Goal: Task Accomplishment & Management: Manage account settings

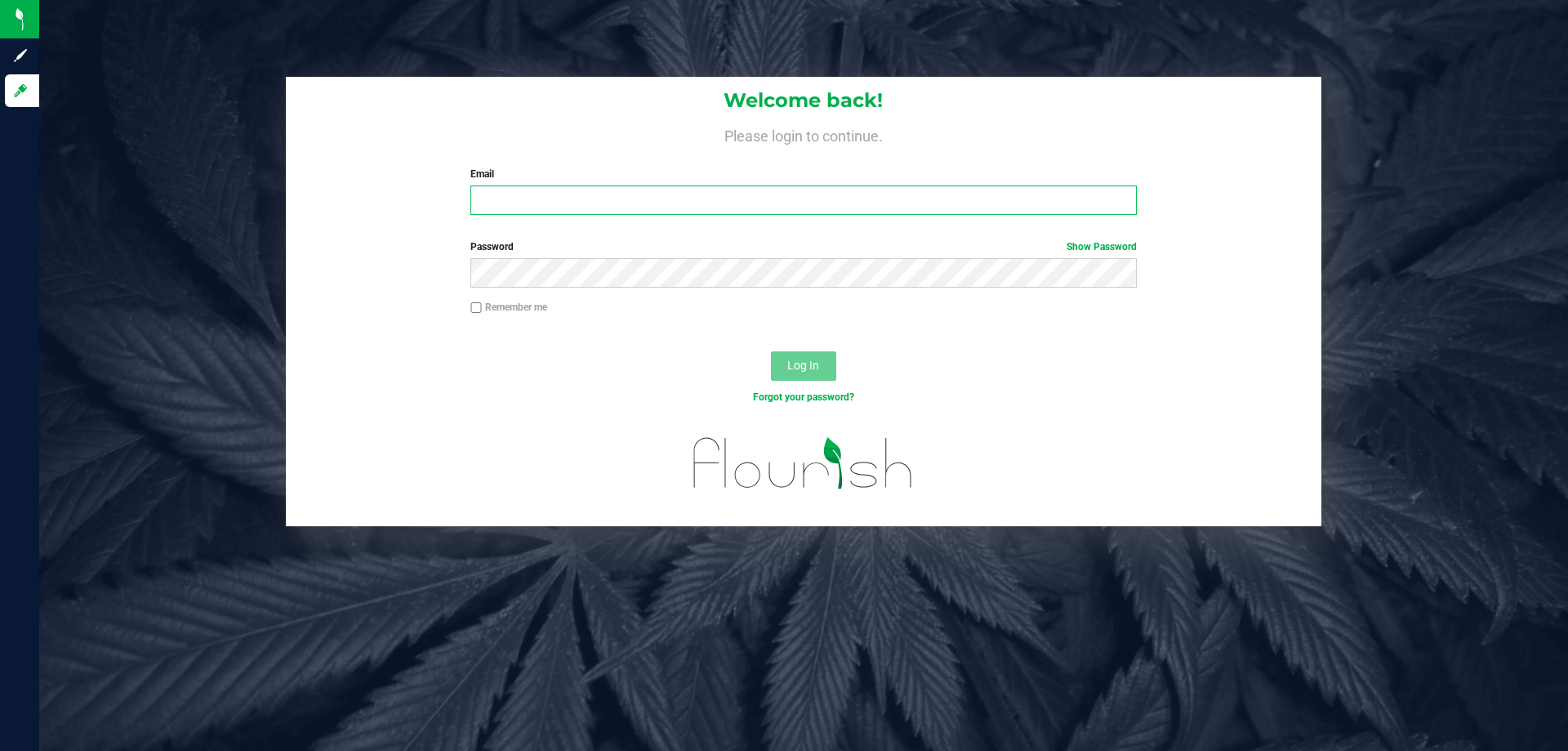
click at [711, 194] on input "Email" at bounding box center [803, 199] width 666 height 30
type input "[EMAIL_ADDRESS][DOMAIN_NAME]"
click at [770, 351] on button "Log In" at bounding box center [803, 366] width 65 height 30
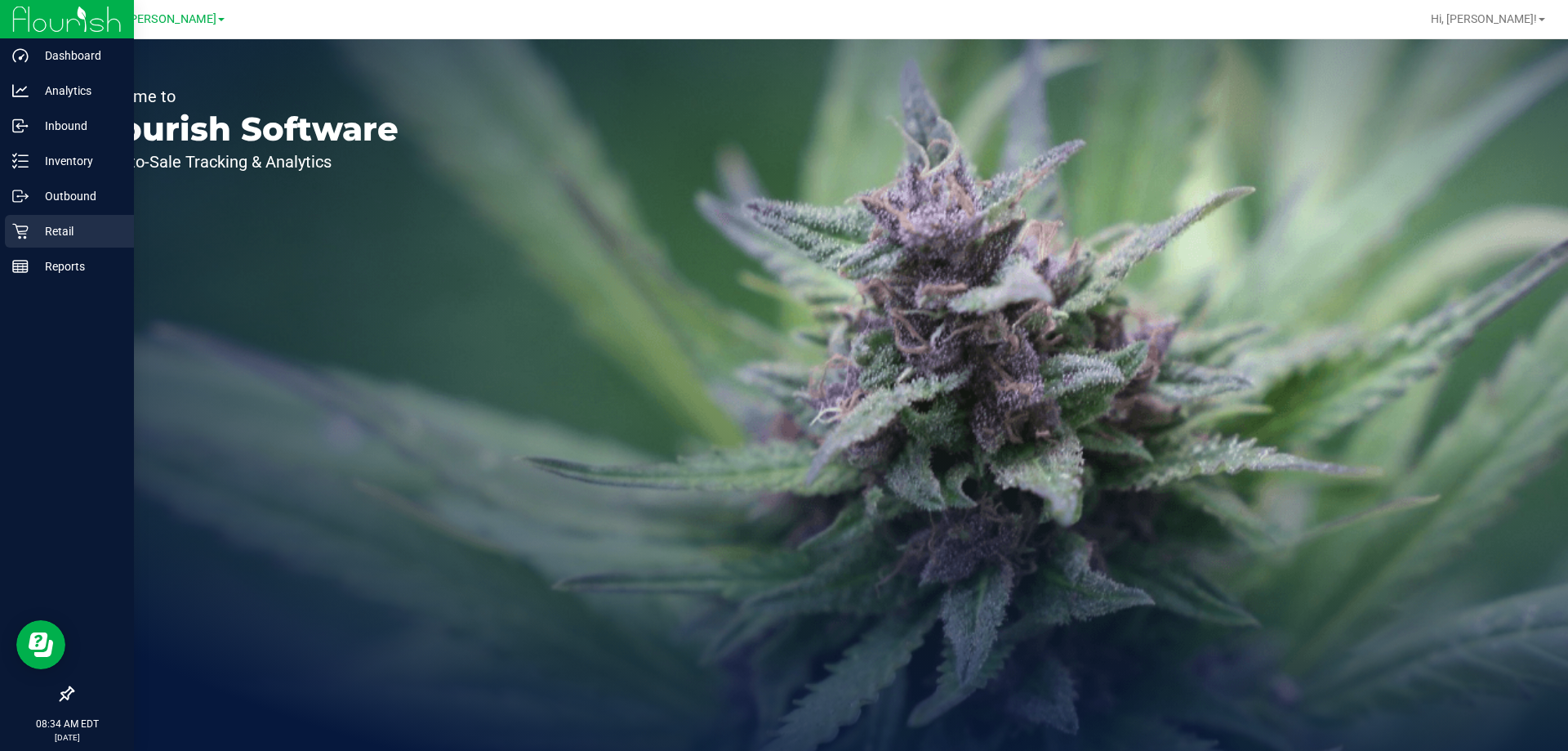
click at [47, 236] on p "Retail" at bounding box center [78, 231] width 98 height 20
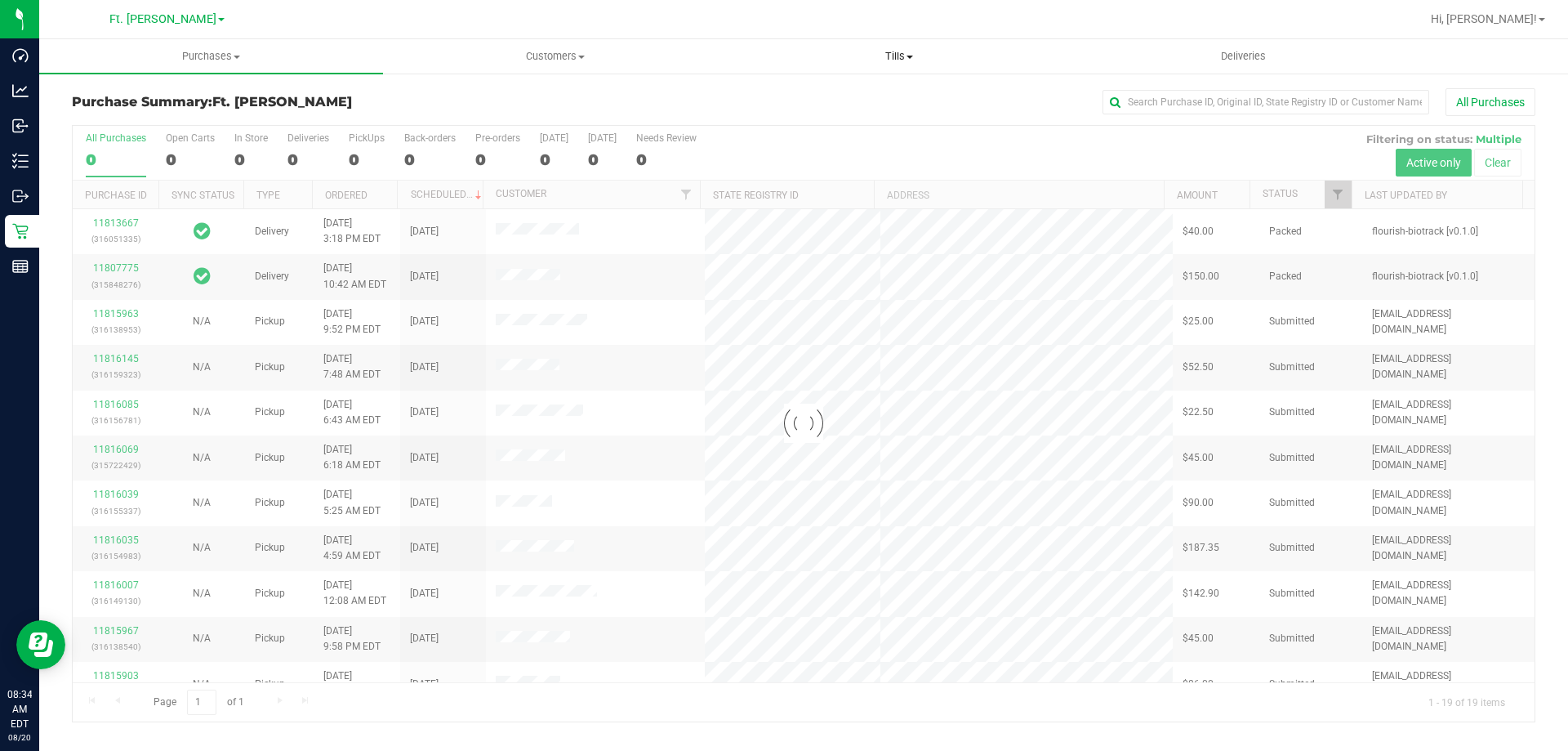
click at [913, 61] on span "Tills" at bounding box center [898, 56] width 342 height 14
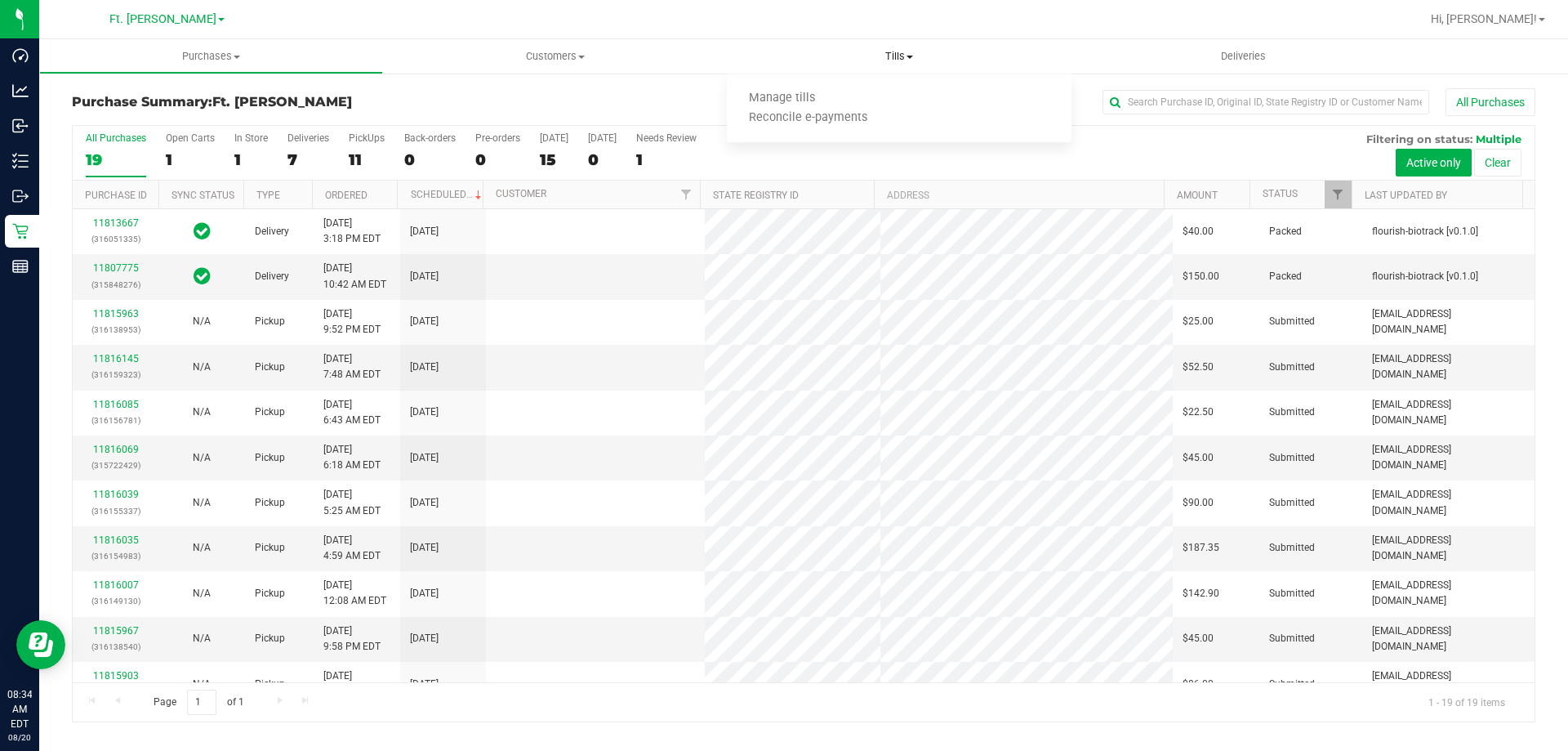
click at [768, 82] on ul "Manage tills Reconcile e-payments" at bounding box center [899, 108] width 344 height 69
click at [775, 99] on retail "Purchases Summary of purchases Fulfillment All purchases Customers All customer…" at bounding box center [803, 388] width 1528 height 700
click at [890, 53] on span "Tills" at bounding box center [899, 56] width 344 height 14
click at [808, 97] on span "Manage tills" at bounding box center [782, 97] width 110 height 14
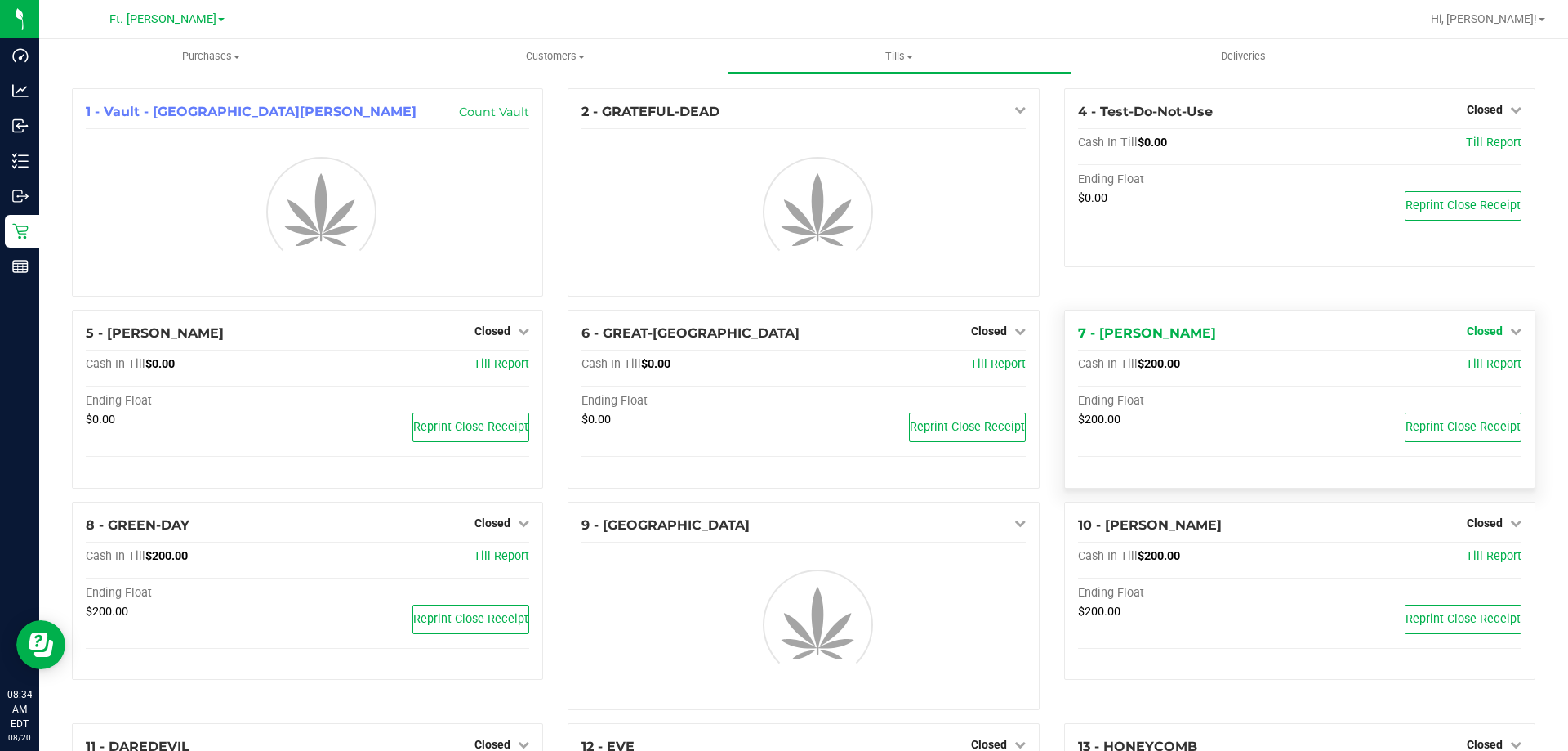
click at [1510, 329] on icon at bounding box center [1516, 330] width 12 height 12
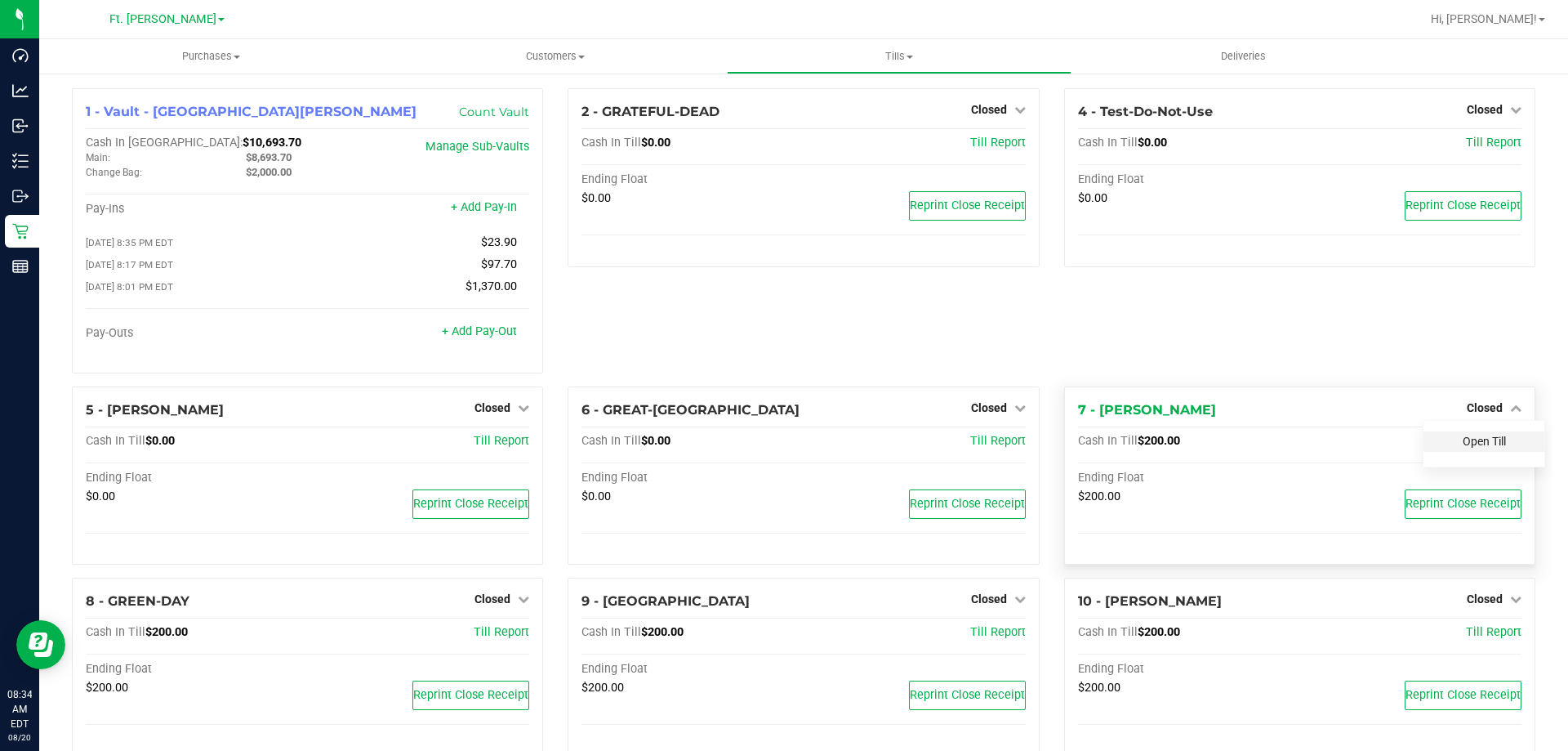
click at [1485, 440] on link "Open Till" at bounding box center [1484, 441] width 43 height 13
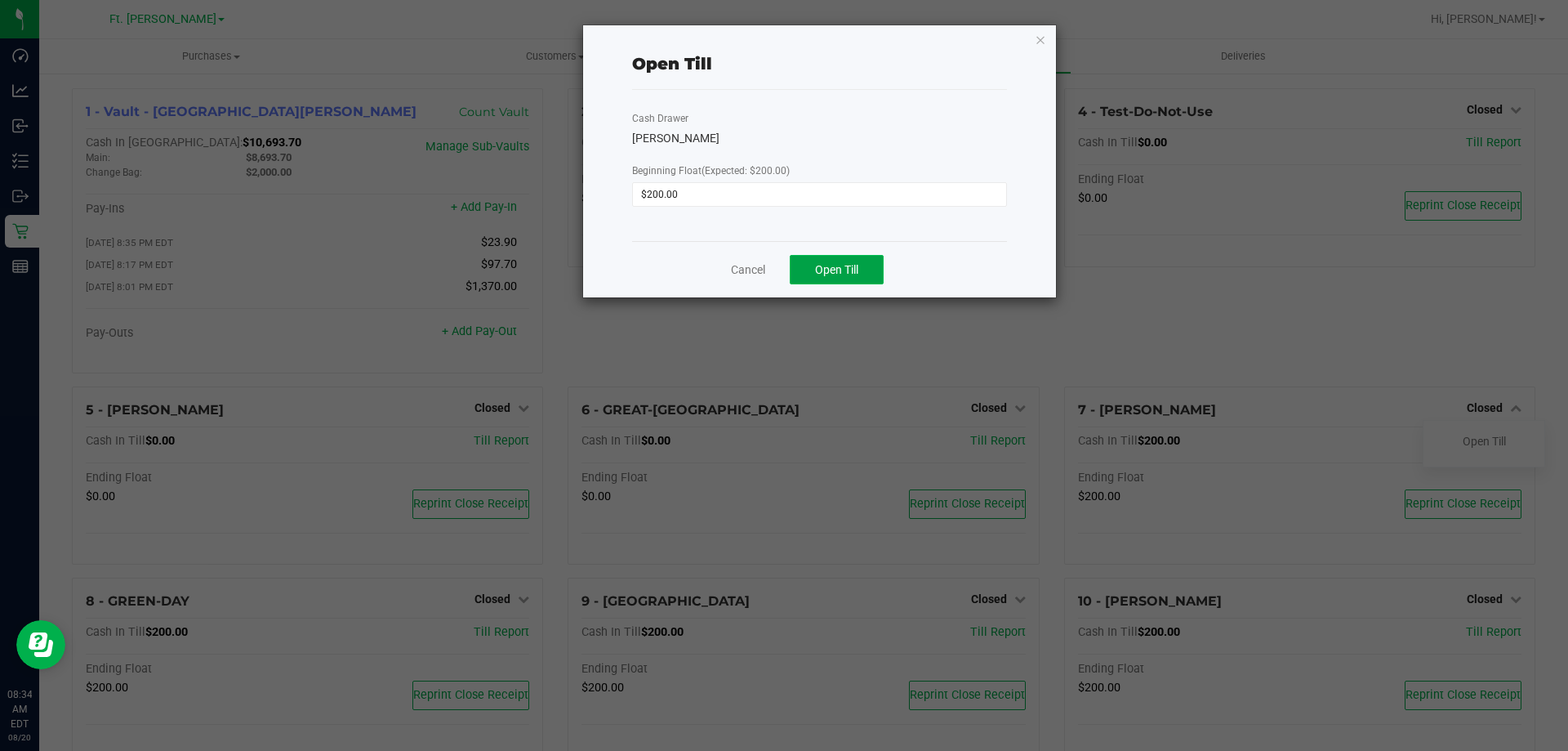
click at [835, 259] on button "Open Till" at bounding box center [836, 269] width 94 height 30
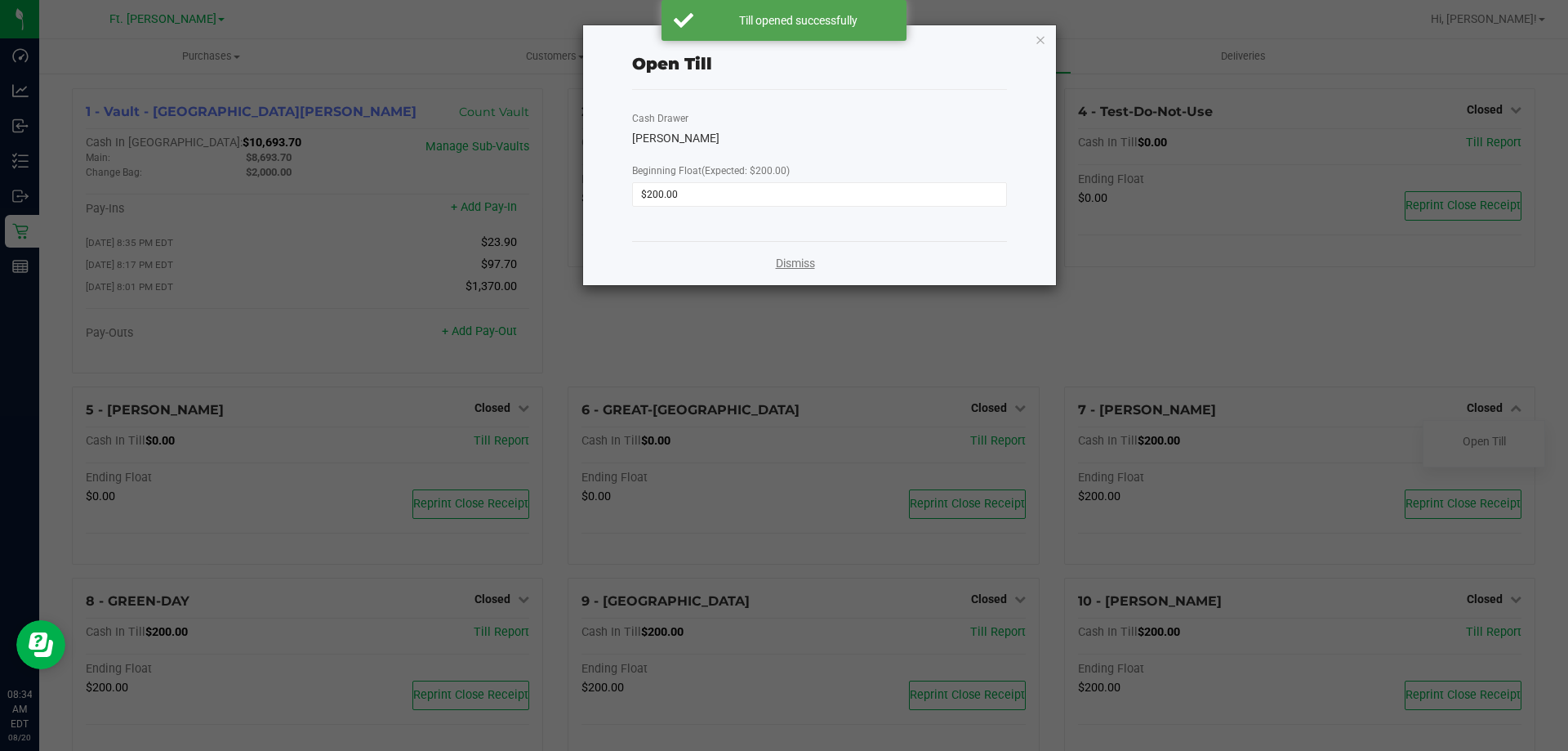
click at [797, 256] on link "Dismiss" at bounding box center [795, 263] width 39 height 17
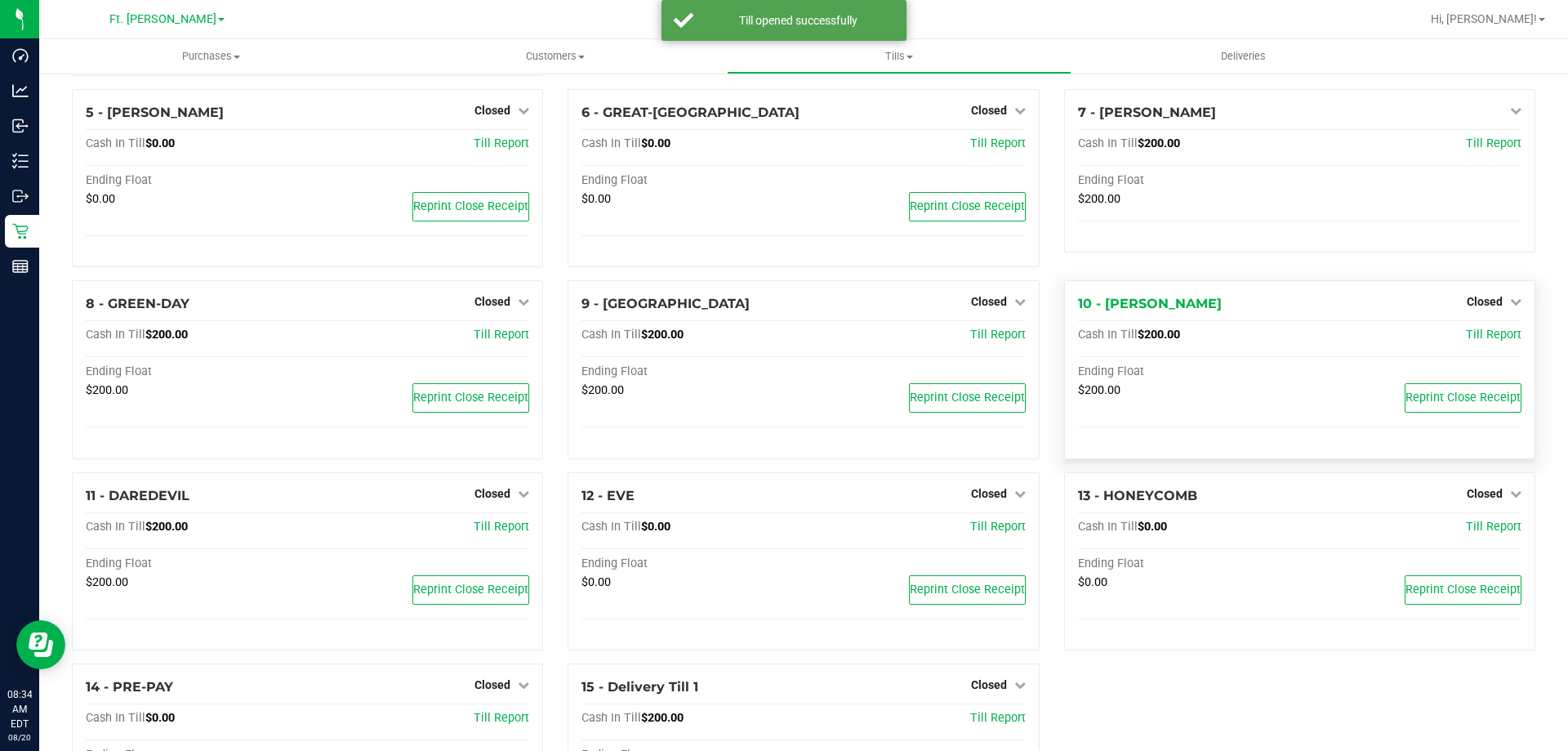
scroll to position [327, 0]
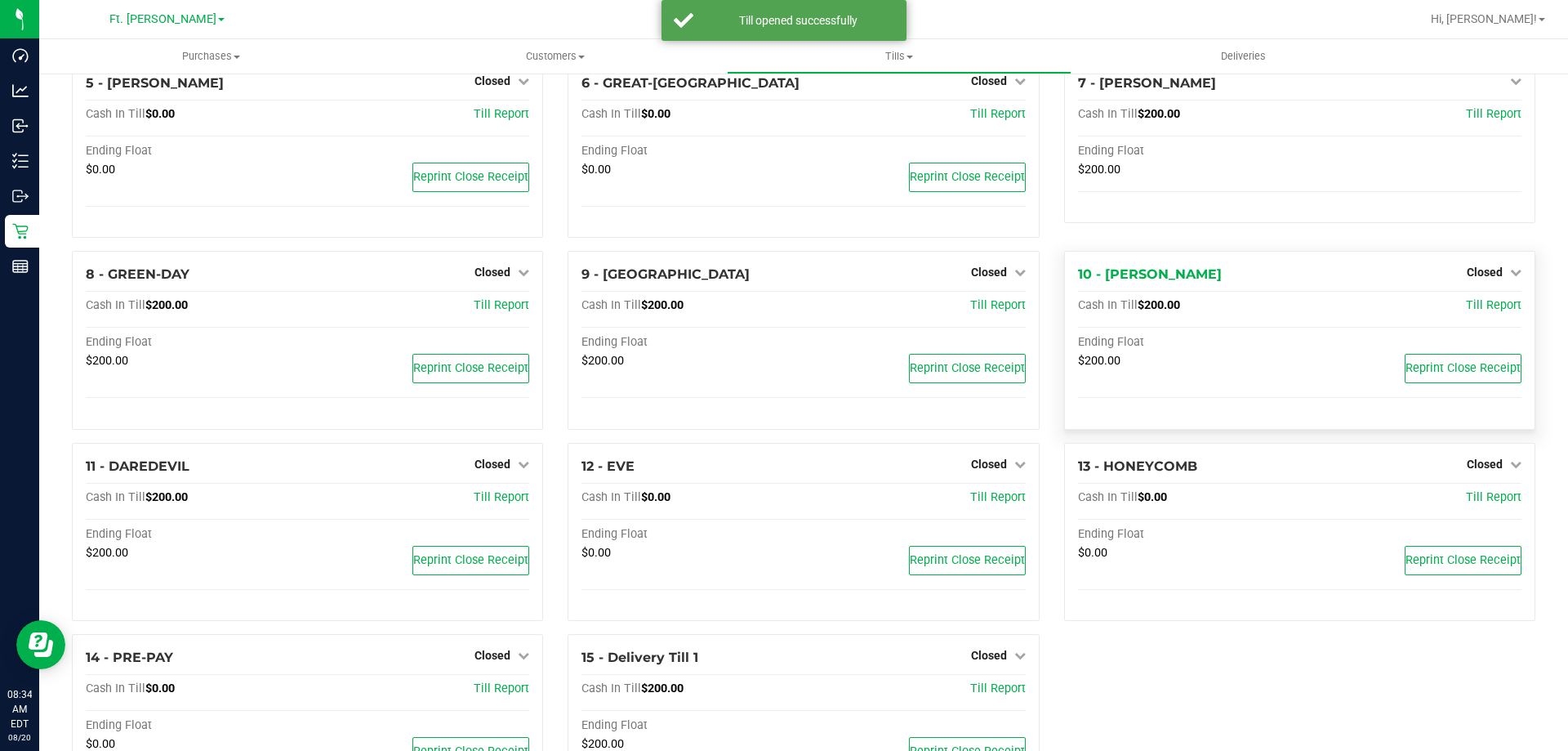
click at [1468, 269] on div "Closed" at bounding box center [1494, 273] width 55 height 20
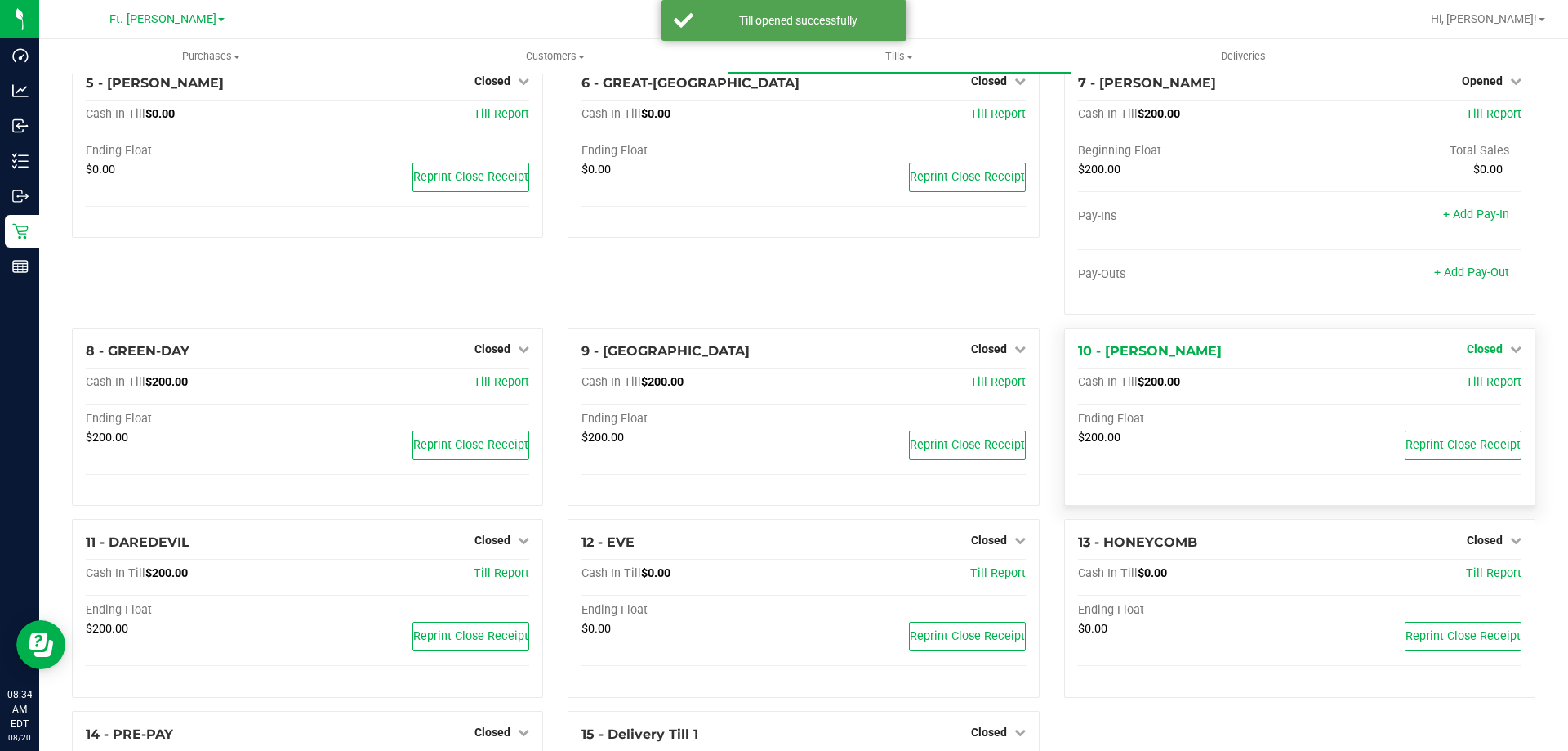
click at [1487, 348] on span "Closed" at bounding box center [1485, 348] width 36 height 13
click at [1462, 386] on link "Open Till" at bounding box center [1484, 382] width 43 height 13
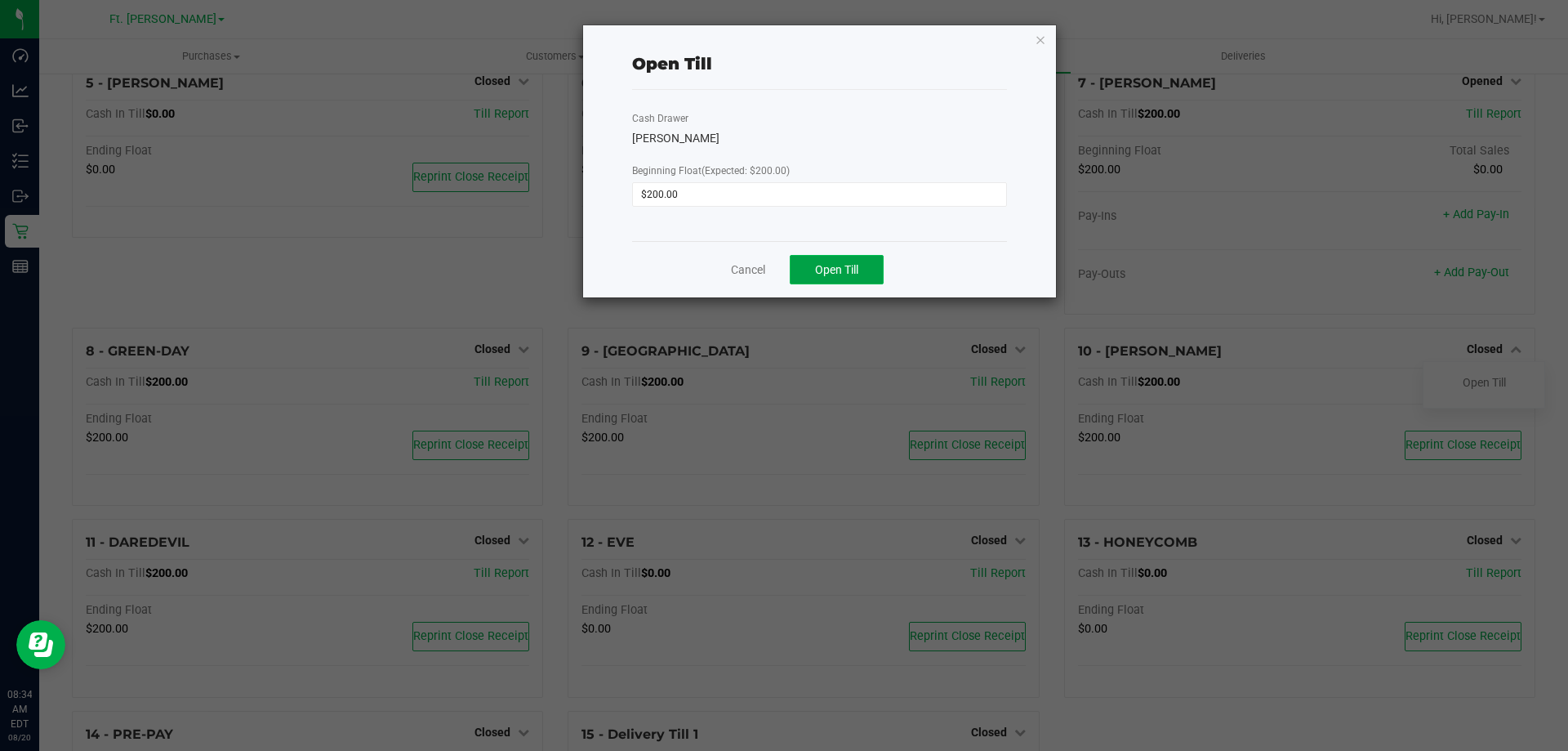
click at [828, 270] on span "Open Till" at bounding box center [836, 269] width 43 height 13
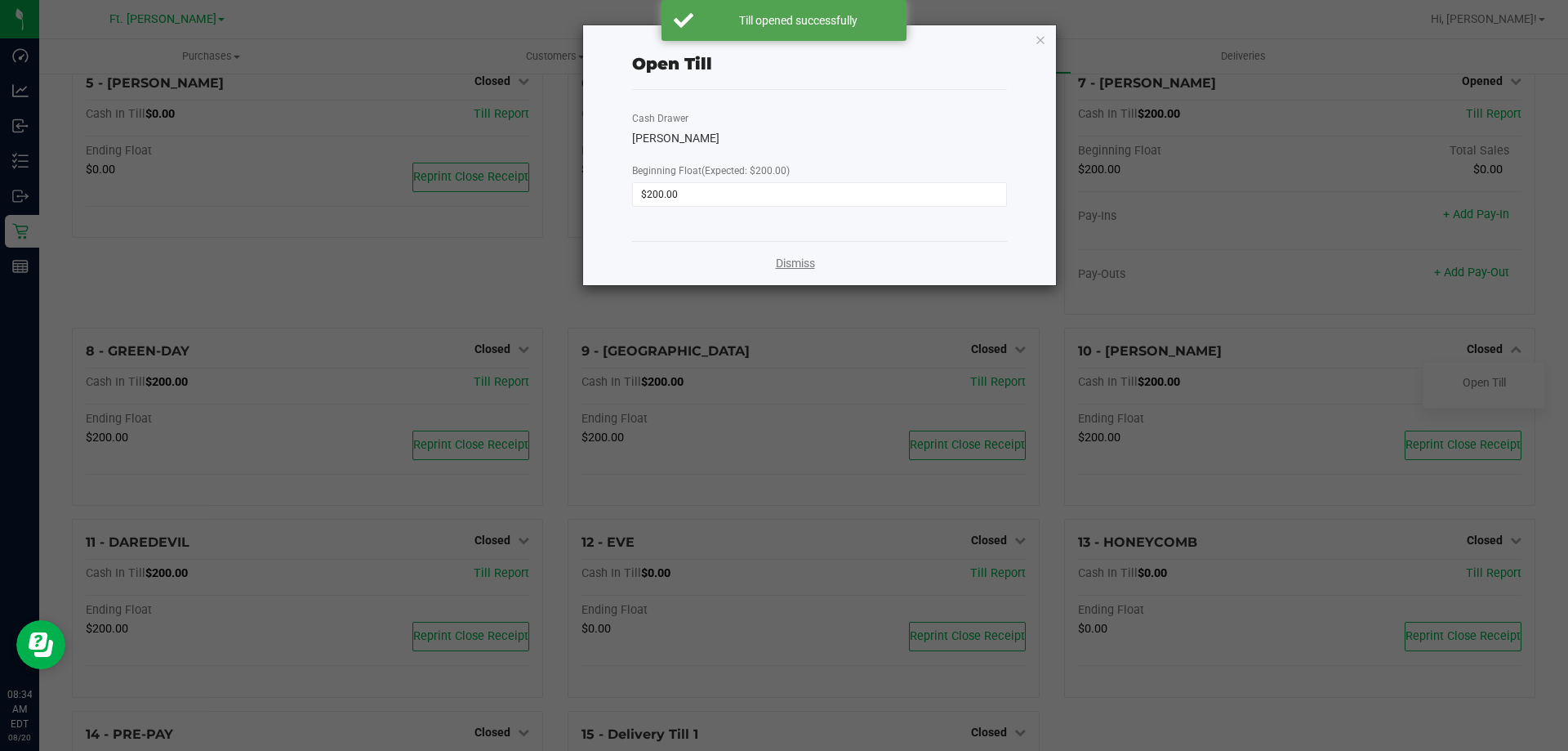
click at [788, 256] on link "Dismiss" at bounding box center [795, 263] width 39 height 17
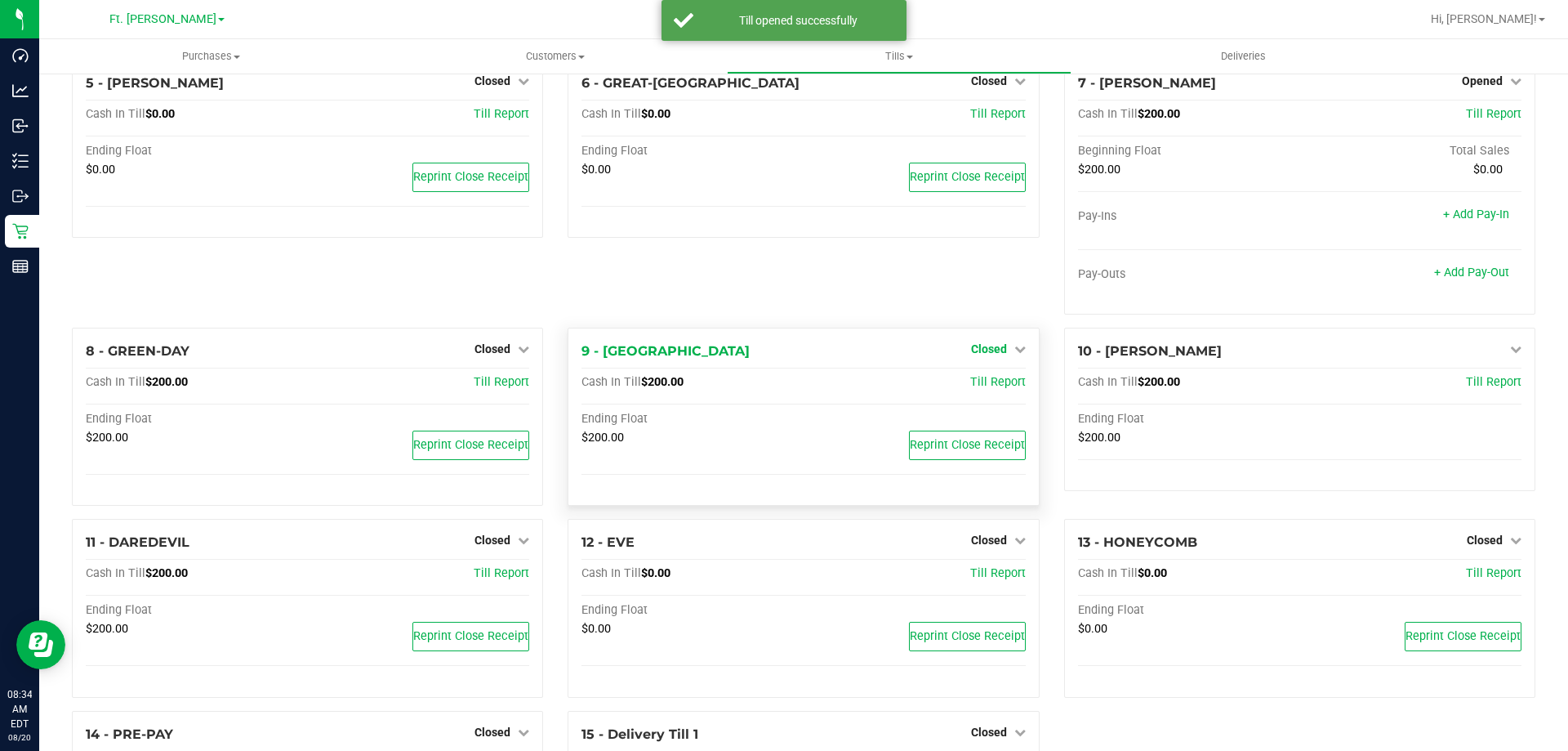
click at [974, 352] on span "Closed" at bounding box center [989, 348] width 36 height 13
click at [979, 387] on link "Open Till" at bounding box center [989, 382] width 43 height 13
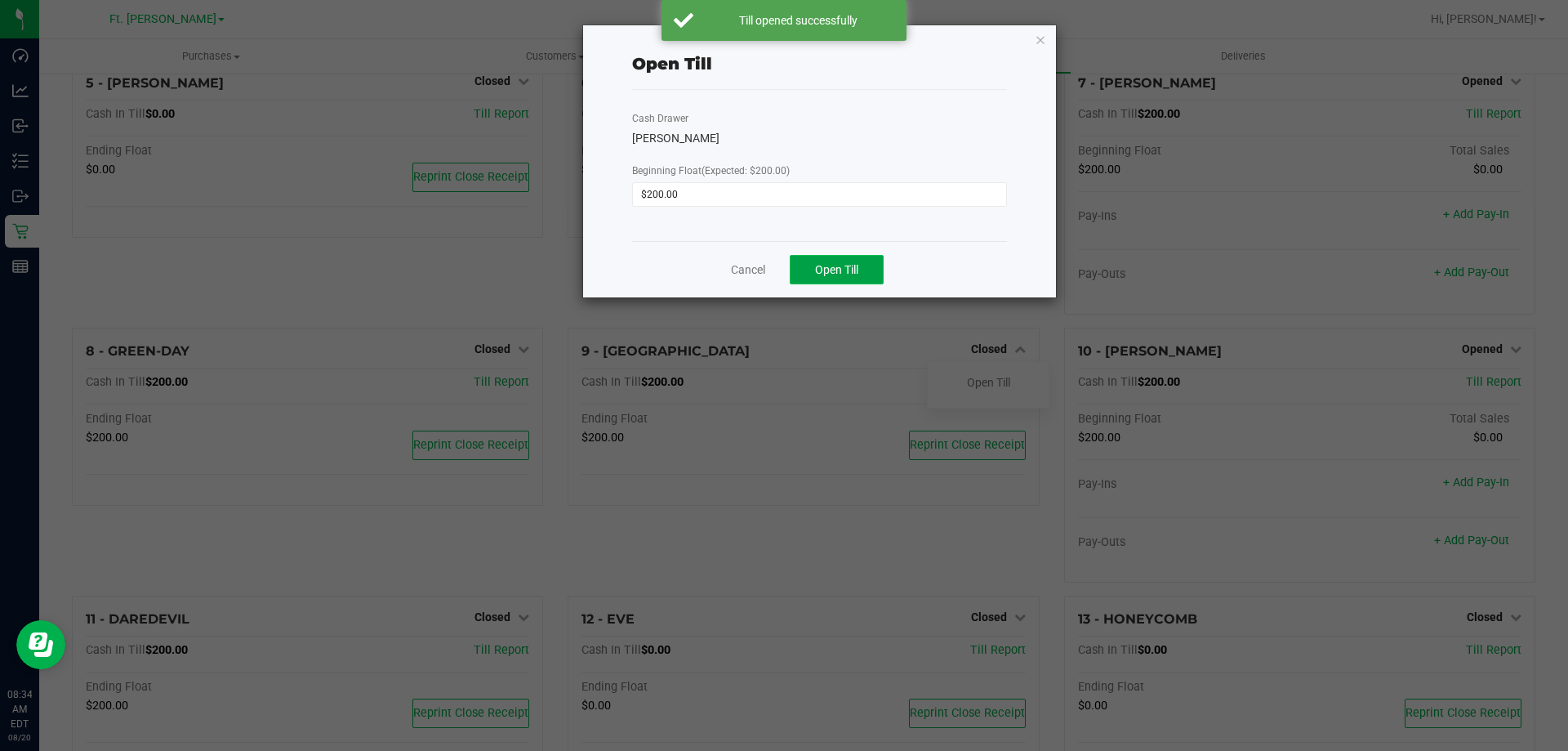
click at [869, 269] on button "Open Till" at bounding box center [836, 269] width 94 height 30
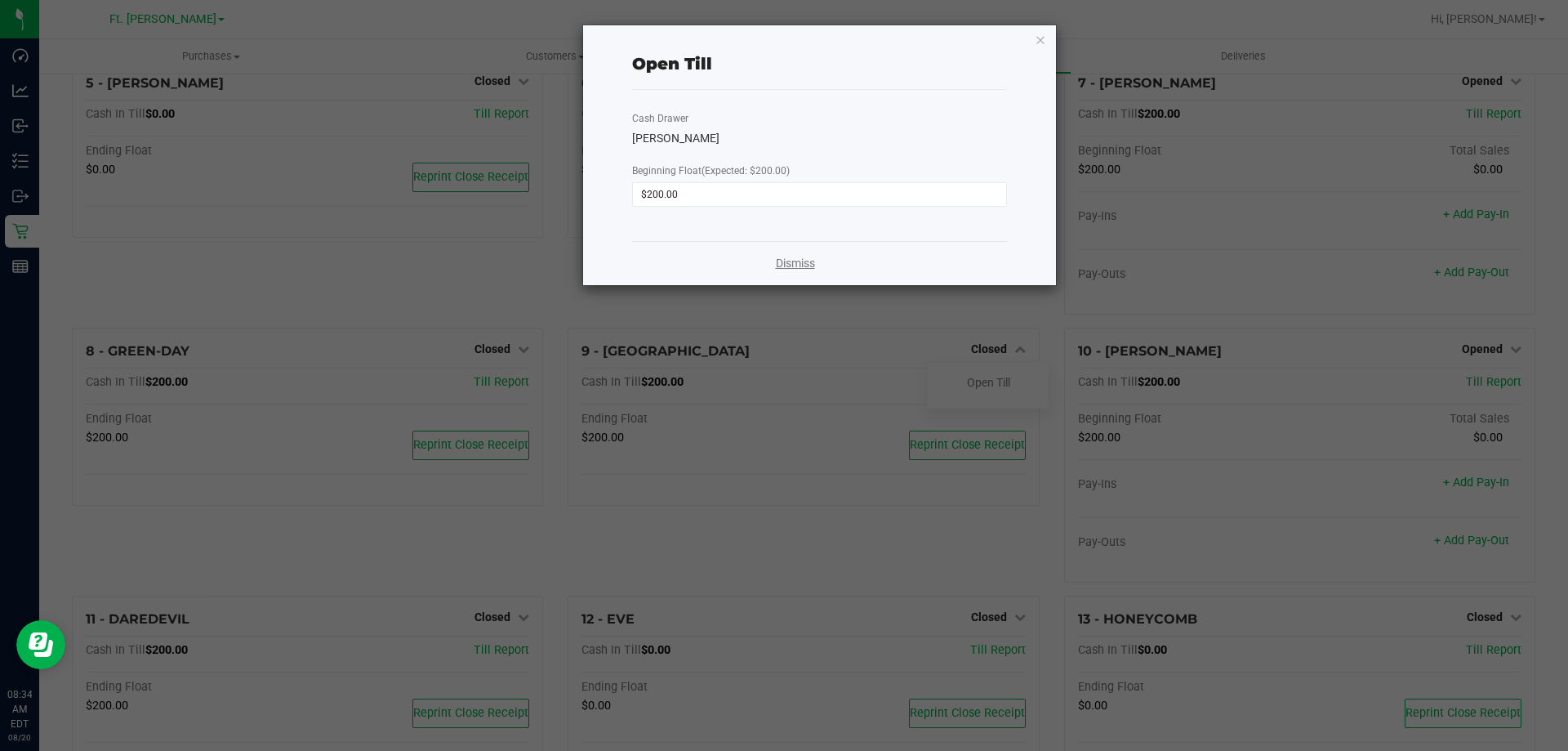
click at [779, 265] on link "Dismiss" at bounding box center [795, 263] width 39 height 17
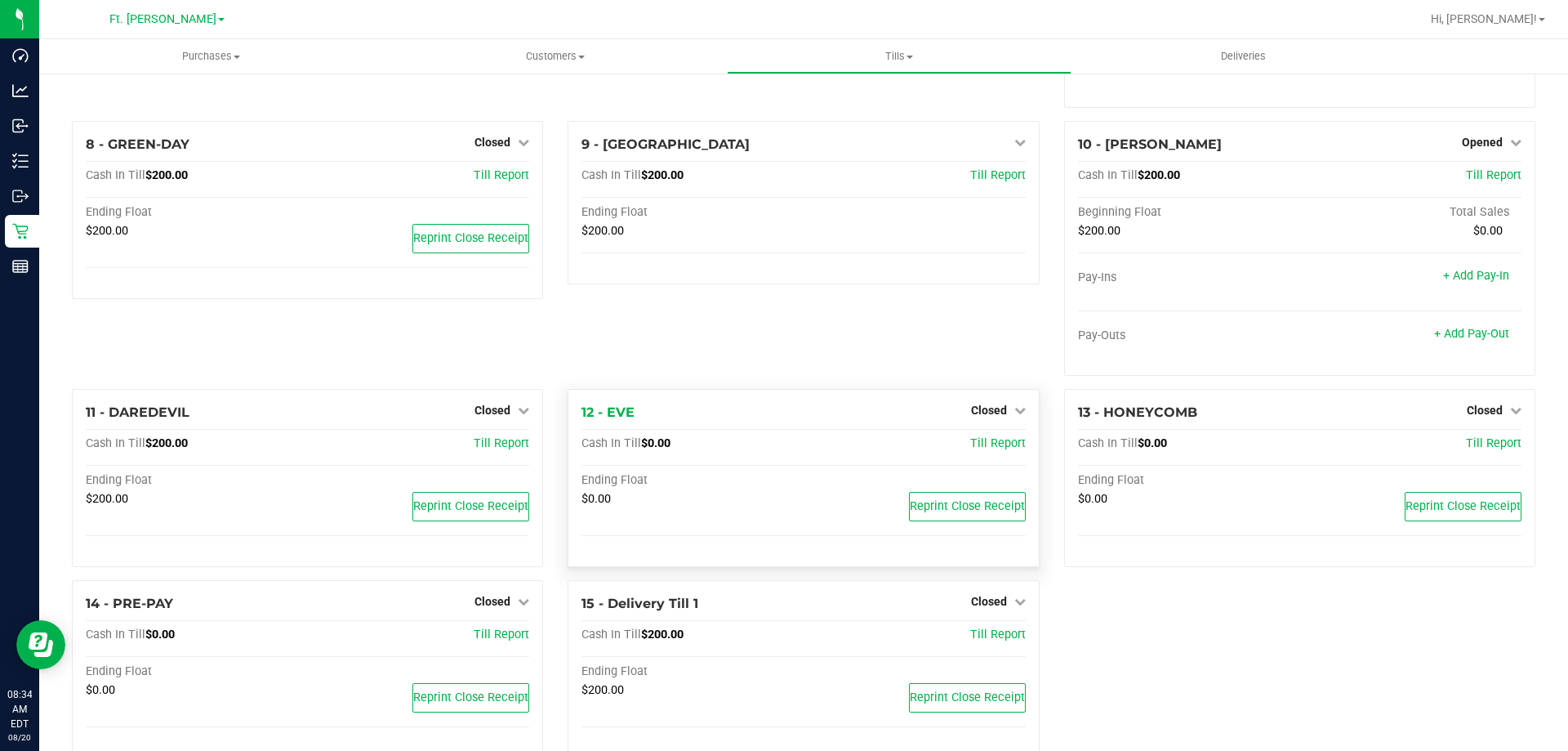
scroll to position [575, 0]
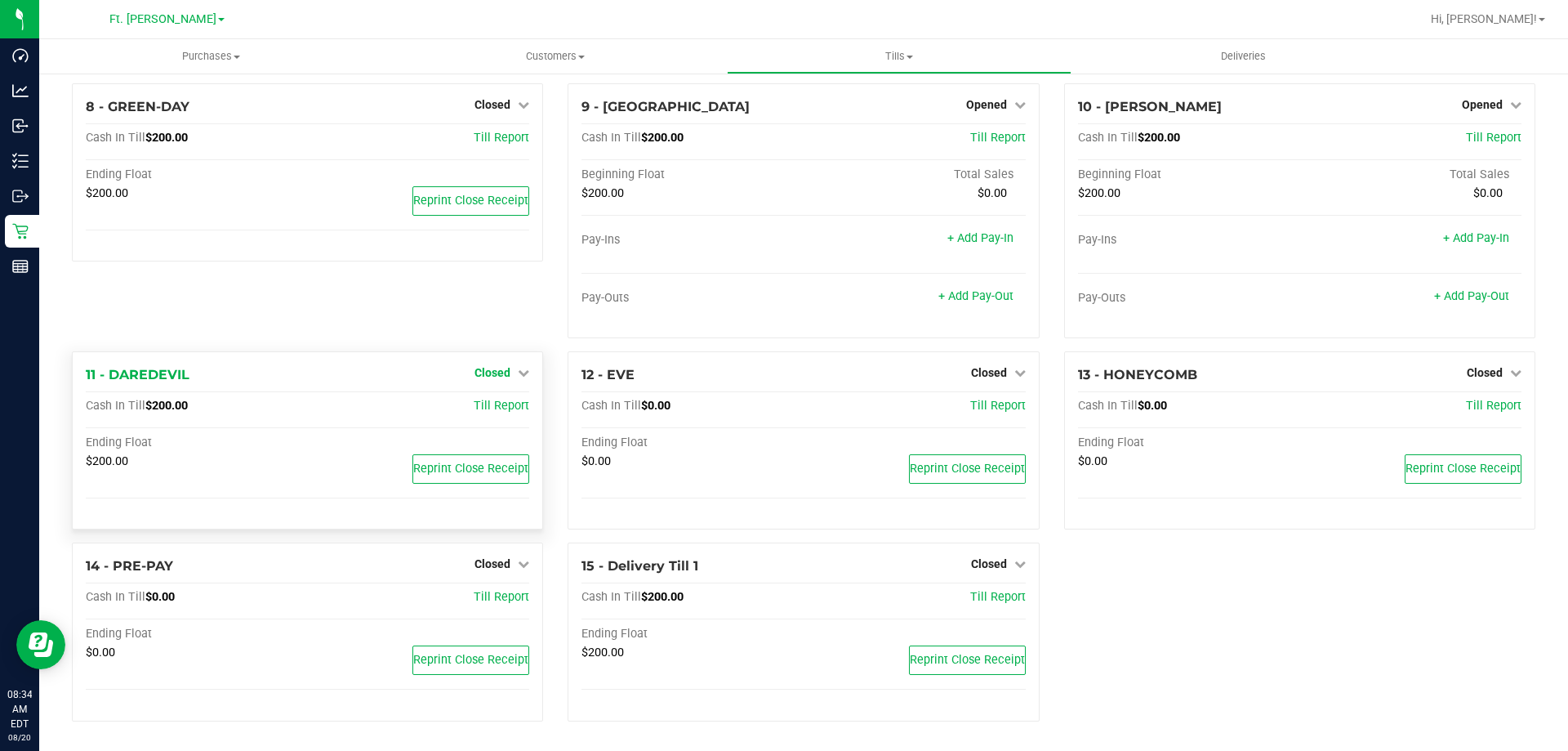
click at [489, 373] on span "Closed" at bounding box center [493, 372] width 36 height 13
click at [511, 404] on link "Open Till" at bounding box center [492, 406] width 43 height 13
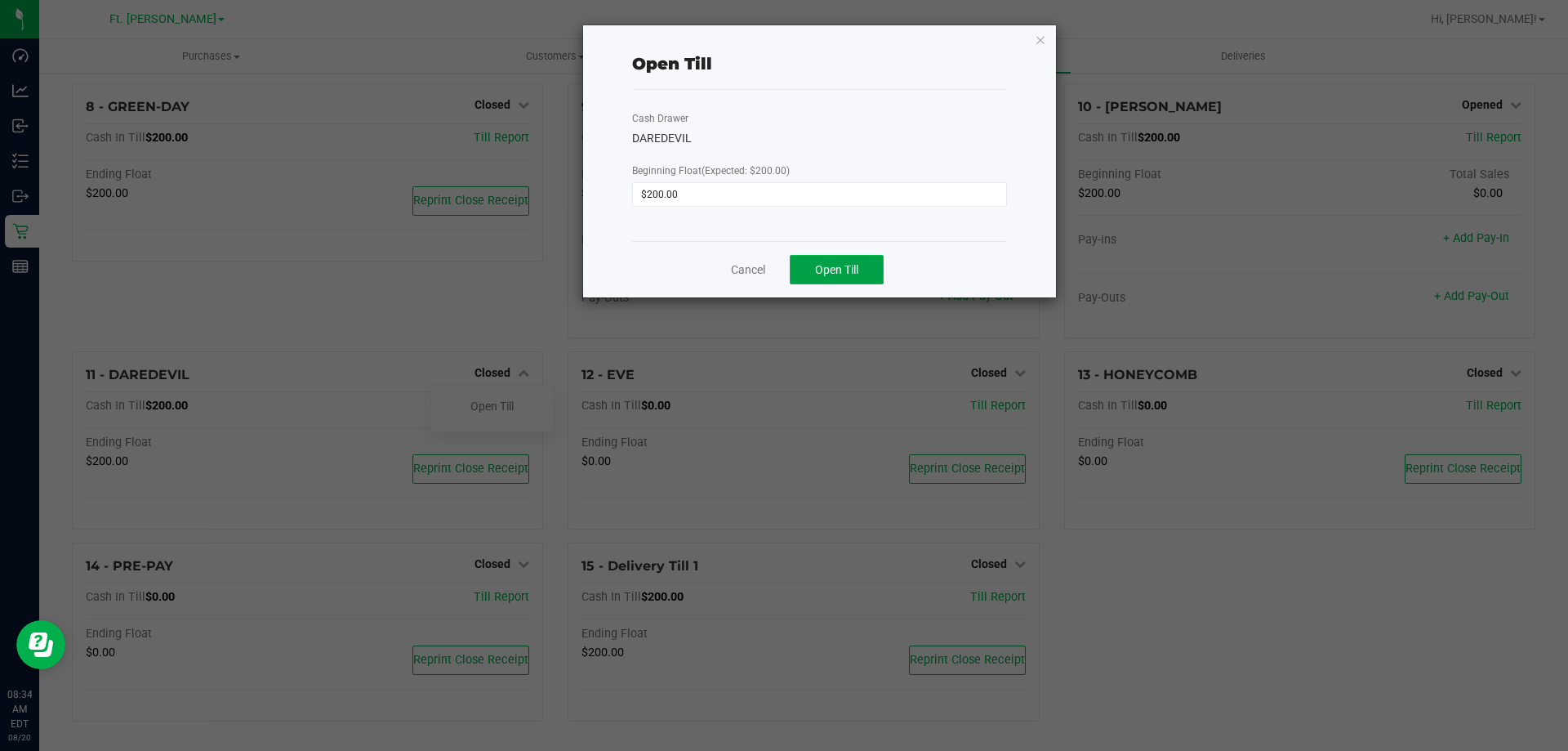
click at [830, 275] on span "Open Till" at bounding box center [836, 269] width 43 height 13
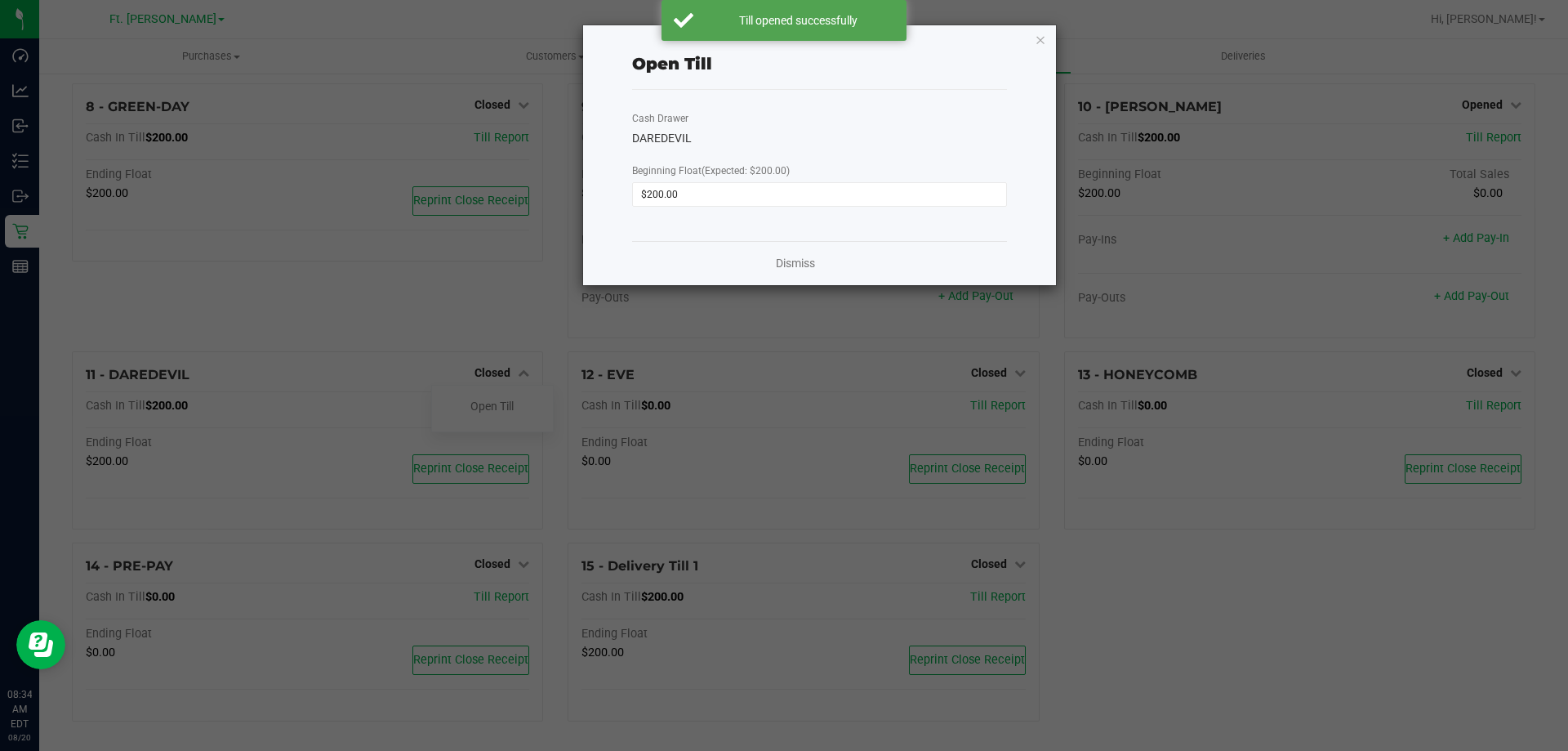
drag, startPoint x: 805, startPoint y: 253, endPoint x: 805, endPoint y: 263, distance: 10.0
click at [805, 254] on div "Dismiss" at bounding box center [819, 263] width 374 height 44
click at [805, 264] on link "Dismiss" at bounding box center [795, 263] width 39 height 17
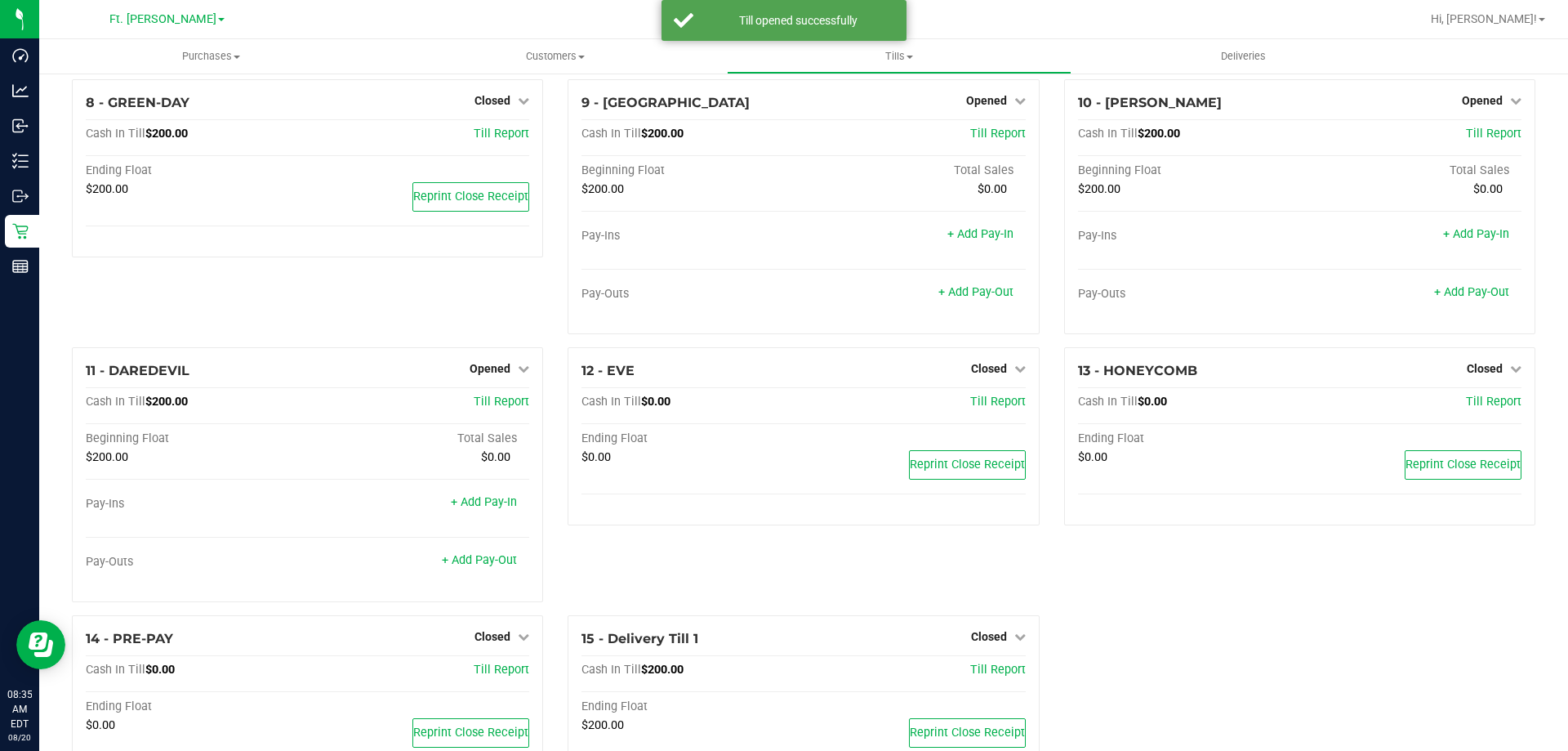
click at [979, 565] on div "12 - EVE Closed Open Till Cash In Till $0.00 Till Report Ending Float $0.00 Rep…" at bounding box center [802, 481] width 495 height 268
click at [987, 642] on span "Closed" at bounding box center [989, 636] width 36 height 13
click at [983, 671] on link "Open Till" at bounding box center [989, 670] width 43 height 13
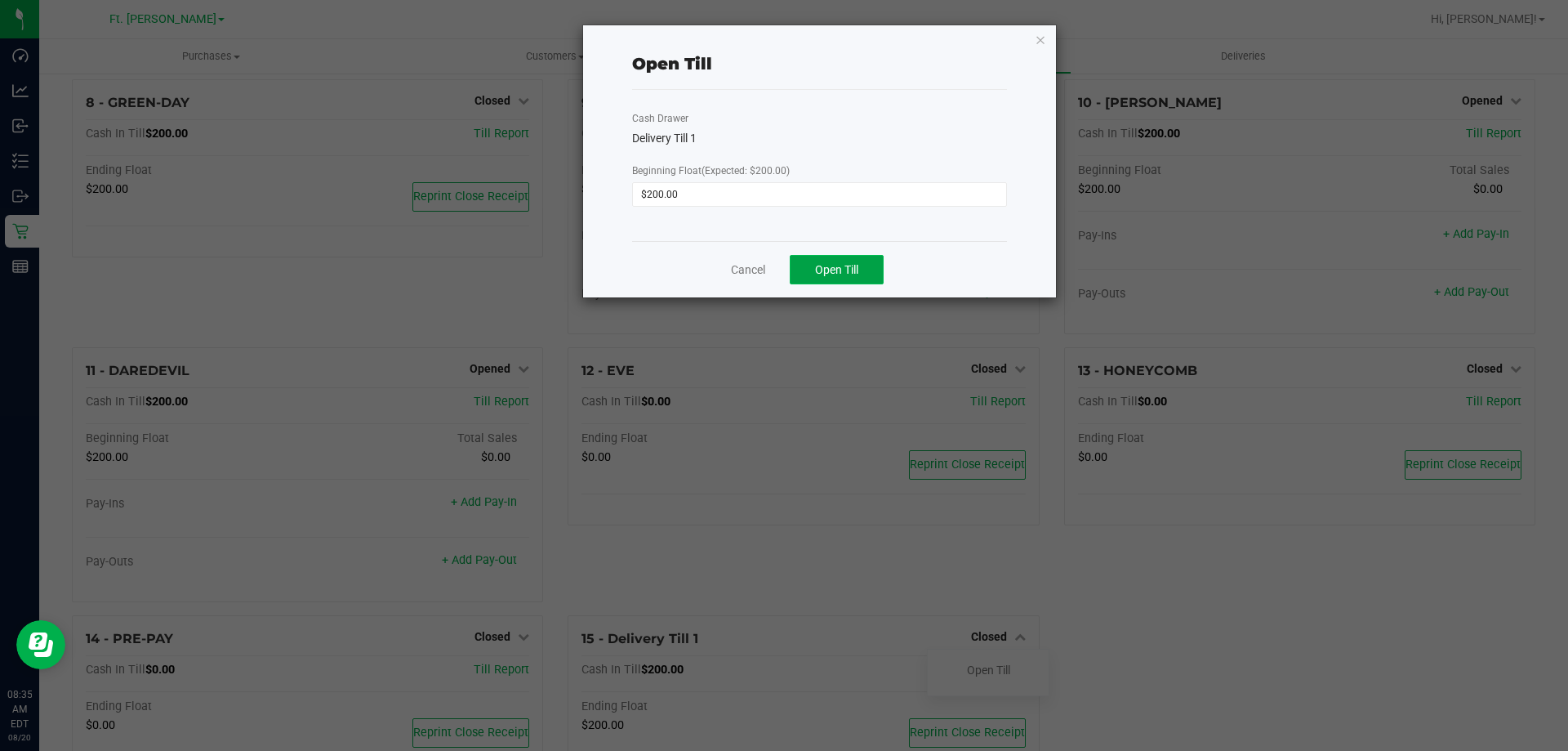
click at [865, 274] on button "Open Till" at bounding box center [836, 269] width 94 height 30
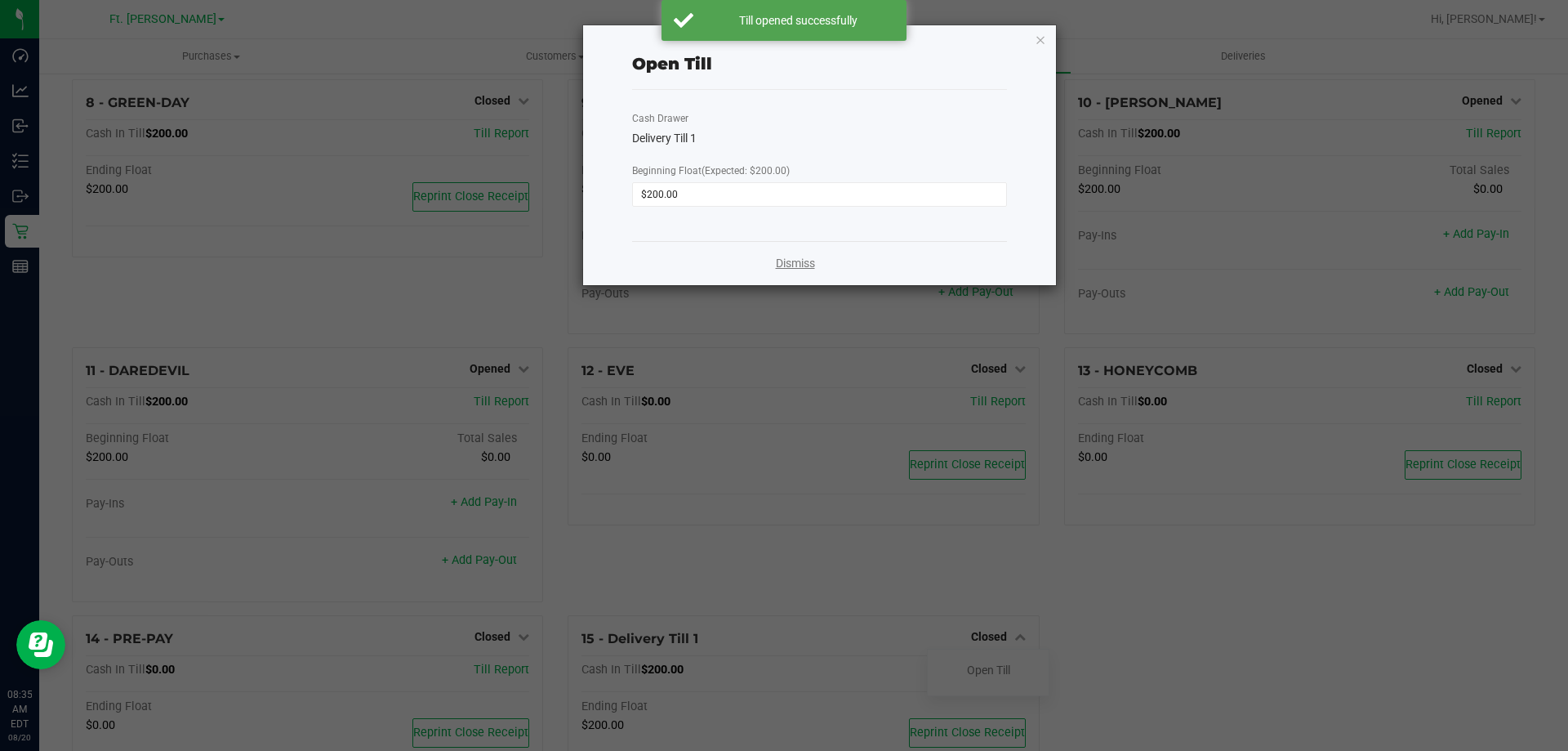
click at [781, 267] on link "Dismiss" at bounding box center [795, 263] width 39 height 17
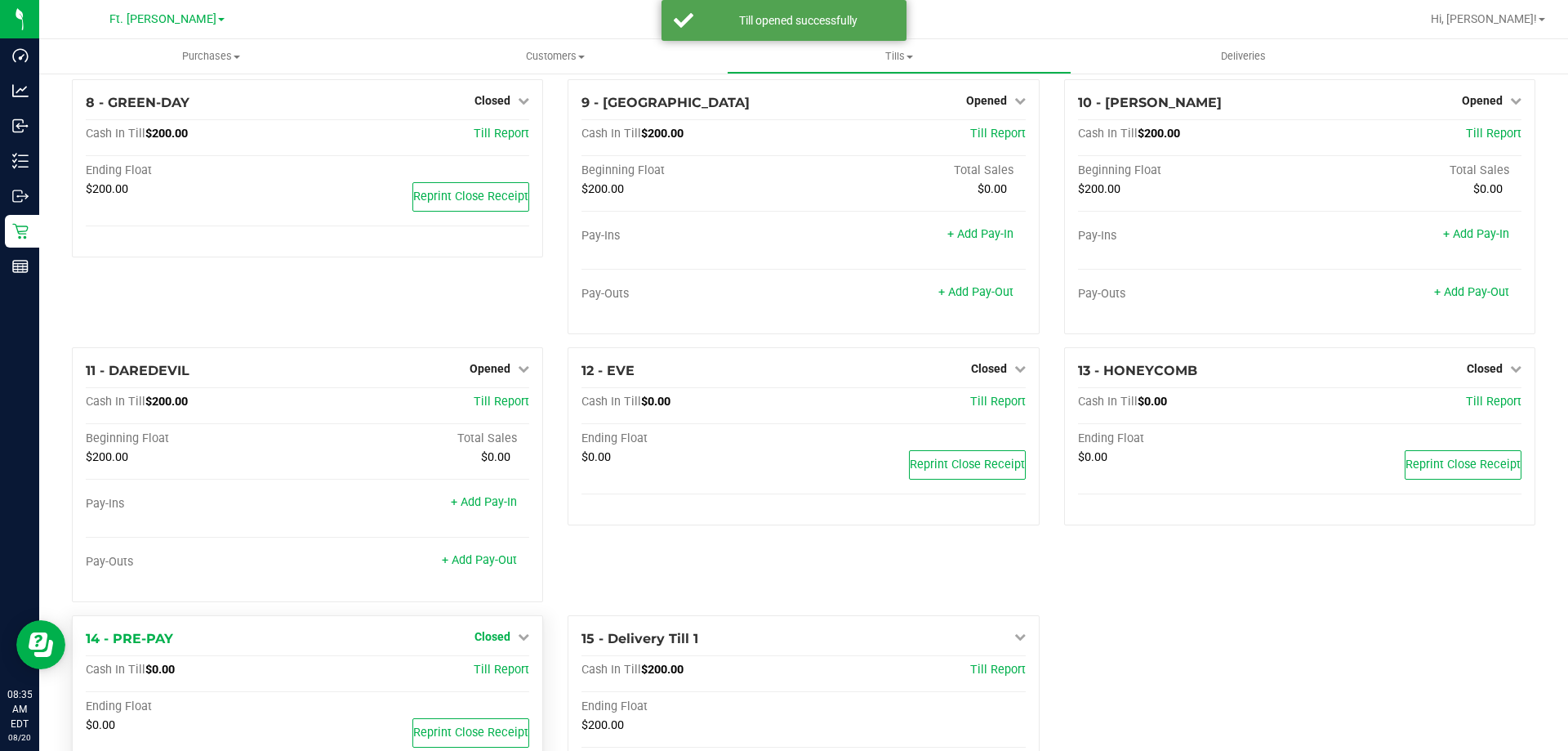
click at [488, 639] on span "Closed" at bounding box center [493, 636] width 36 height 13
click at [486, 684] on div at bounding box center [493, 682] width 121 height 5
click at [491, 674] on link "Open Till" at bounding box center [492, 670] width 43 height 13
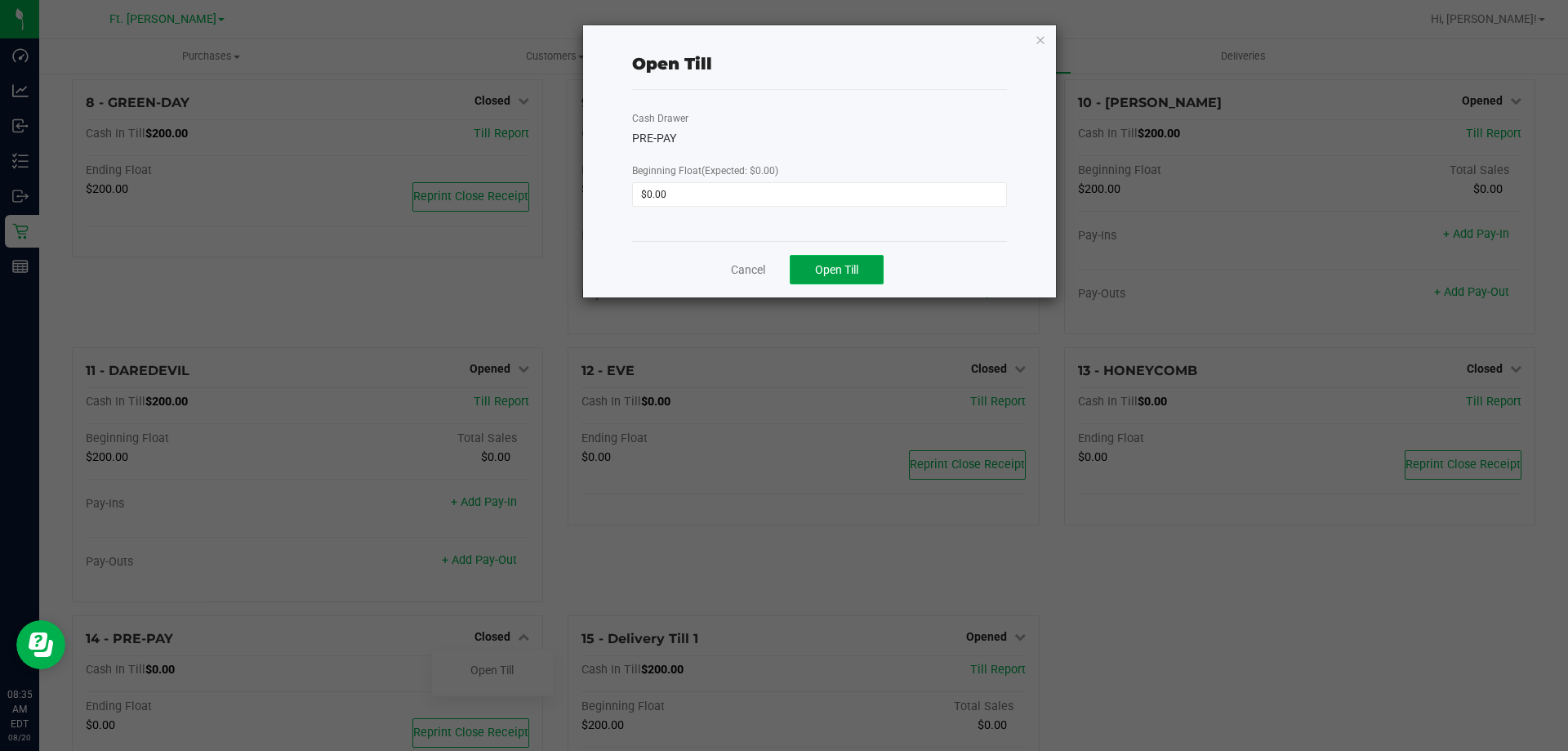
click at [826, 272] on span "Open Till" at bounding box center [836, 269] width 43 height 13
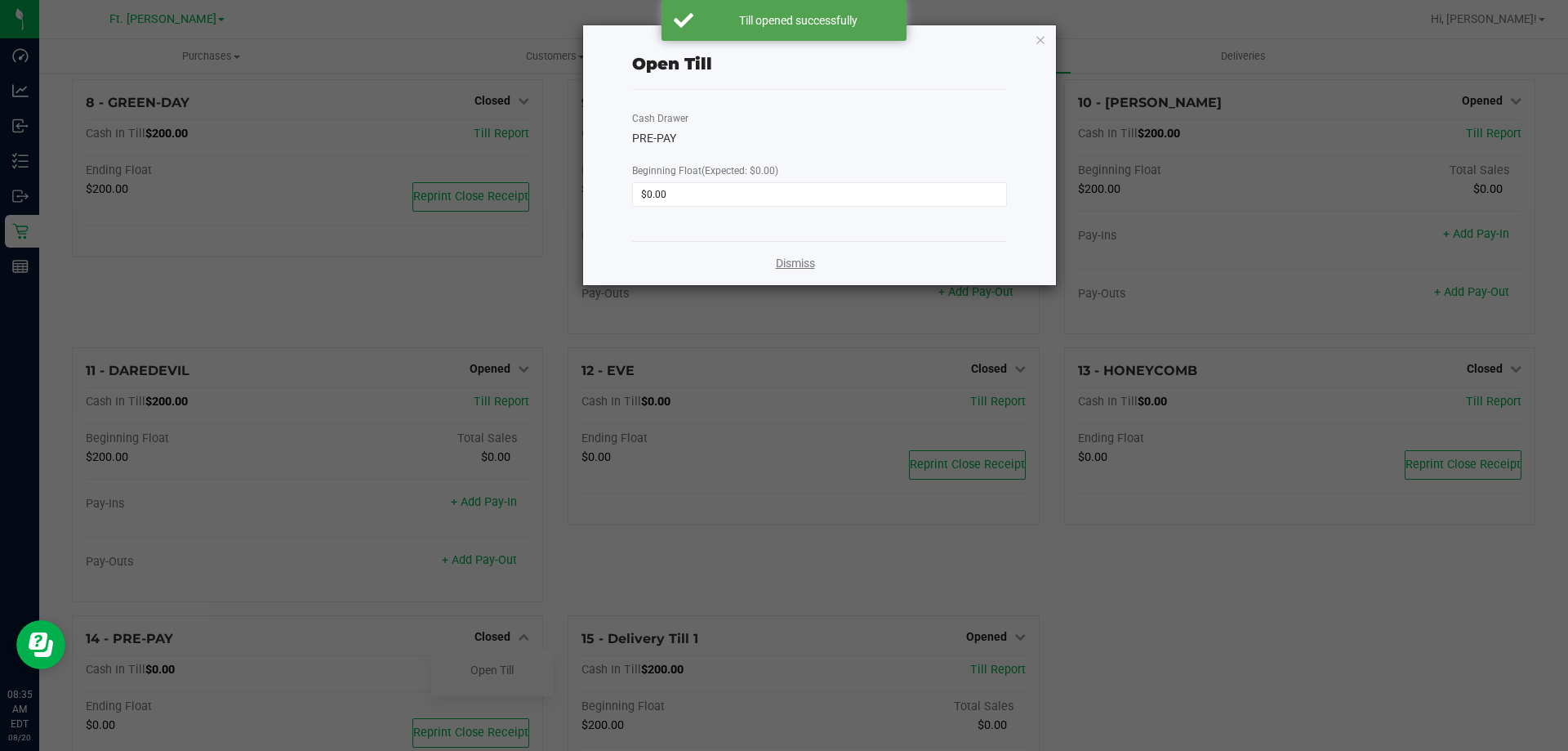
click at [788, 260] on link "Dismiss" at bounding box center [795, 263] width 39 height 17
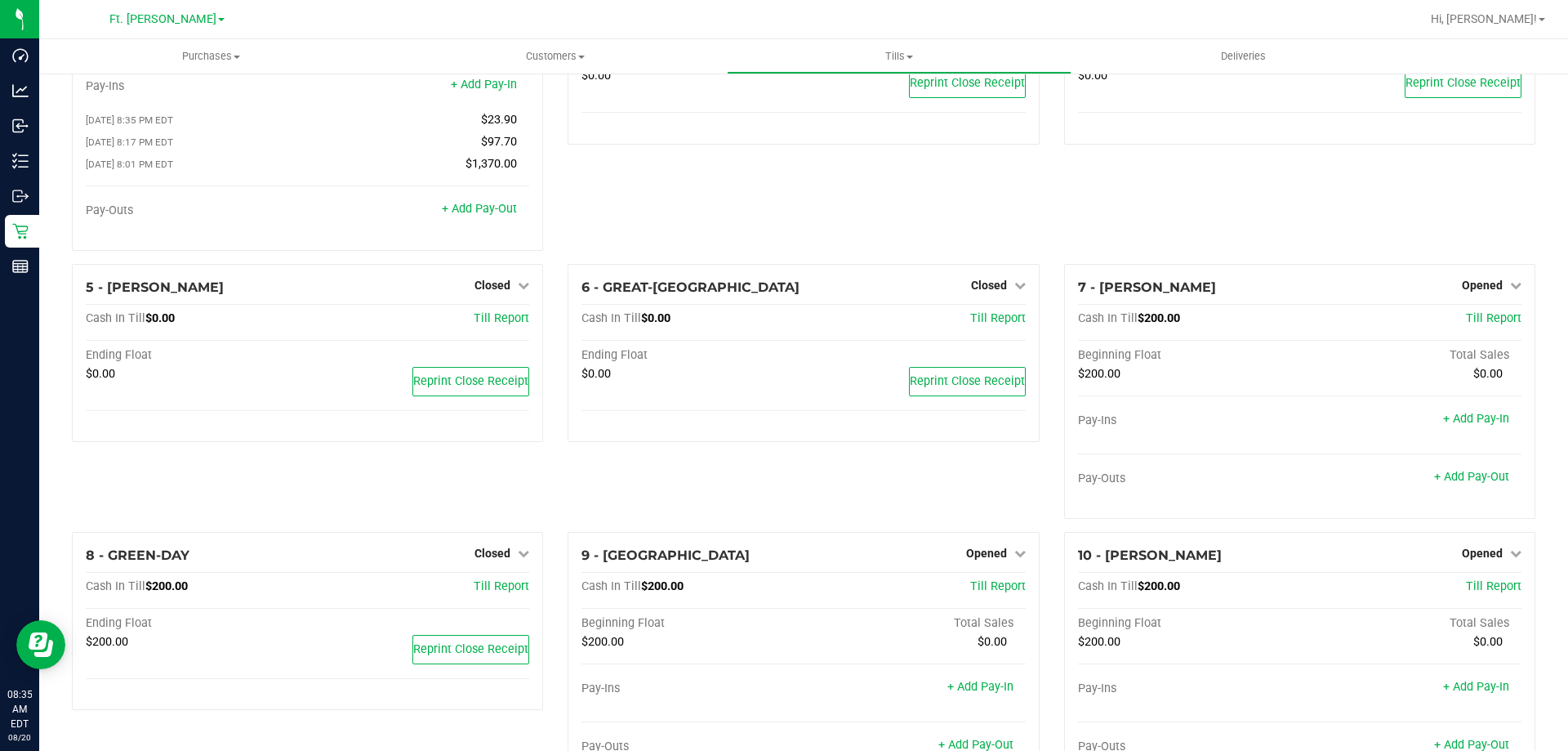
scroll to position [0, 0]
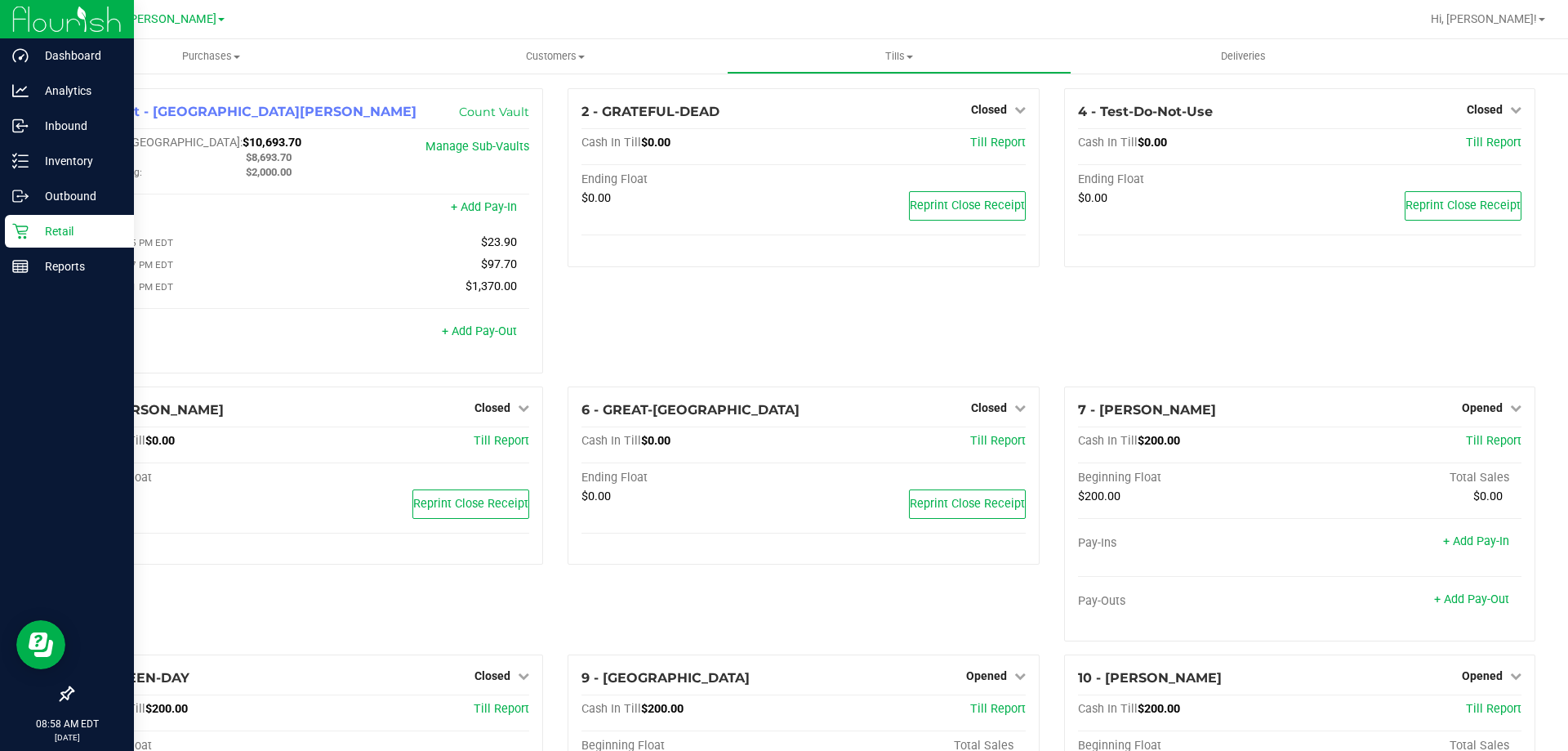
click at [64, 240] on p "Retail" at bounding box center [78, 231] width 98 height 20
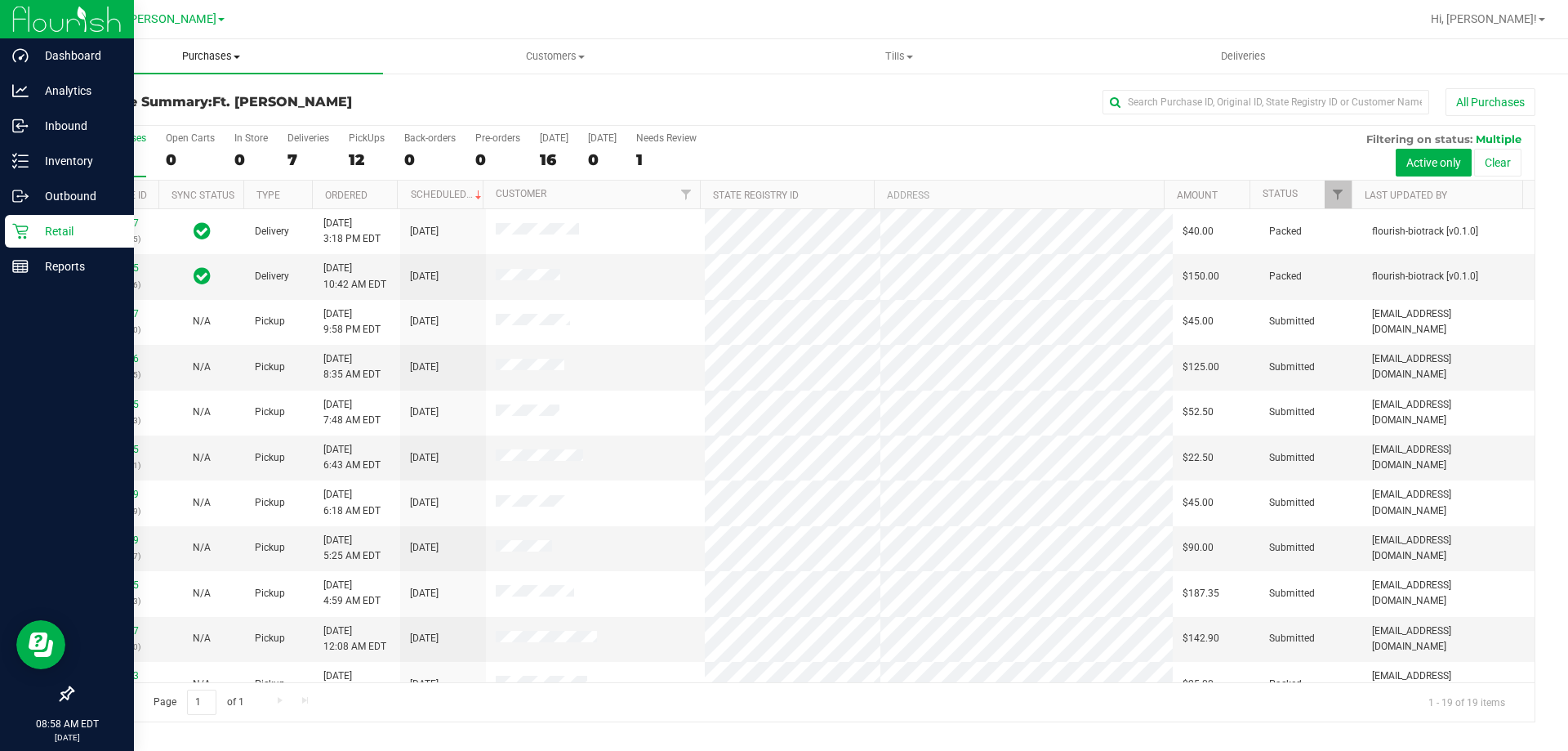
click at [214, 56] on span "Purchases" at bounding box center [210, 56] width 344 height 14
click at [156, 123] on li "Fulfillment" at bounding box center [210, 118] width 344 height 20
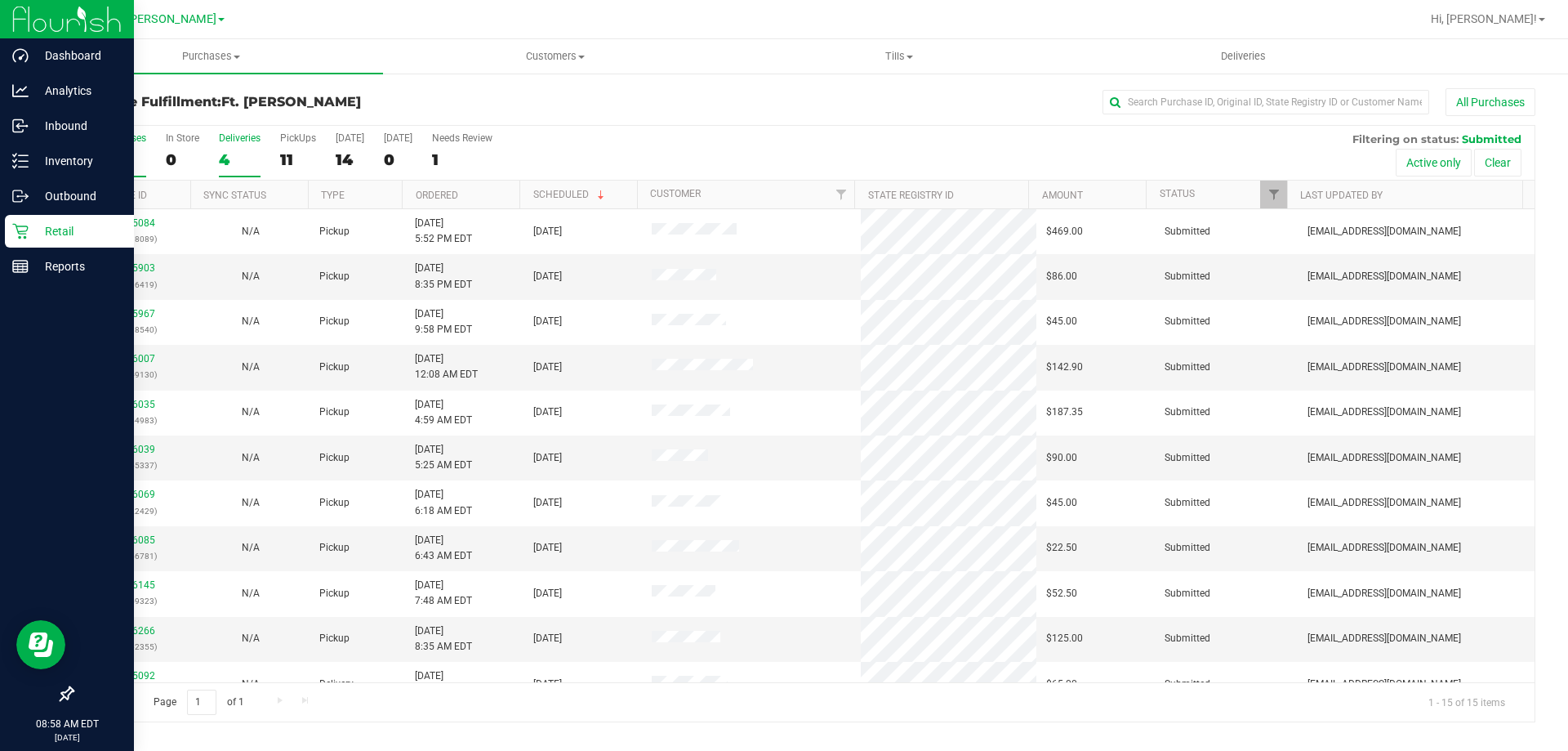
click at [222, 151] on div "4" at bounding box center [240, 160] width 42 height 19
click at [0, 0] on input "Deliveries 4" at bounding box center [0, 0] width 0 height 0
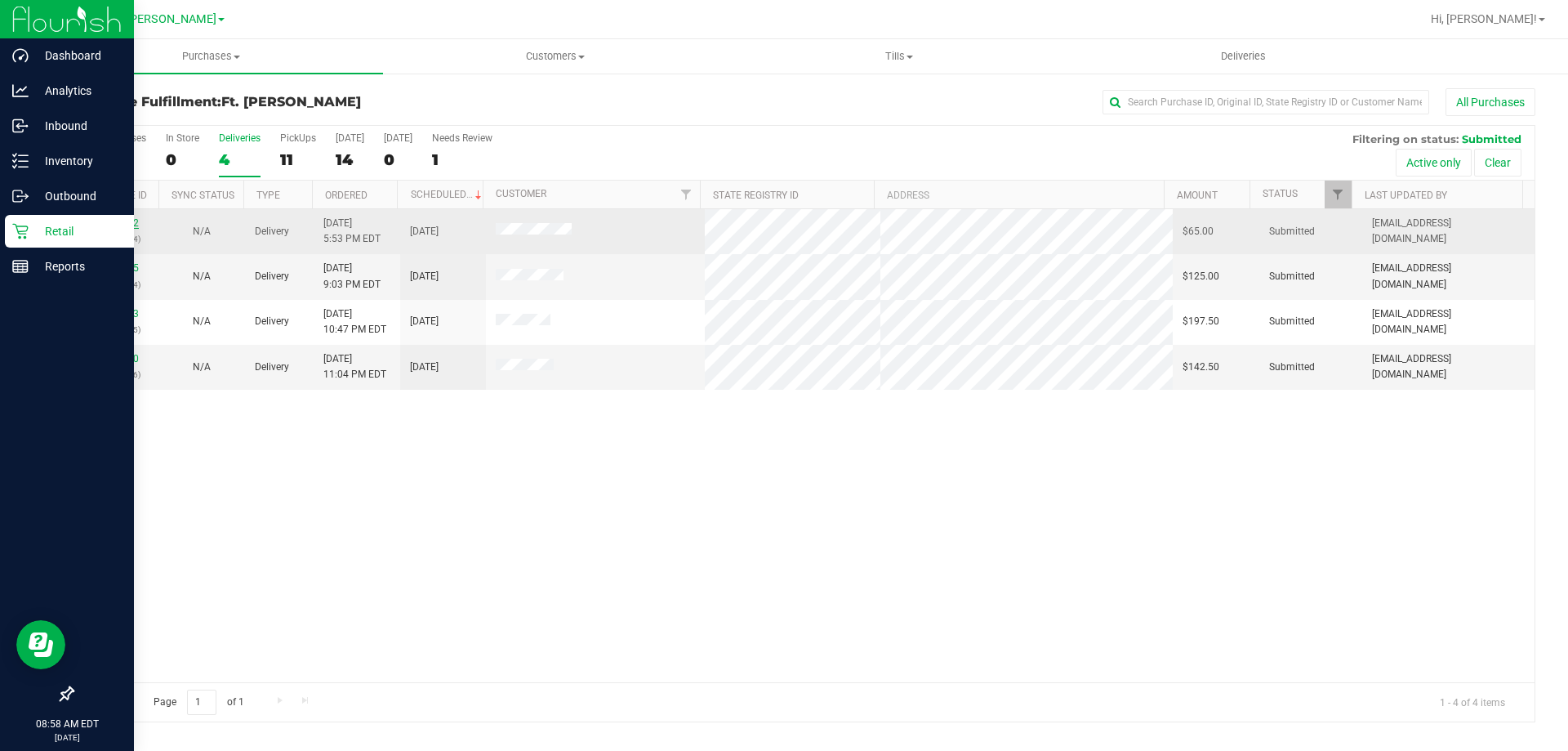
click at [98, 219] on link "11815092" at bounding box center [115, 223] width 46 height 12
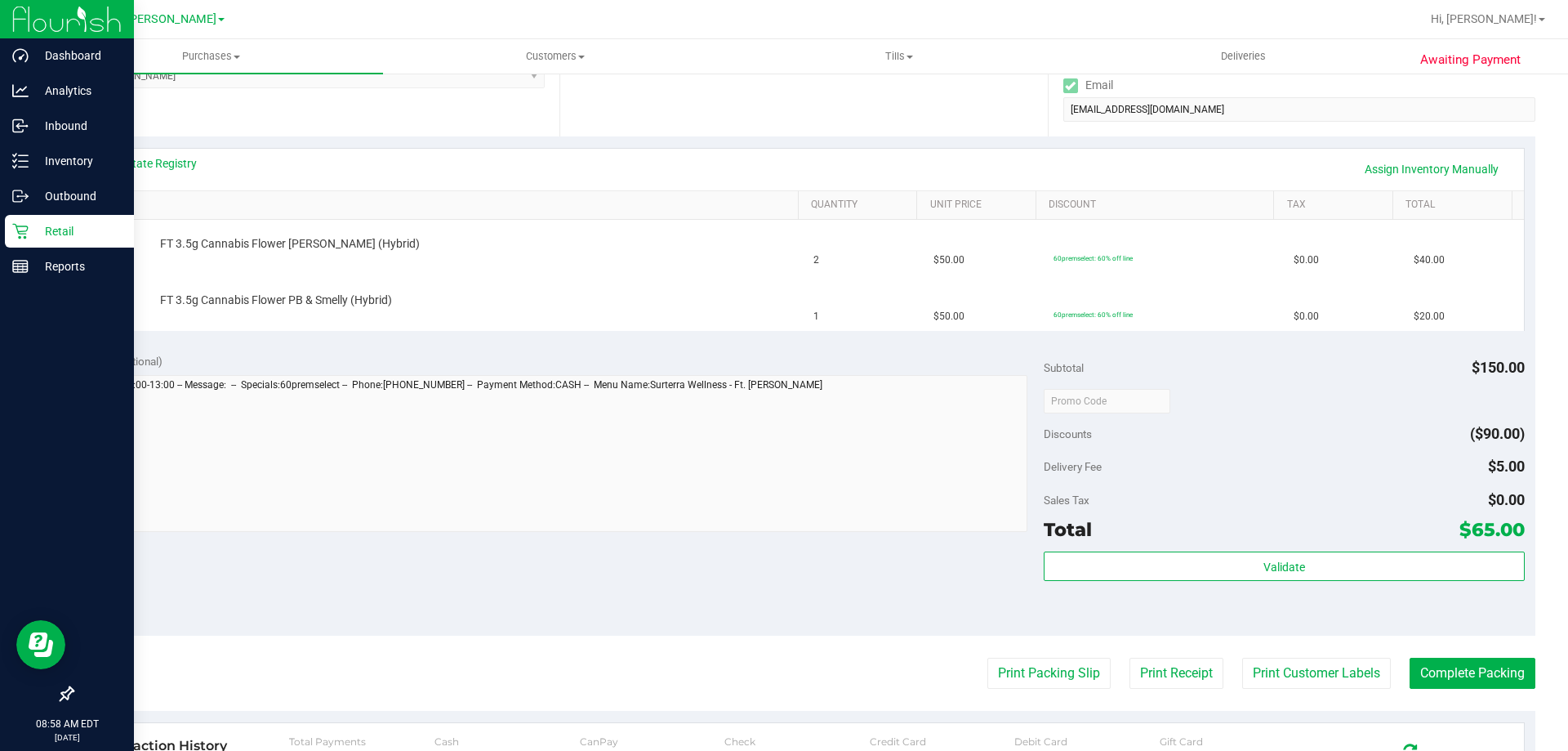
scroll to position [327, 0]
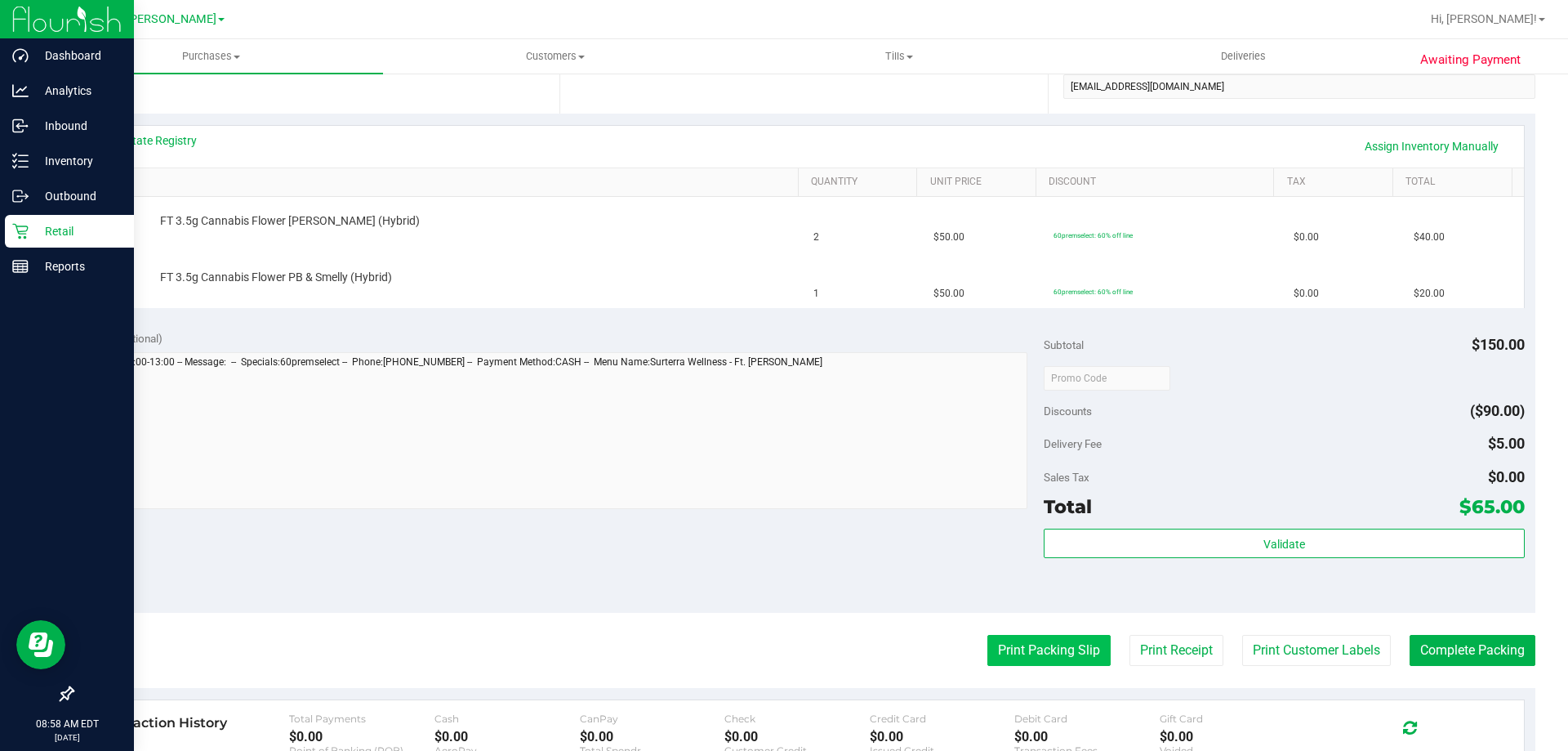
click at [987, 644] on button "Print Packing Slip" at bounding box center [1048, 650] width 124 height 31
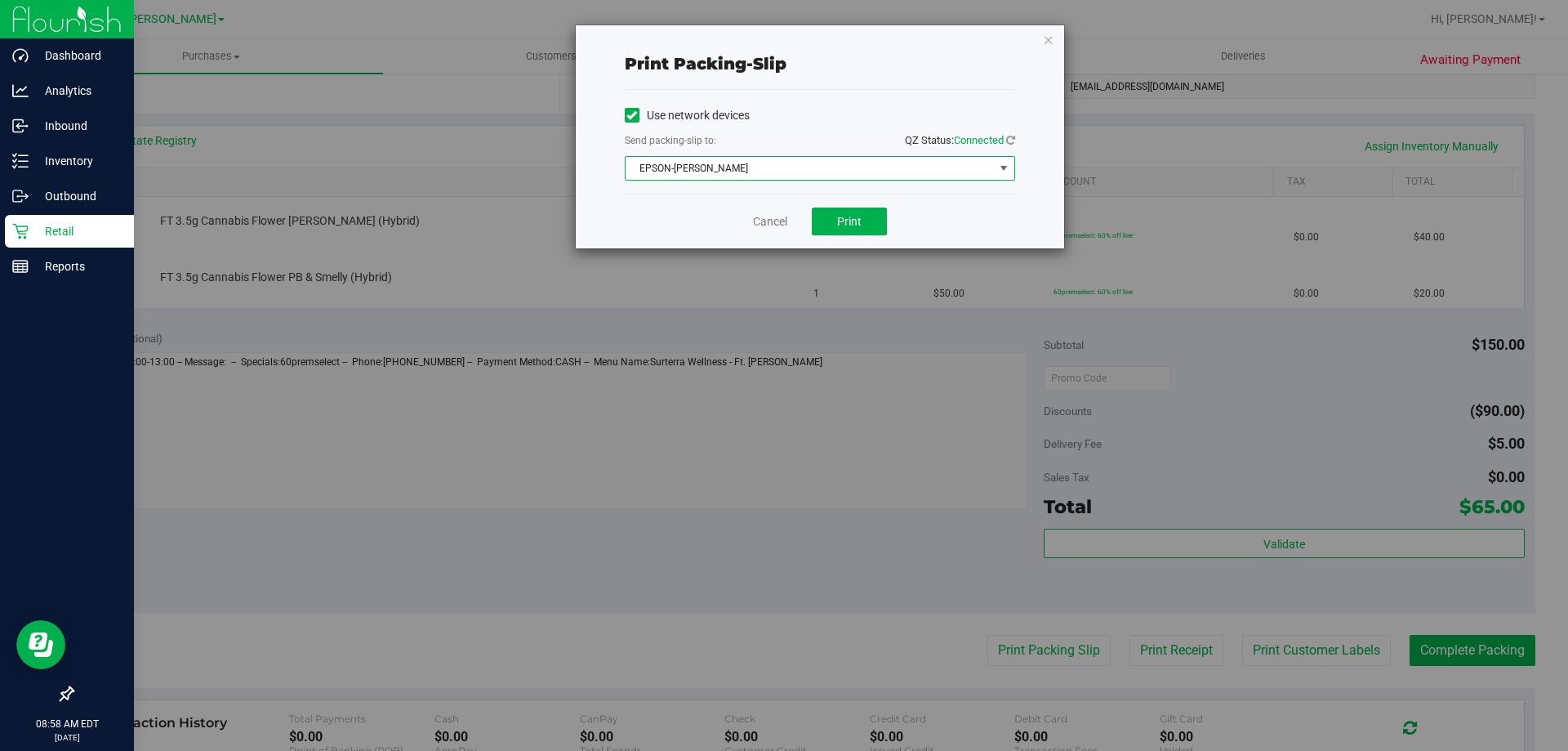
click at [829, 175] on span "EPSON-[PERSON_NAME]" at bounding box center [809, 168] width 368 height 23
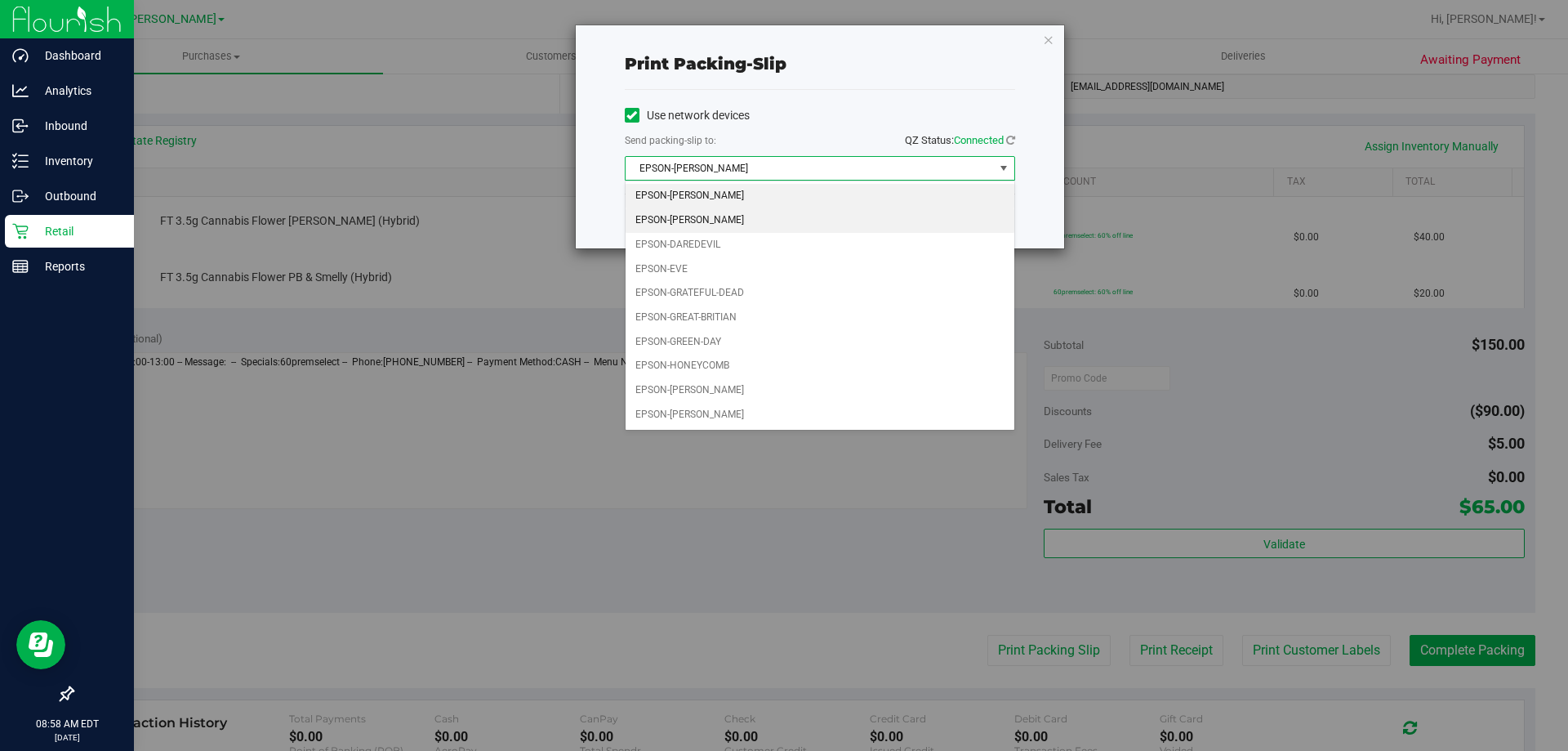
click at [730, 227] on li "EPSON-[PERSON_NAME]" at bounding box center [819, 220] width 389 height 24
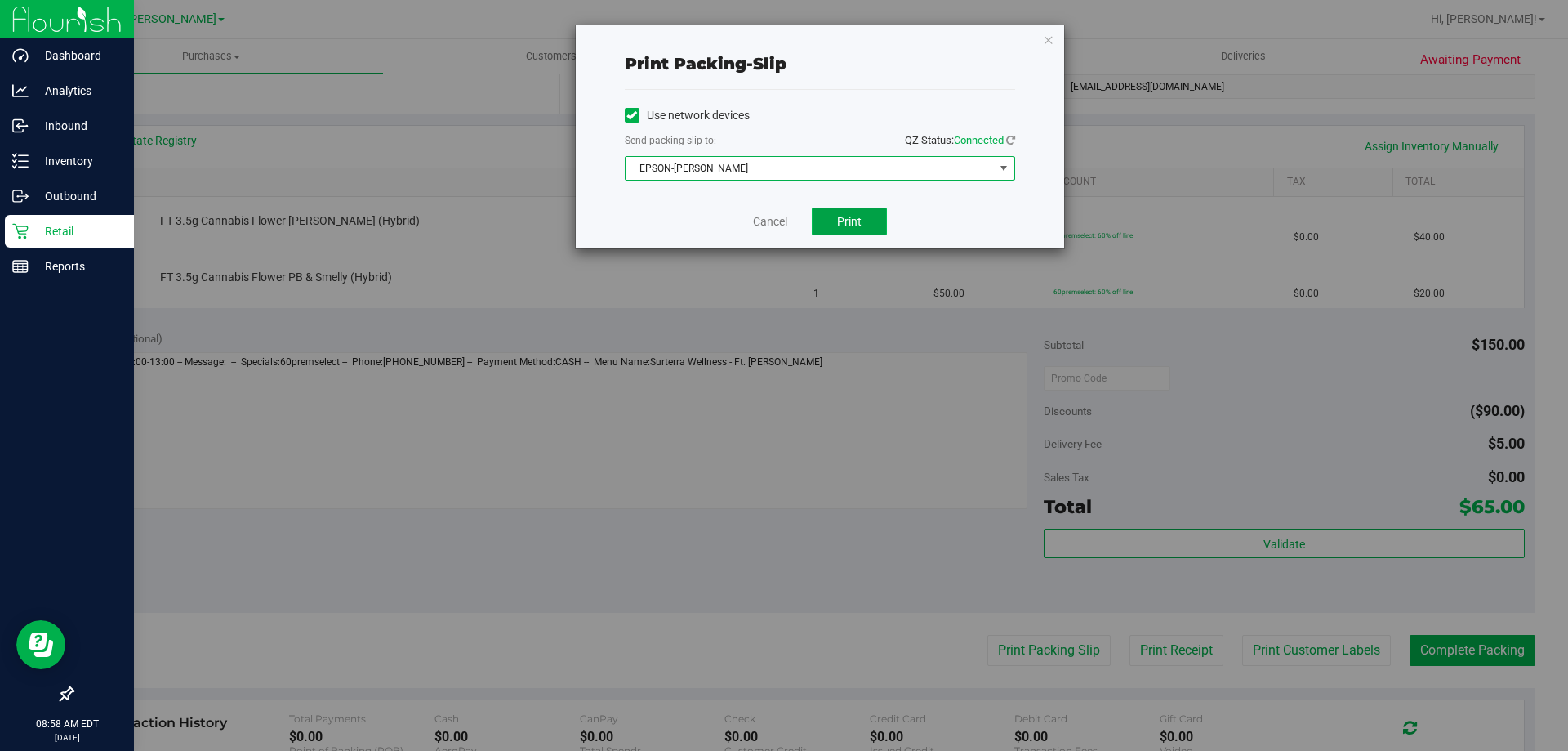
click at [848, 233] on button "Print" at bounding box center [849, 221] width 75 height 28
click at [821, 230] on button "Print" at bounding box center [849, 221] width 75 height 28
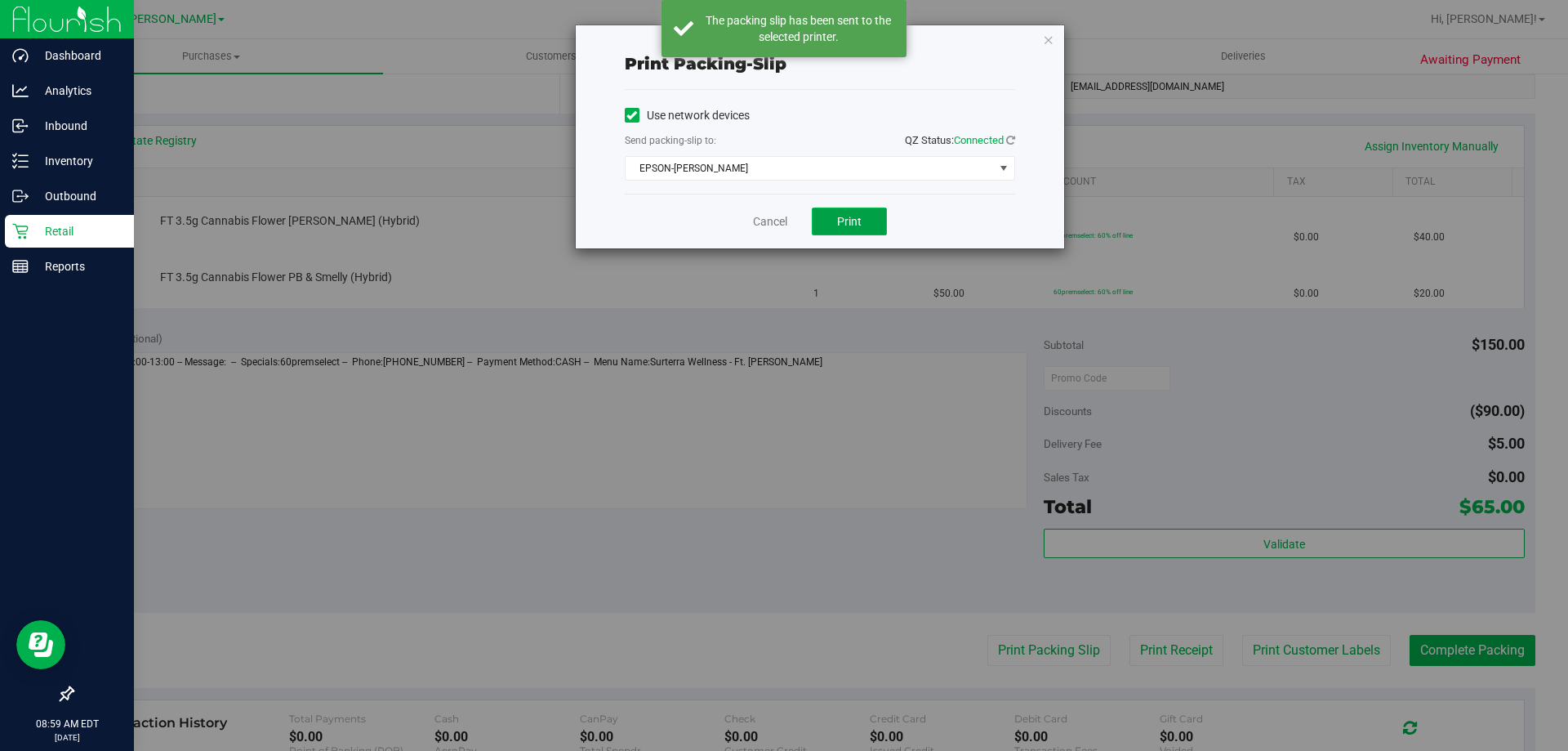
click at [831, 230] on button "Print" at bounding box center [849, 221] width 75 height 28
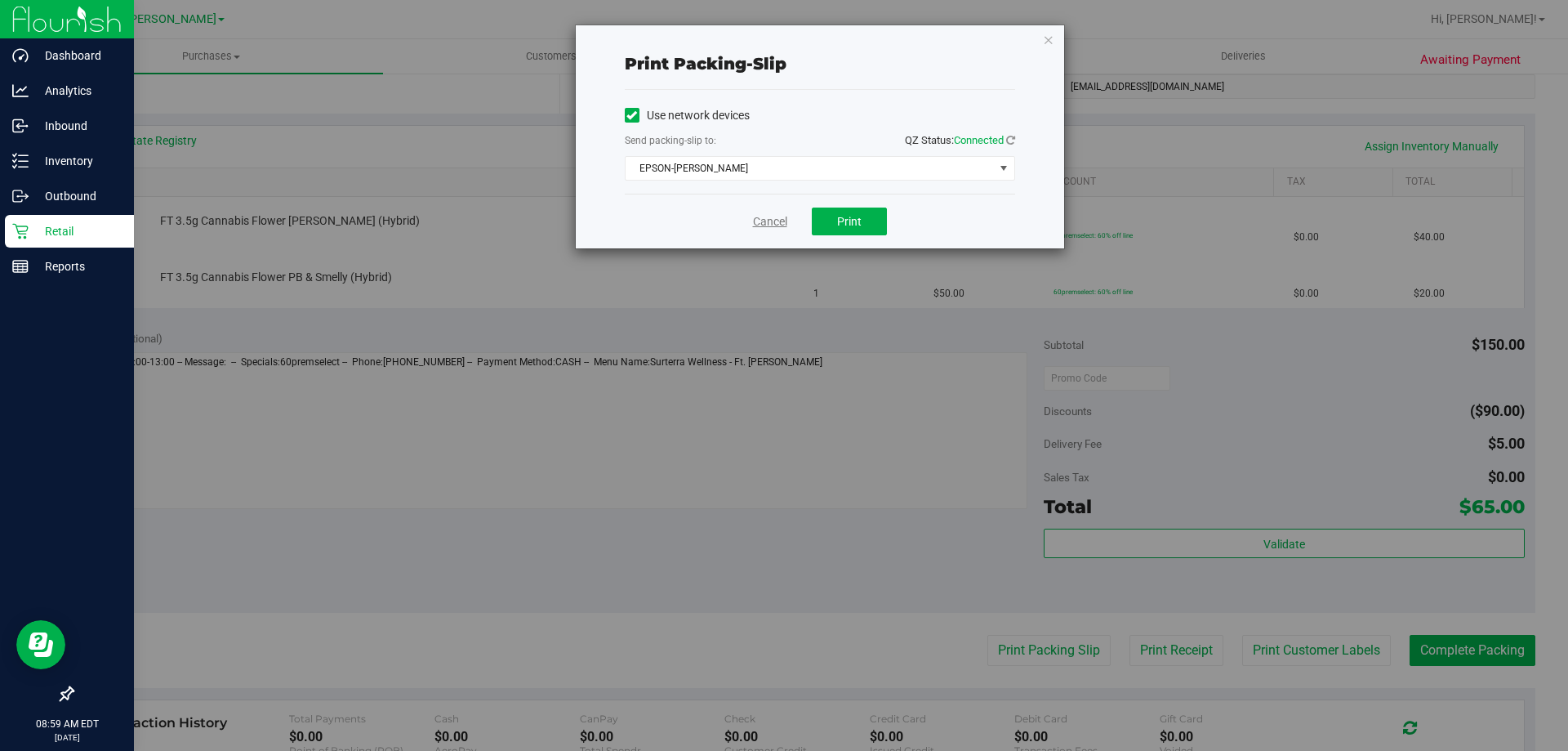
click at [770, 224] on link "Cancel" at bounding box center [770, 221] width 34 height 17
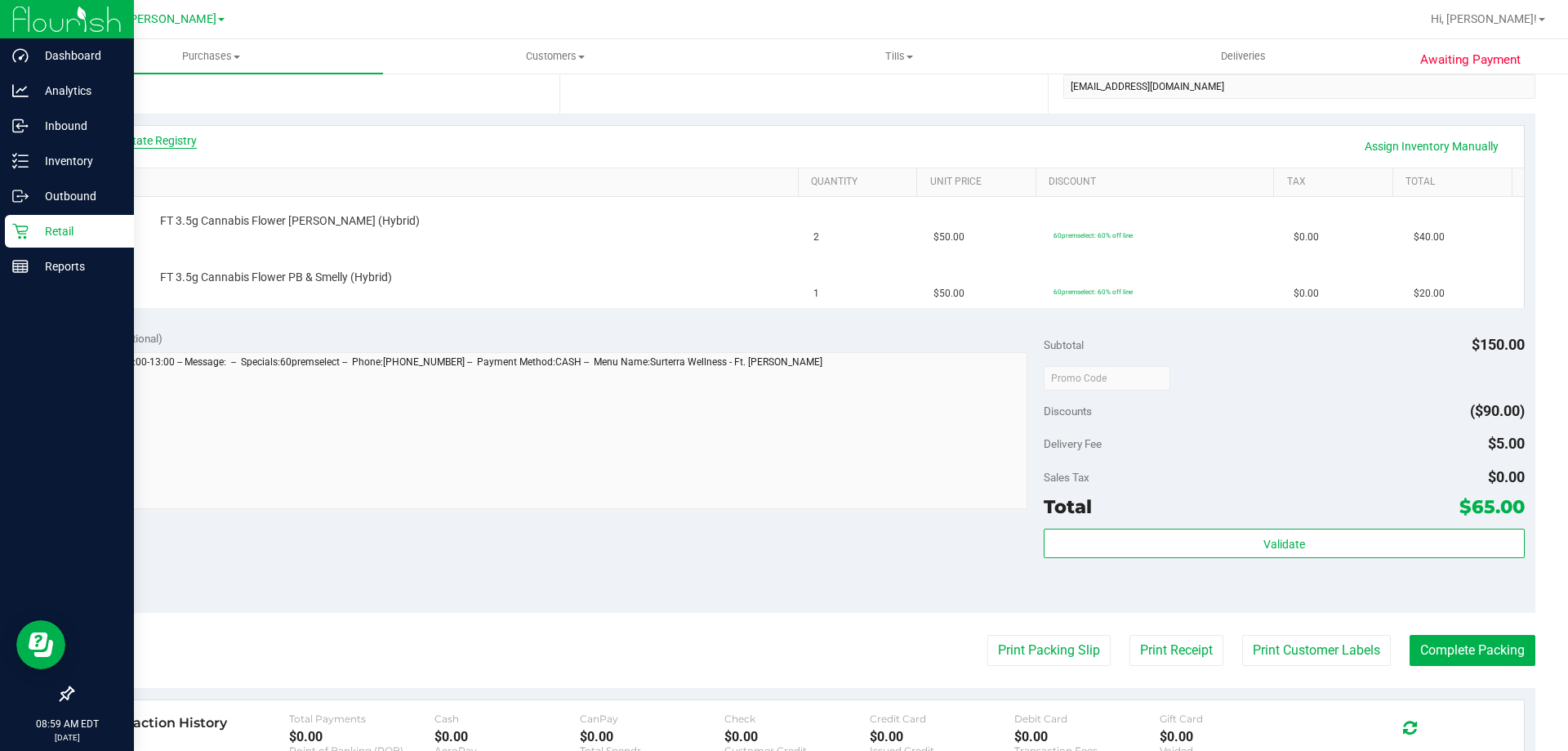
click at [176, 134] on link "View State Registry" at bounding box center [148, 141] width 98 height 16
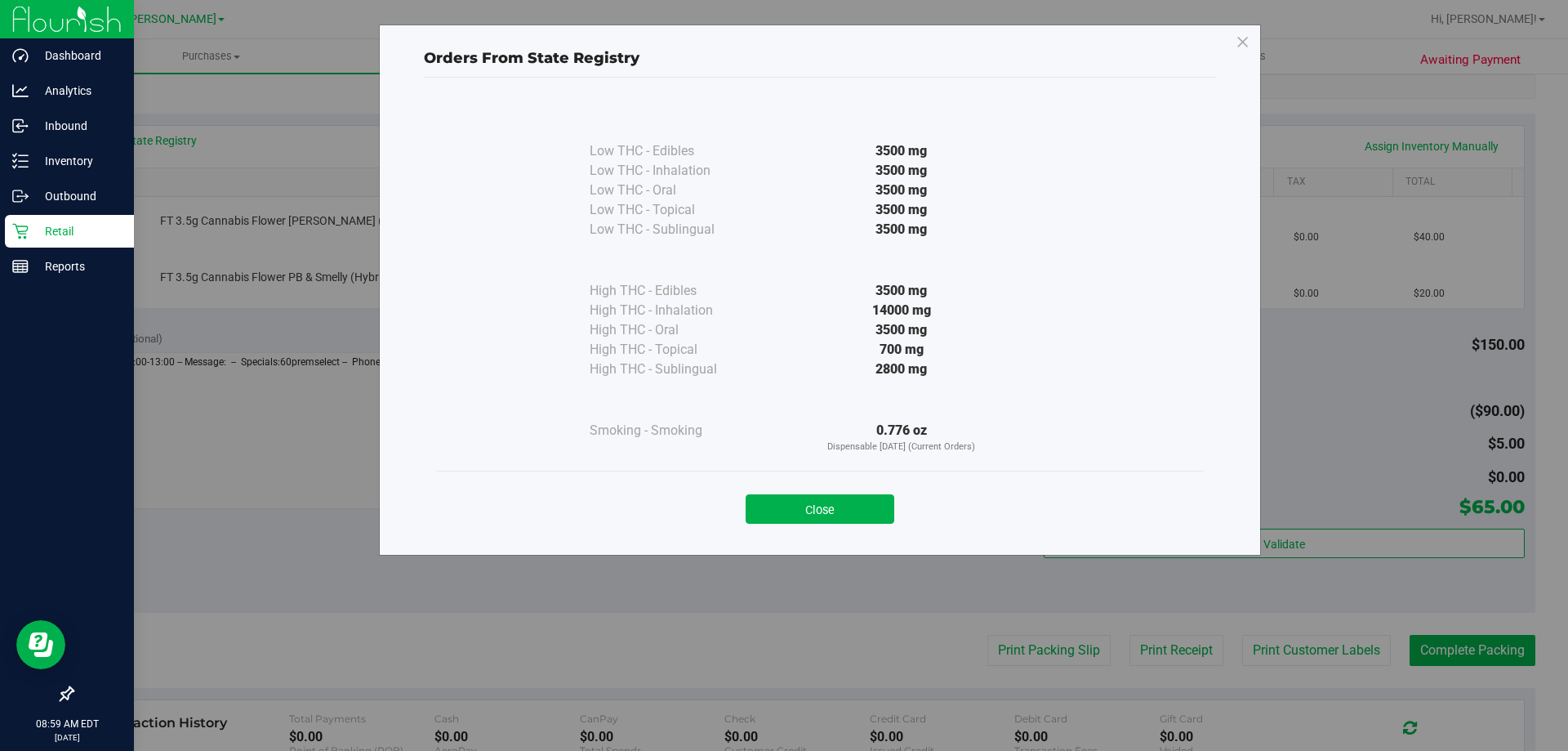
click at [862, 499] on button "Close" at bounding box center [819, 509] width 149 height 30
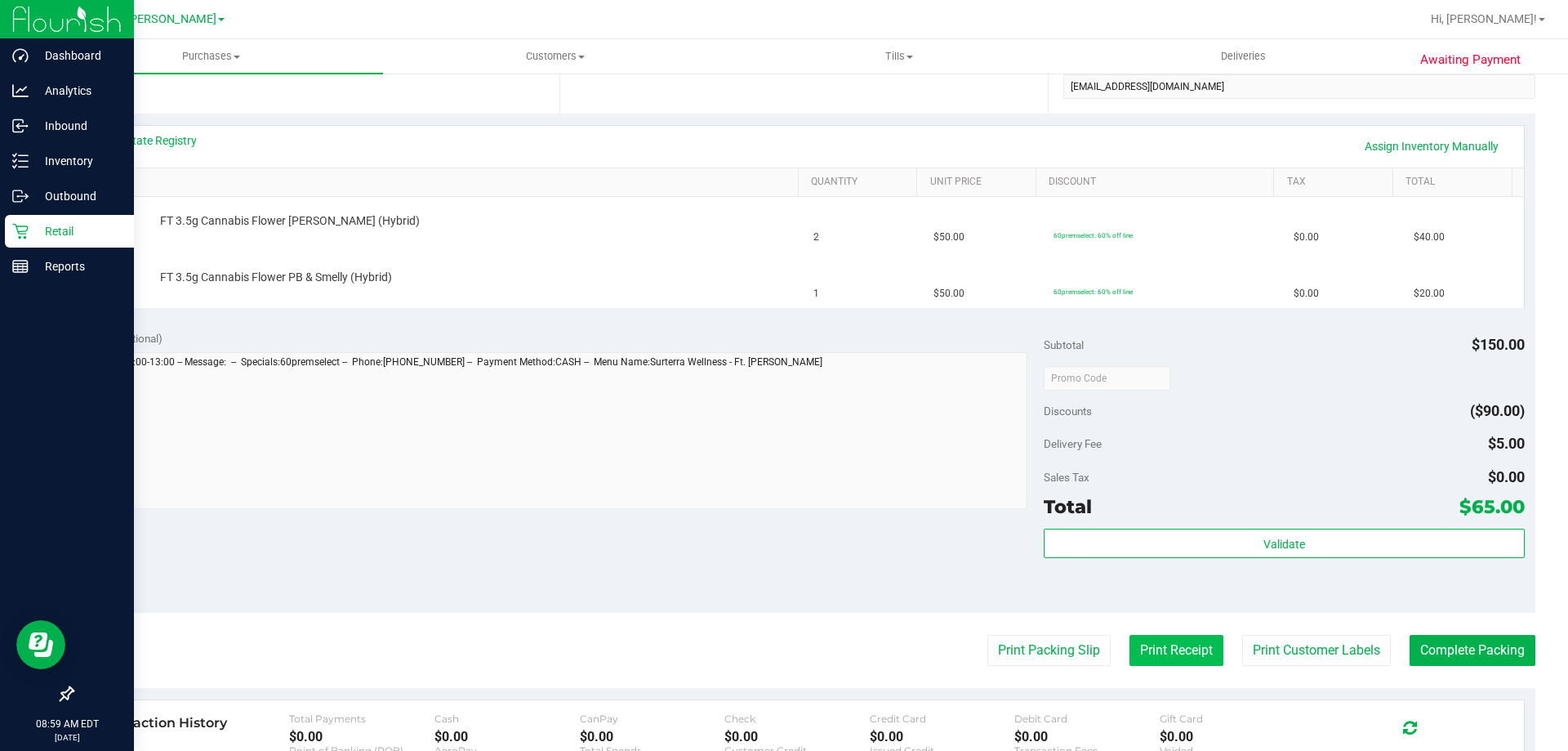
click at [1146, 646] on button "Print Receipt" at bounding box center [1176, 650] width 94 height 31
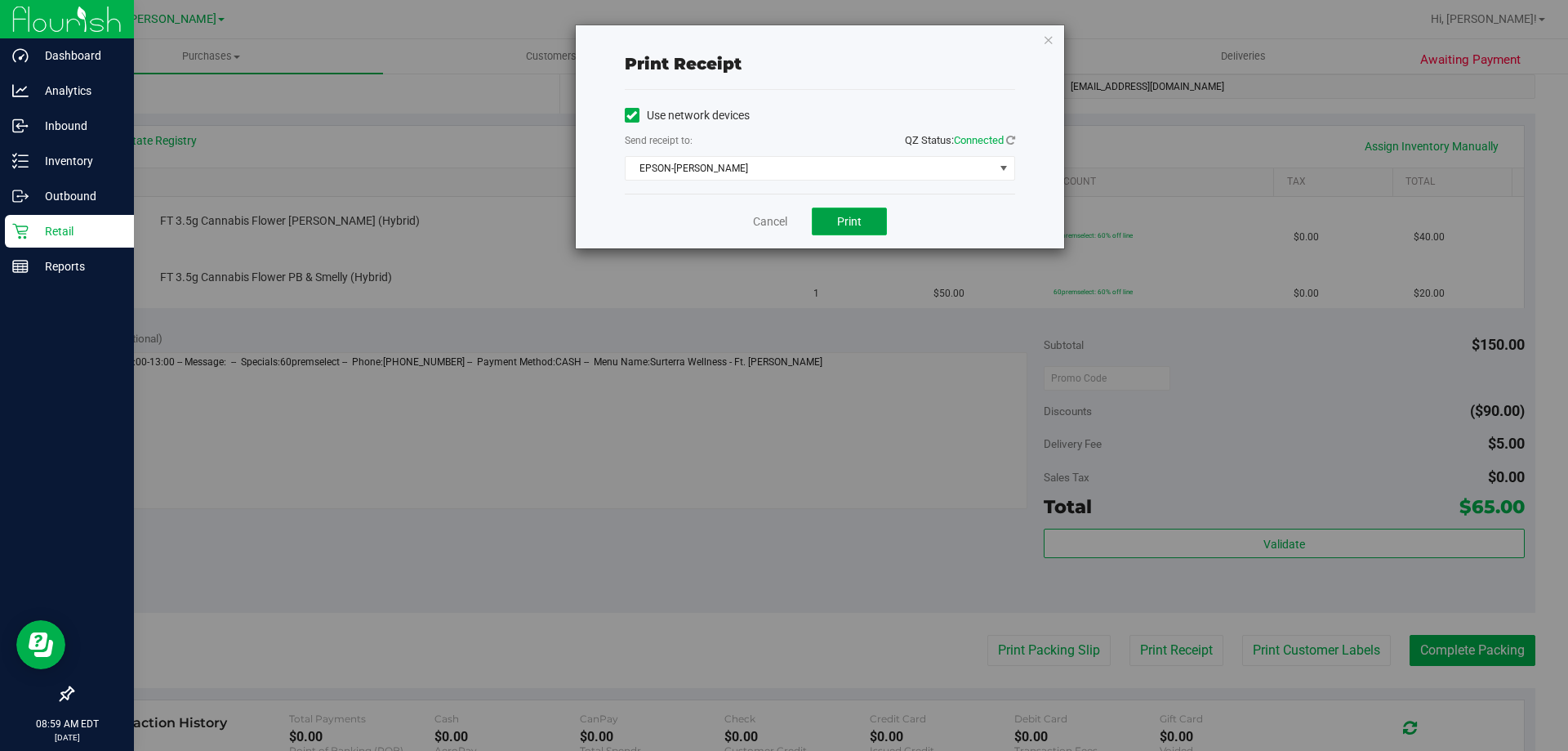
click at [837, 231] on button "Print" at bounding box center [849, 221] width 75 height 28
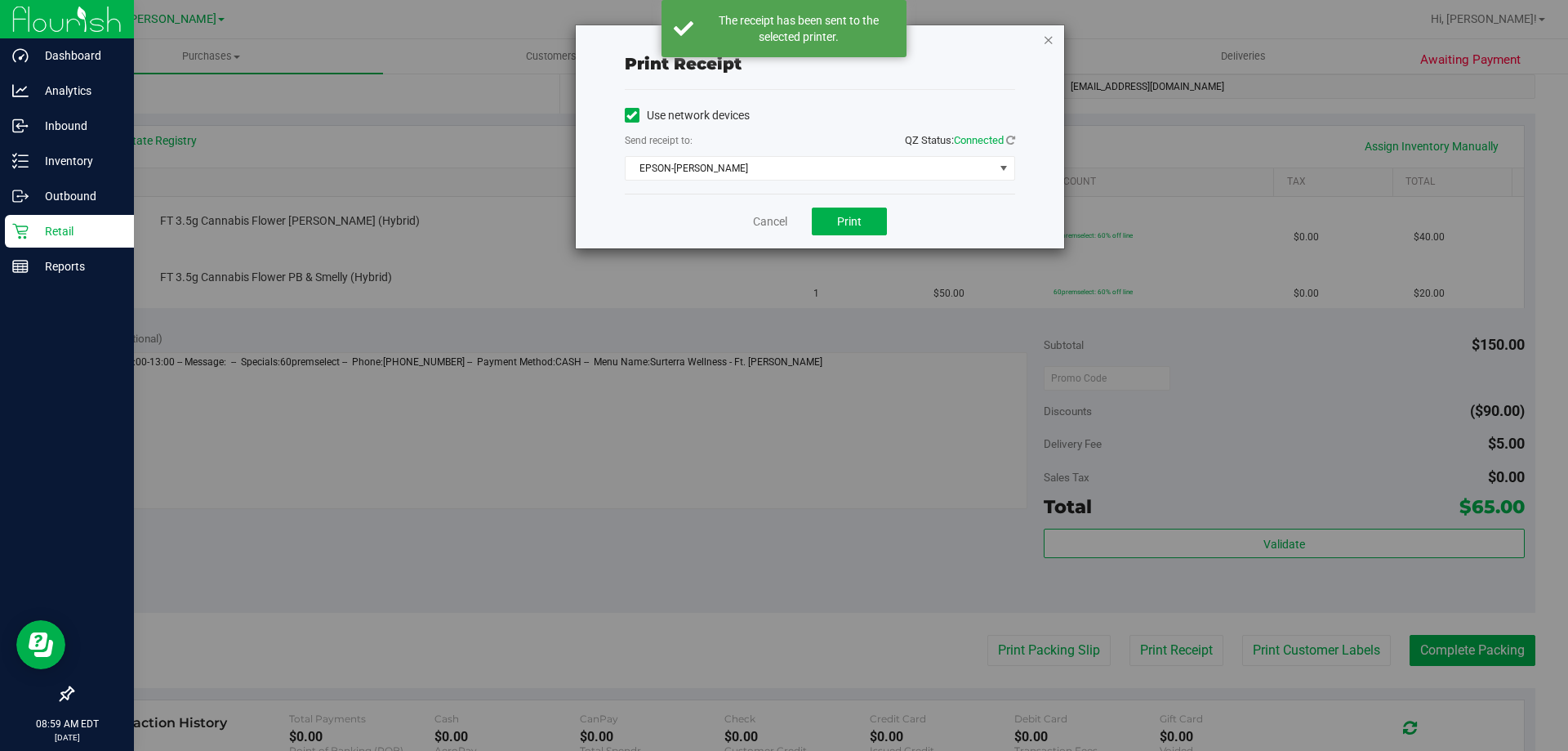
click at [1045, 47] on icon "button" at bounding box center [1048, 40] width 12 height 20
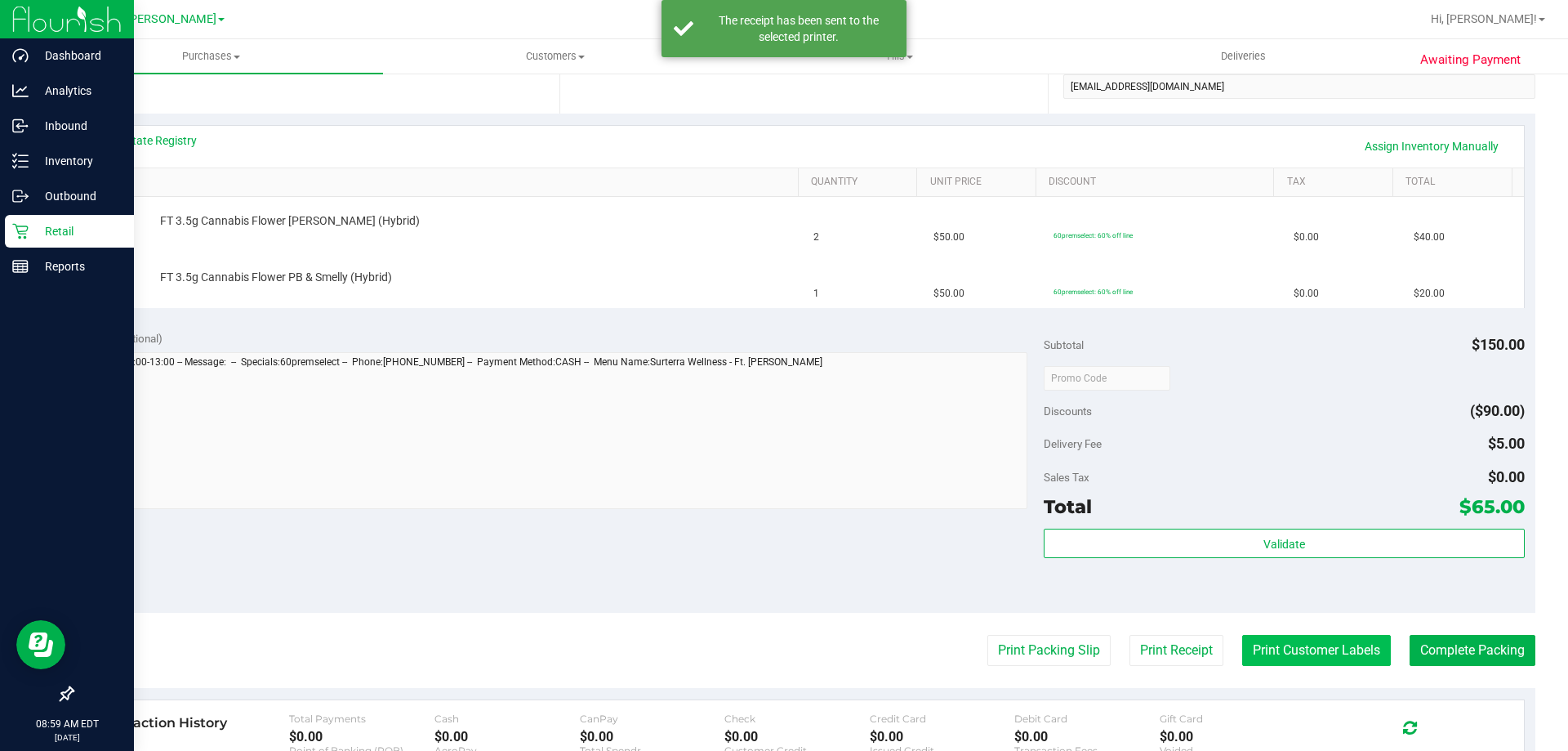
click at [1260, 659] on button "Print Customer Labels" at bounding box center [1316, 650] width 149 height 31
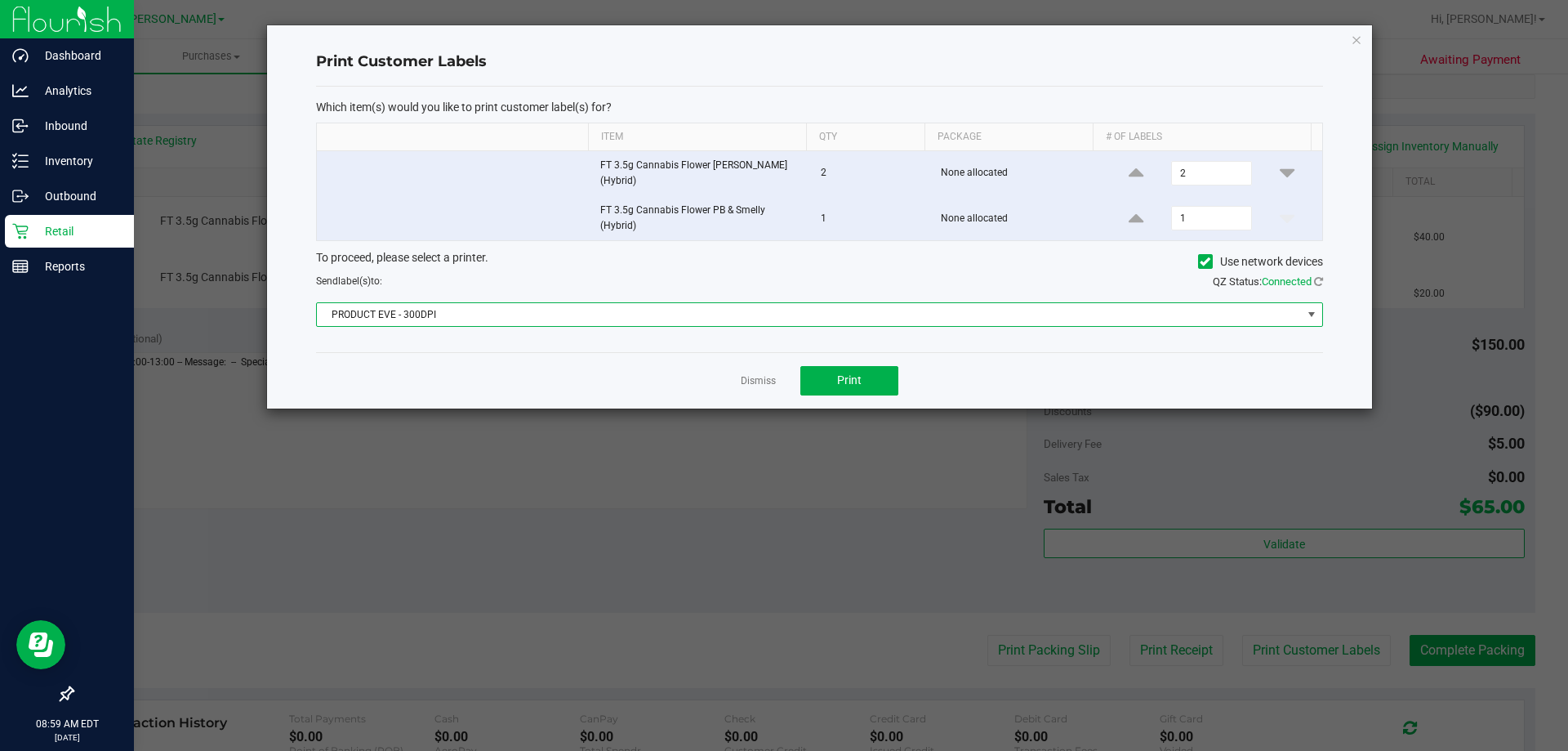
click at [830, 314] on span "PRODUCT EVE - 300DPI" at bounding box center [809, 314] width 985 height 23
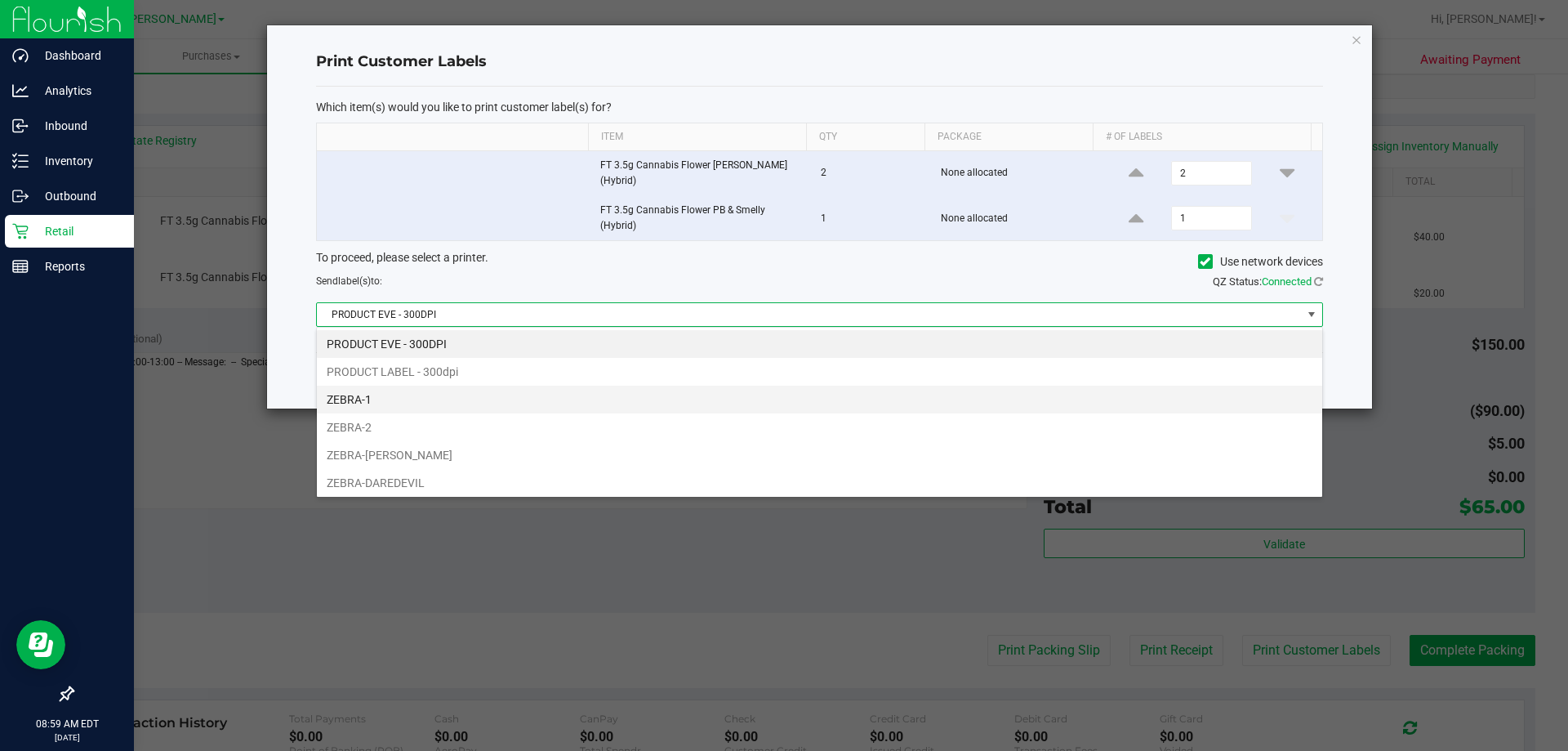
scroll to position [24, 1006]
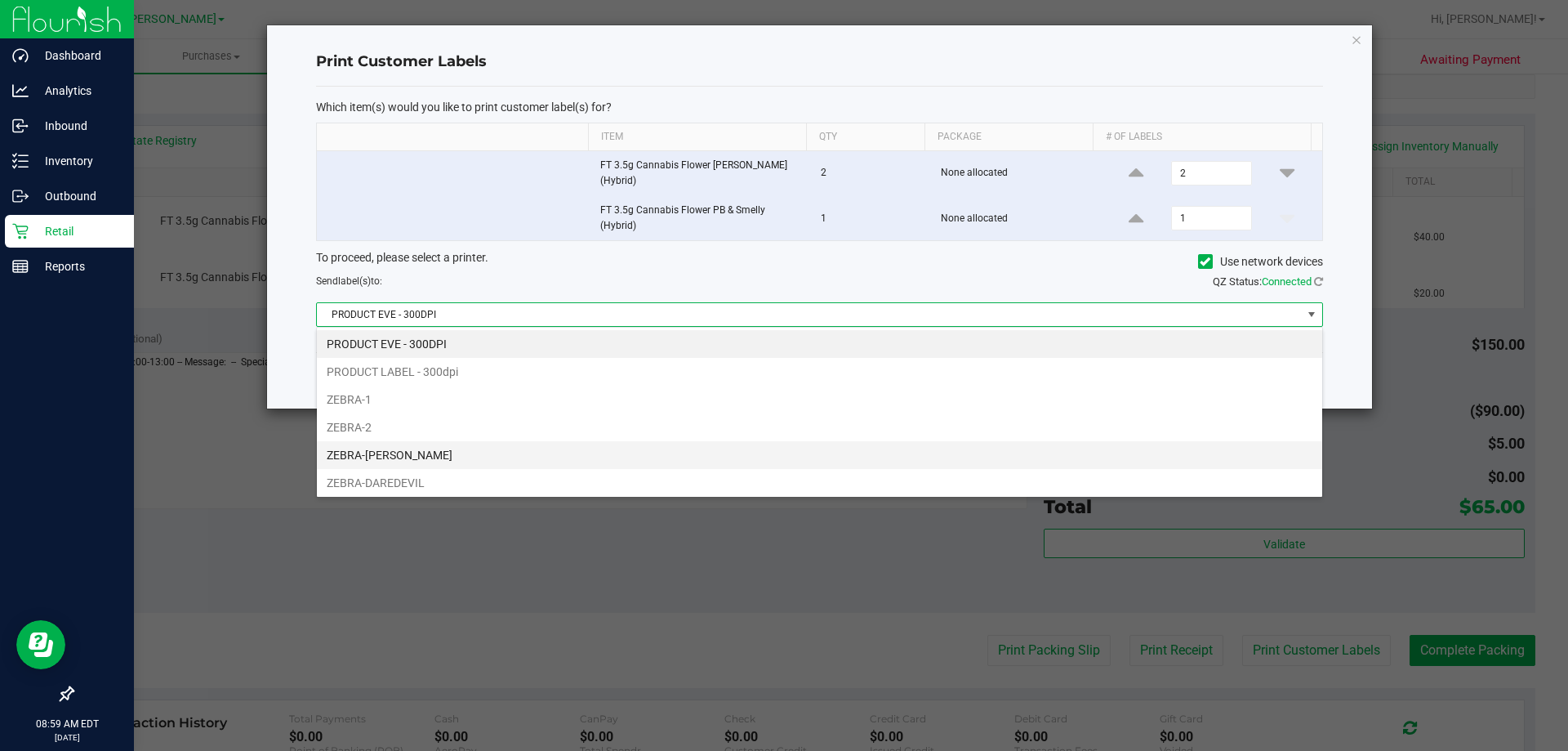
click at [543, 447] on li "ZEBRA-[PERSON_NAME]" at bounding box center [819, 455] width 1005 height 28
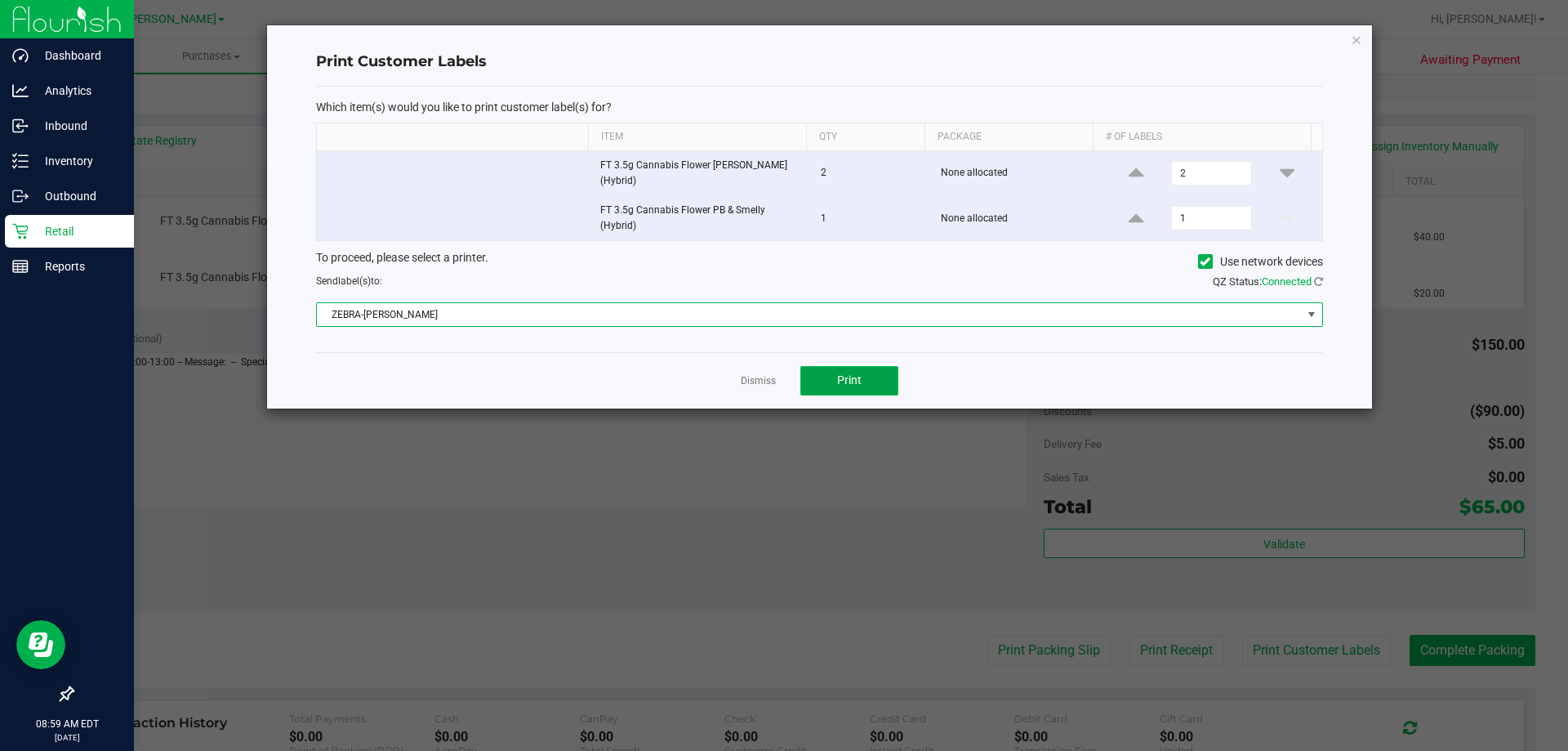
click at [842, 376] on span "Print" at bounding box center [849, 380] width 24 height 13
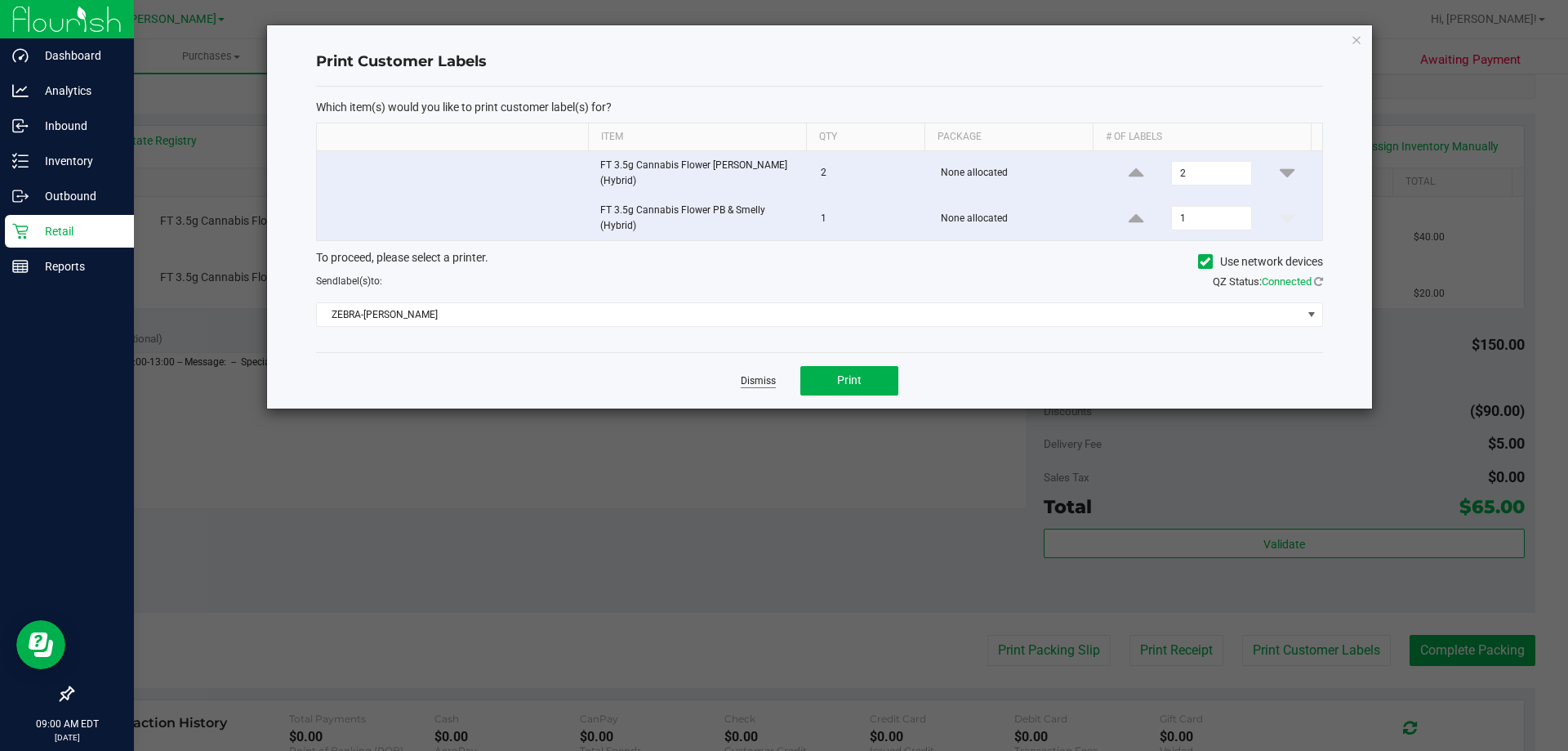
click at [770, 384] on link "Dismiss" at bounding box center [758, 381] width 35 height 14
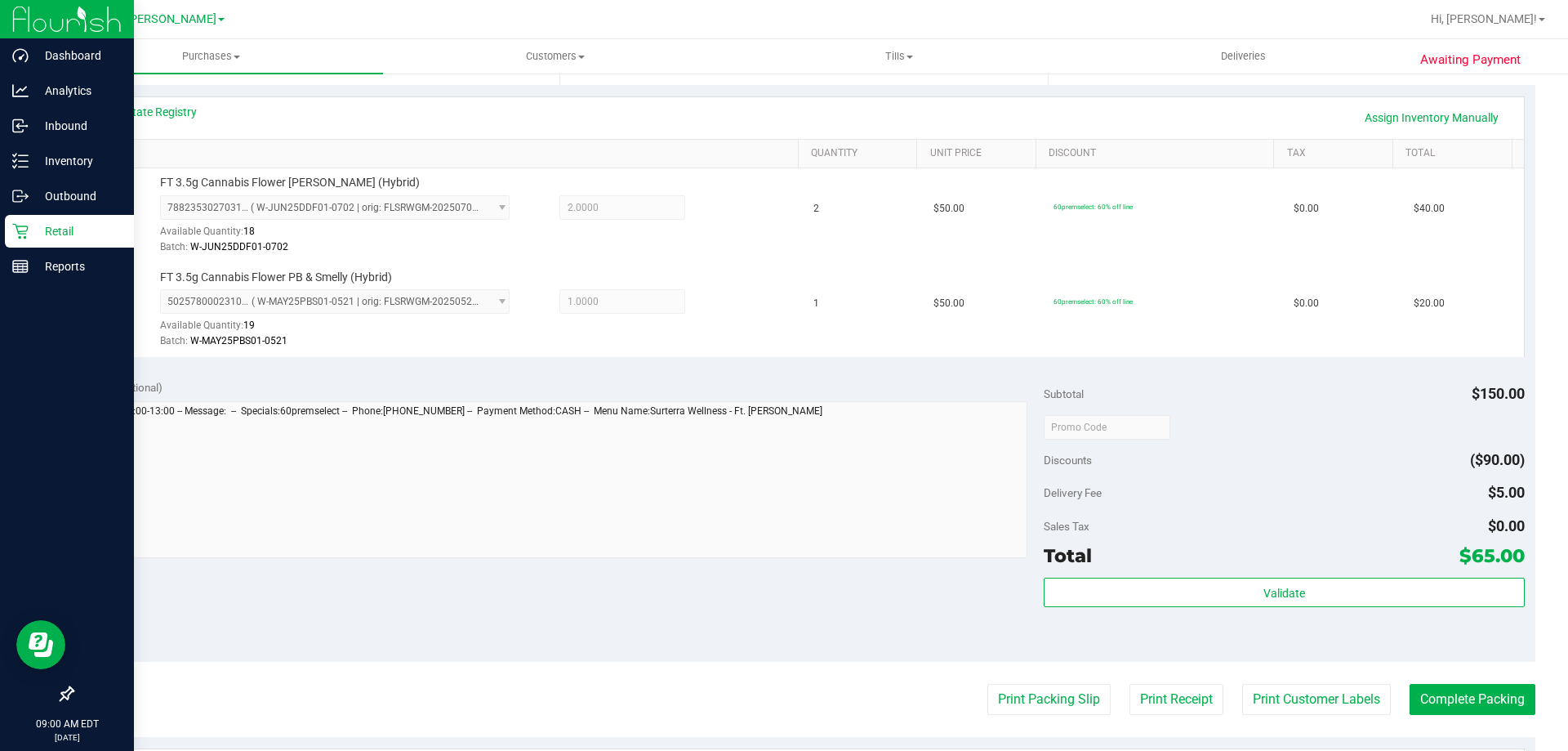
scroll to position [490, 0]
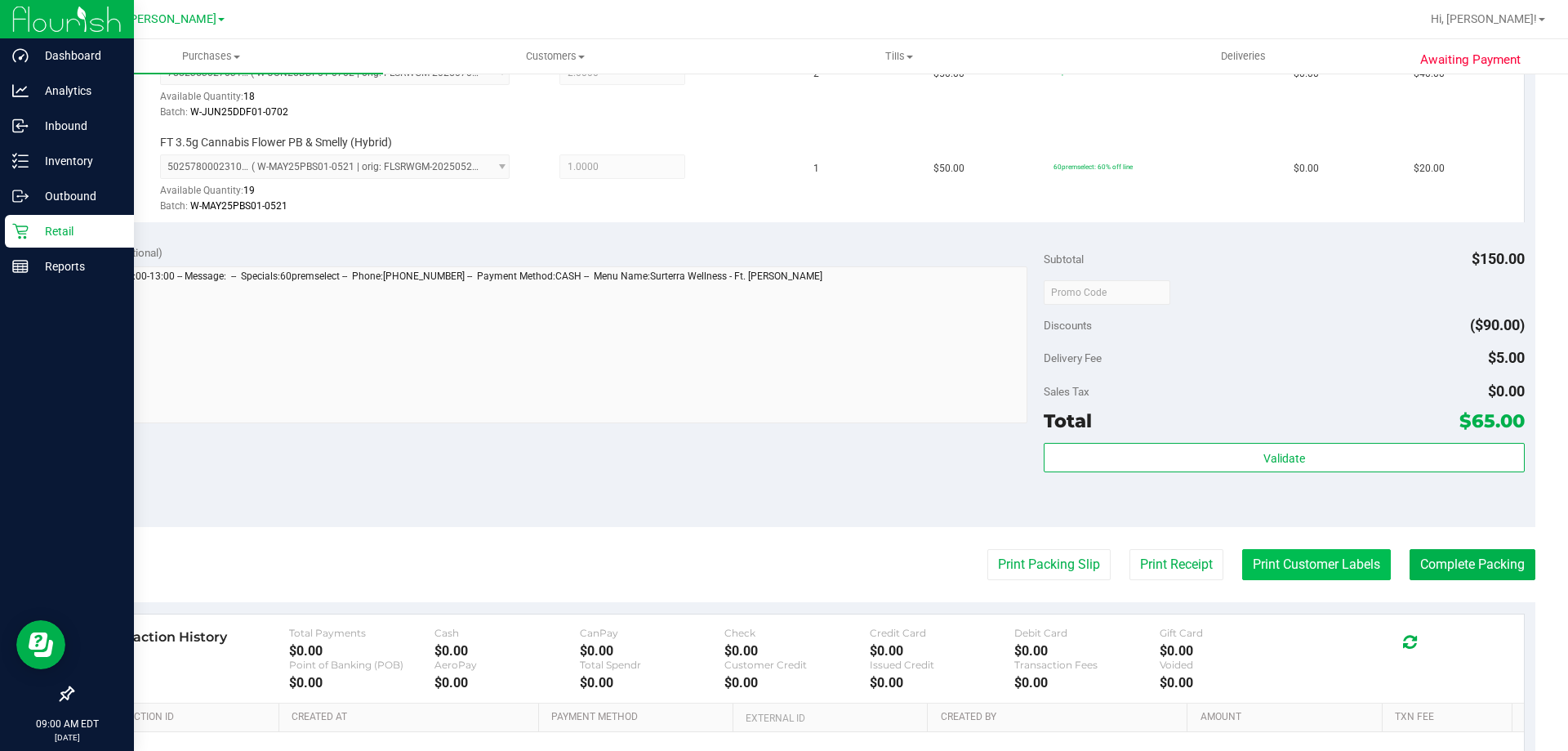
click at [1269, 554] on button "Print Customer Labels" at bounding box center [1316, 564] width 149 height 31
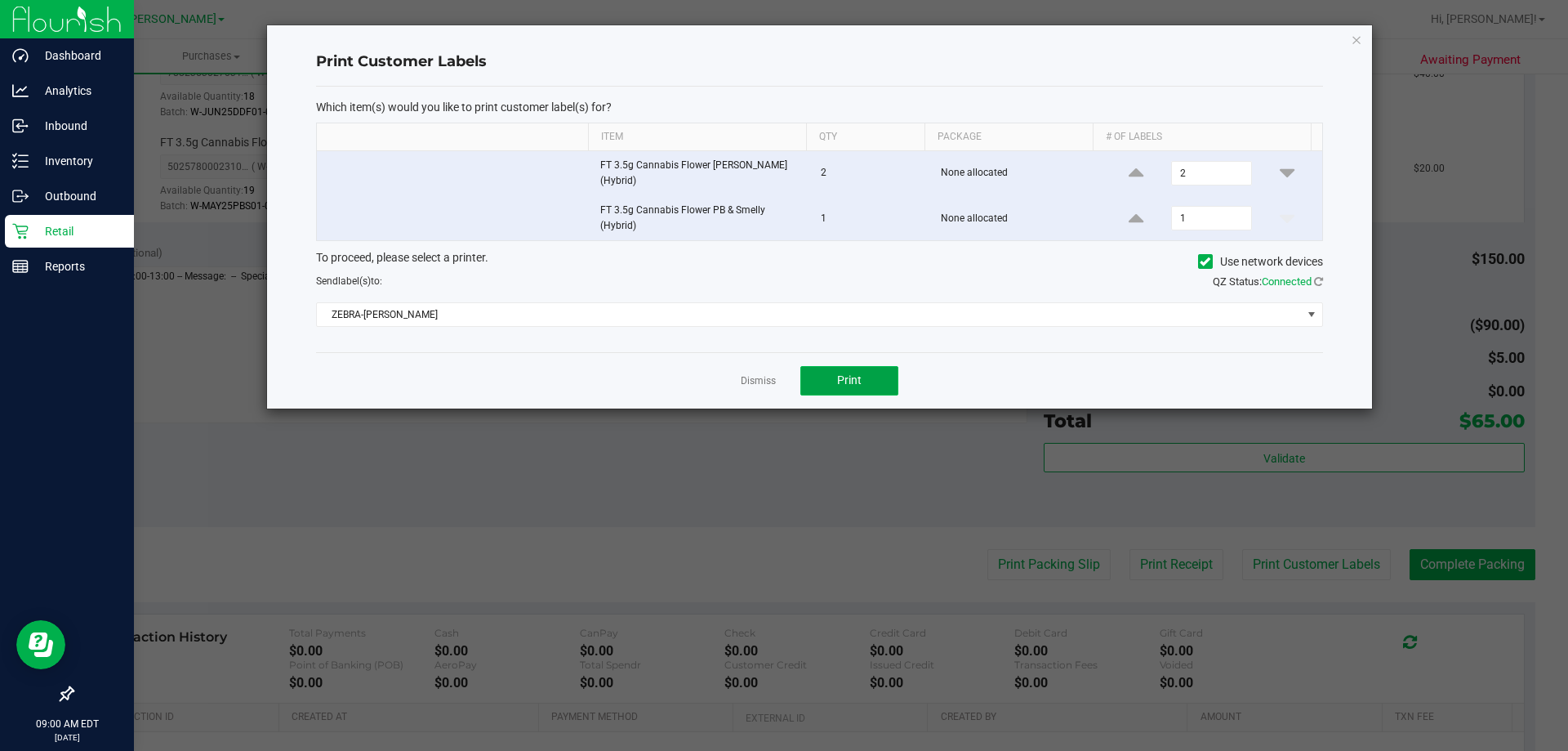
click at [825, 386] on button "Print" at bounding box center [849, 380] width 98 height 30
click at [753, 390] on div "Dismiss Print" at bounding box center [819, 380] width 1007 height 56
click at [761, 385] on link "Dismiss" at bounding box center [758, 381] width 35 height 14
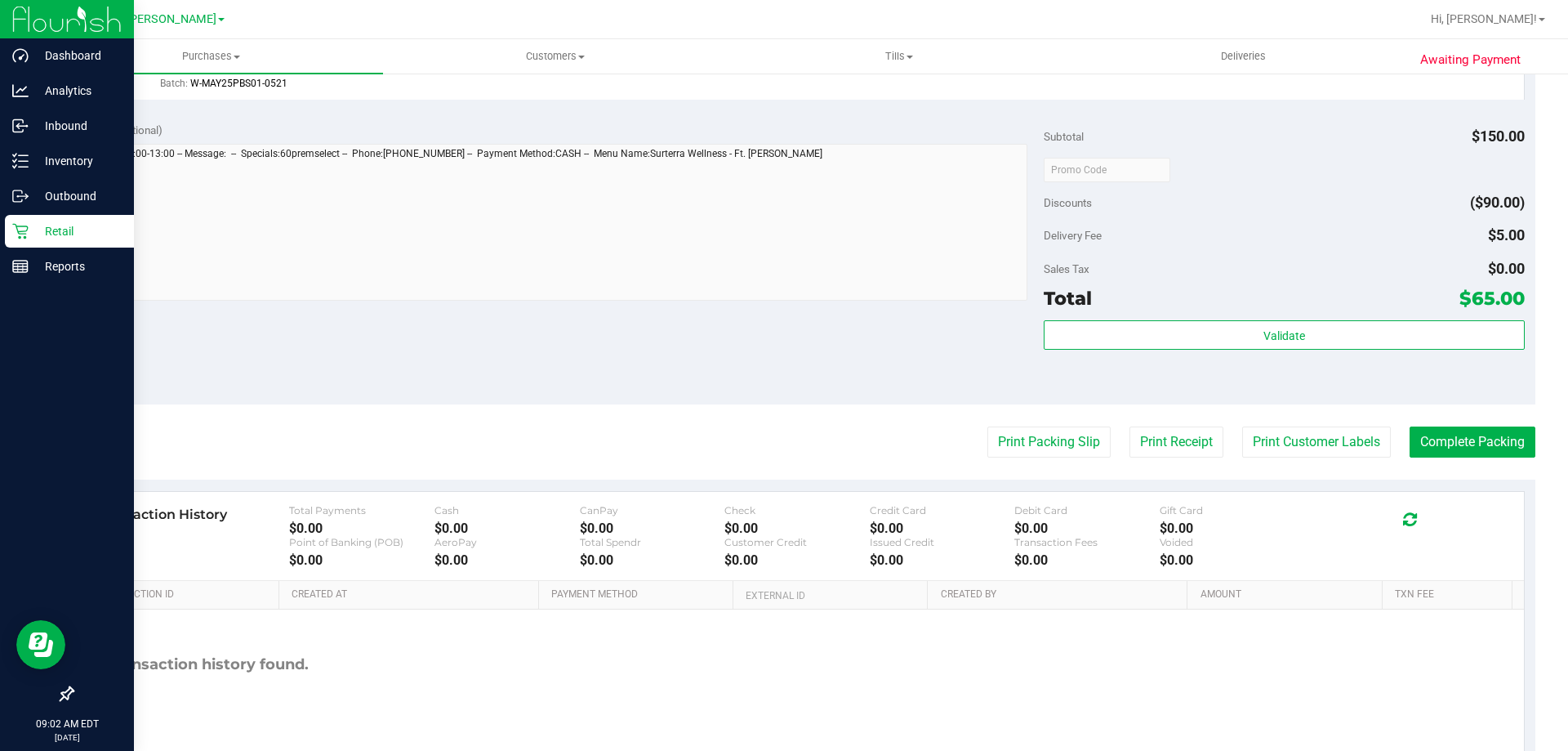
scroll to position [654, 0]
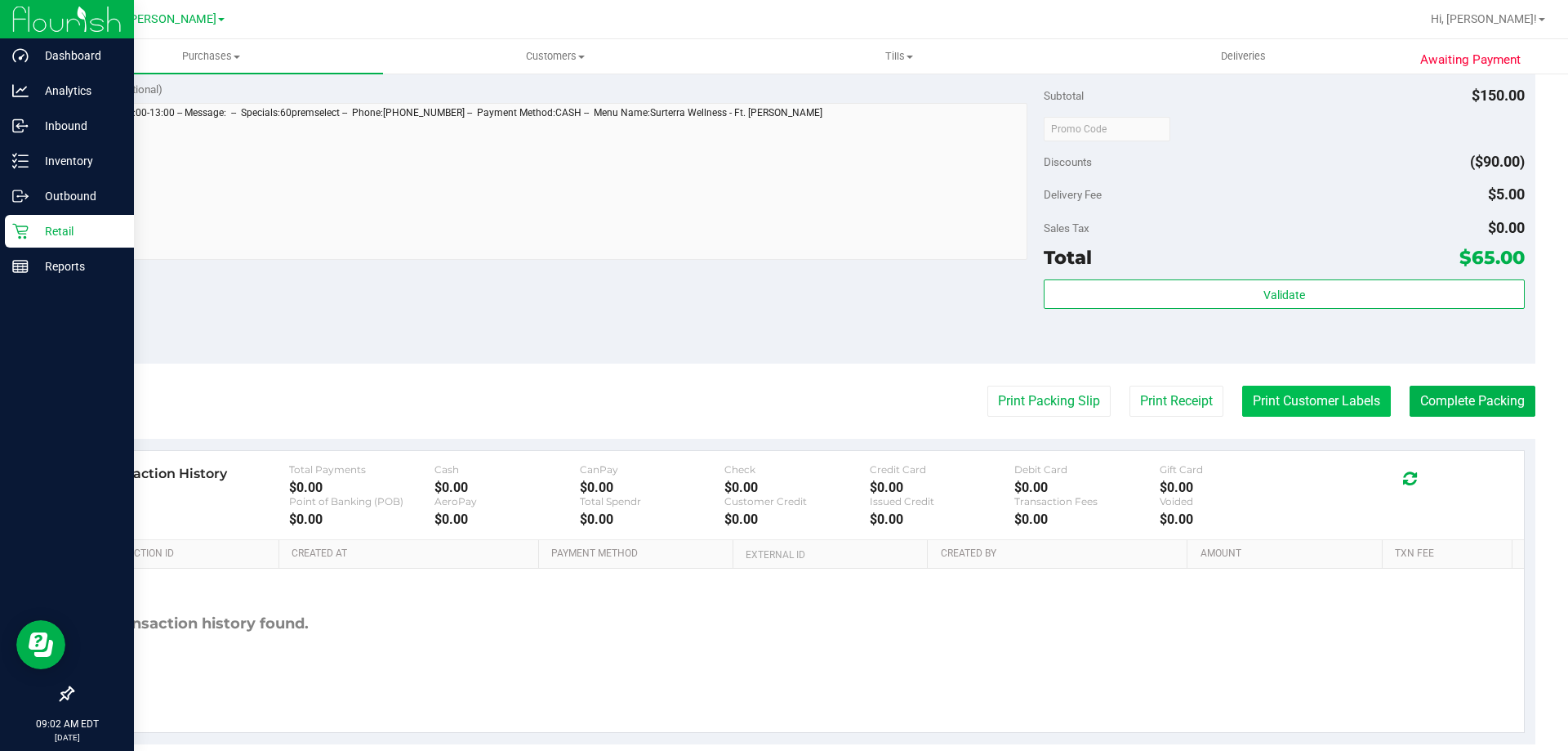
click at [1310, 396] on button "Print Customer Labels" at bounding box center [1316, 401] width 149 height 31
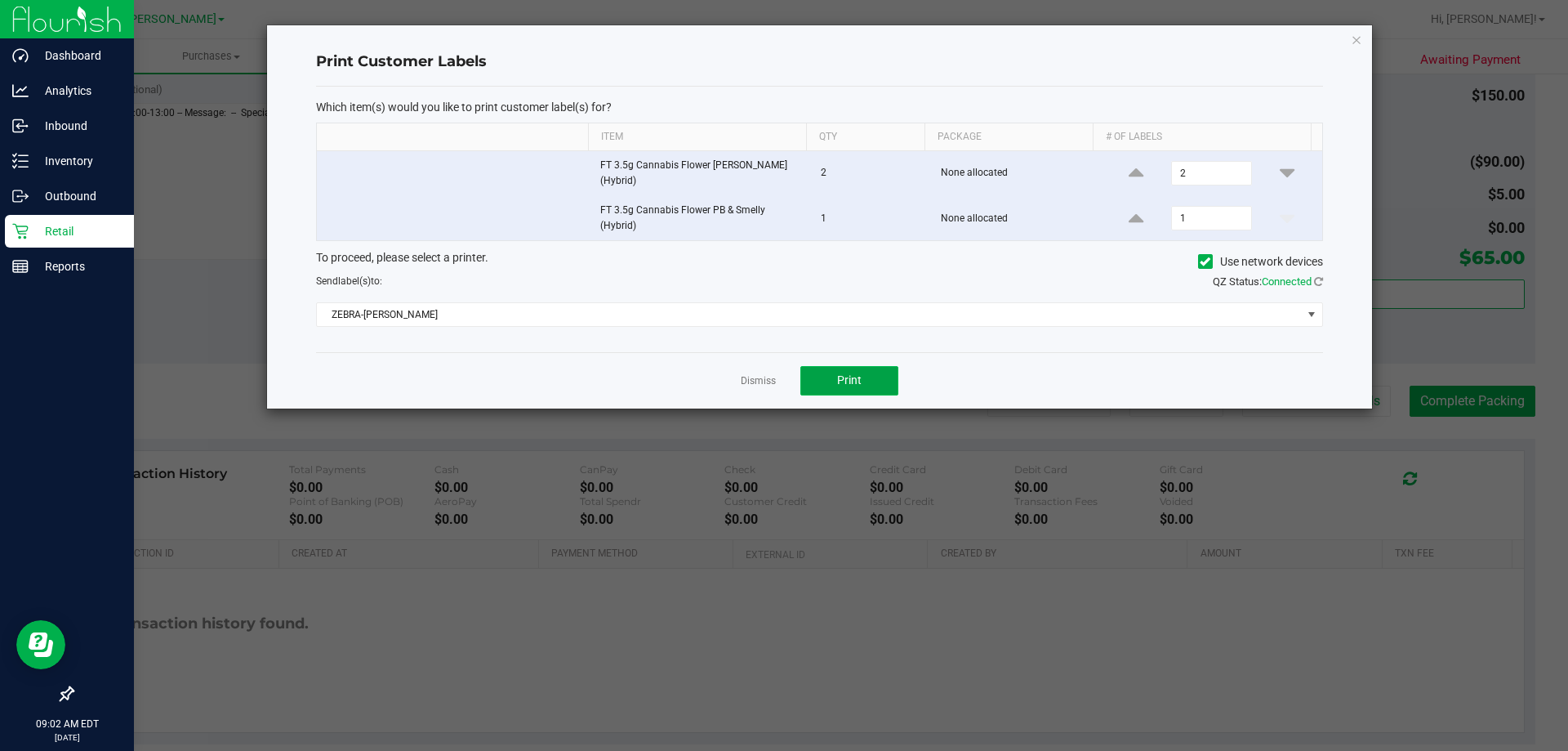
click at [858, 385] on span "Print" at bounding box center [849, 380] width 24 height 13
click at [744, 383] on link "Dismiss" at bounding box center [758, 381] width 35 height 14
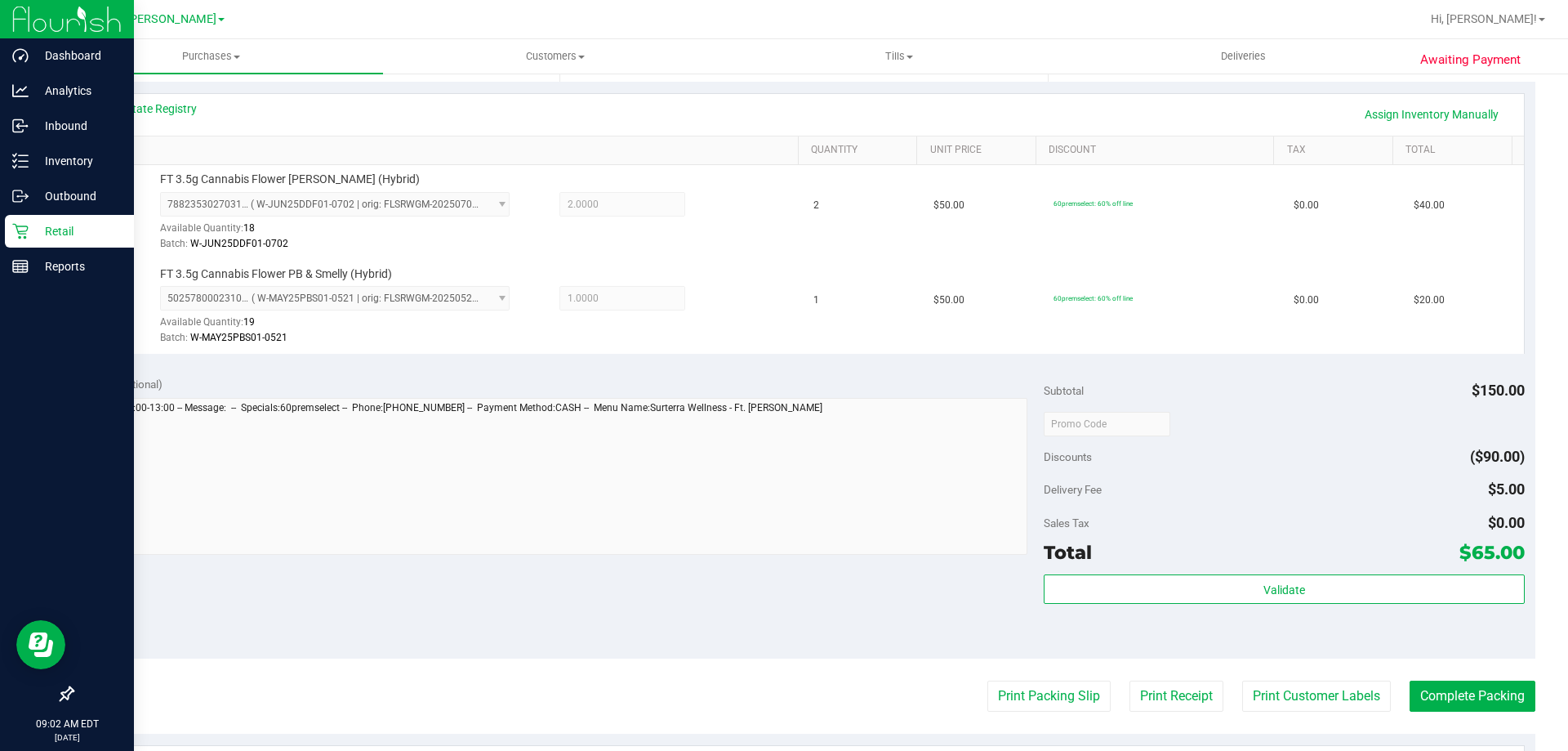
scroll to position [327, 0]
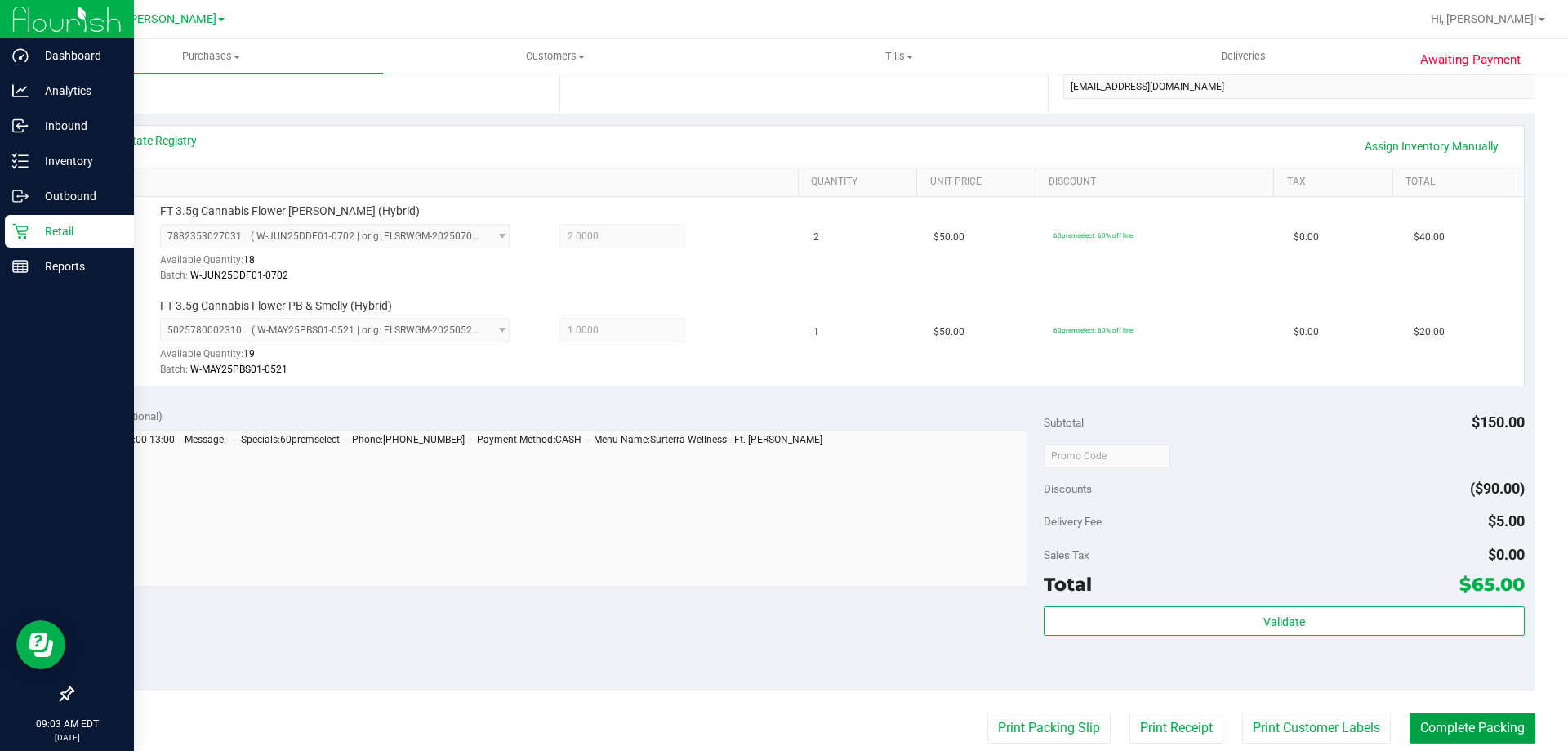
click at [1499, 729] on button "Complete Packing" at bounding box center [1471, 728] width 125 height 31
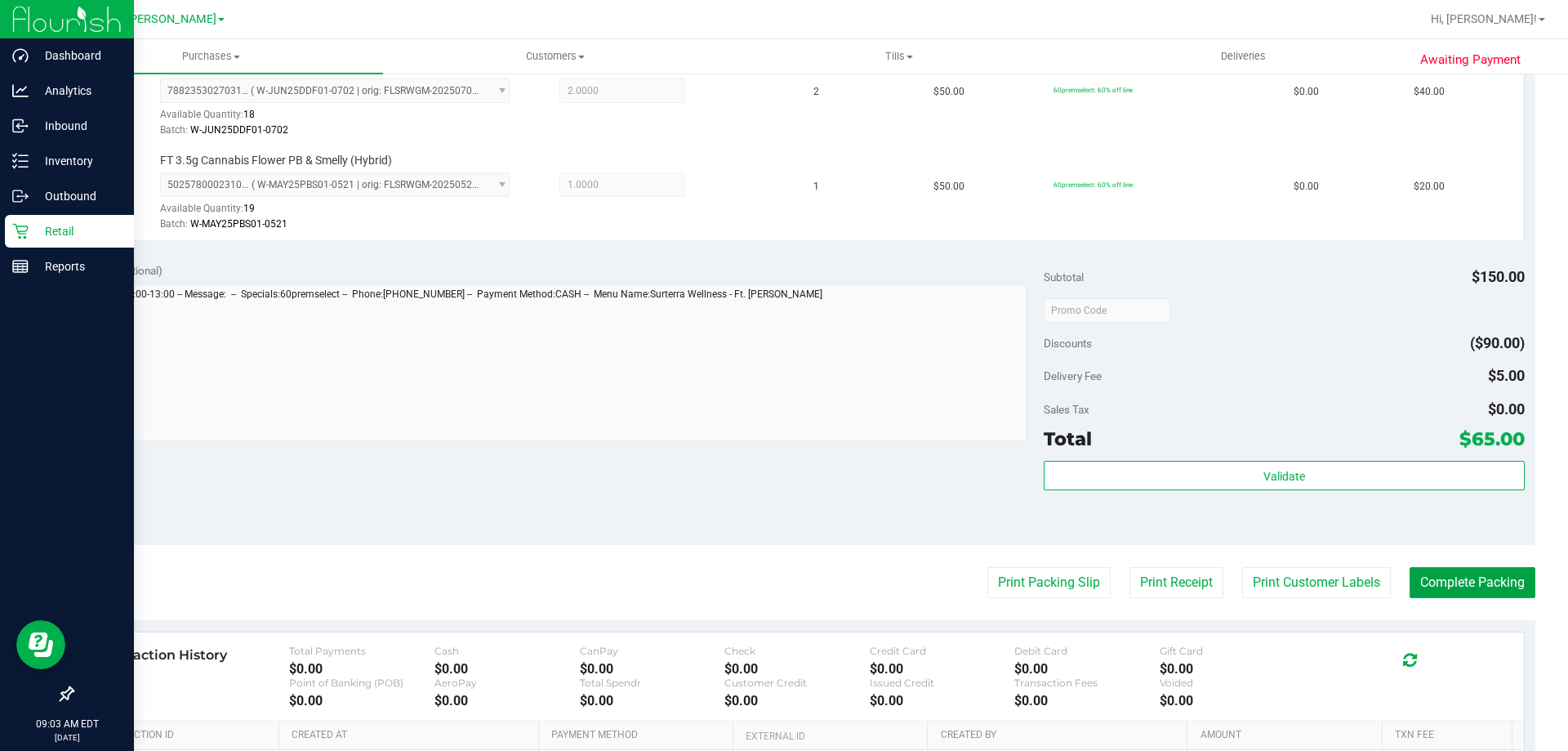
scroll to position [490, 0]
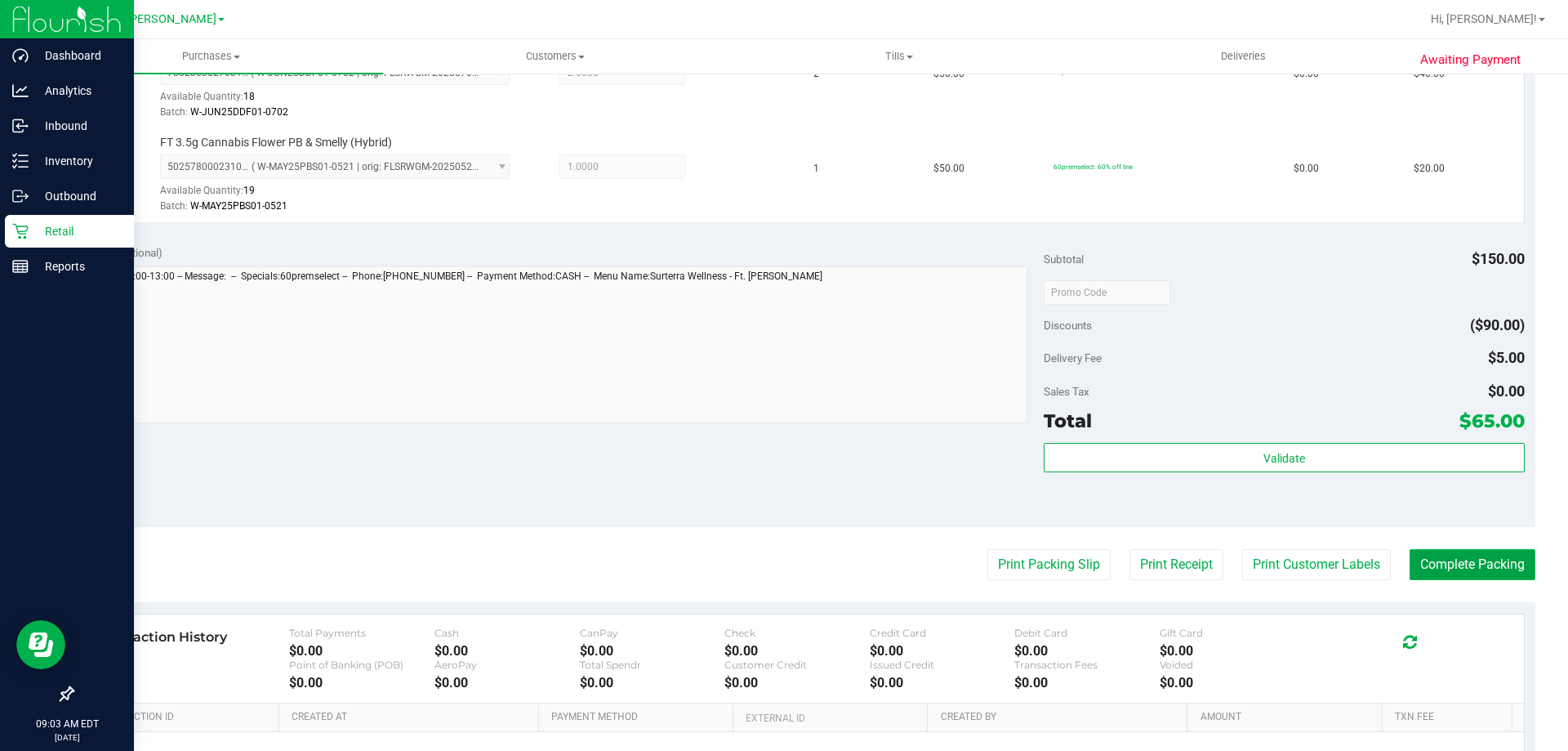
click at [1440, 572] on button "Complete Packing" at bounding box center [1471, 564] width 125 height 31
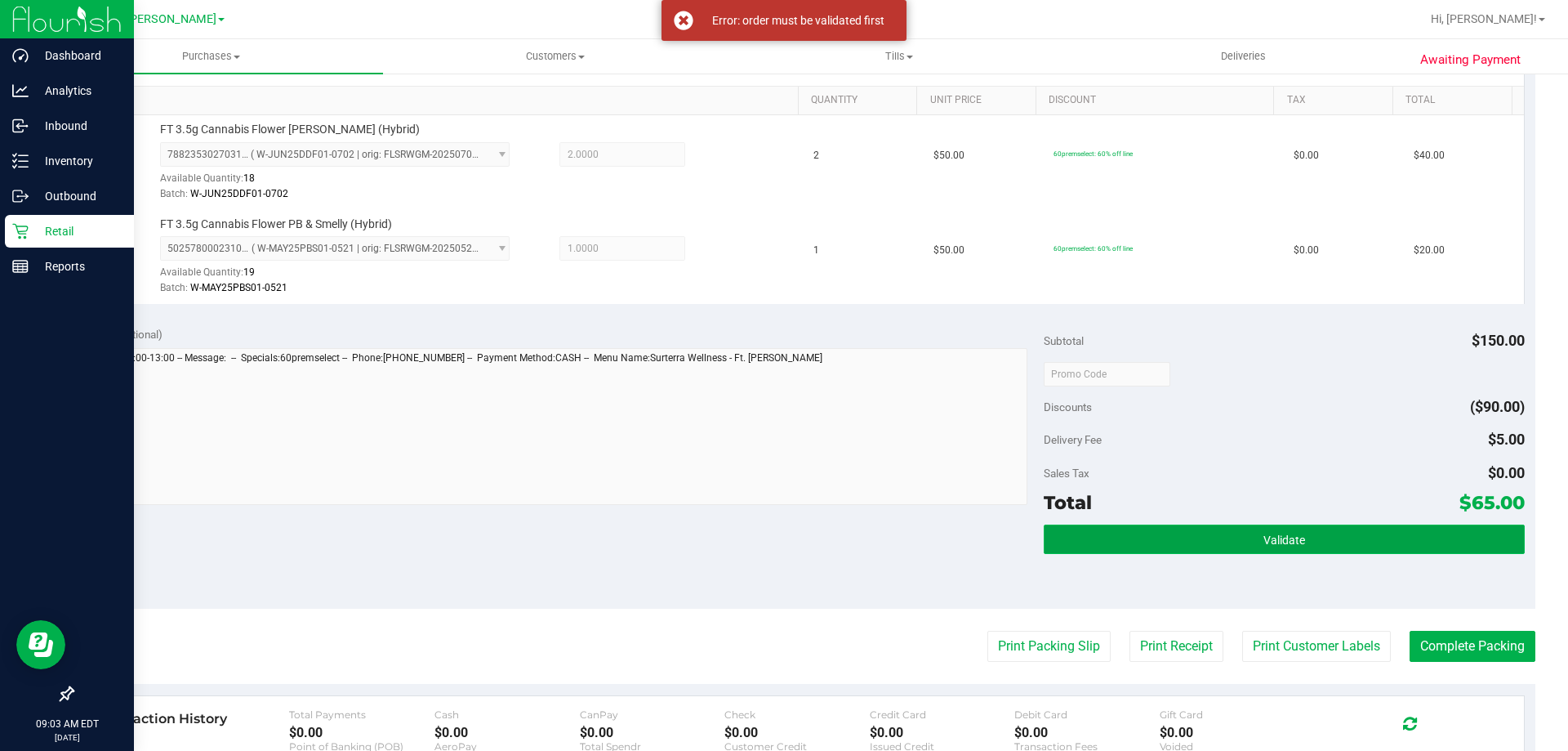
click at [1206, 540] on button "Validate" at bounding box center [1284, 539] width 480 height 30
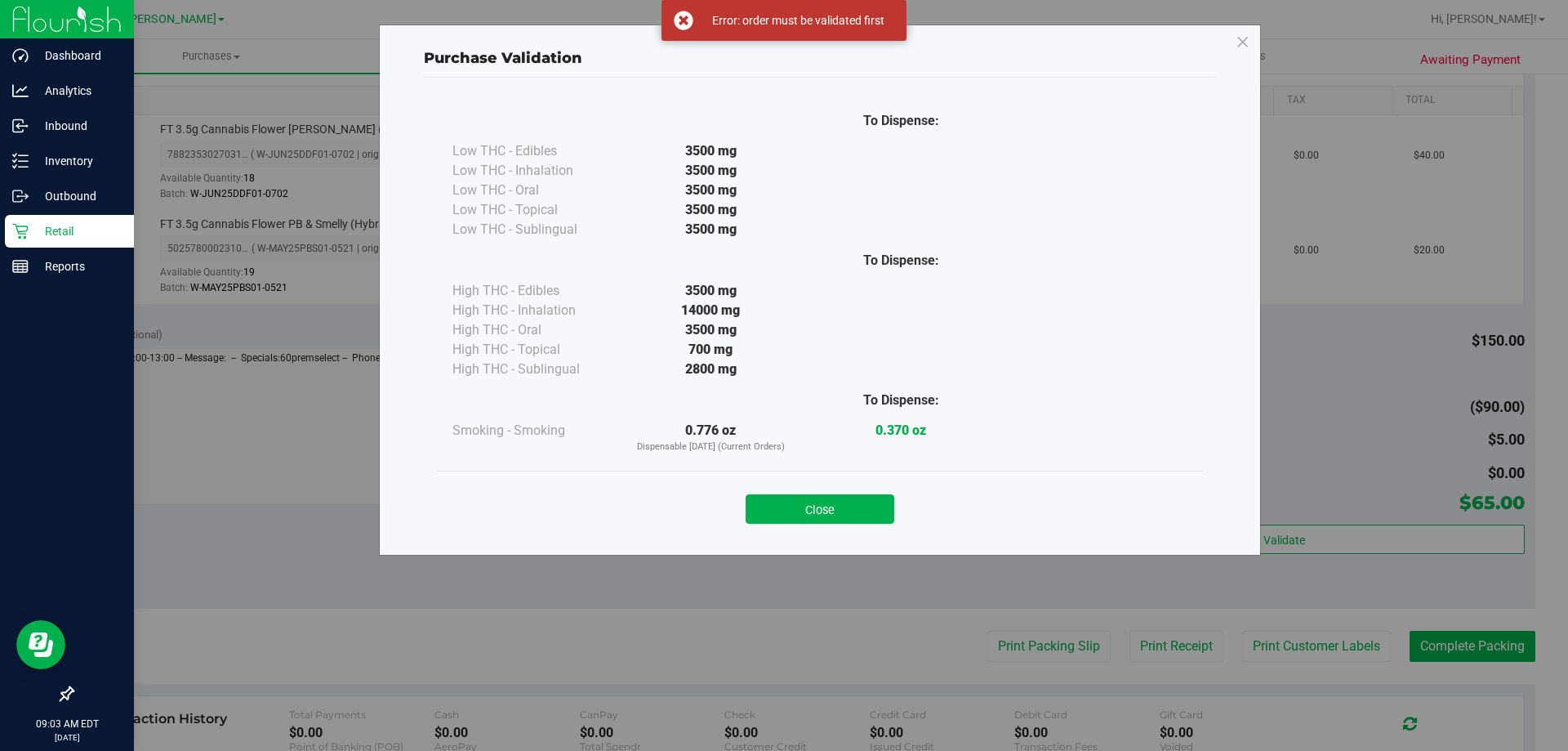
click at [885, 508] on button "Close" at bounding box center [819, 509] width 149 height 30
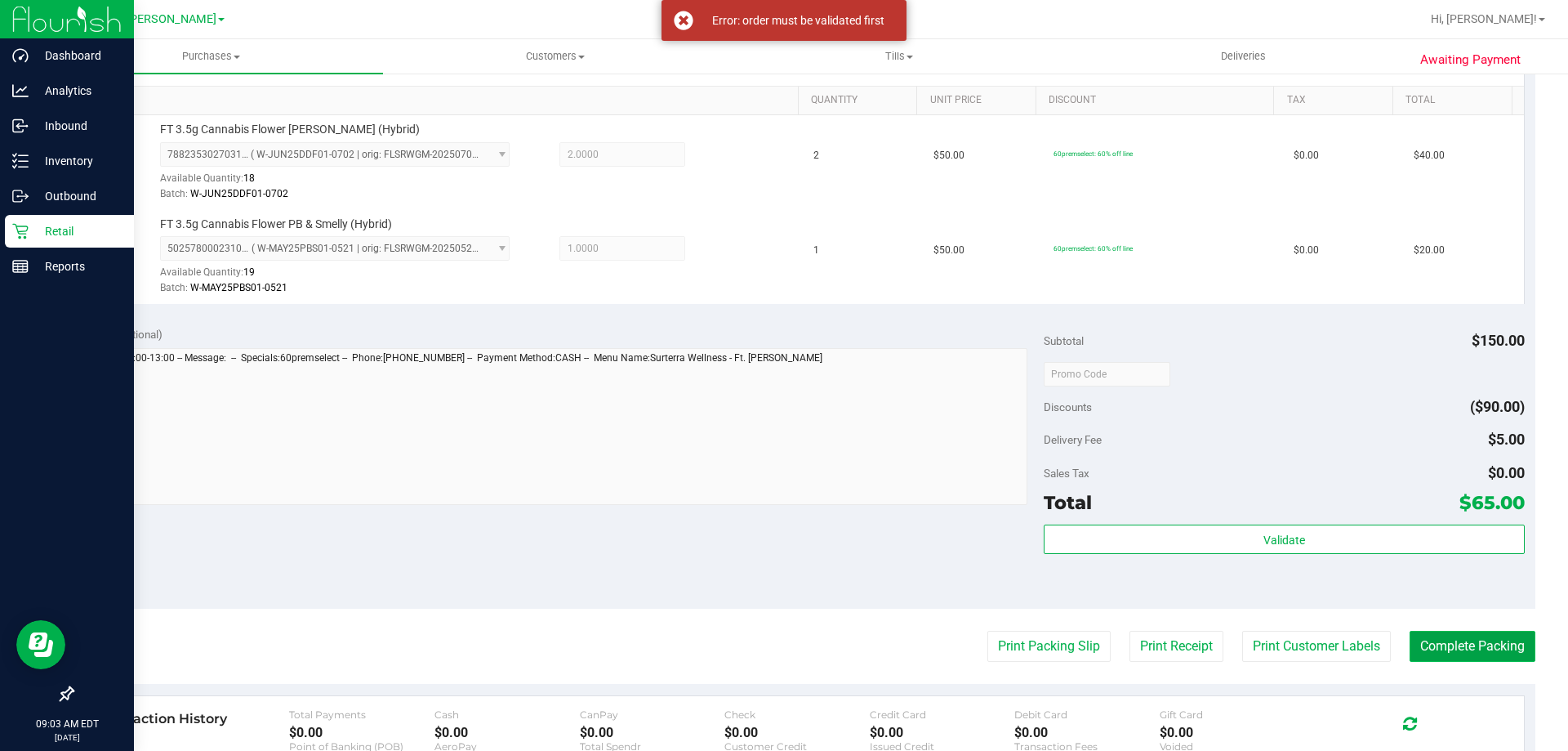
click at [1458, 645] on button "Complete Packing" at bounding box center [1471, 646] width 125 height 31
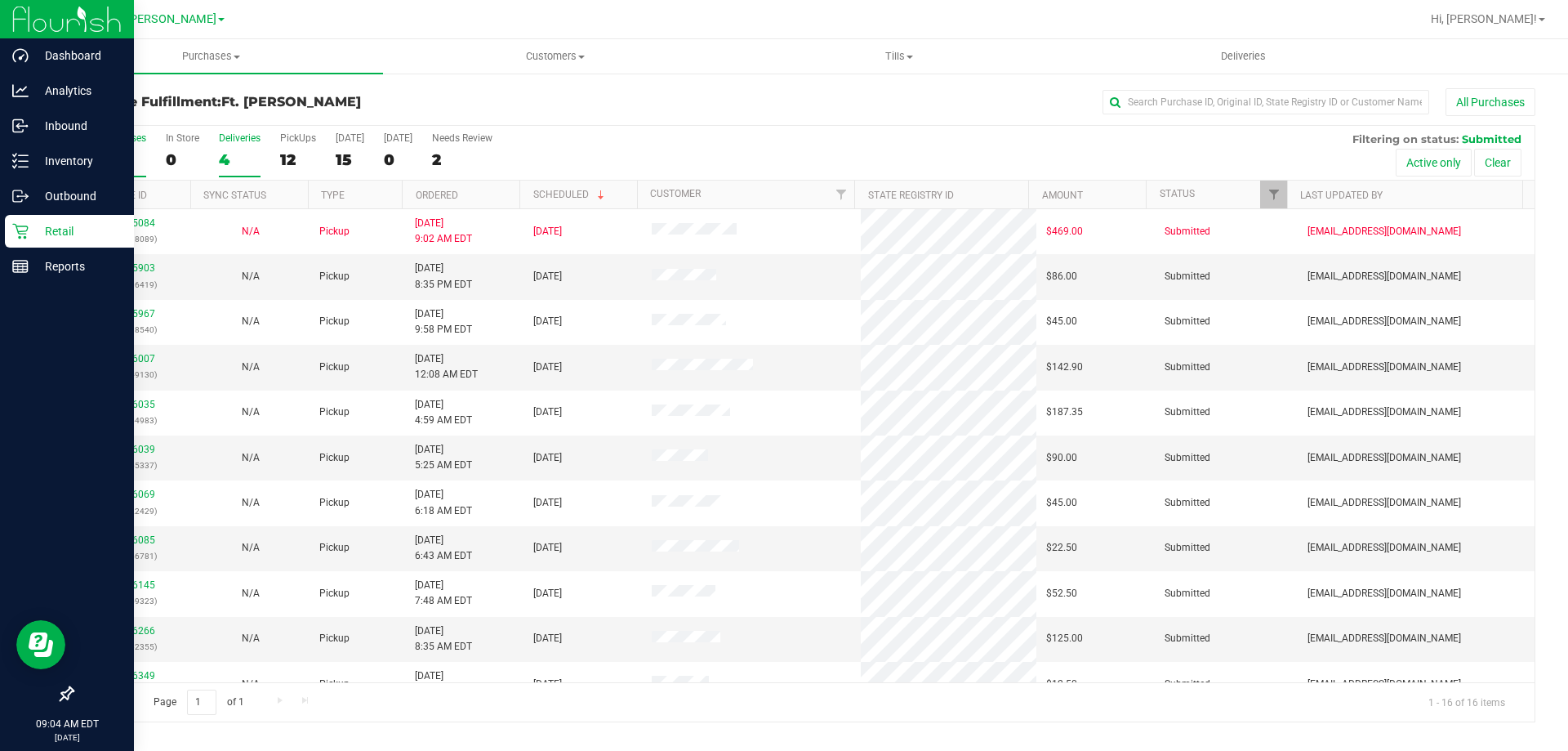
click at [232, 157] on div "4" at bounding box center [240, 160] width 42 height 19
click at [0, 0] on input "Deliveries 4" at bounding box center [0, 0] width 0 height 0
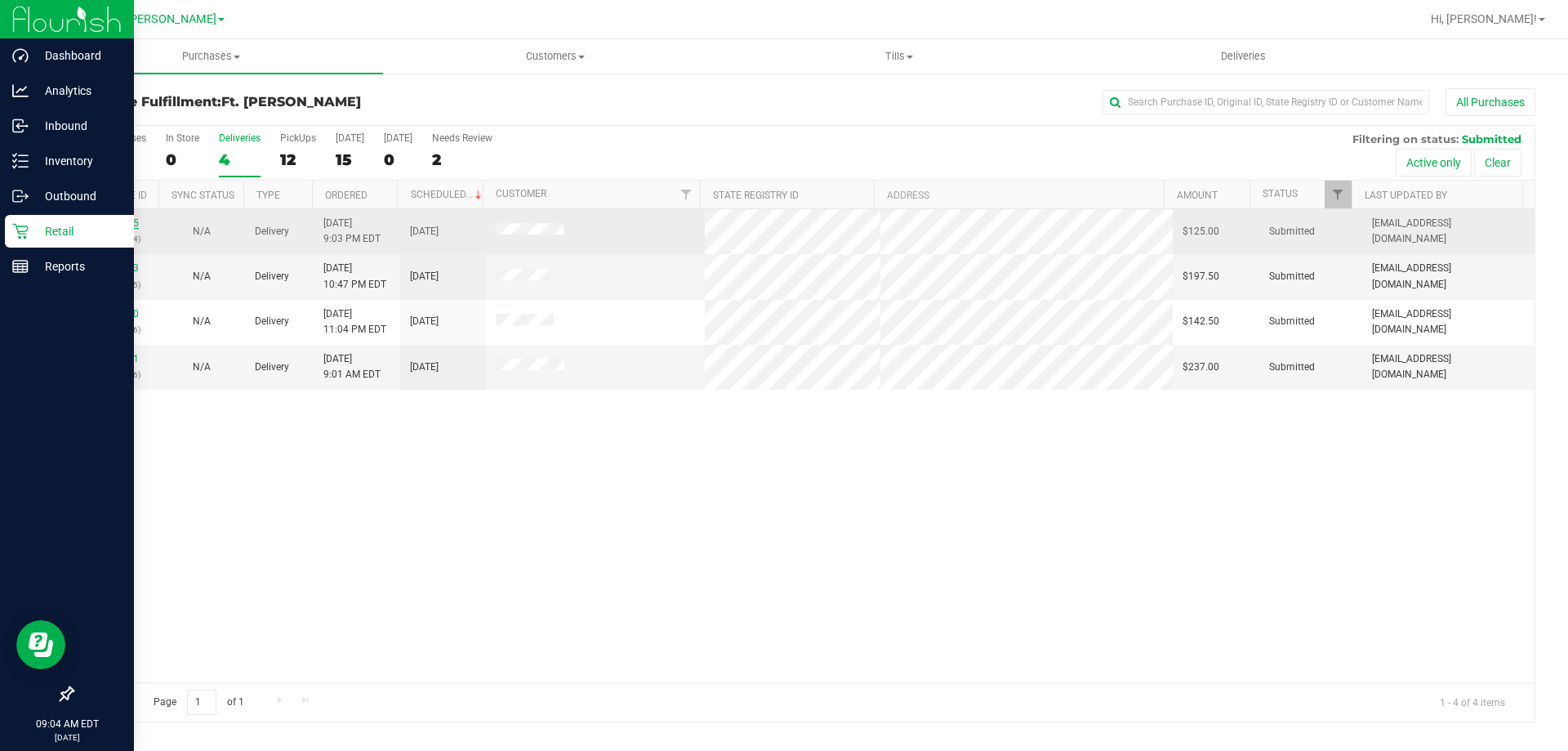
click at [128, 227] on link "11815925" at bounding box center [115, 223] width 46 height 12
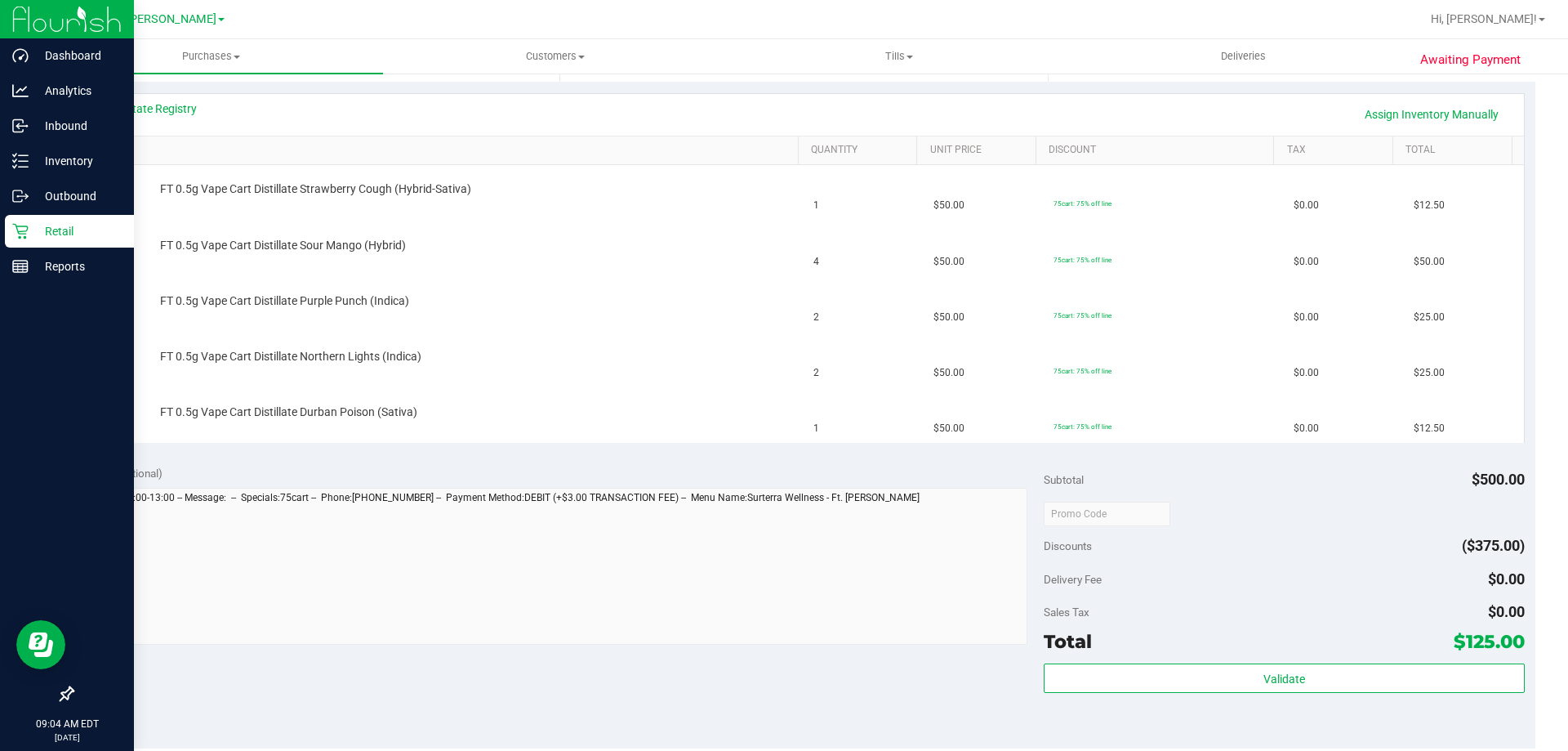
scroll to position [409, 0]
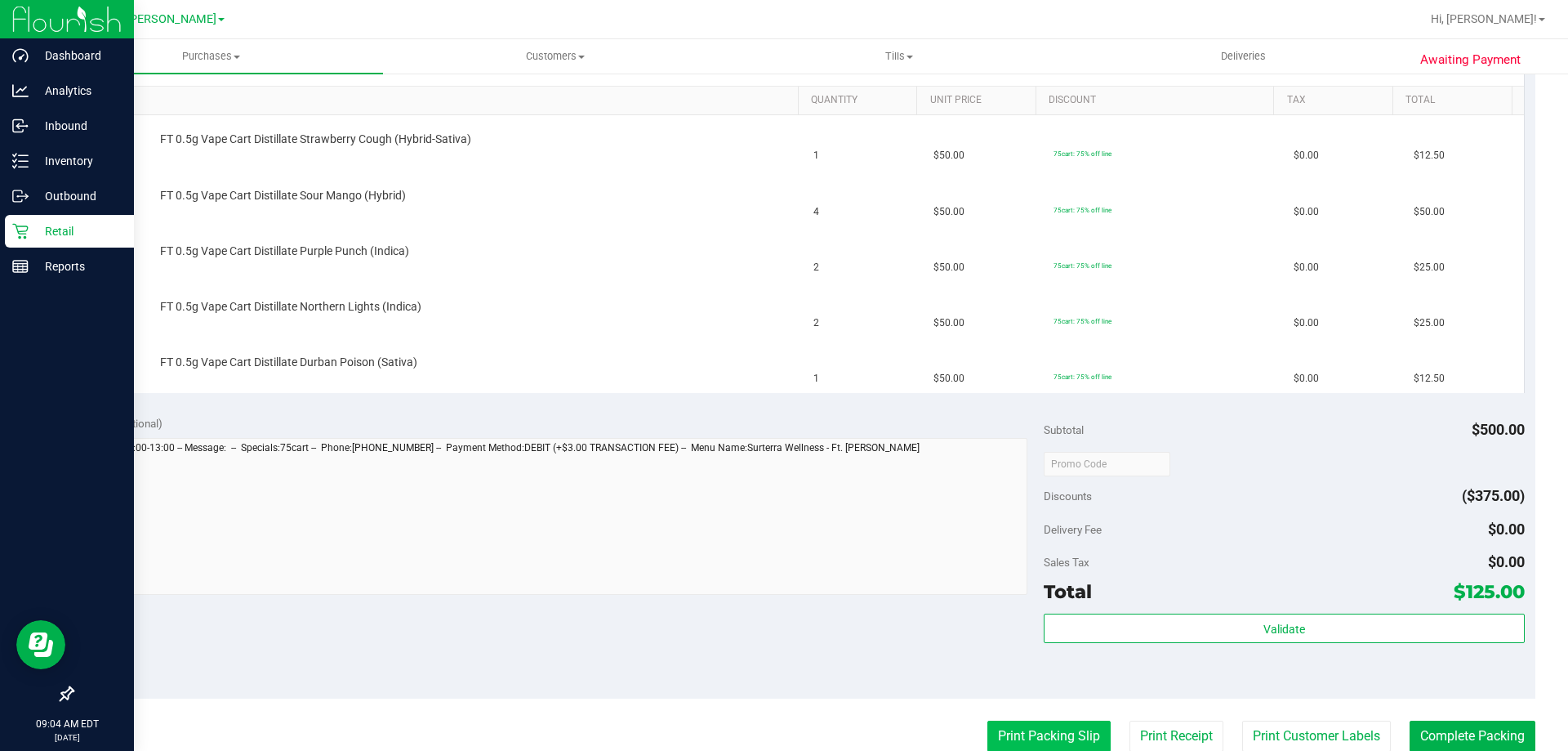
click at [1037, 740] on button "Print Packing Slip" at bounding box center [1048, 736] width 124 height 31
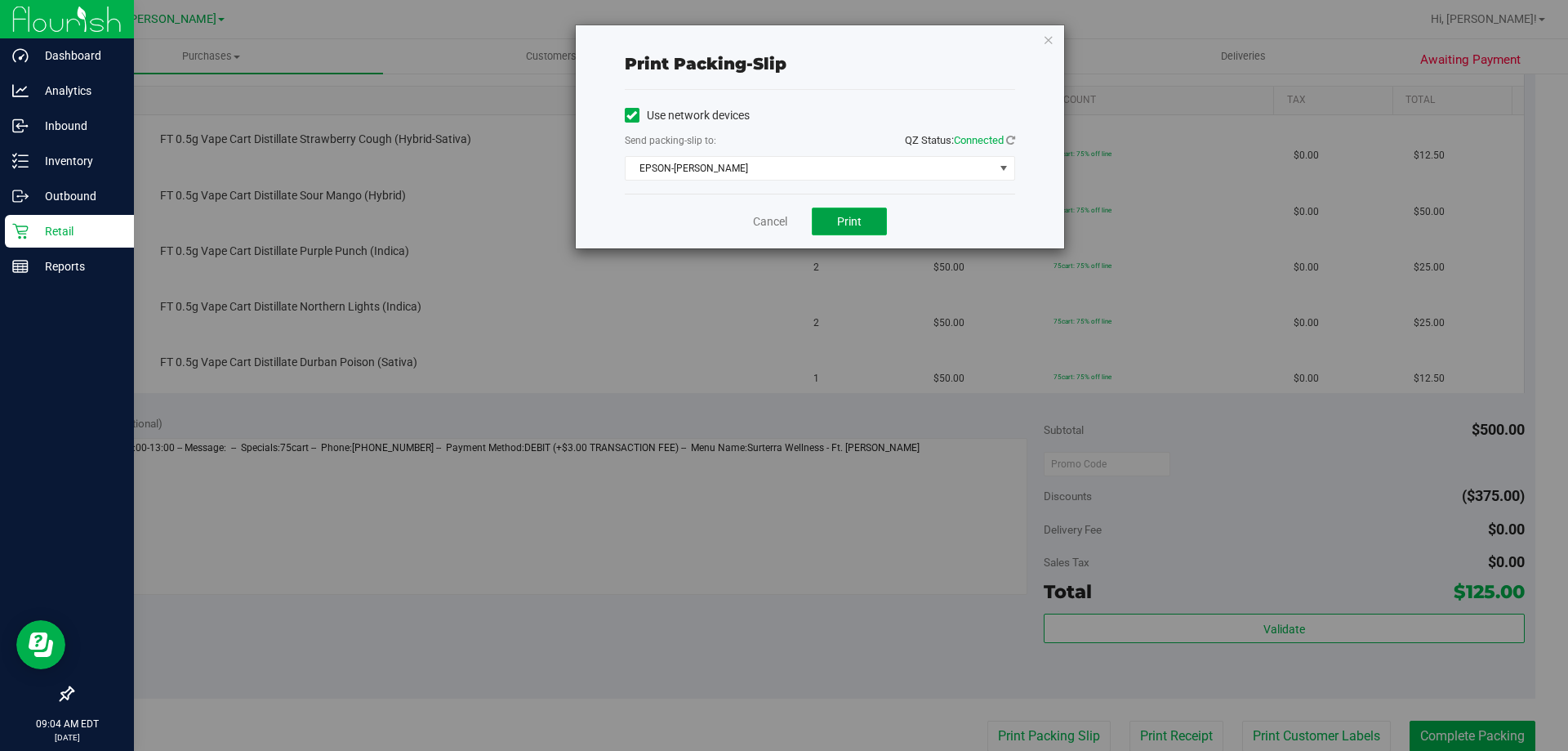
click at [866, 232] on button "Print" at bounding box center [849, 221] width 75 height 28
click at [863, 228] on button "Print" at bounding box center [849, 221] width 75 height 28
click at [1041, 45] on div "Print packing-slip Use network devices Send packing-slip to: QZ Status: Connect…" at bounding box center [819, 136] width 488 height 223
click at [1048, 40] on icon "button" at bounding box center [1048, 40] width 12 height 20
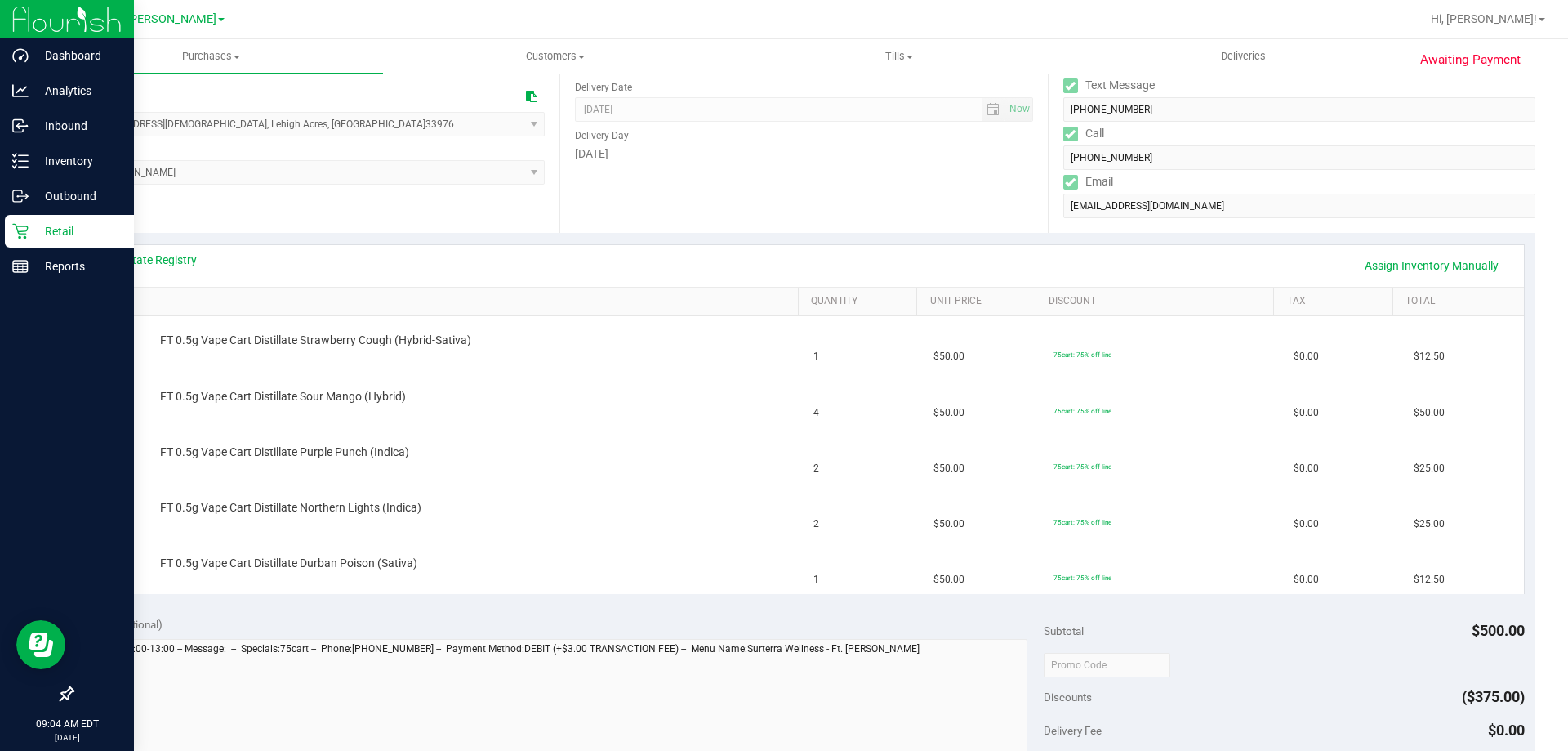
scroll to position [164, 0]
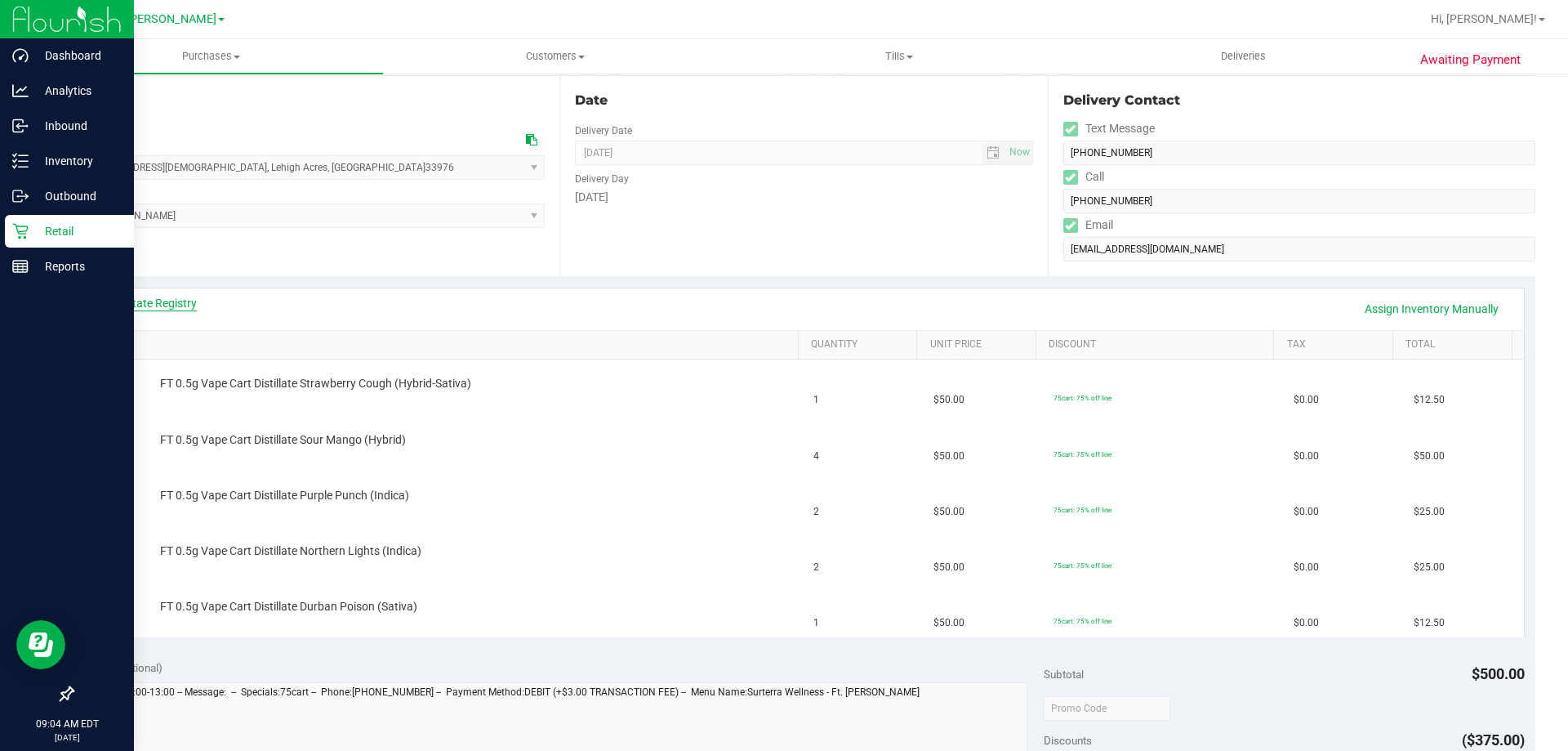
click at [163, 297] on link "View State Registry" at bounding box center [148, 303] width 98 height 16
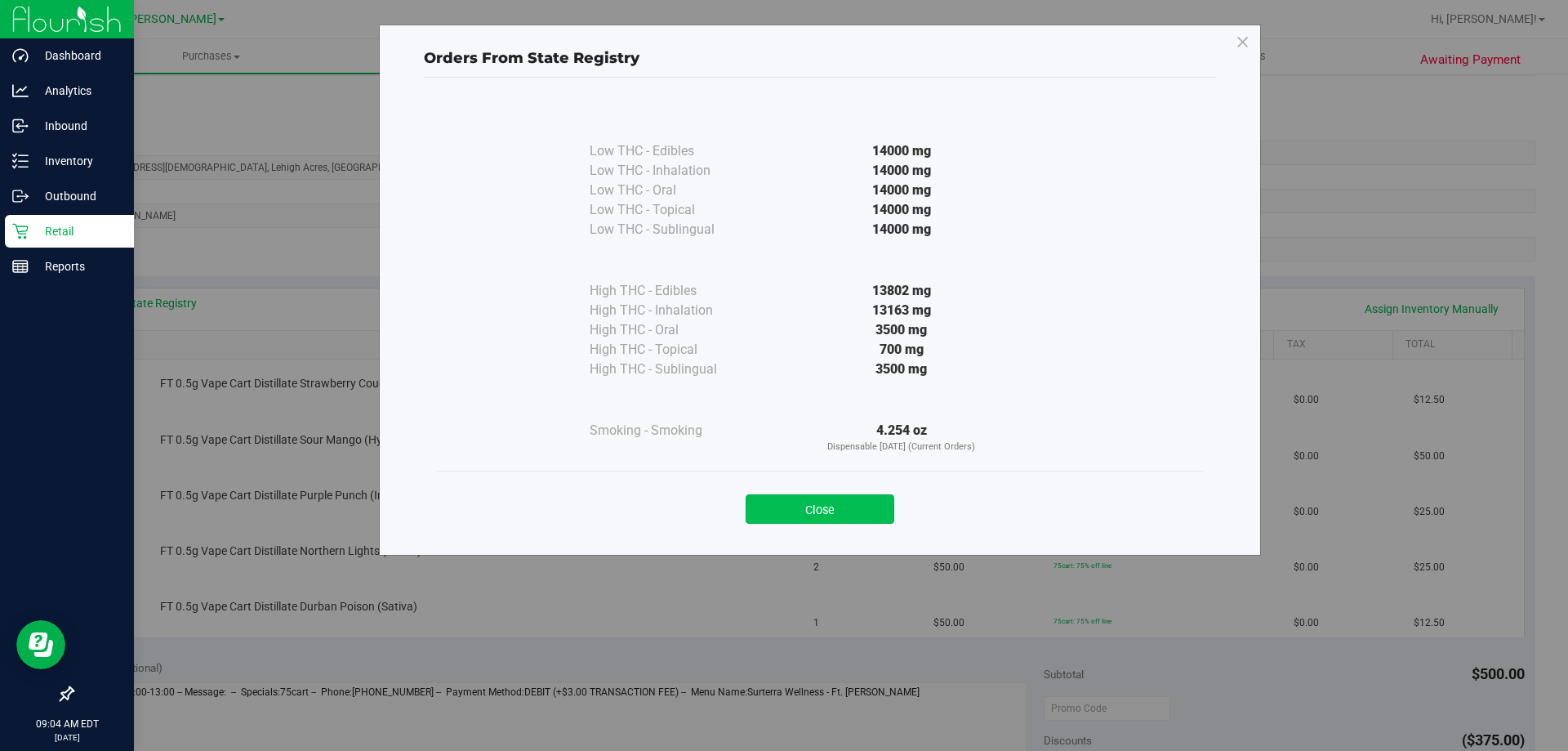
click at [771, 504] on button "Close" at bounding box center [819, 509] width 149 height 30
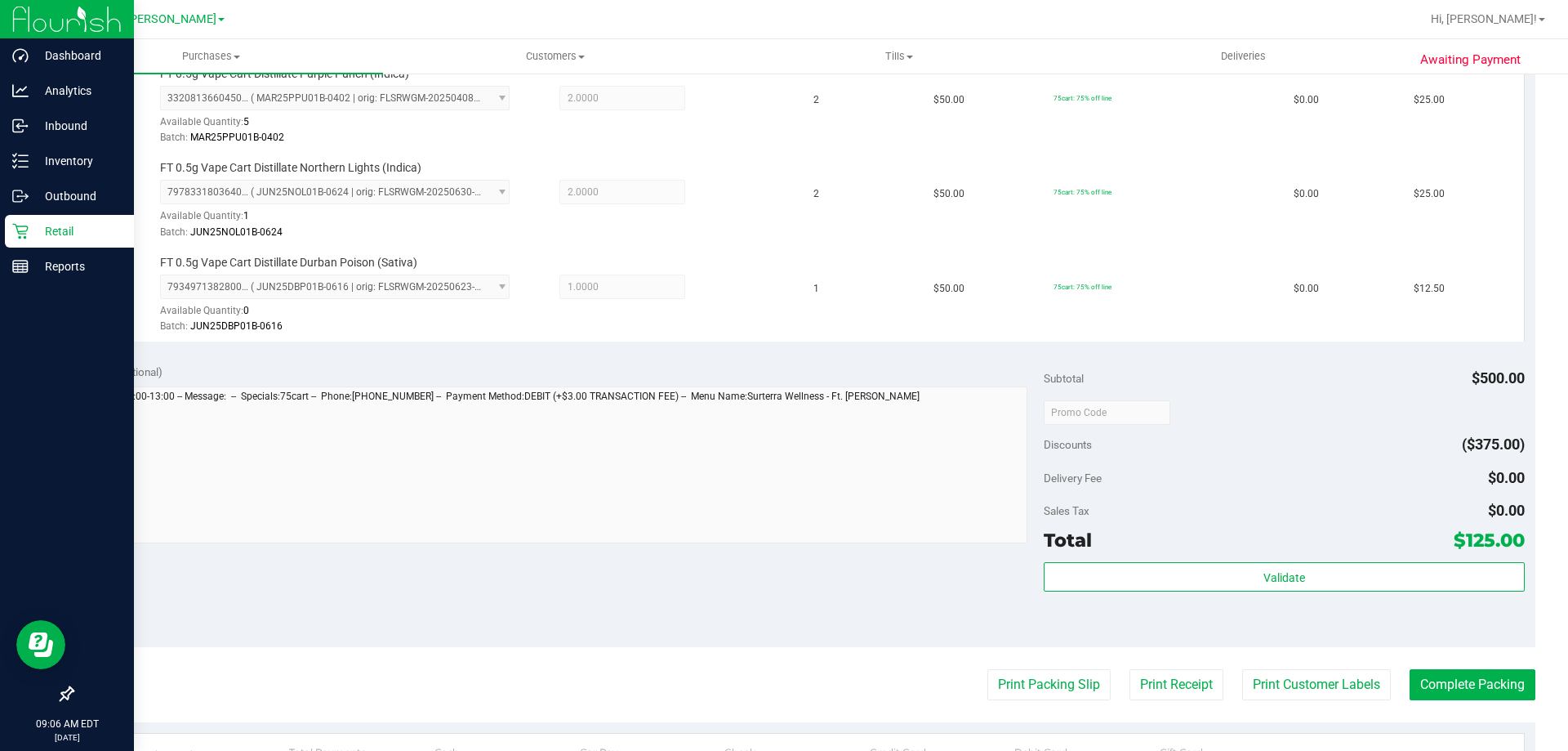
scroll to position [654, 0]
click at [1154, 681] on button "Print Receipt" at bounding box center [1176, 683] width 94 height 31
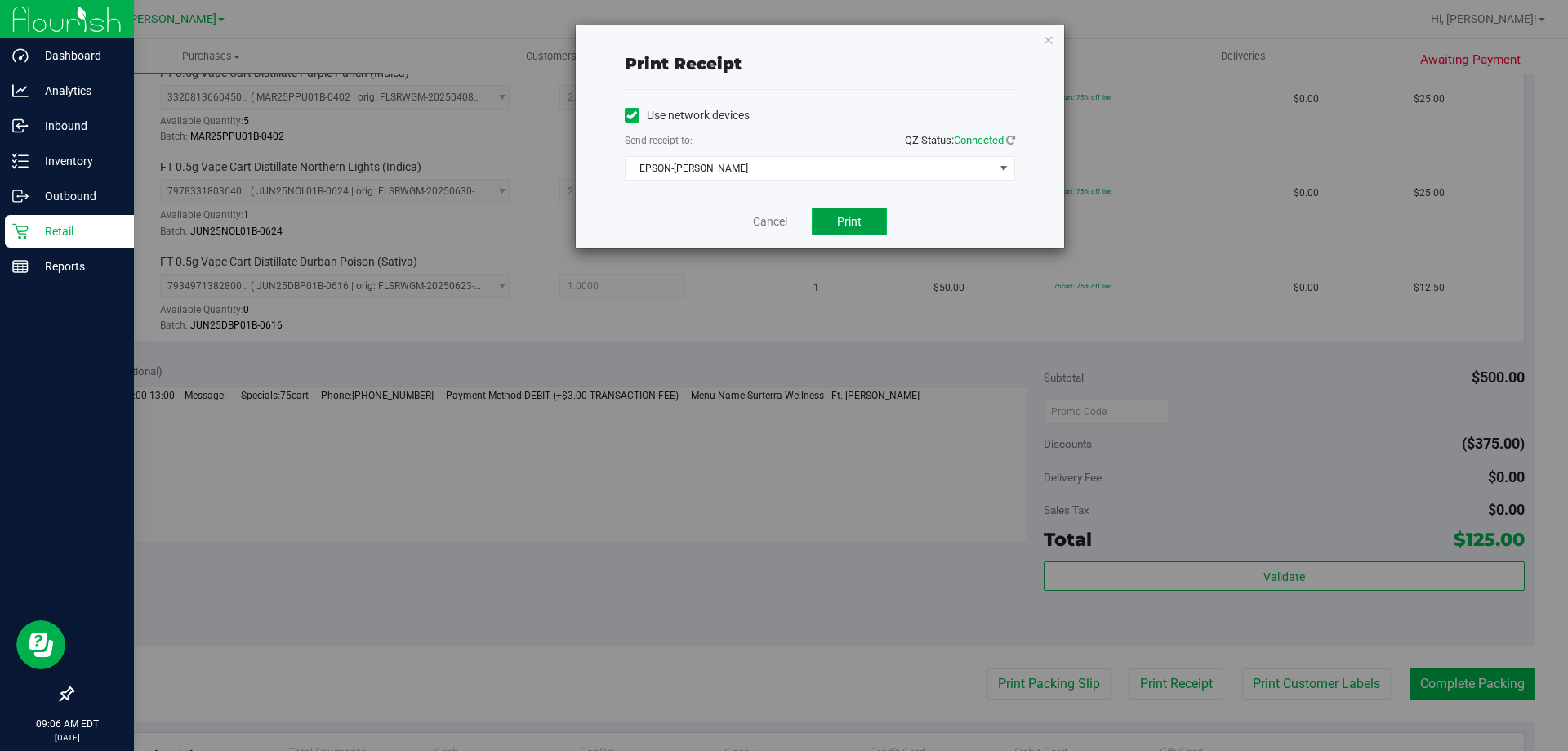
click at [834, 234] on button "Print" at bounding box center [849, 221] width 75 height 28
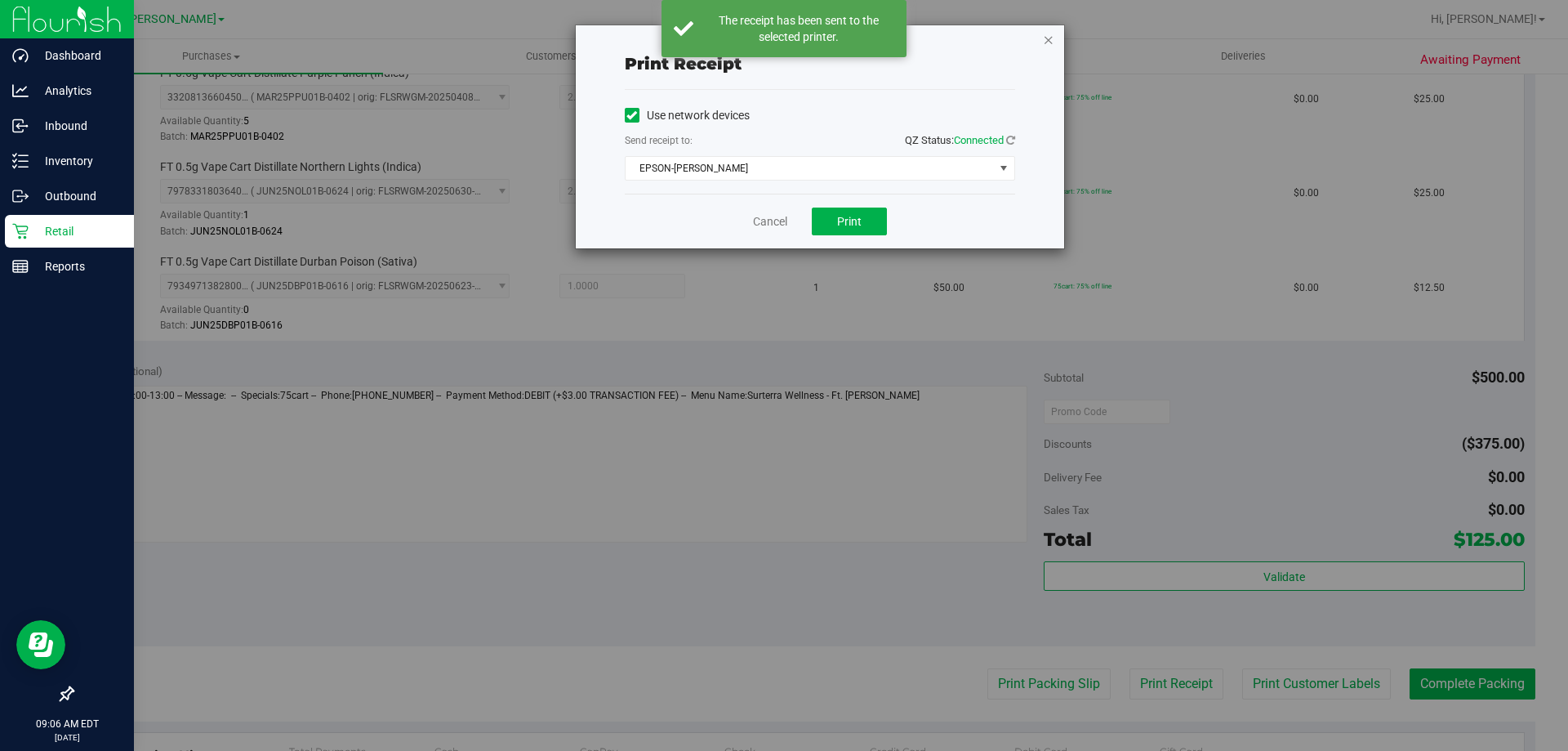
click at [1043, 39] on icon "button" at bounding box center [1048, 40] width 12 height 20
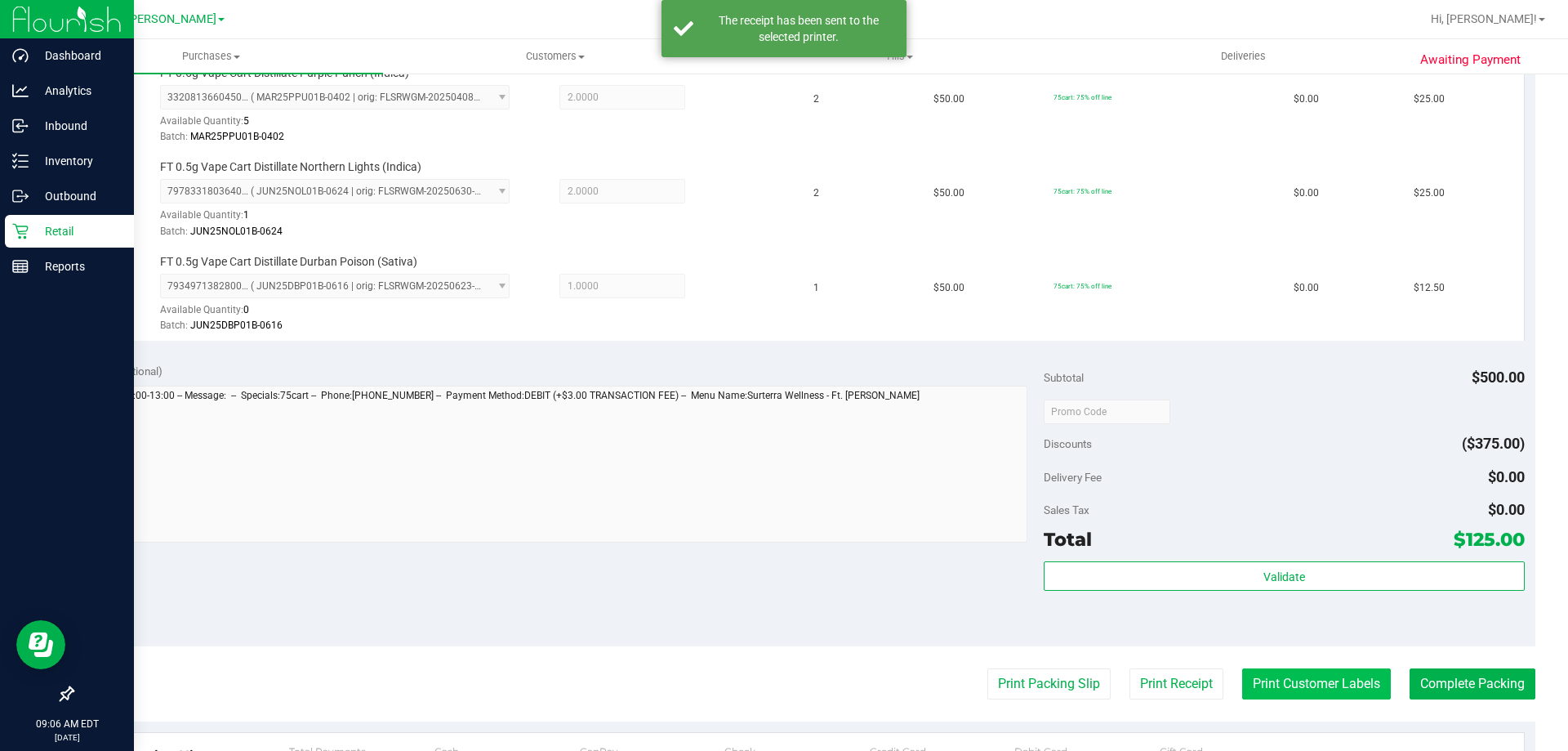
click at [1272, 676] on button "Print Customer Labels" at bounding box center [1316, 683] width 149 height 31
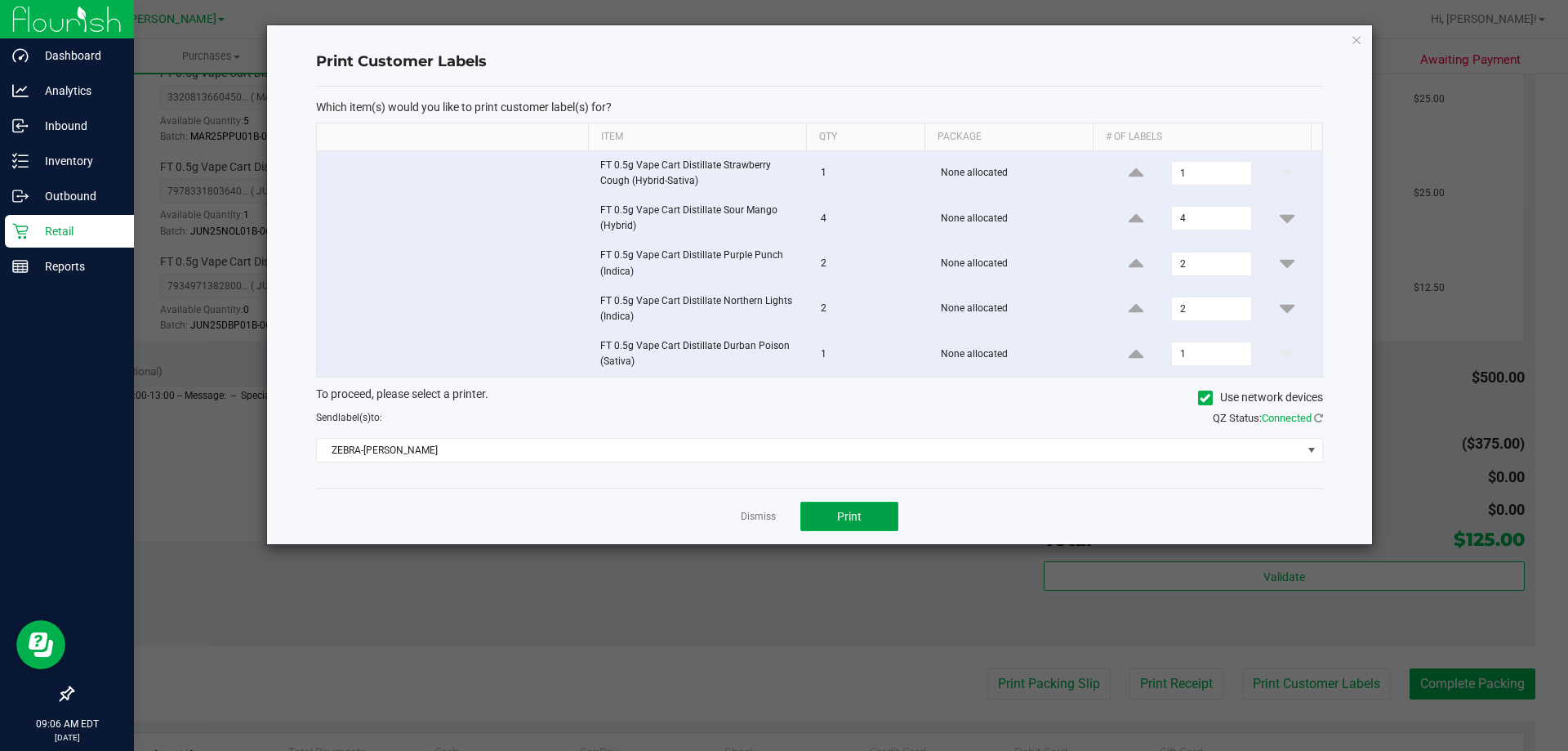
click at [861, 511] on span "Print" at bounding box center [849, 516] width 24 height 13
click at [758, 515] on link "Dismiss" at bounding box center [758, 516] width 35 height 14
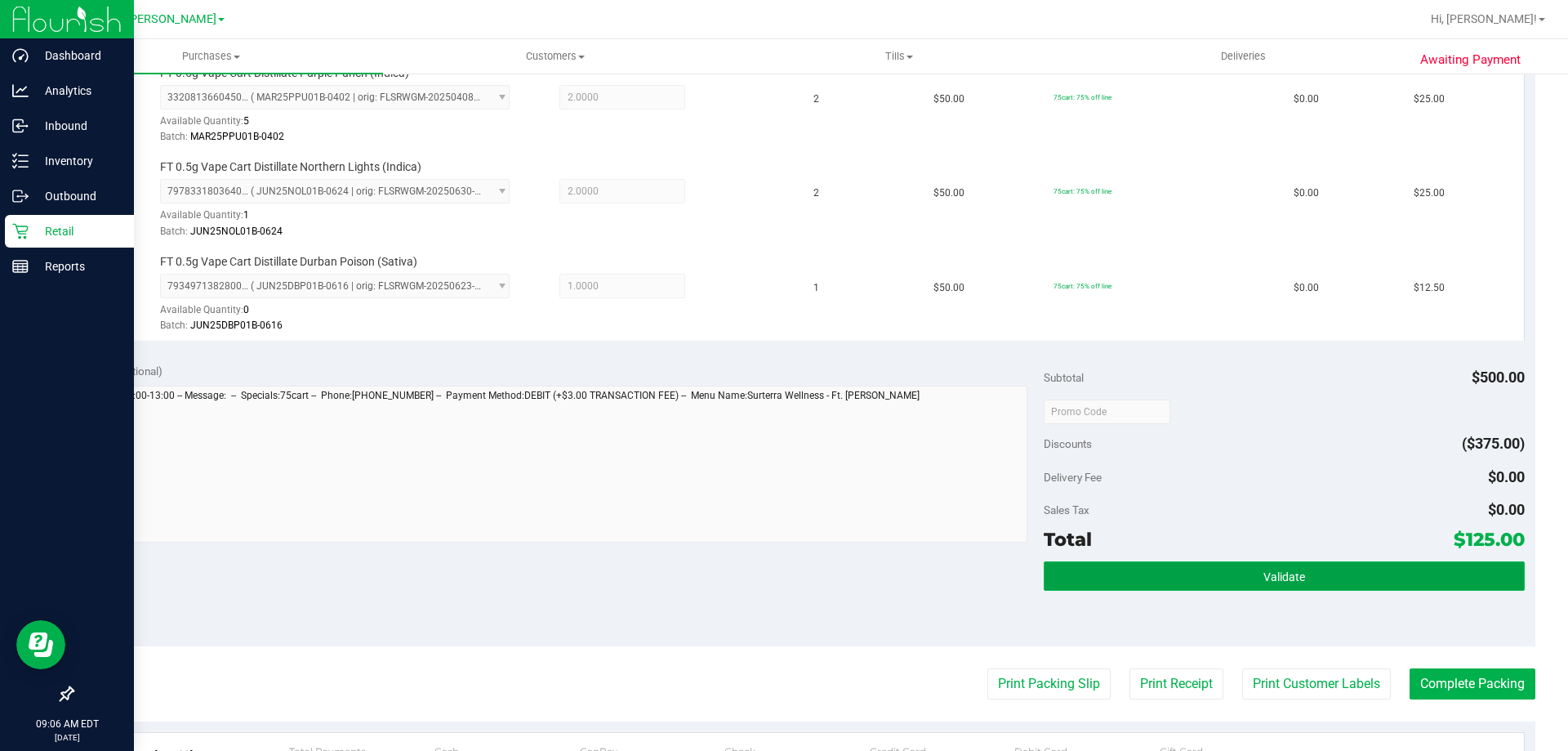
click at [1313, 586] on button "Validate" at bounding box center [1284, 576] width 480 height 30
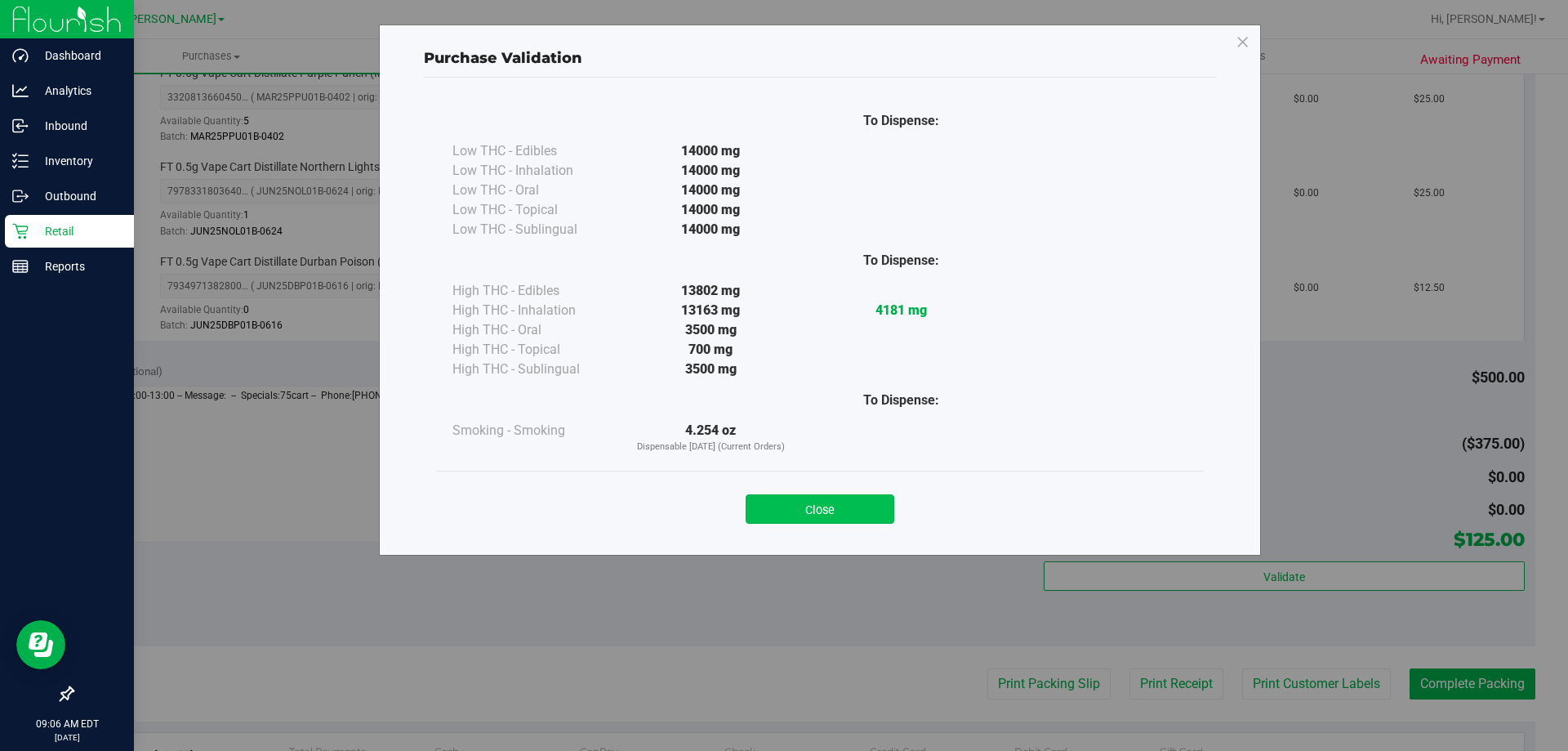
click at [831, 499] on button "Close" at bounding box center [819, 509] width 149 height 30
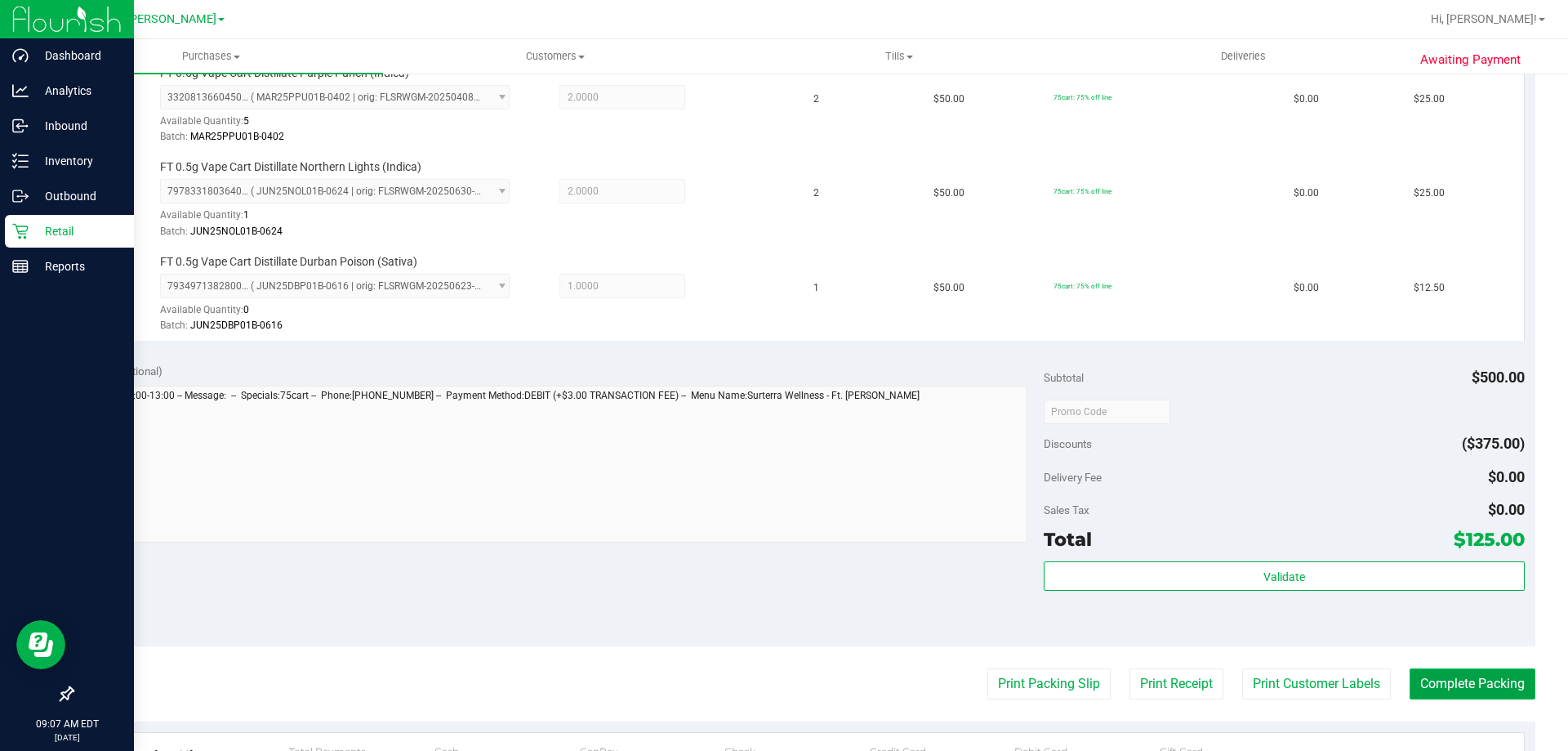
click at [1459, 684] on button "Complete Packing" at bounding box center [1471, 683] width 125 height 31
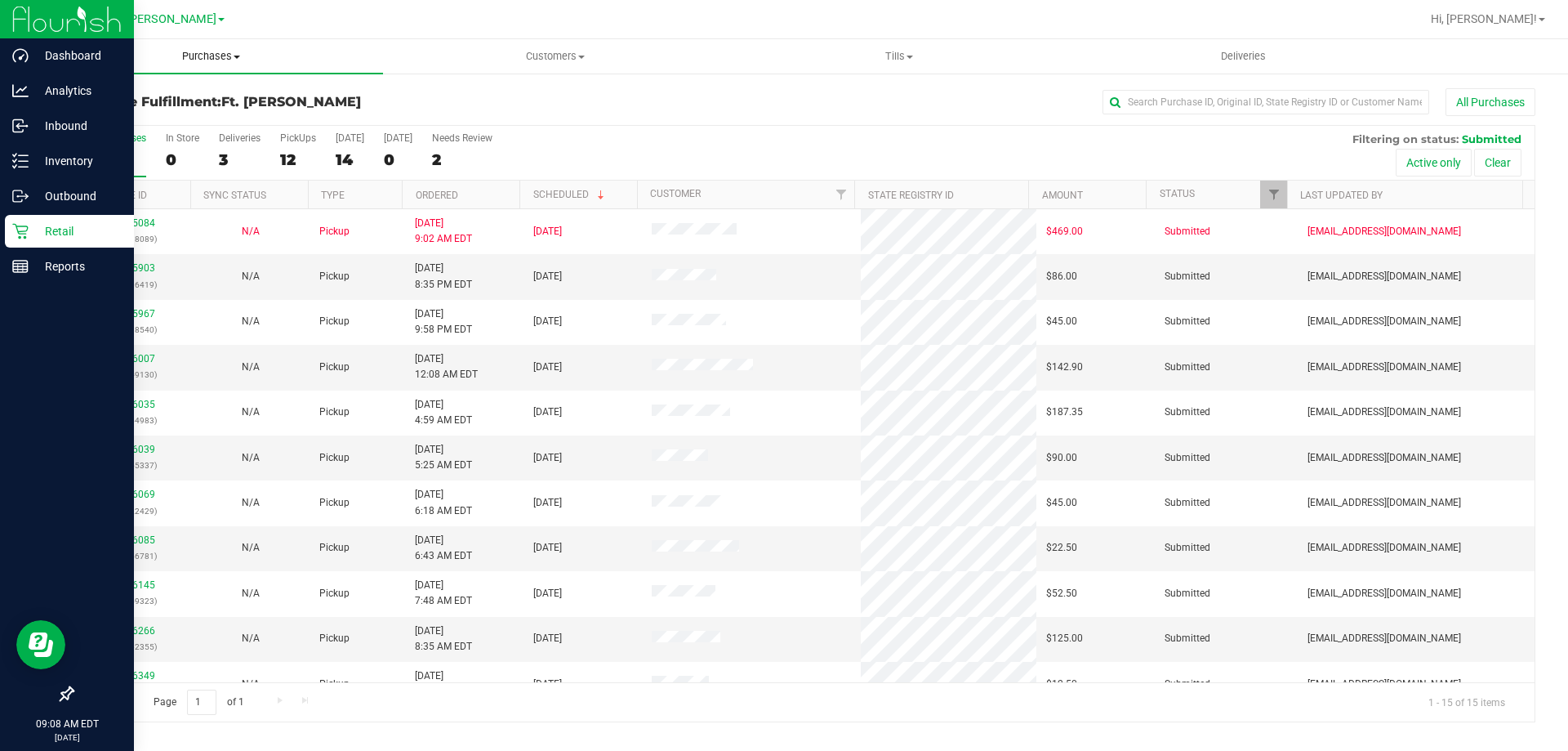
click at [206, 61] on span "Purchases" at bounding box center [210, 56] width 344 height 14
click at [193, 94] on span "Summary of purchases" at bounding box center [123, 97] width 168 height 14
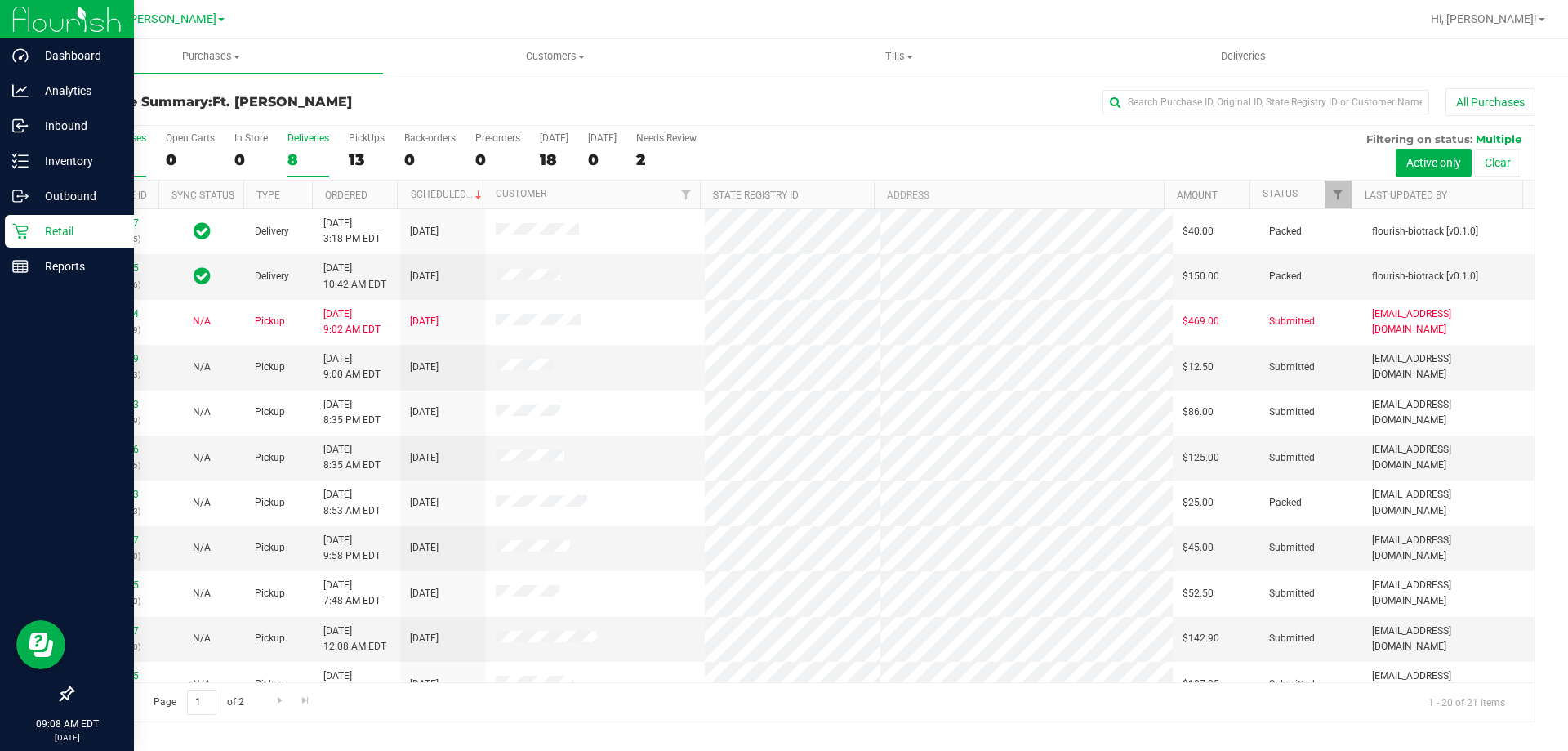
click at [296, 148] on label "Deliveries 8" at bounding box center [309, 155] width 42 height 45
click at [0, 0] on input "Deliveries 8" at bounding box center [0, 0] width 0 height 0
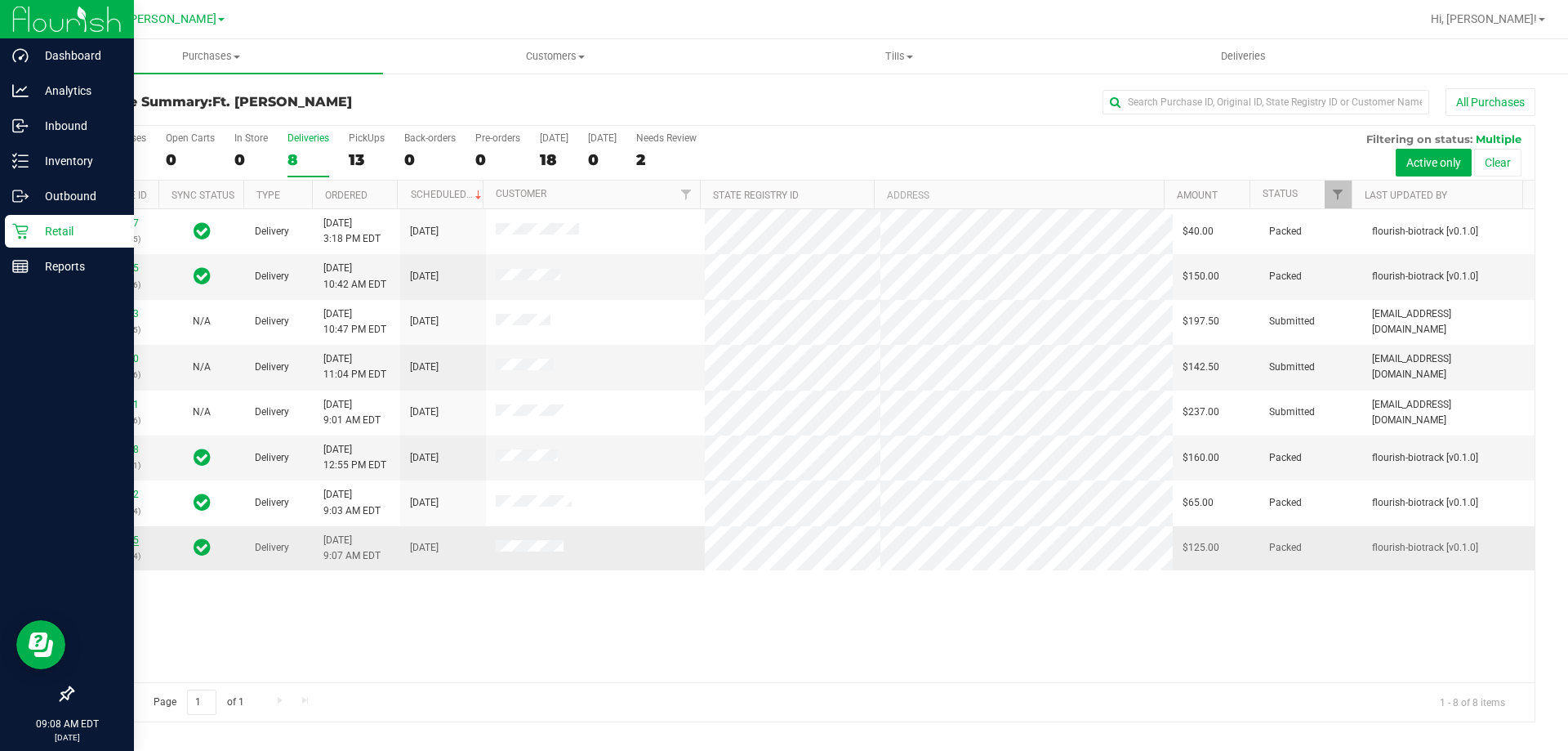
click at [124, 542] on link "11815925" at bounding box center [115, 540] width 46 height 12
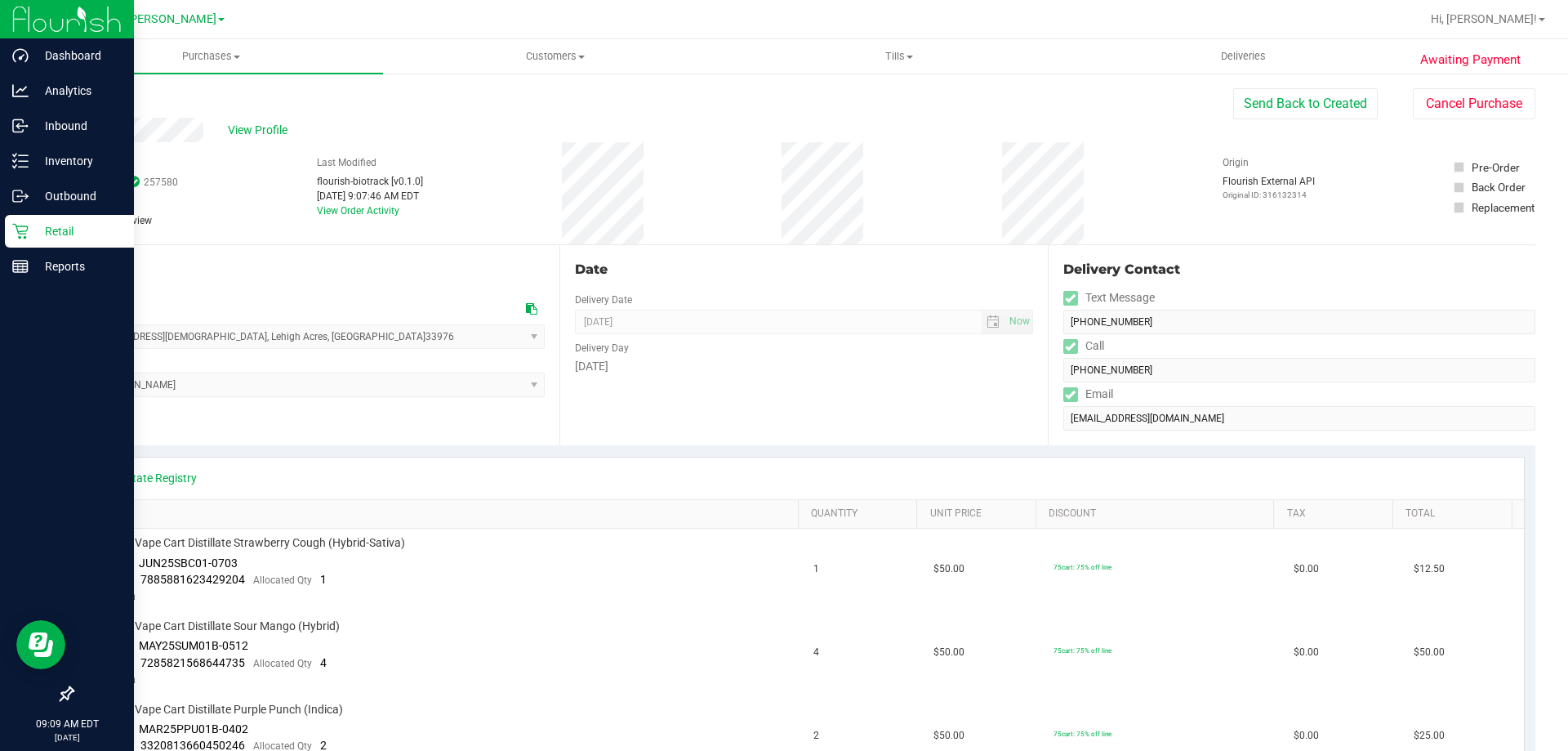
click at [89, 100] on link "Back" at bounding box center [84, 97] width 24 height 12
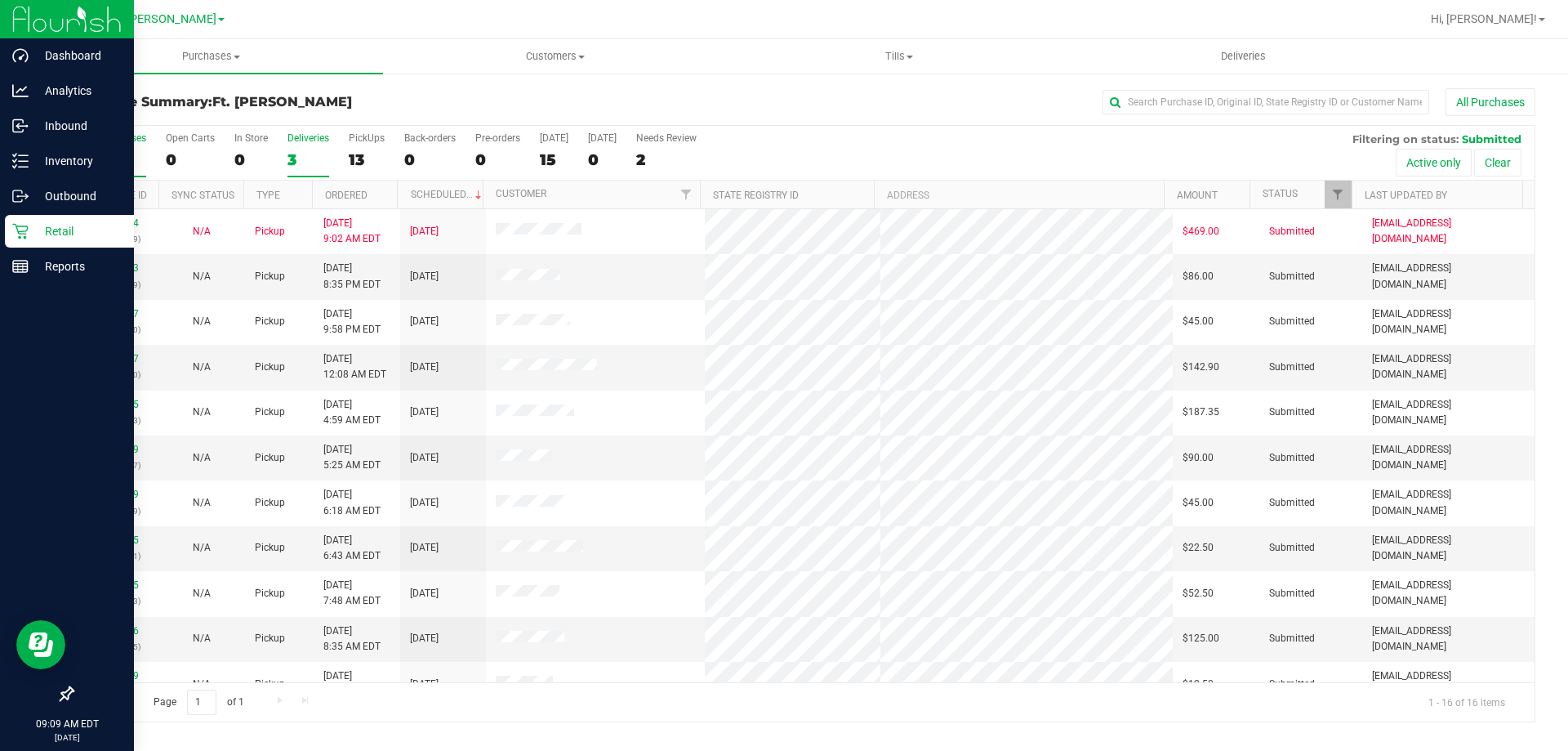
click at [293, 158] on div "3" at bounding box center [309, 160] width 42 height 19
click at [0, 0] on input "Deliveries 3" at bounding box center [0, 0] width 0 height 0
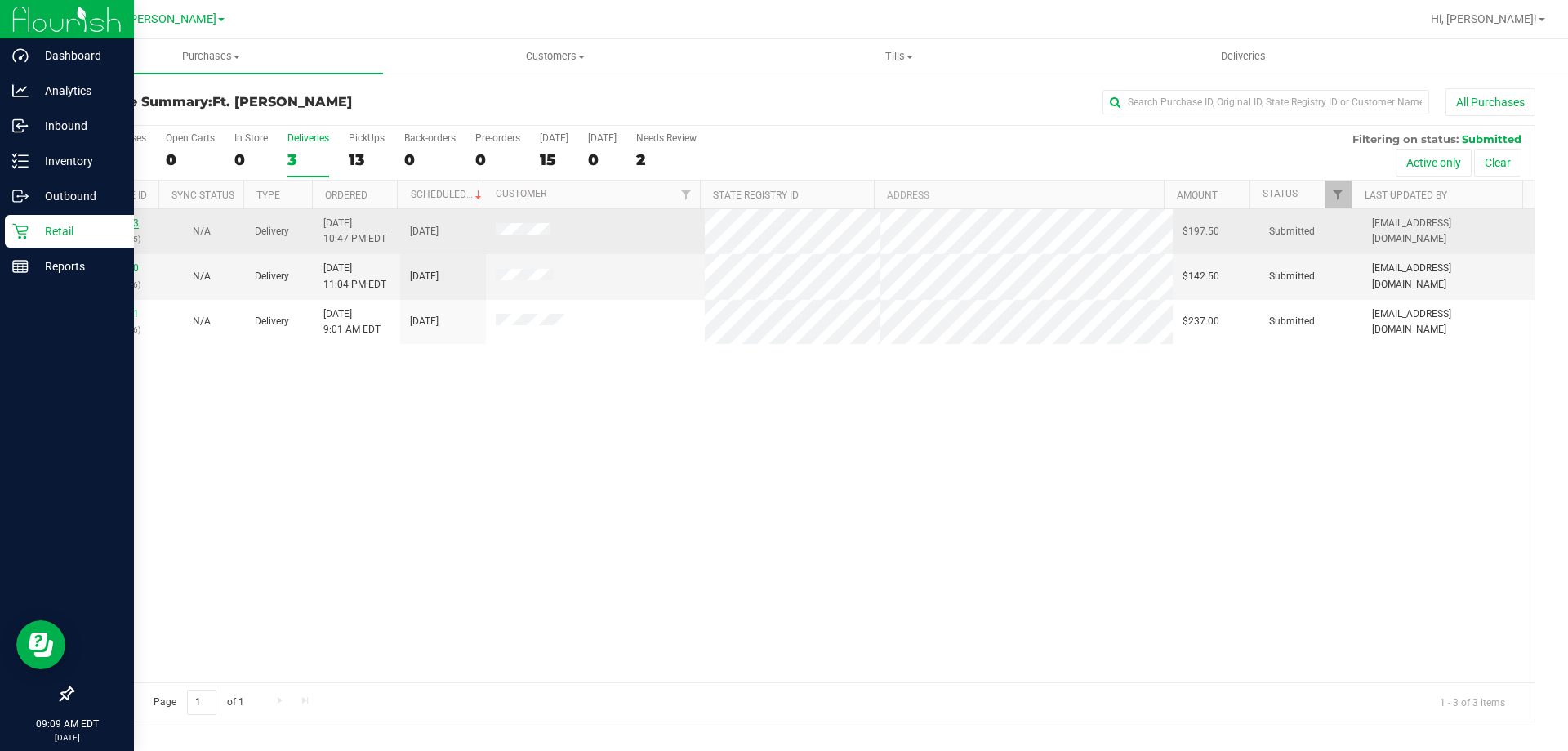
click at [132, 223] on link "11815983" at bounding box center [115, 223] width 46 height 12
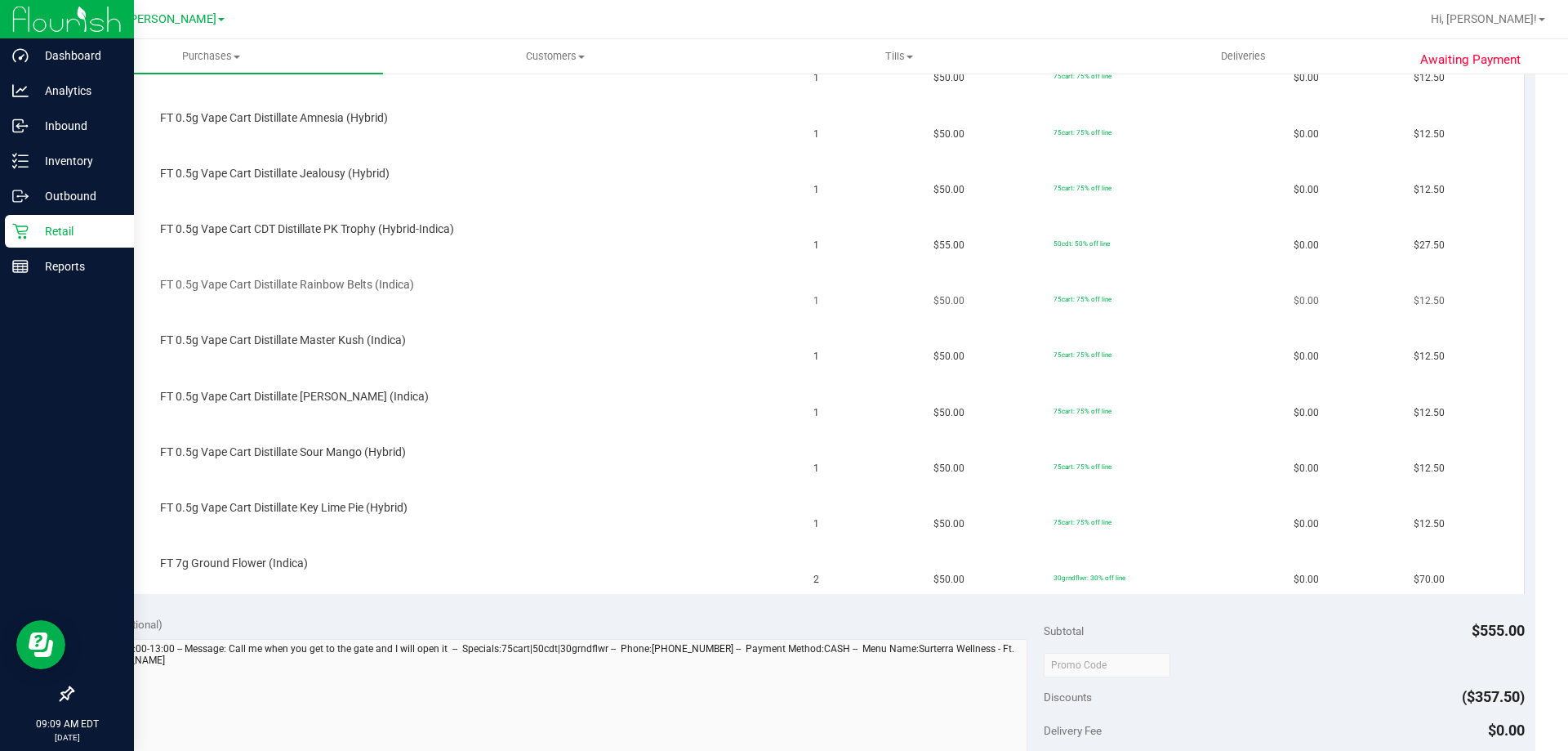
scroll to position [246, 0]
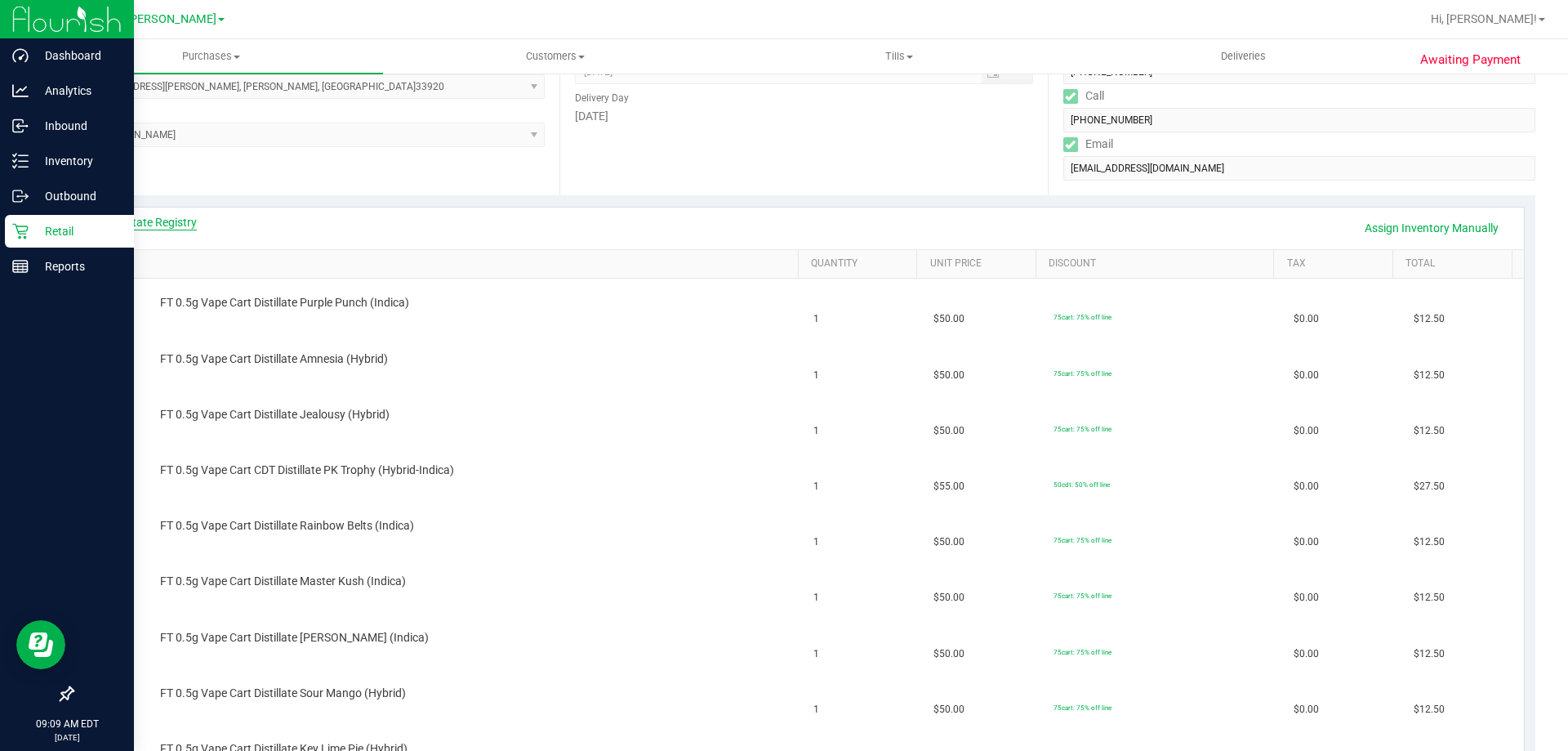
click at [189, 220] on link "View State Registry" at bounding box center [148, 222] width 98 height 16
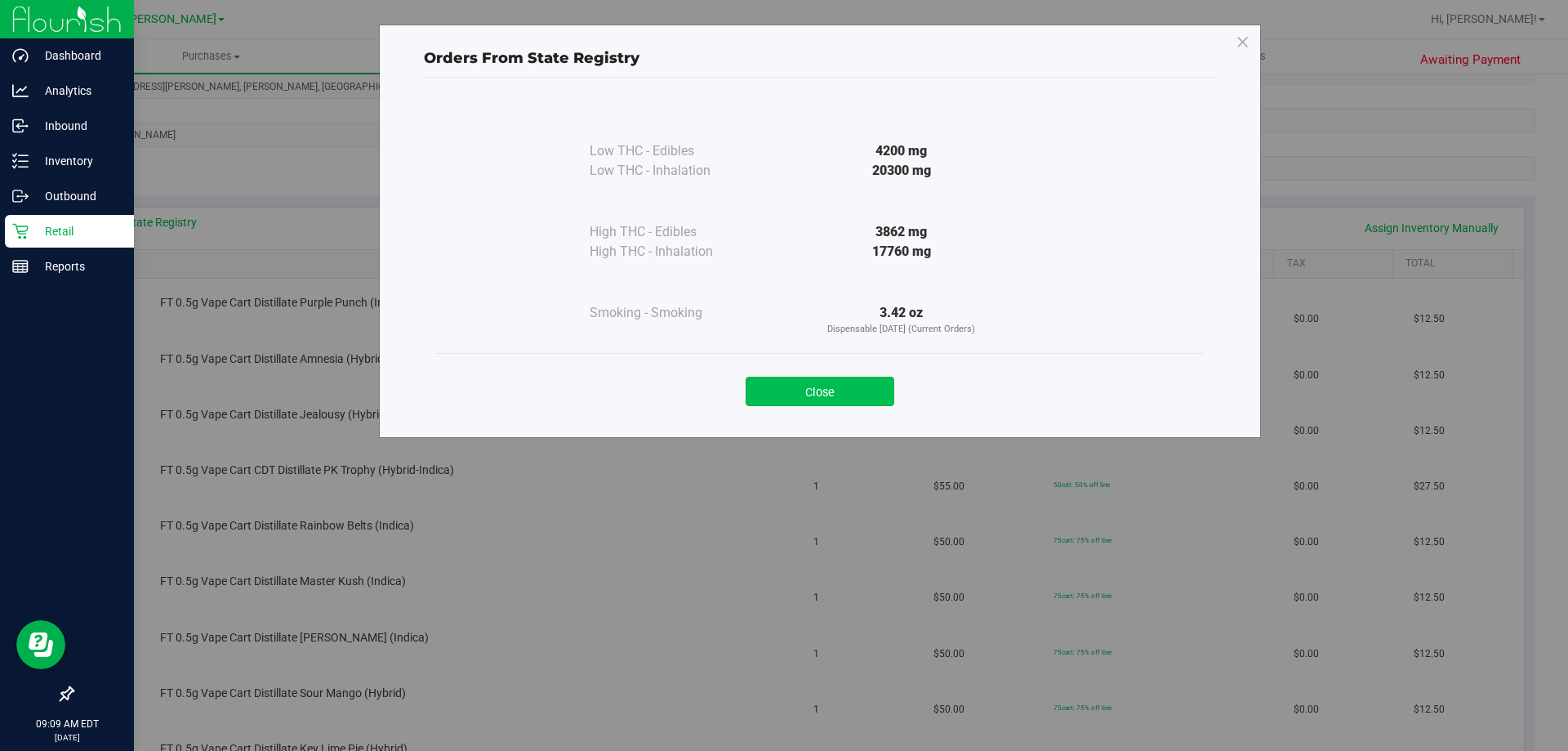
click at [883, 380] on button "Close" at bounding box center [819, 391] width 149 height 30
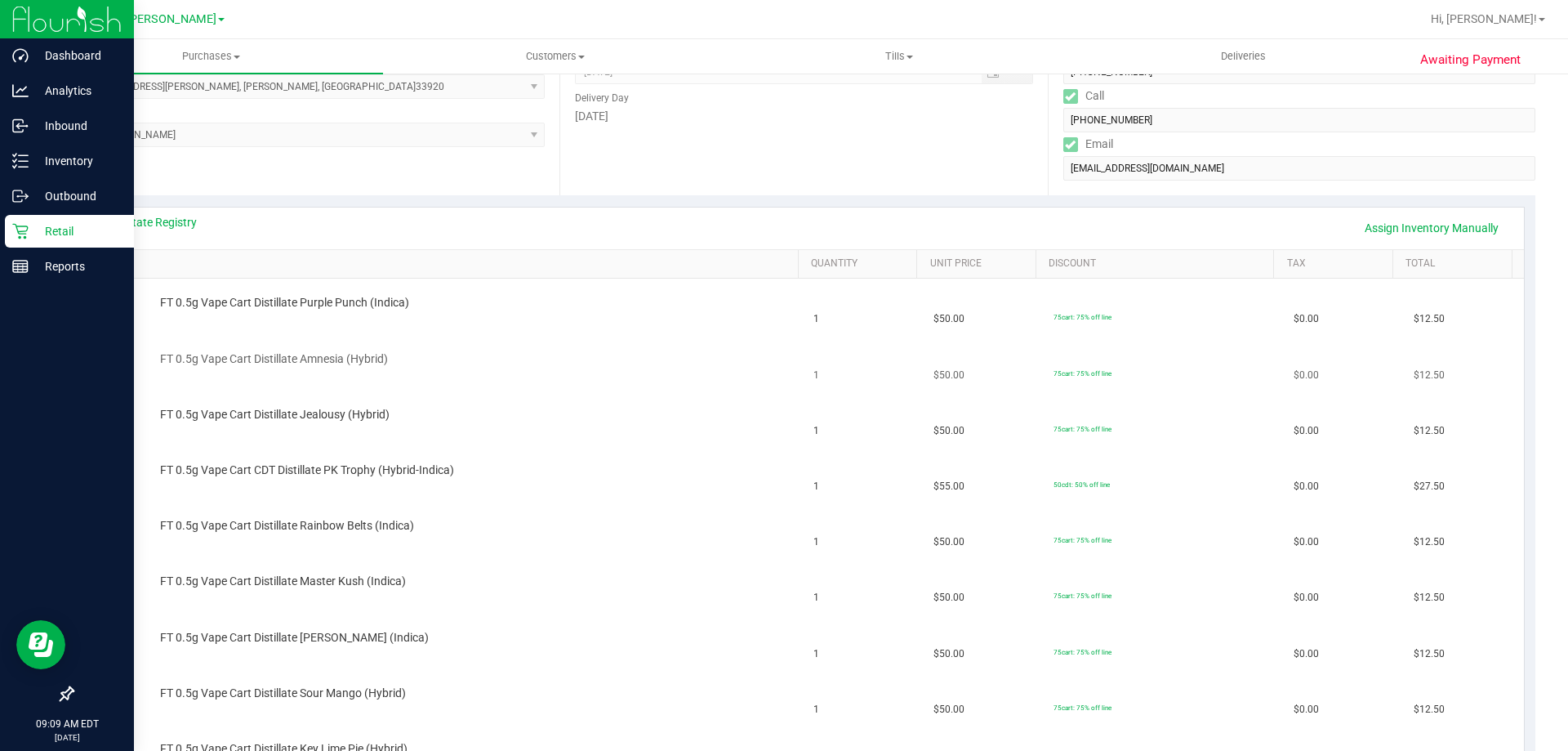
scroll to position [0, 0]
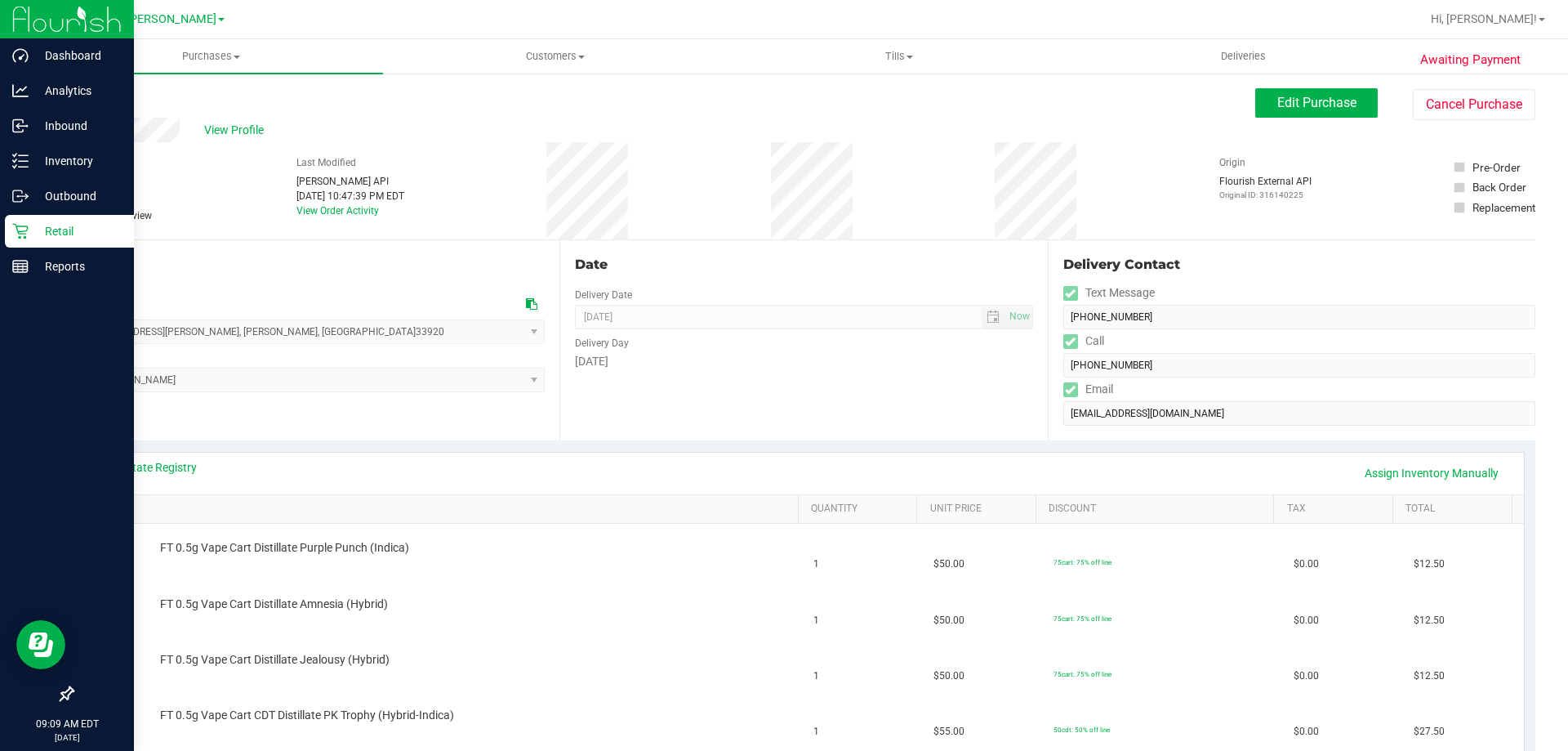
click at [93, 98] on link "Back" at bounding box center [84, 97] width 24 height 12
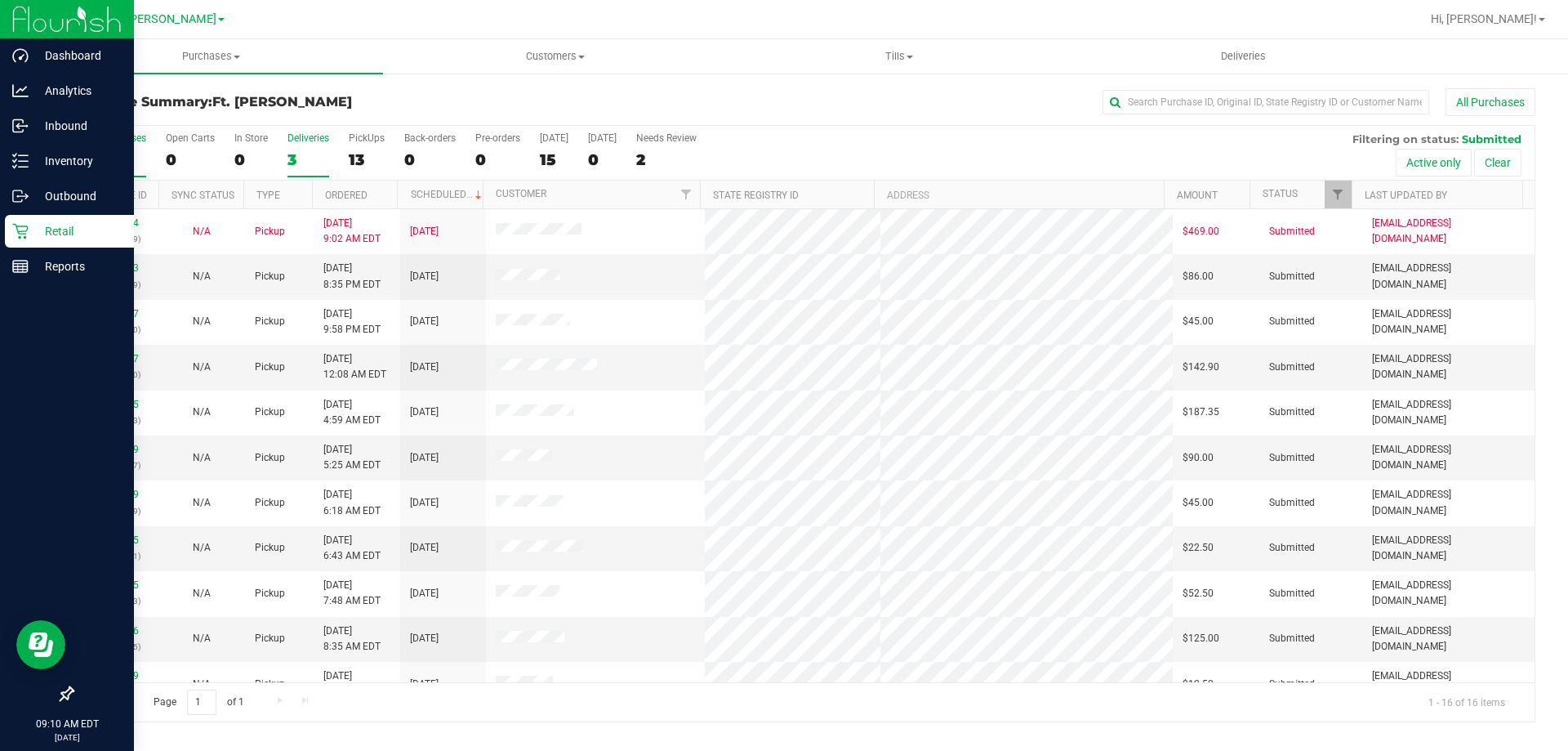
click at [309, 162] on div "3" at bounding box center [309, 160] width 42 height 19
click at [0, 0] on input "Deliveries 3" at bounding box center [0, 0] width 0 height 0
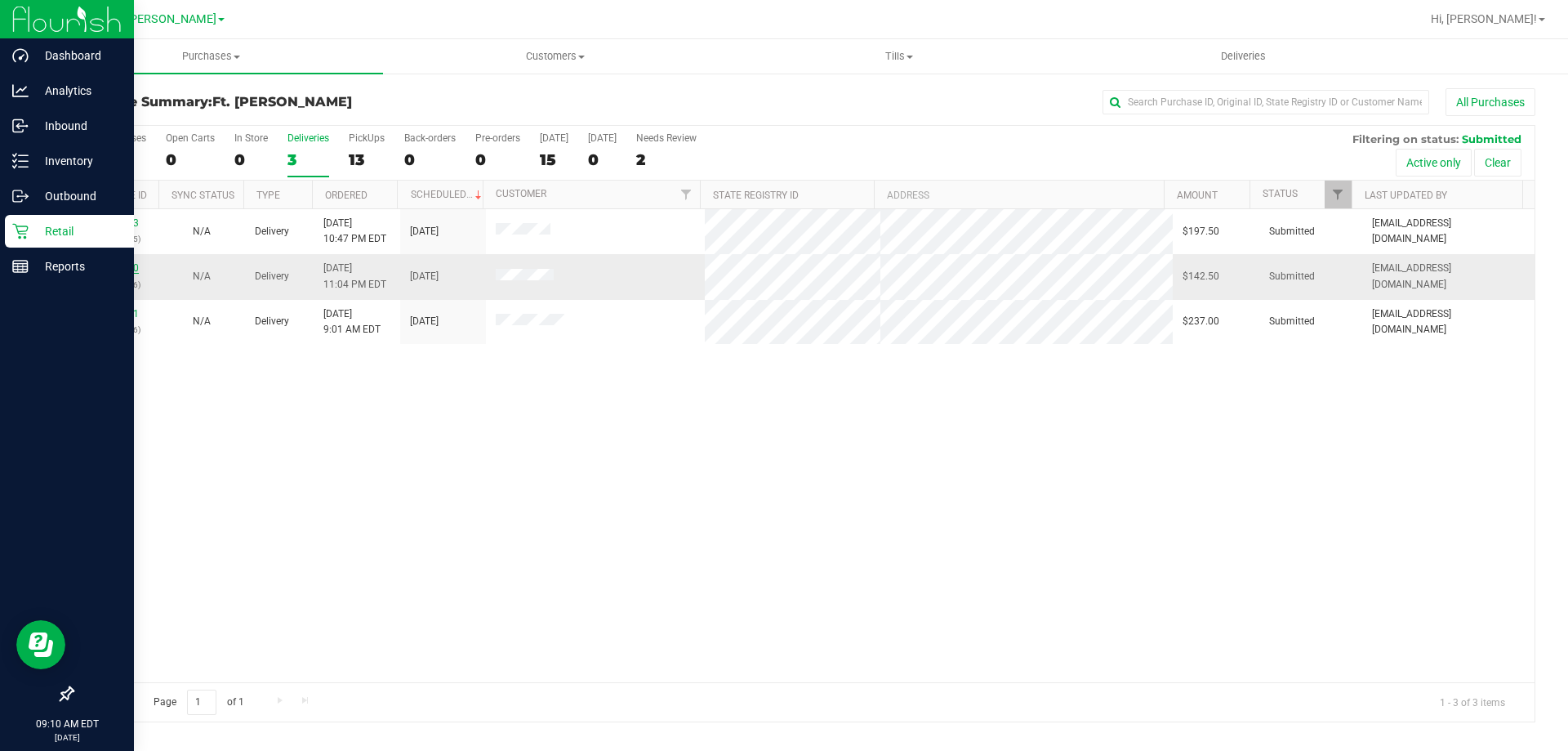
click at [118, 271] on link "11815990" at bounding box center [115, 268] width 46 height 12
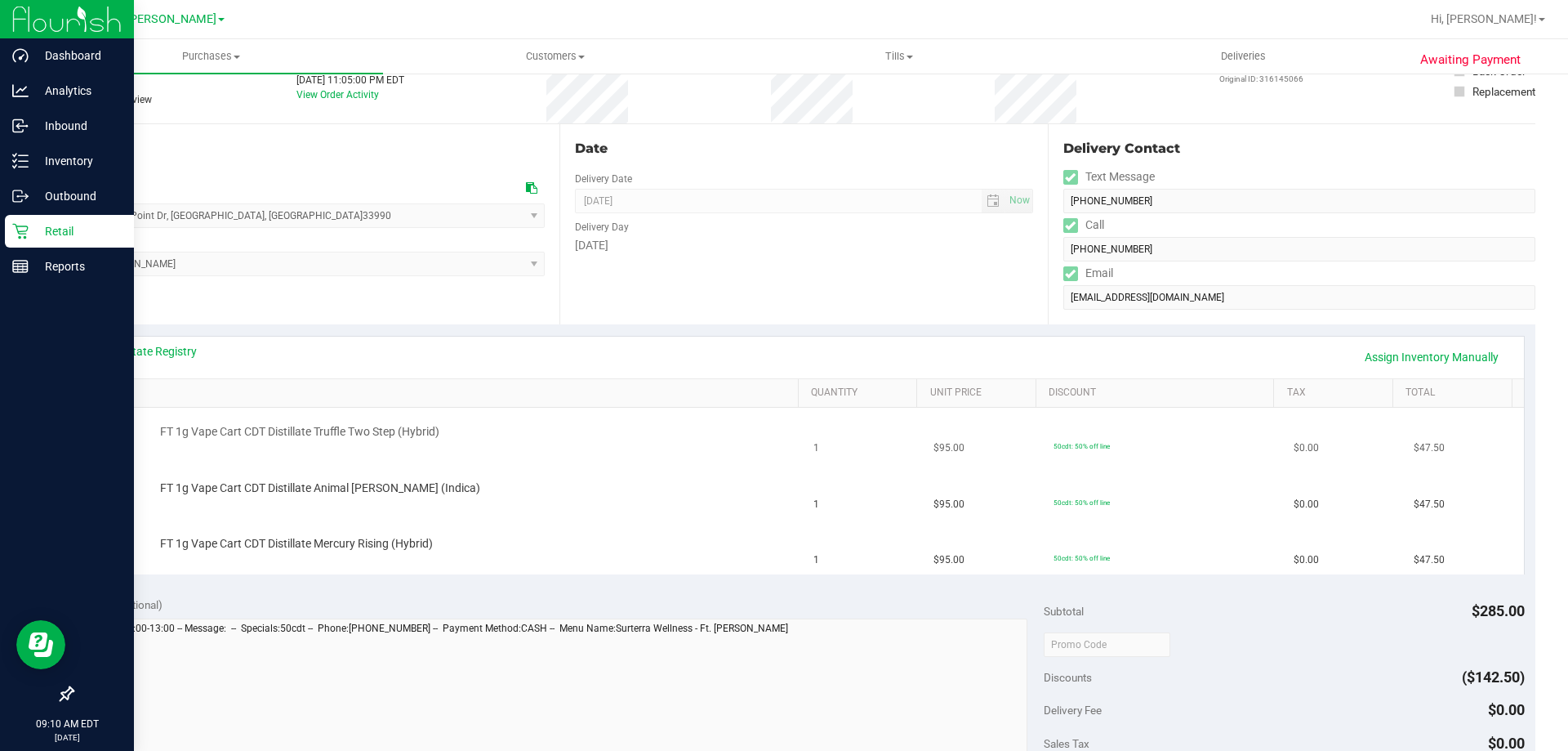
scroll to position [327, 0]
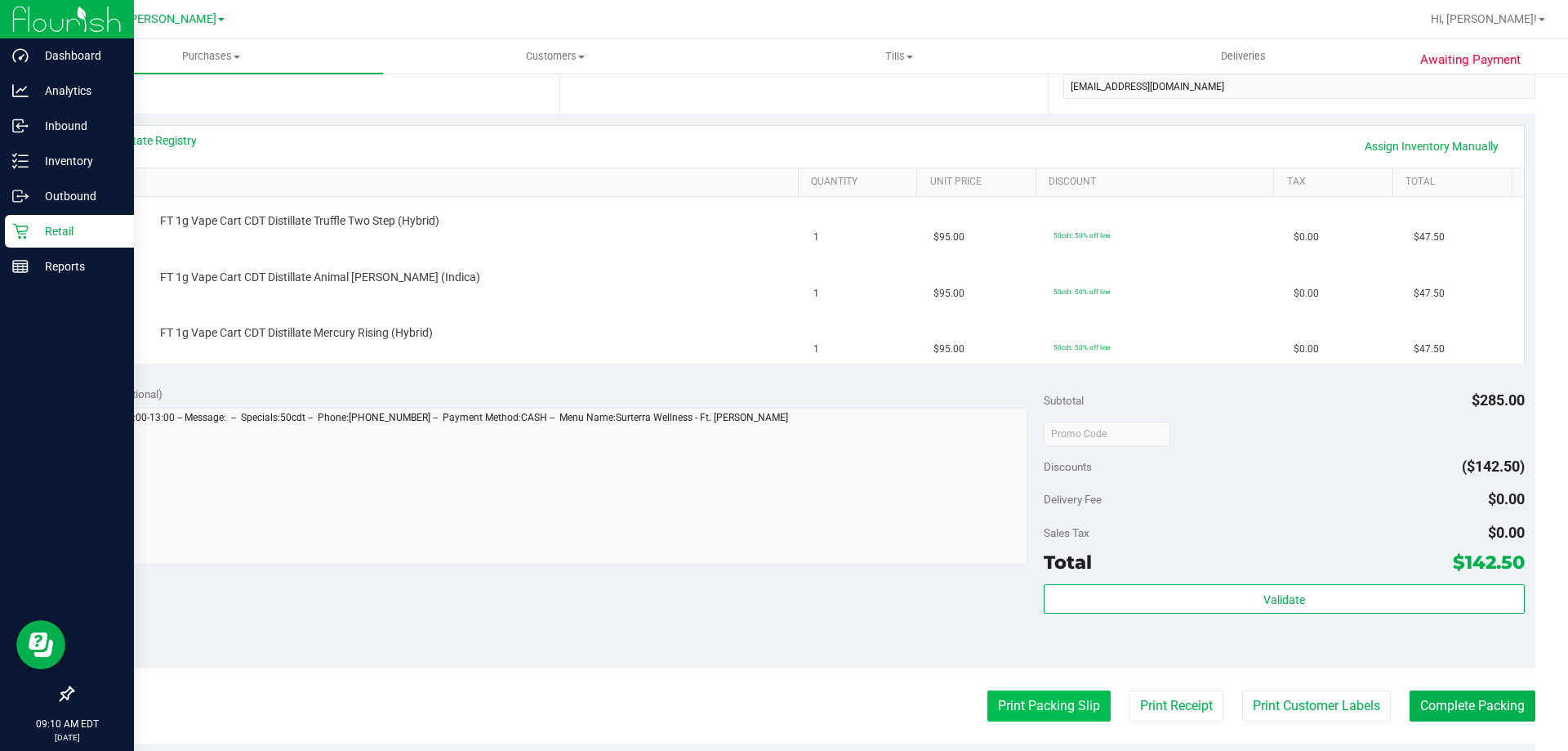
click at [1014, 696] on button "Print Packing Slip" at bounding box center [1048, 706] width 124 height 31
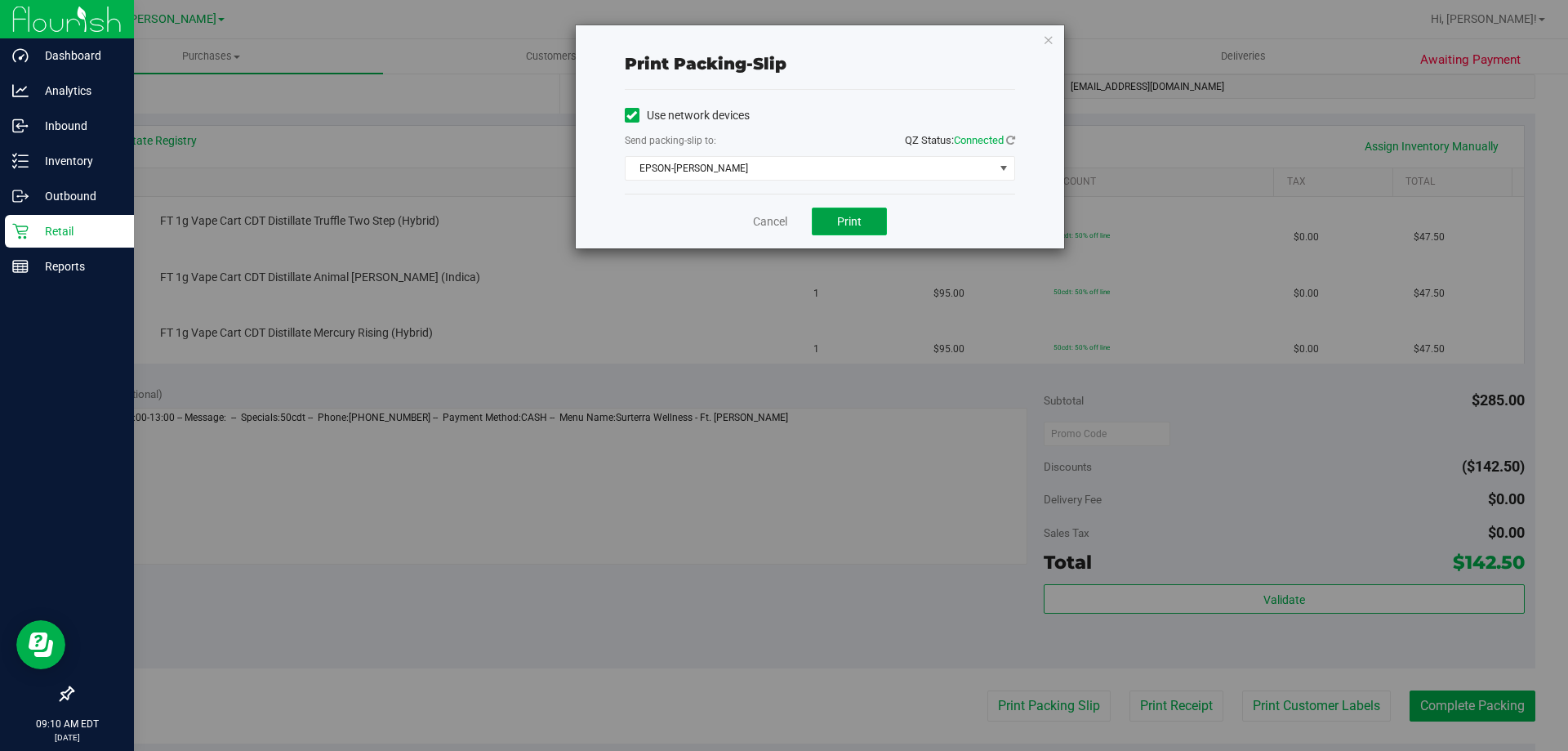
click at [861, 231] on button "Print" at bounding box center [849, 221] width 75 height 28
click at [859, 224] on span "Print" at bounding box center [849, 221] width 24 height 13
click at [773, 219] on link "Cancel" at bounding box center [770, 221] width 34 height 17
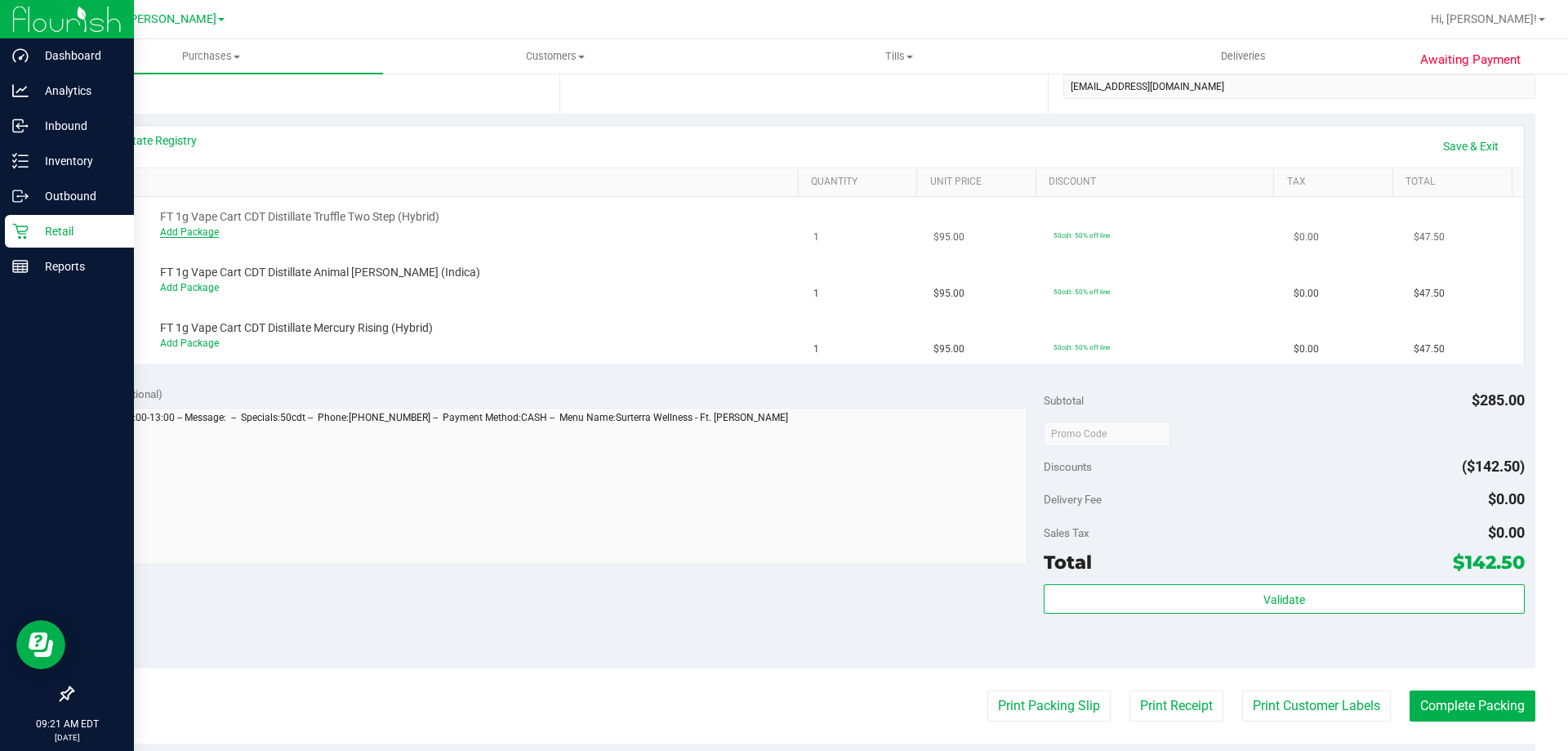
click at [190, 229] on link "Add Package" at bounding box center [189, 232] width 59 height 12
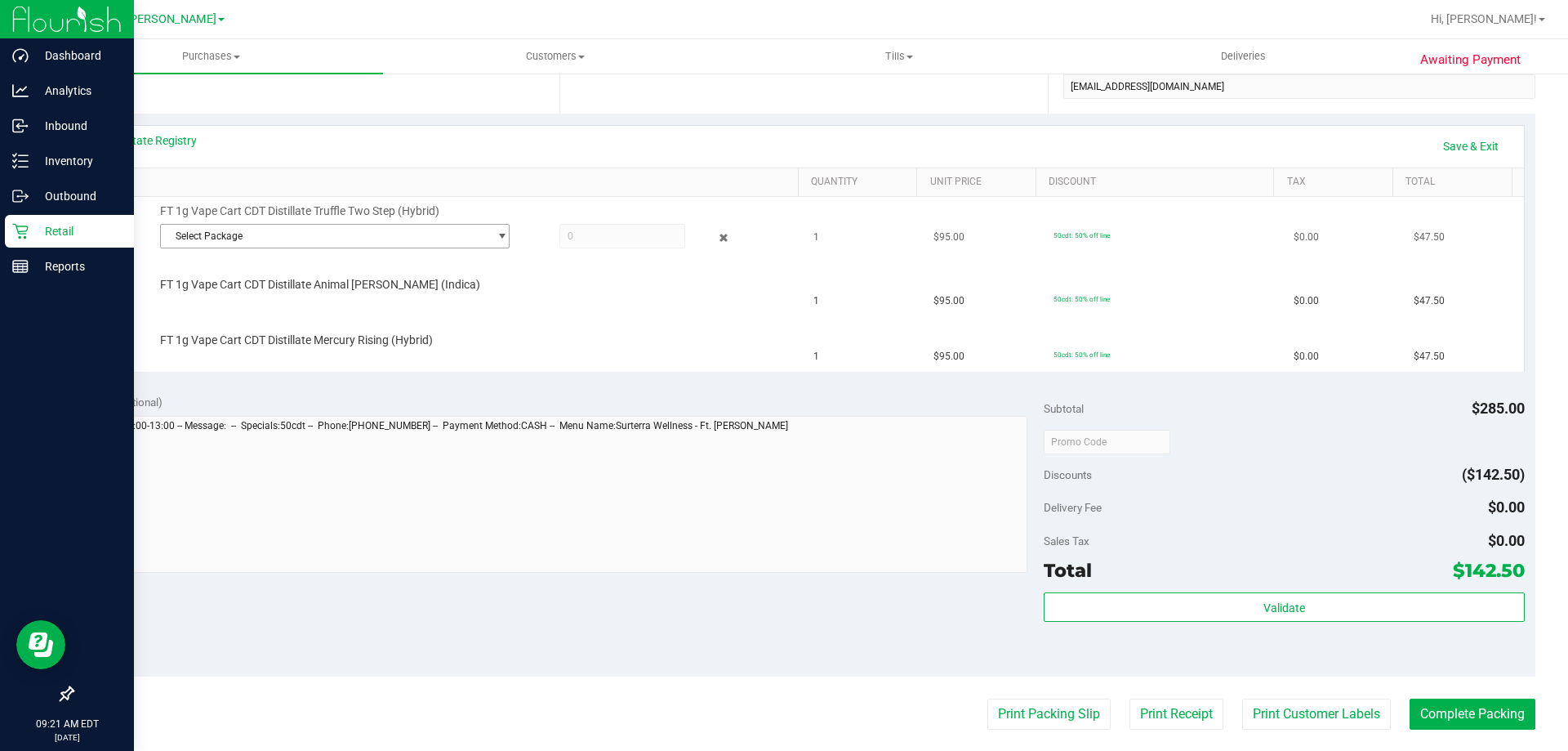
click at [364, 234] on span "Select Package" at bounding box center [324, 236] width 327 height 23
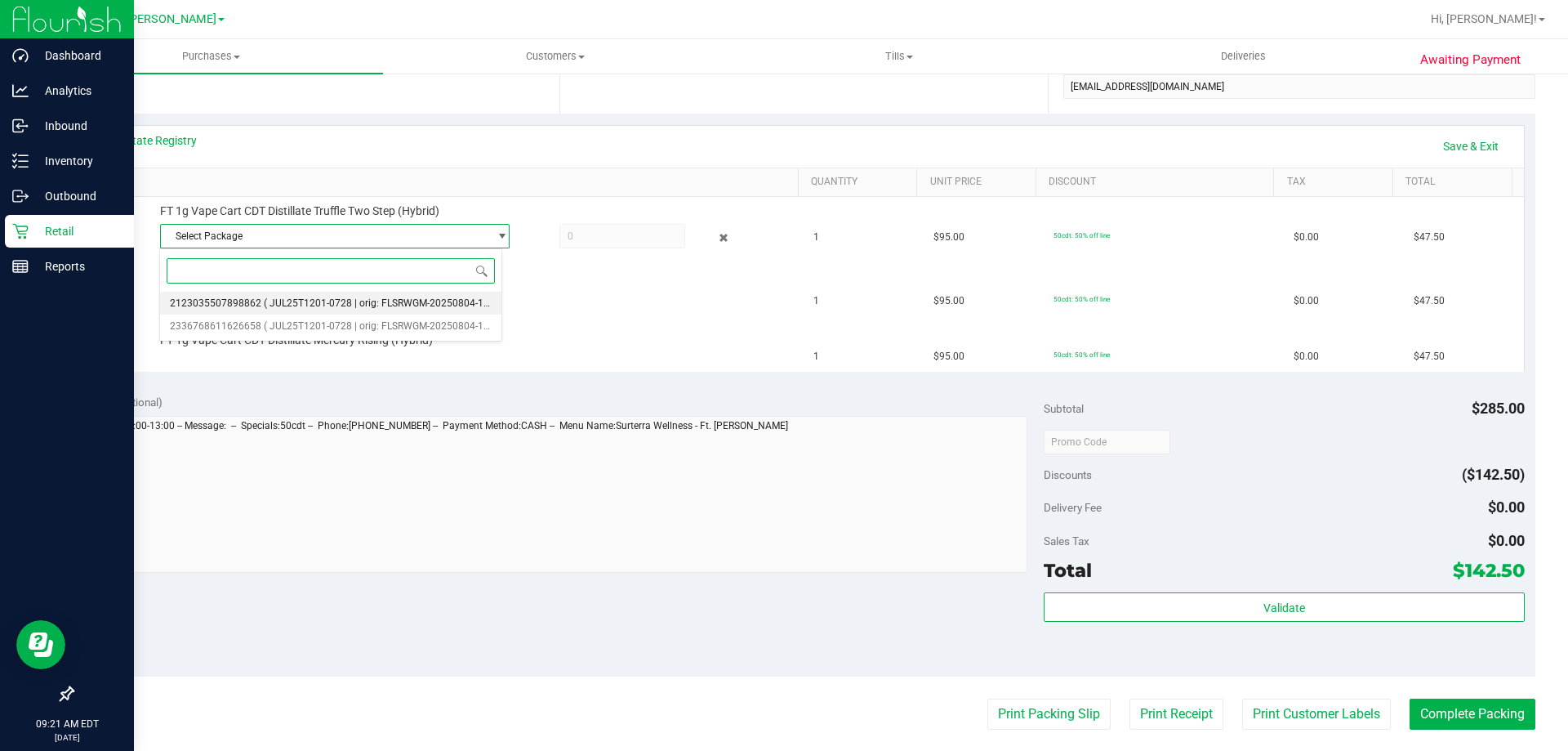
click at [412, 301] on span "( JUL25T1201-0728 | orig: FLSRWGM-20250804-1029 )" at bounding box center [384, 302] width 243 height 12
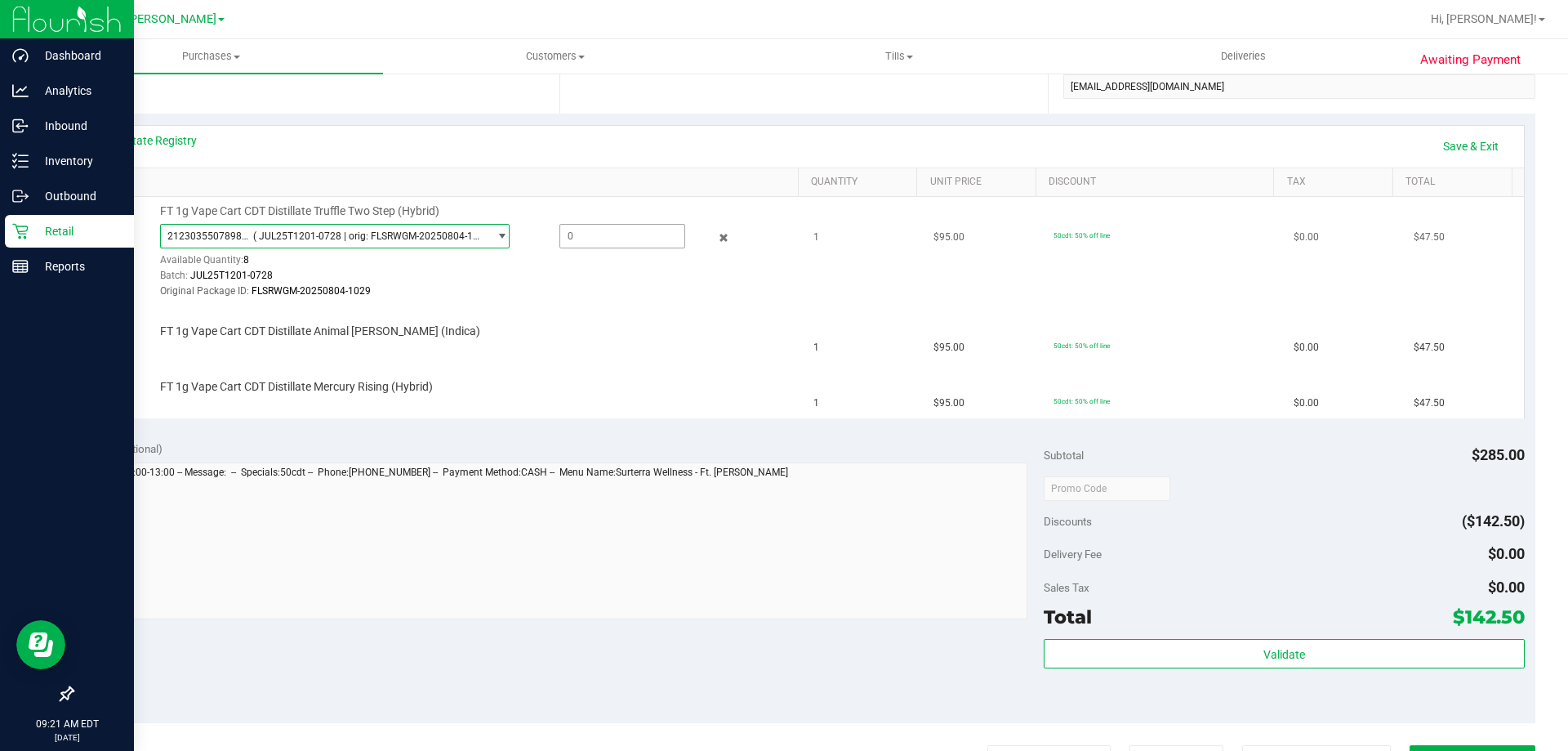
click at [588, 228] on span at bounding box center [622, 236] width 125 height 24
type input "8"
type input "1.0000"
click at [631, 277] on div "Batch: JUL25T1201-0728" at bounding box center [475, 275] width 631 height 15
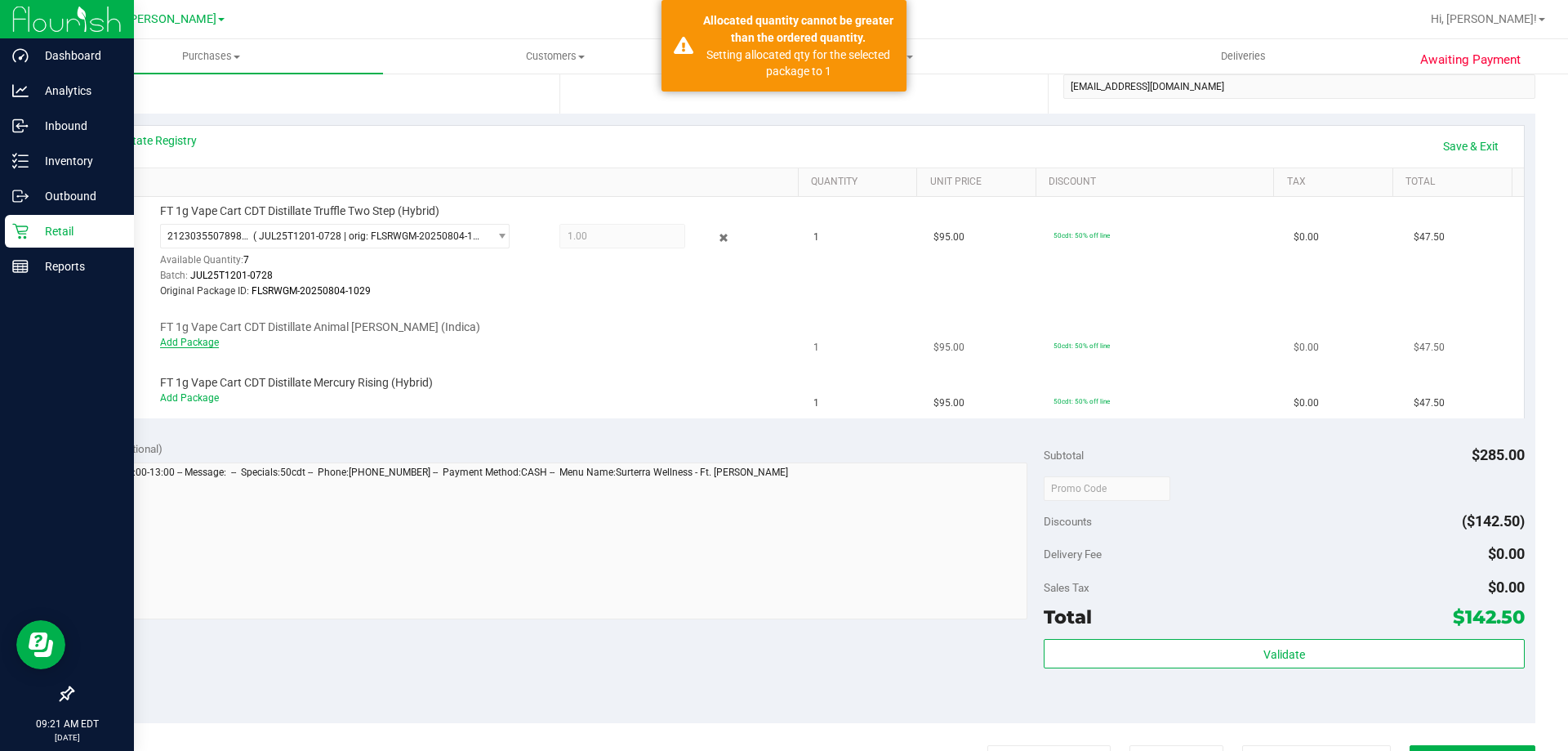
click at [198, 347] on link "Add Package" at bounding box center [189, 342] width 59 height 12
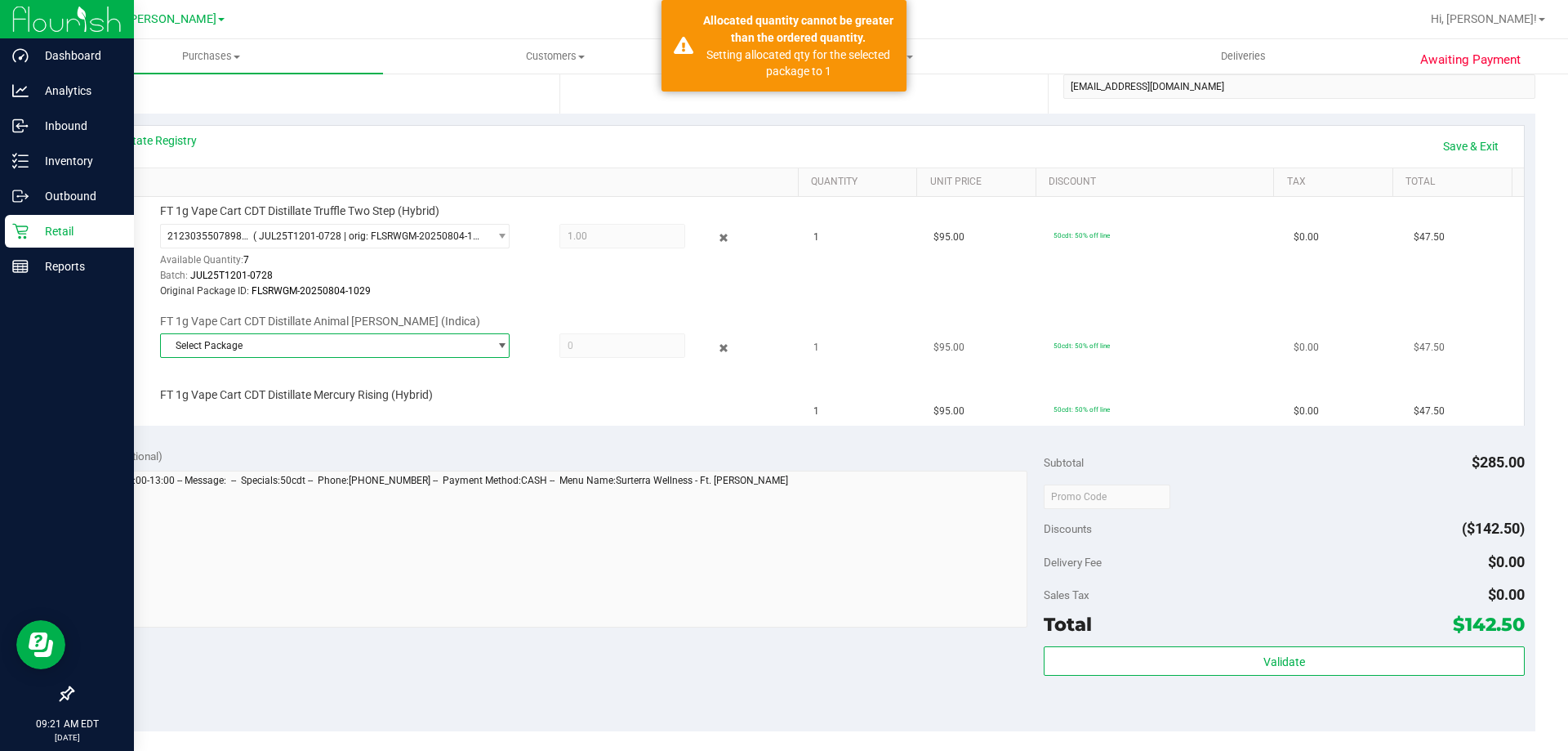
click at [199, 347] on span "Select Package" at bounding box center [324, 345] width 327 height 23
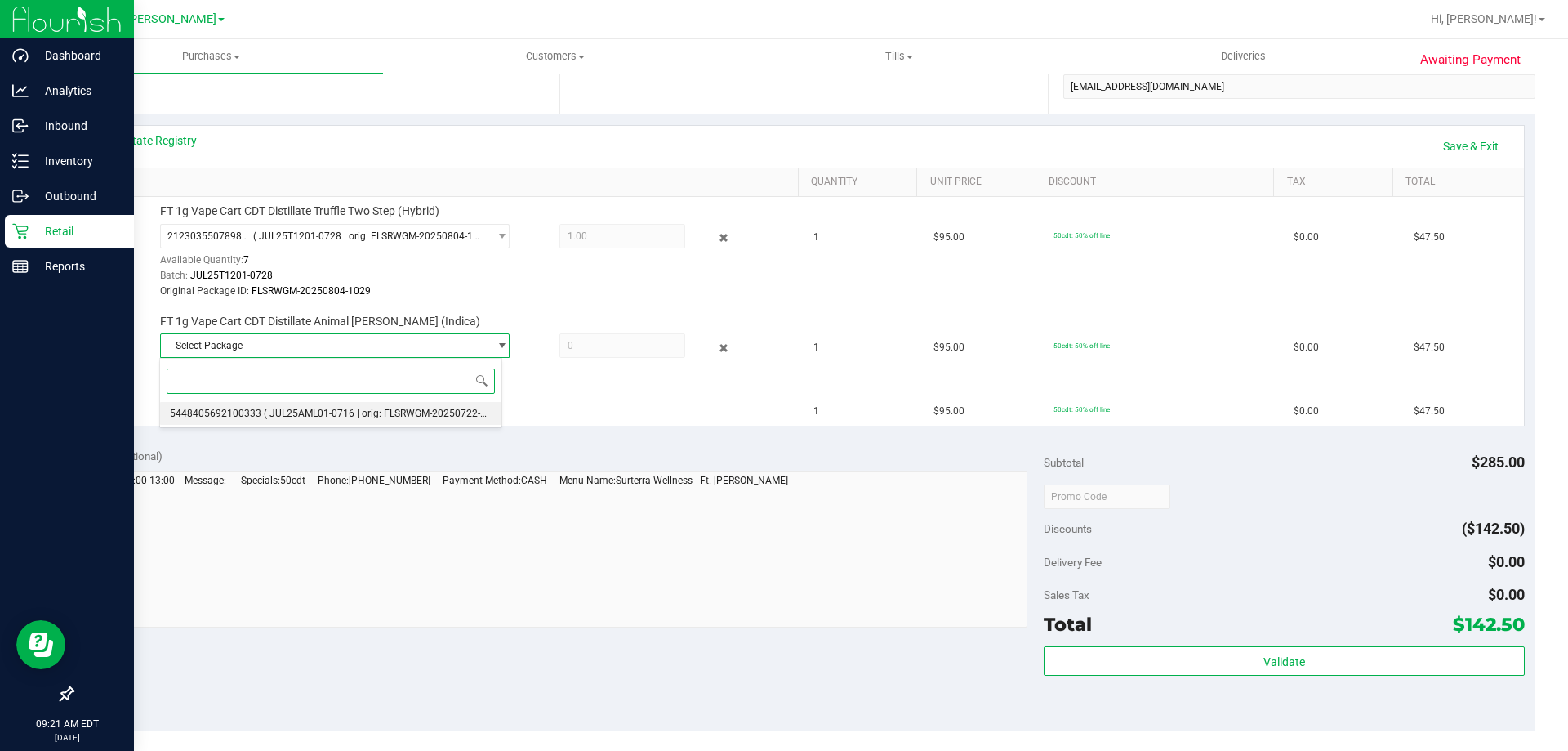
click at [348, 412] on span "( JUL25AML01-0716 | orig: FLSRWGM-20250722-1565 )" at bounding box center [386, 413] width 245 height 12
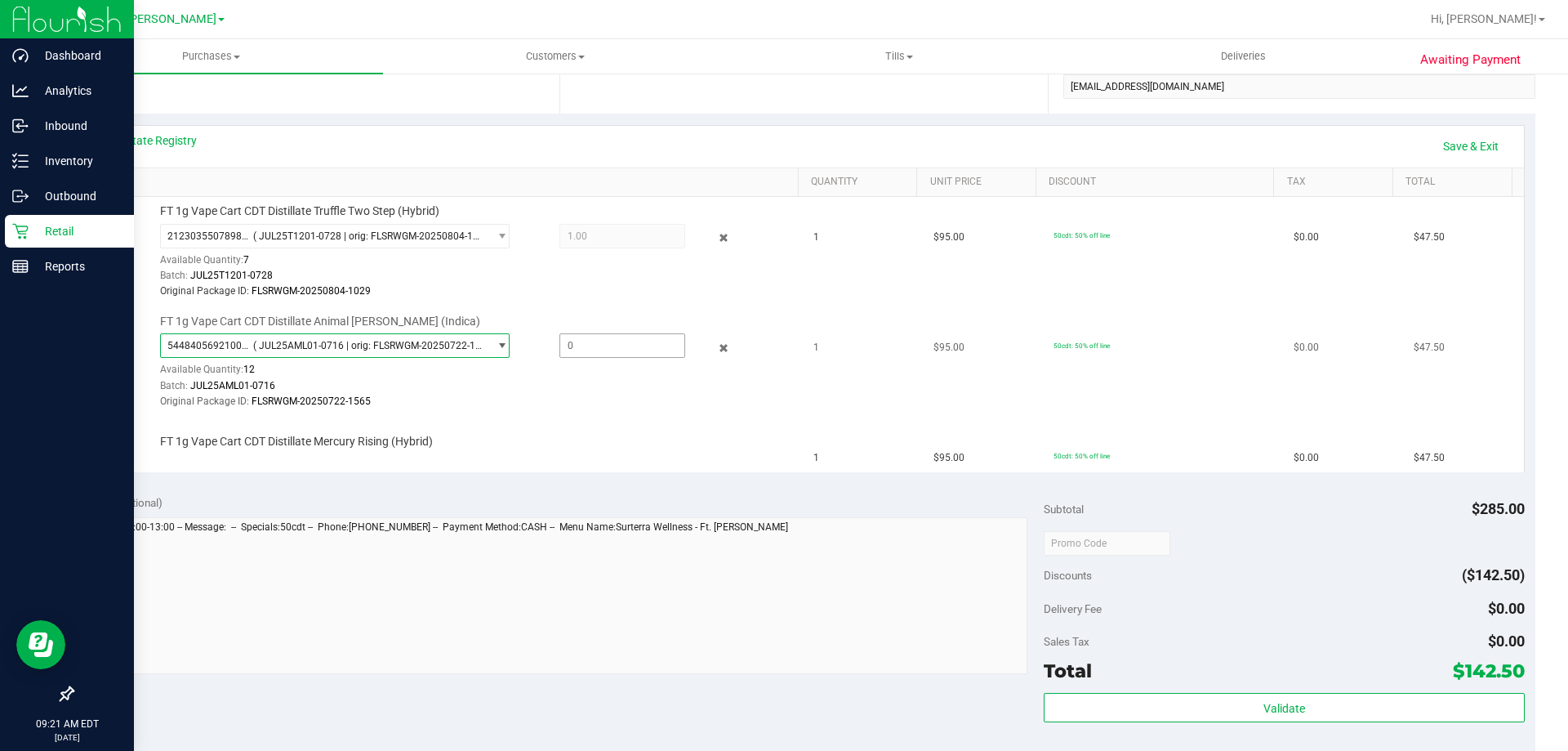
click at [602, 348] on span at bounding box center [622, 345] width 125 height 24
type input "1"
type input "1.0000"
click at [612, 376] on div "5448405692100333 ( JUL25AML01-0716 | orig: FLSRWGM-20250722-1565 ) 544840569210…" at bounding box center [475, 371] width 631 height 76
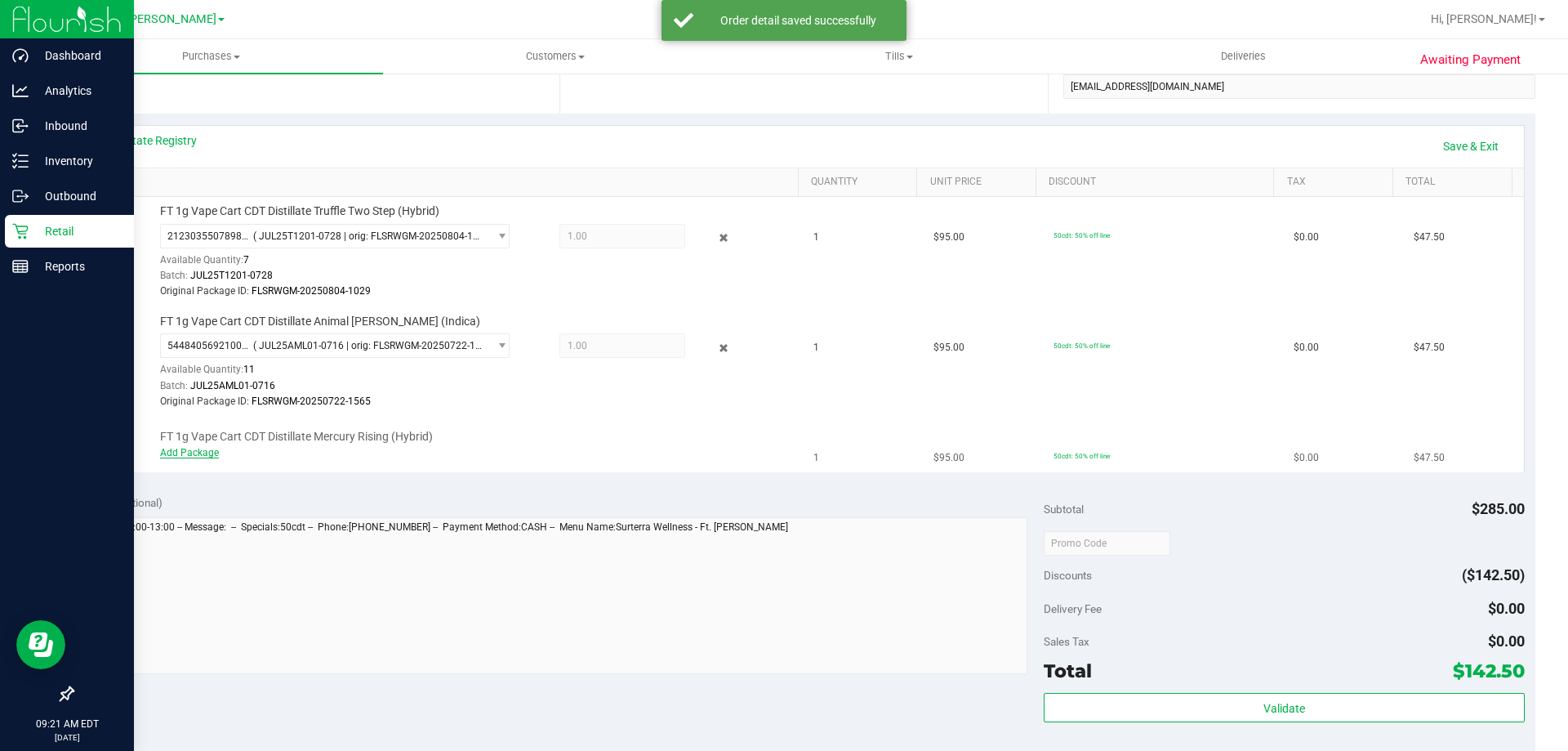
click at [211, 455] on link "Add Package" at bounding box center [189, 452] width 59 height 12
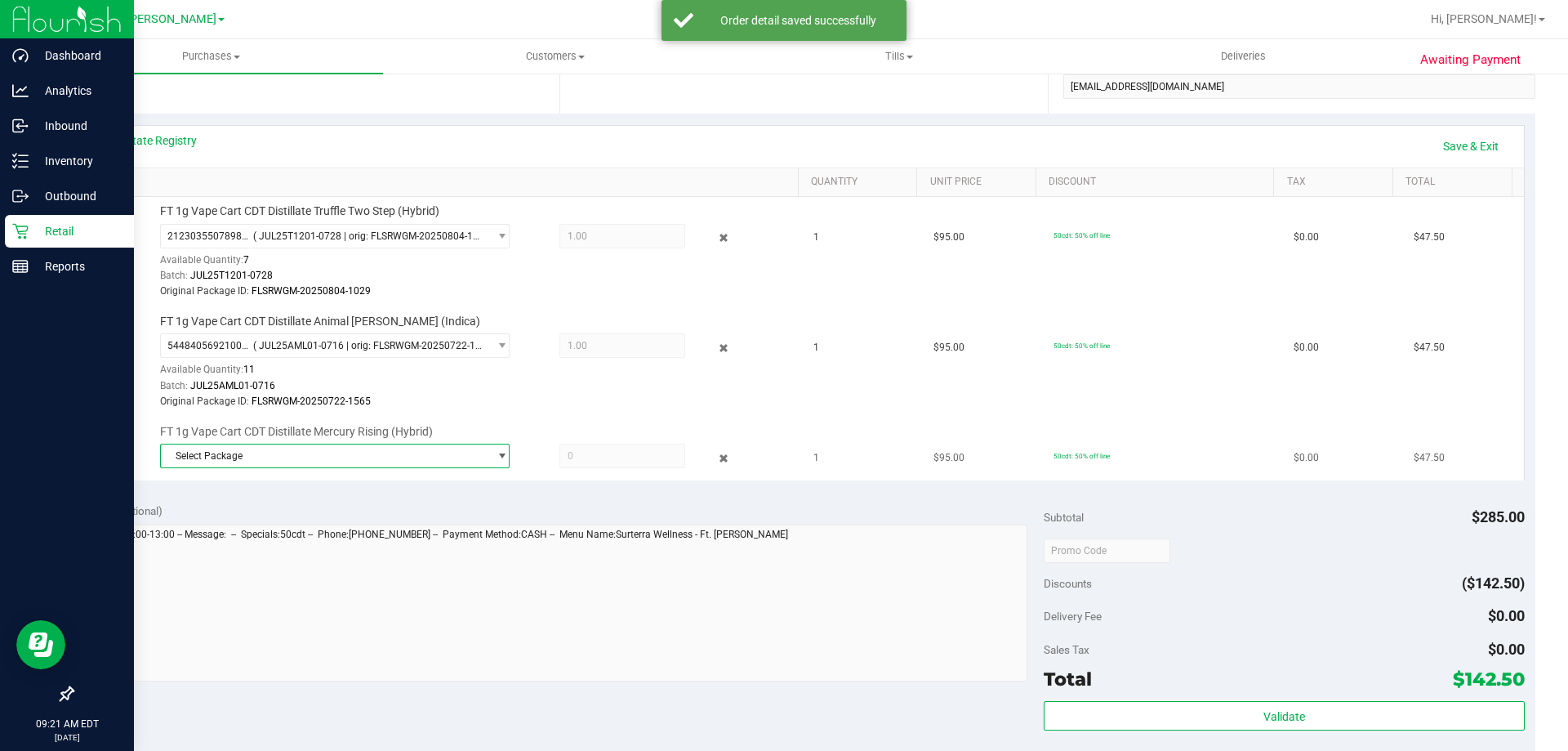
click at [274, 454] on span "Select Package" at bounding box center [324, 455] width 327 height 23
click at [420, 515] on li "1835620081447854 ( APR25MER01-0409 | orig: FLSRWGM-20250415-3420 )" at bounding box center [330, 524] width 341 height 23
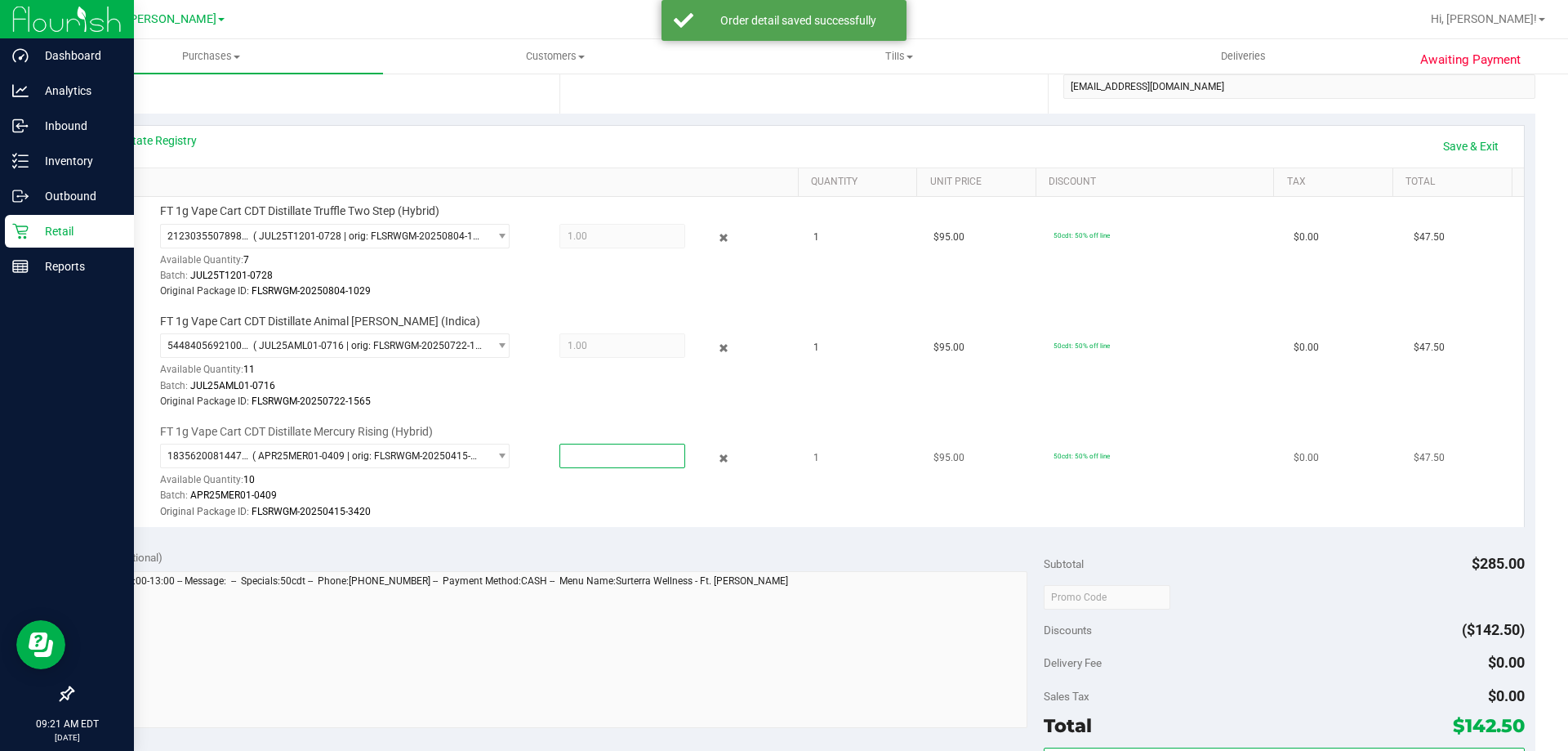
click at [620, 450] on span at bounding box center [622, 455] width 125 height 24
type input "1"
type input "1.0000"
click at [624, 498] on div "Batch: APR25MER01-0409" at bounding box center [475, 495] width 631 height 15
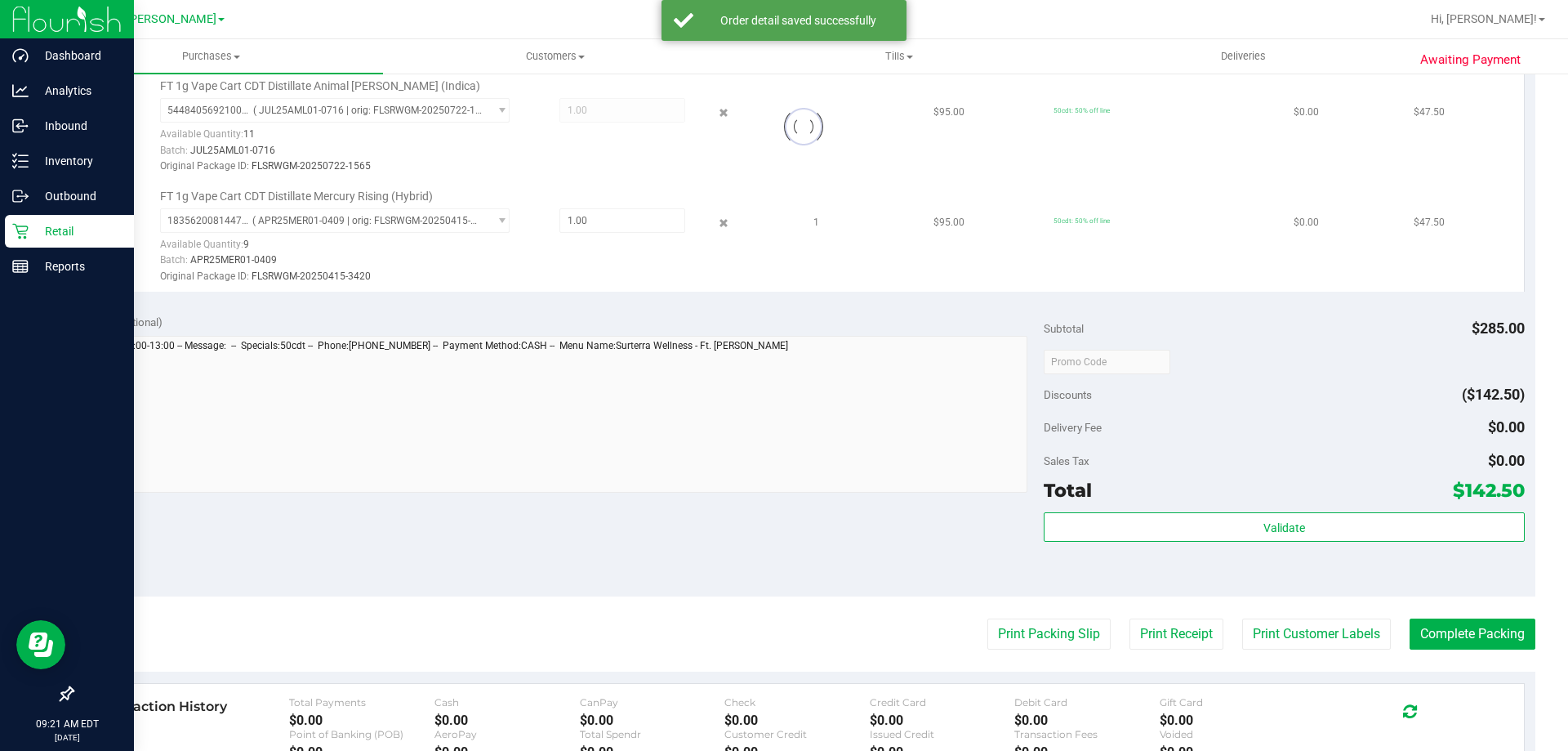
scroll to position [572, 0]
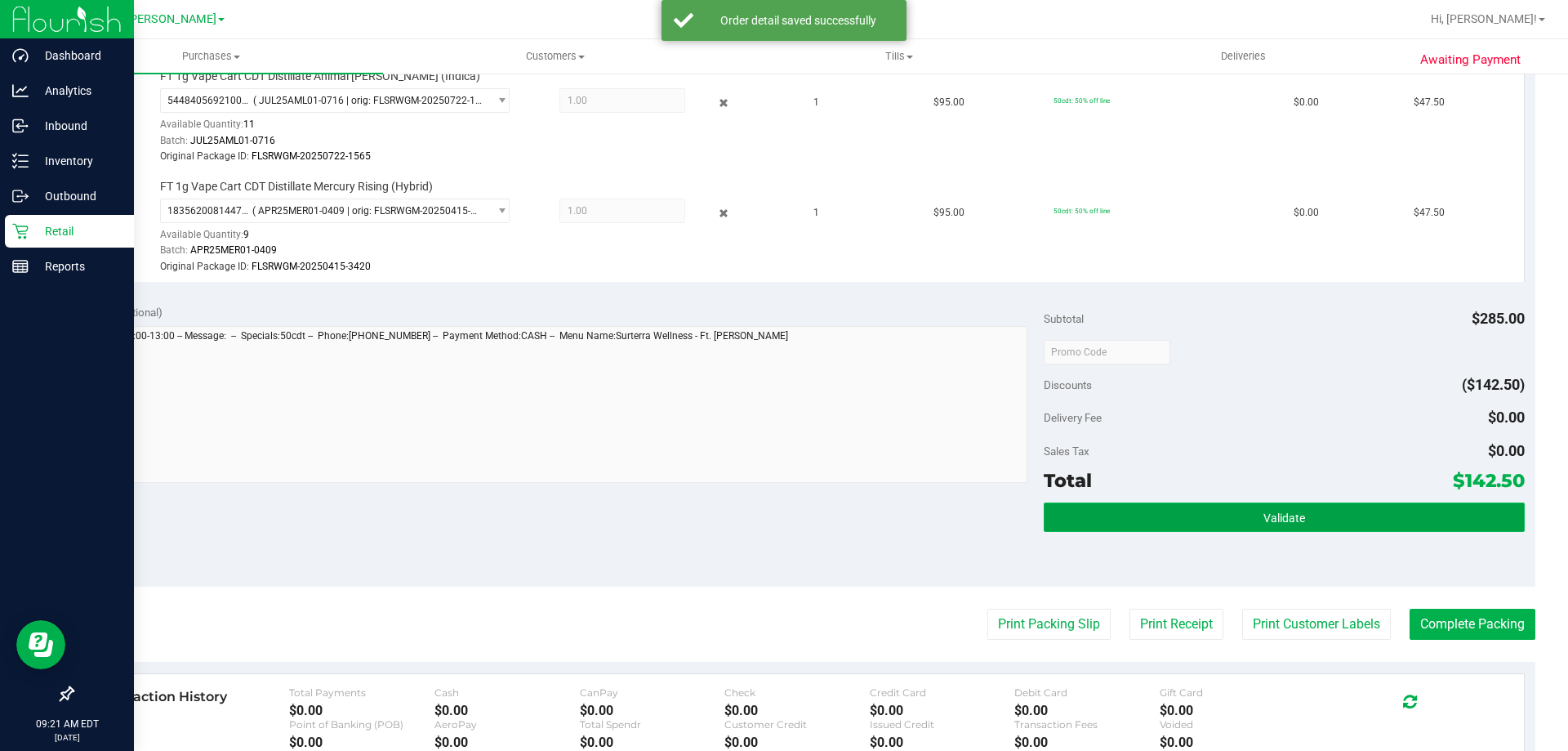
click at [1073, 508] on button "Validate" at bounding box center [1284, 517] width 480 height 30
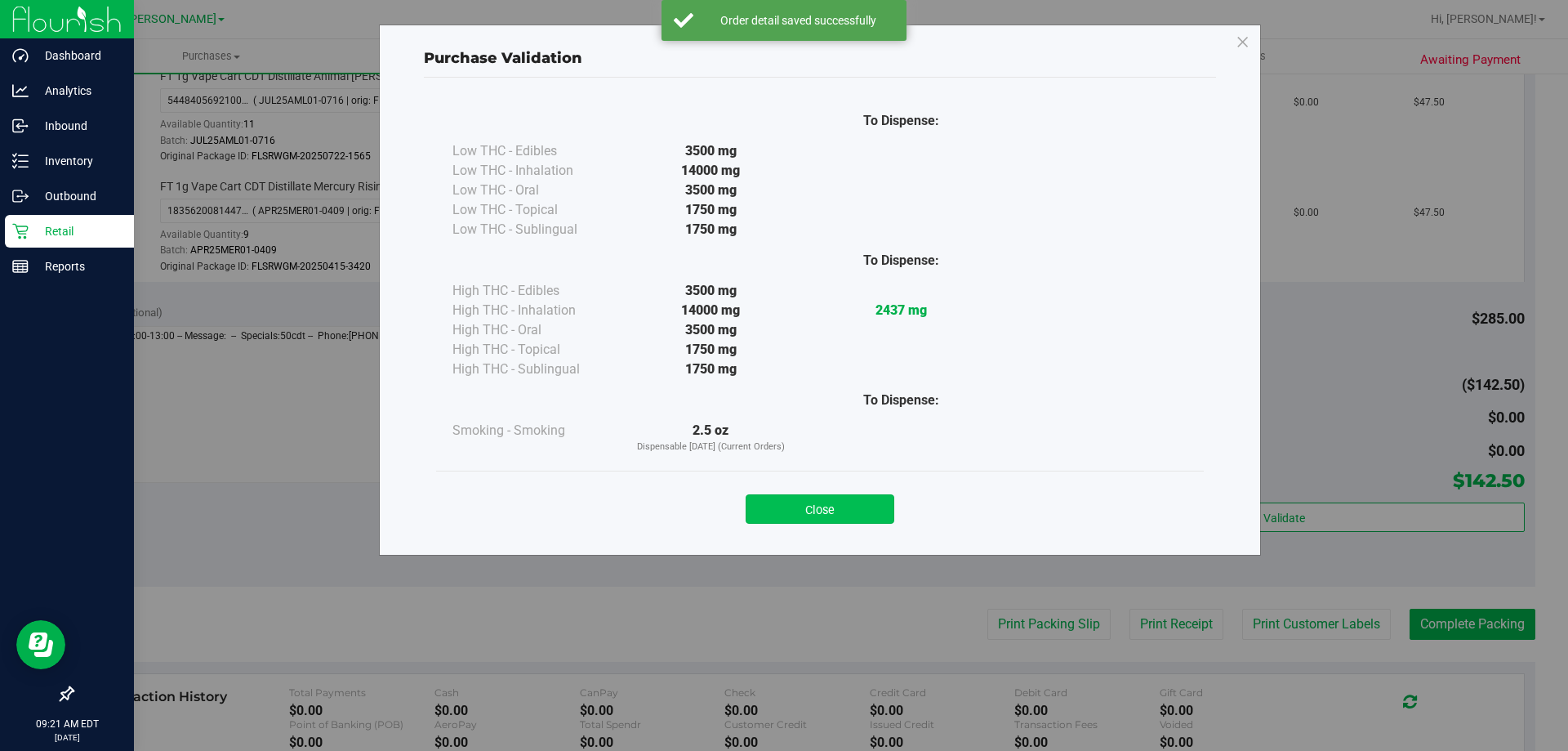
click at [822, 513] on button "Close" at bounding box center [819, 509] width 149 height 30
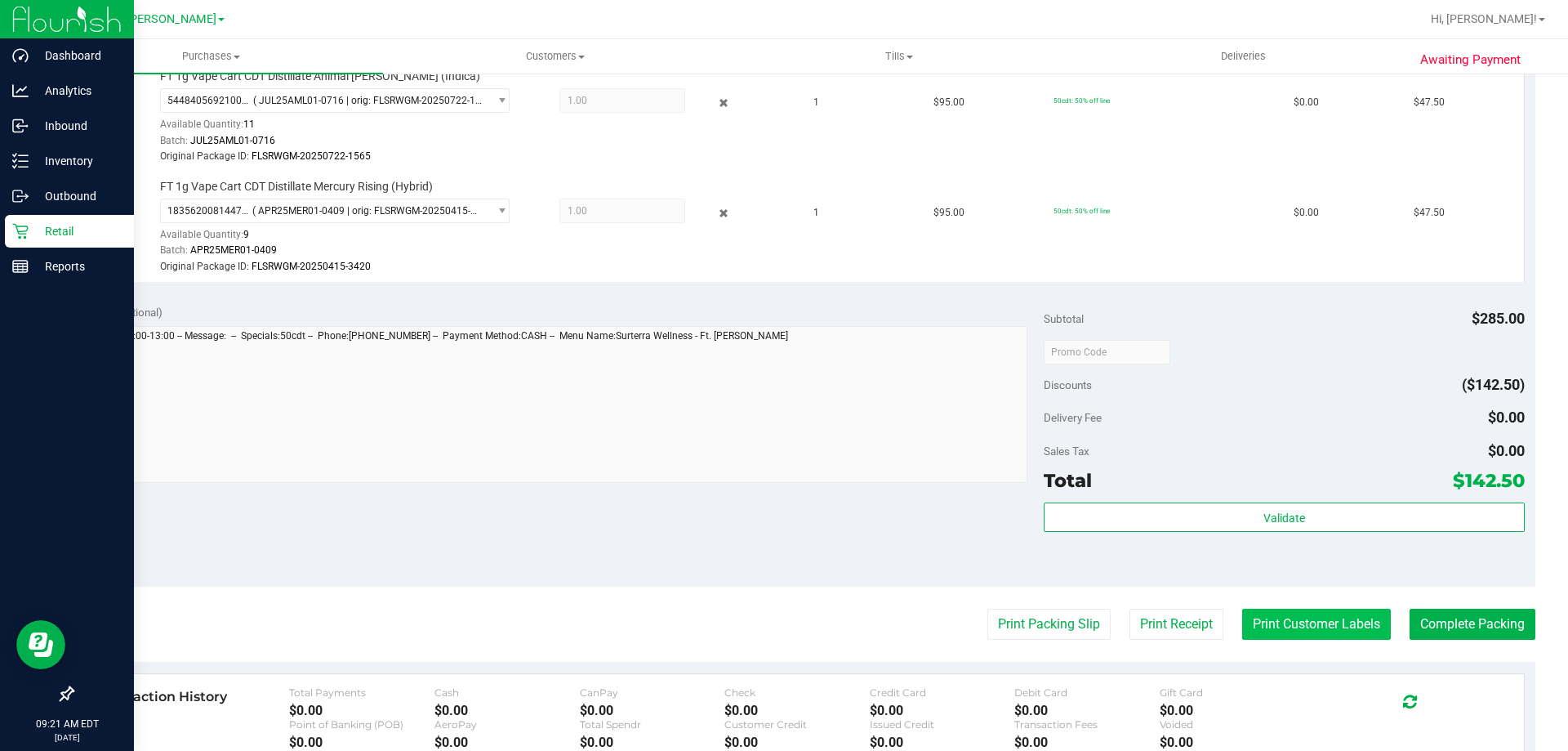
click at [1296, 615] on button "Print Customer Labels" at bounding box center [1316, 624] width 149 height 31
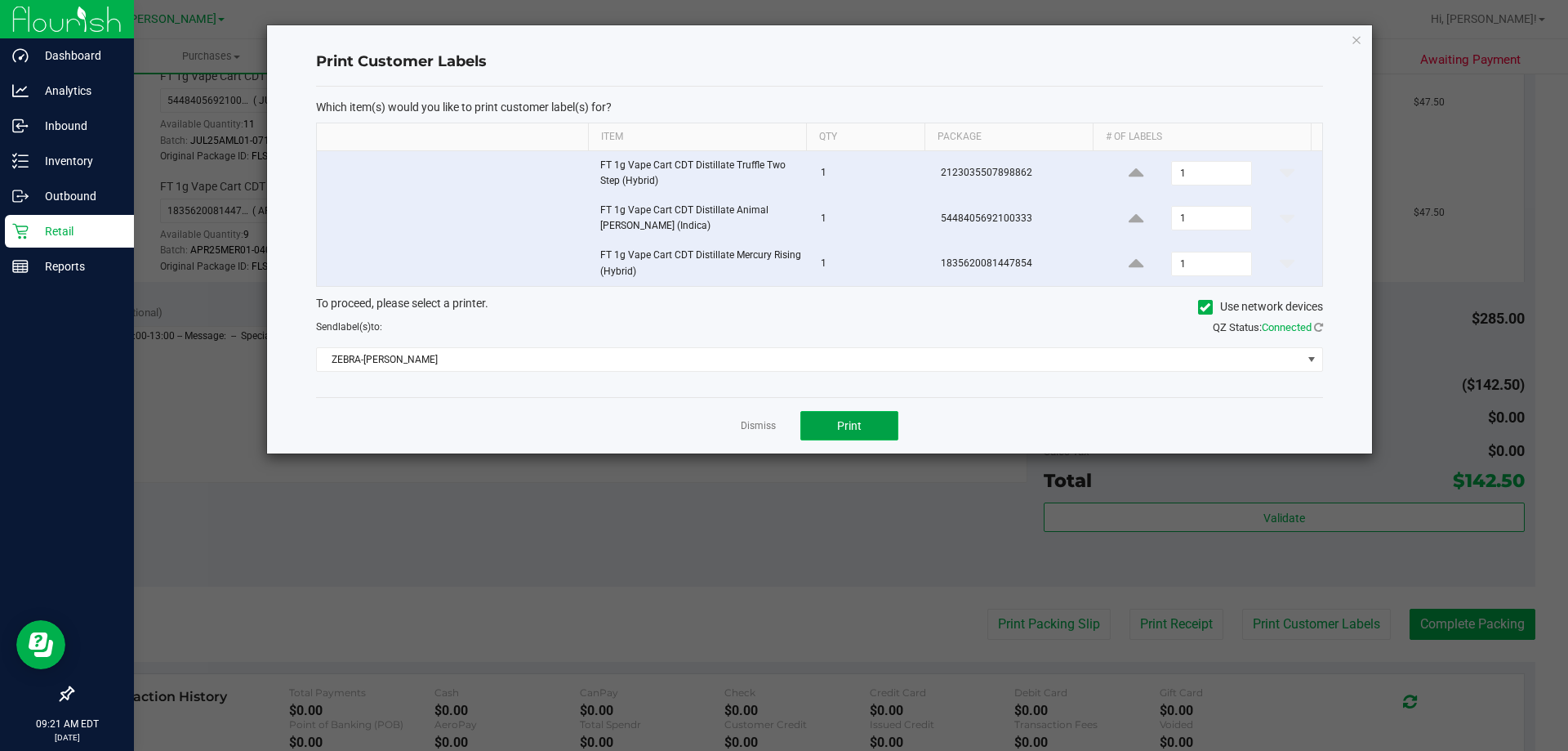
click at [835, 428] on button "Print" at bounding box center [849, 425] width 98 height 30
click at [757, 423] on link "Dismiss" at bounding box center [758, 425] width 35 height 14
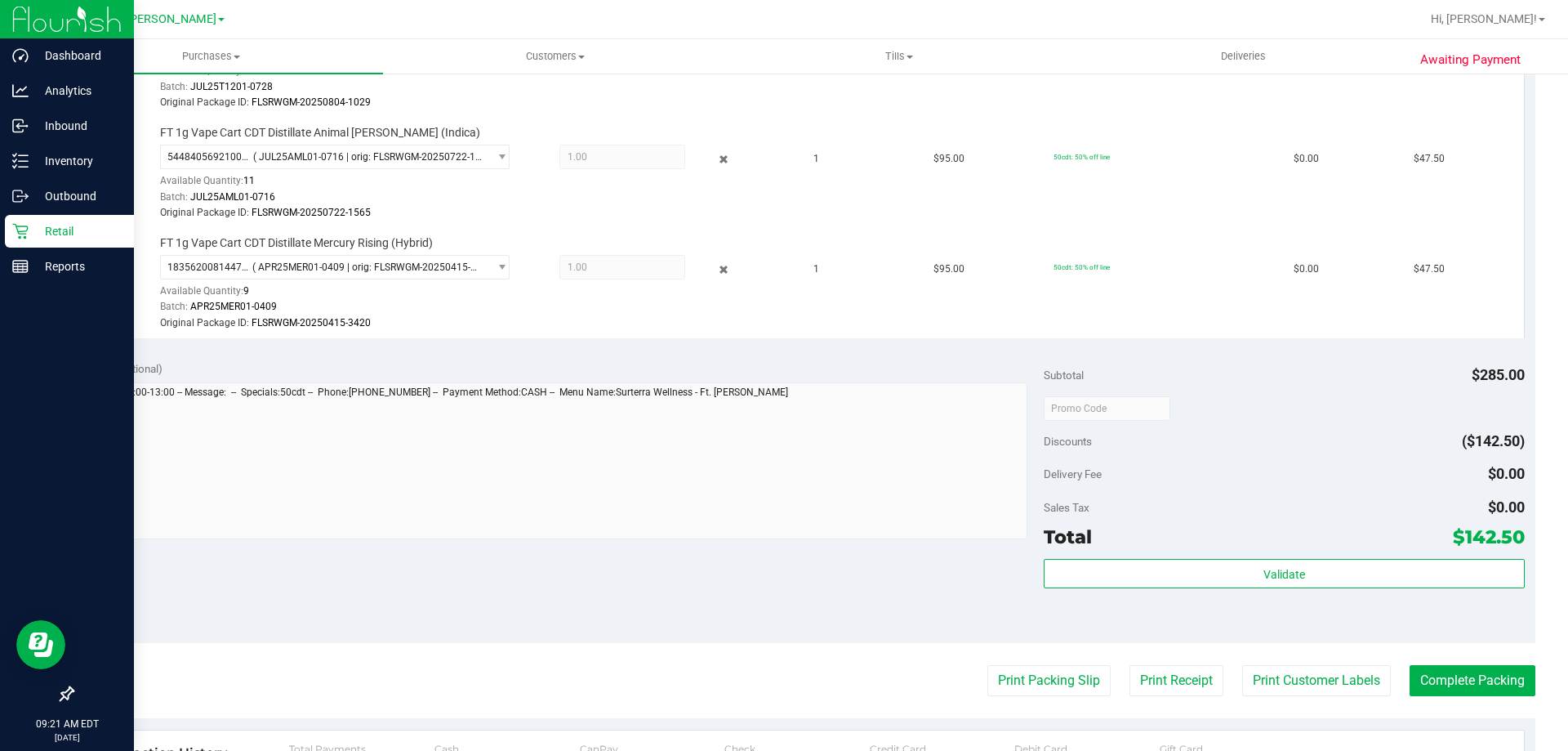
scroll to position [490, 0]
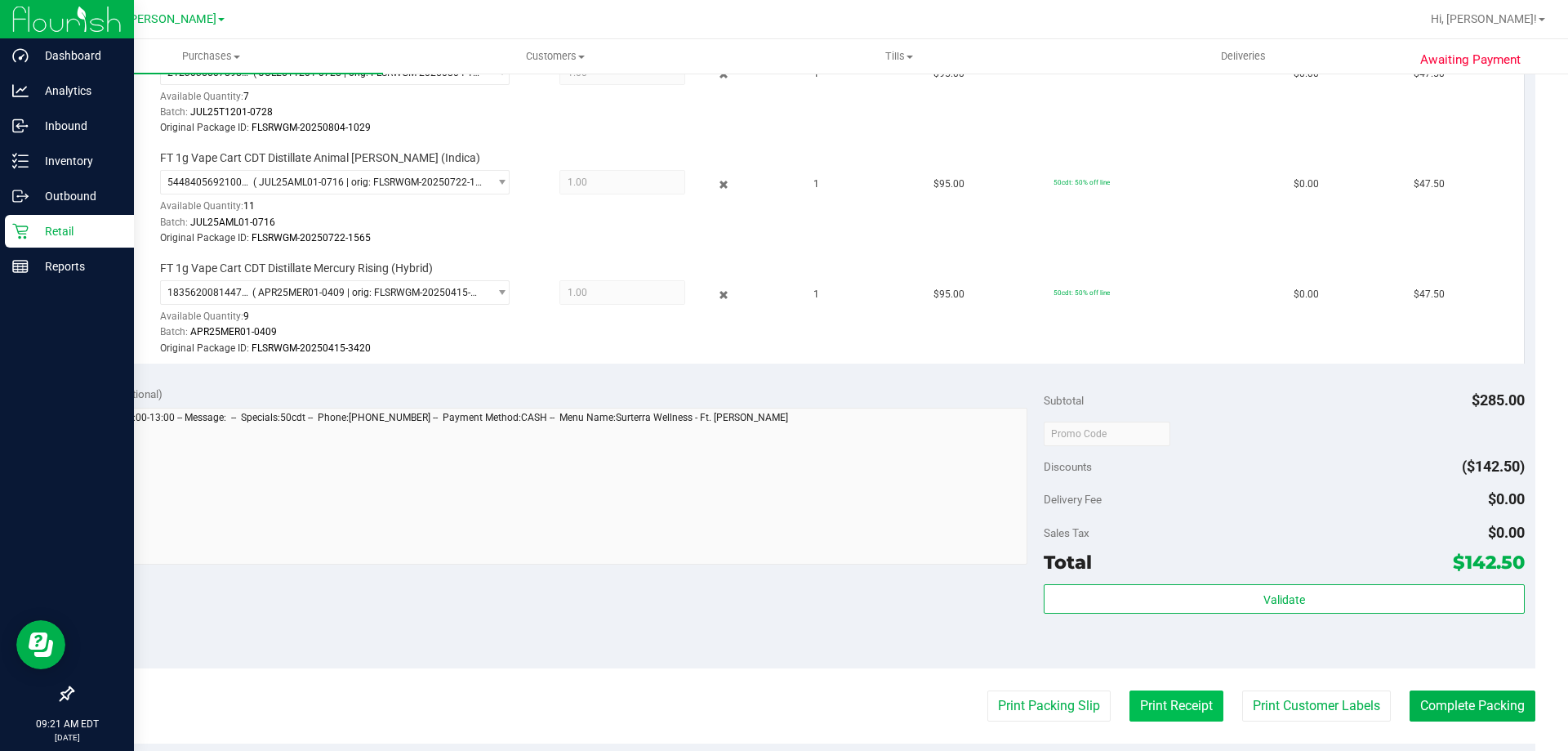
click at [1130, 696] on button "Print Receipt" at bounding box center [1176, 706] width 94 height 31
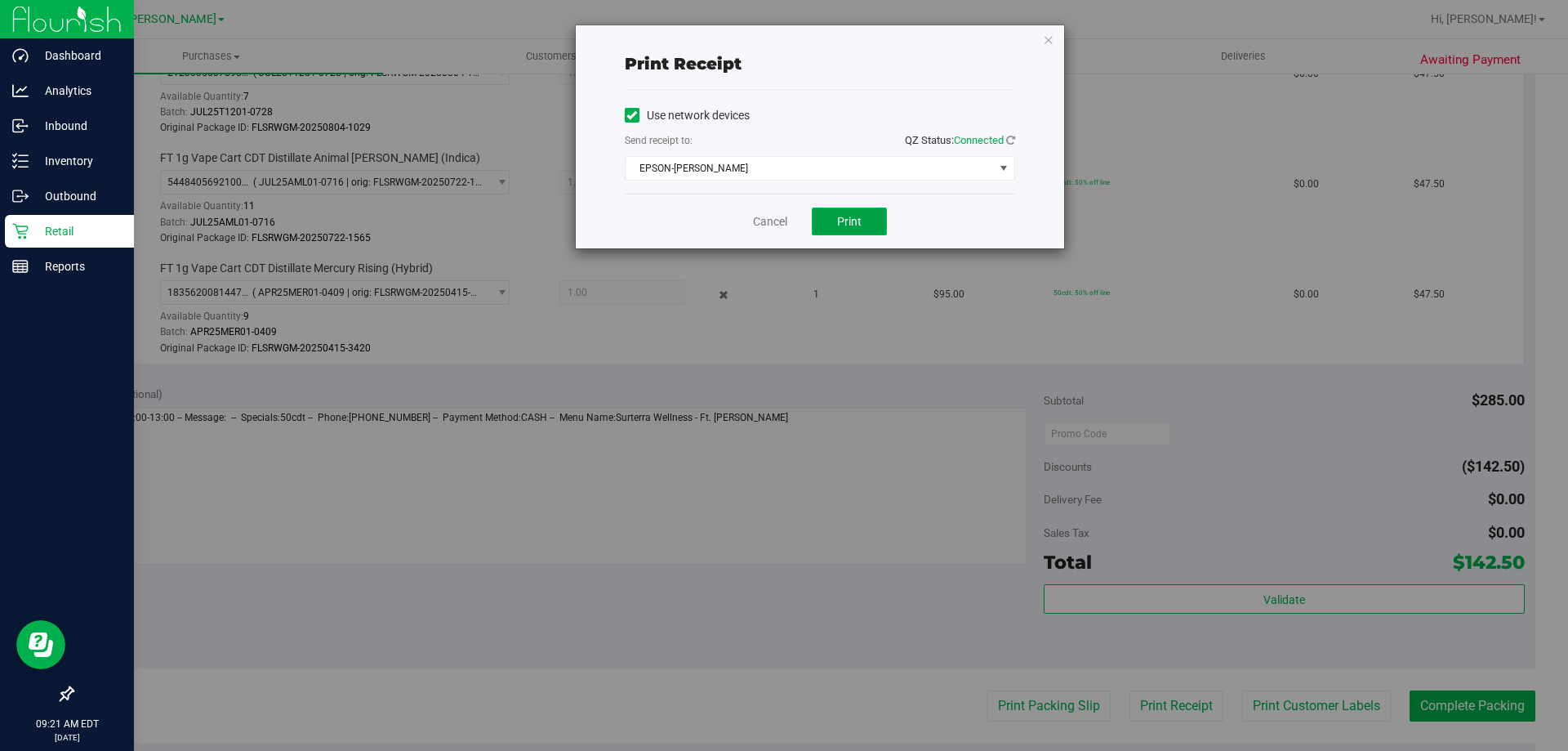
click at [843, 229] on button "Print" at bounding box center [849, 221] width 75 height 28
click at [775, 218] on link "Cancel" at bounding box center [770, 221] width 34 height 17
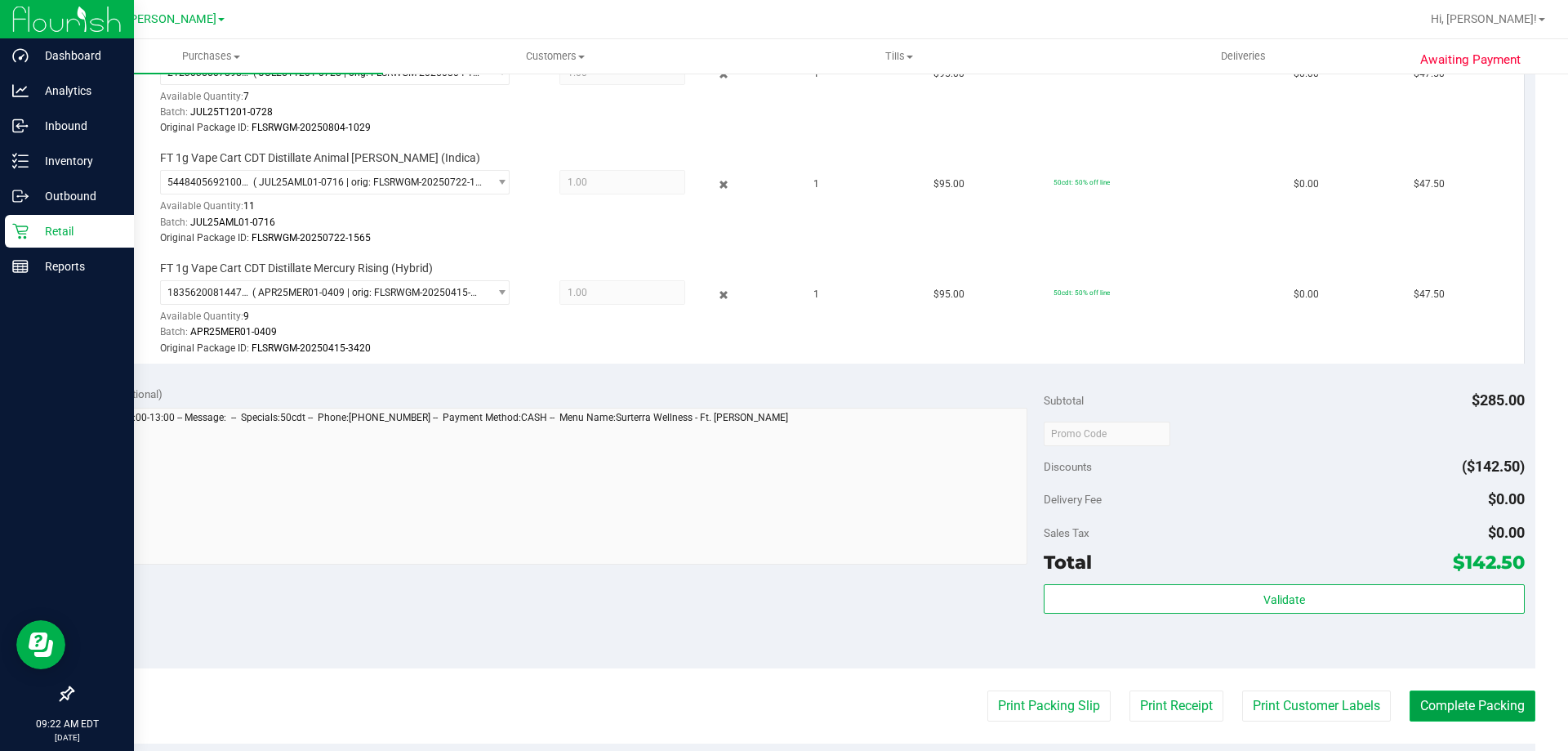
click at [1464, 719] on button "Complete Packing" at bounding box center [1471, 706] width 125 height 31
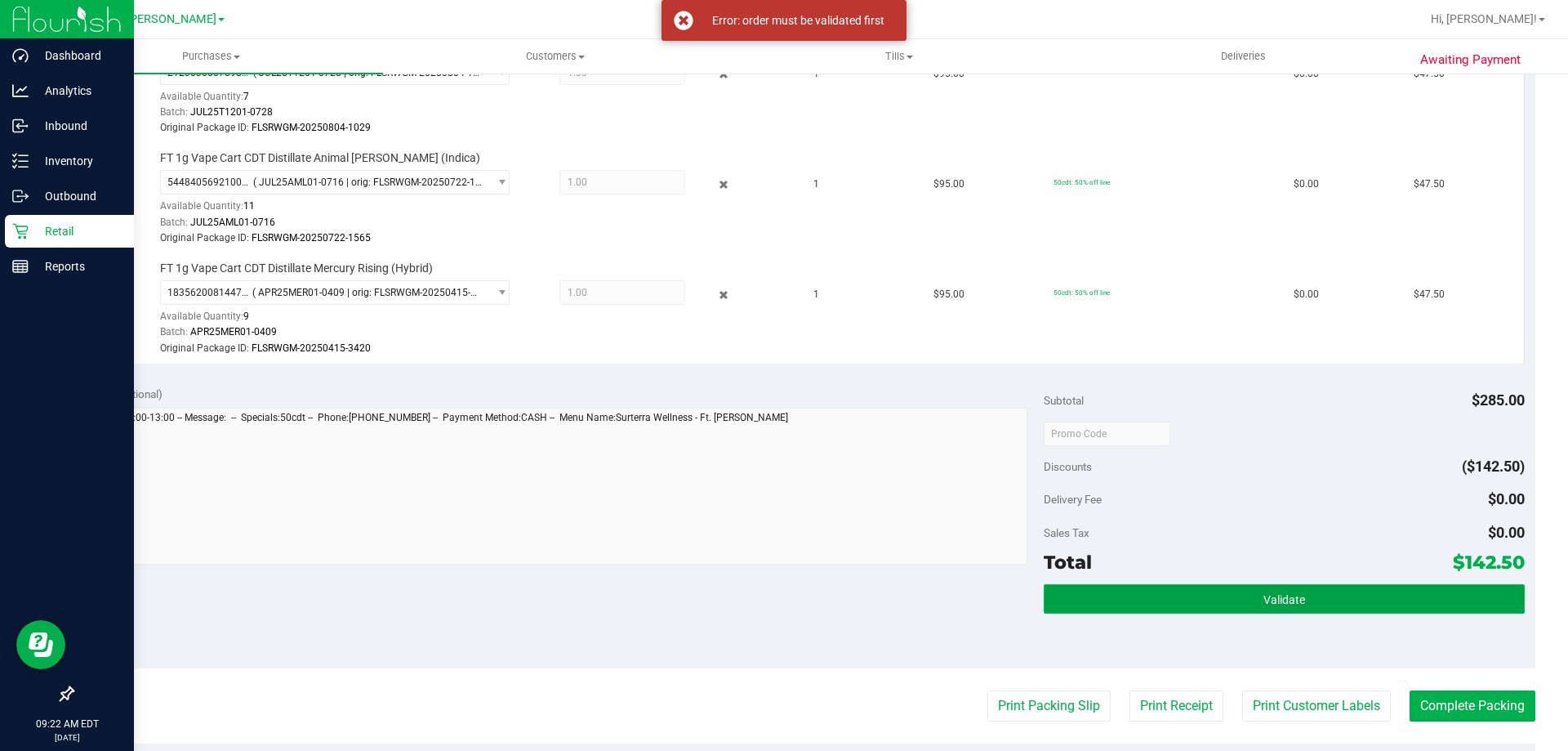
click at [1365, 604] on button "Validate" at bounding box center [1284, 598] width 480 height 30
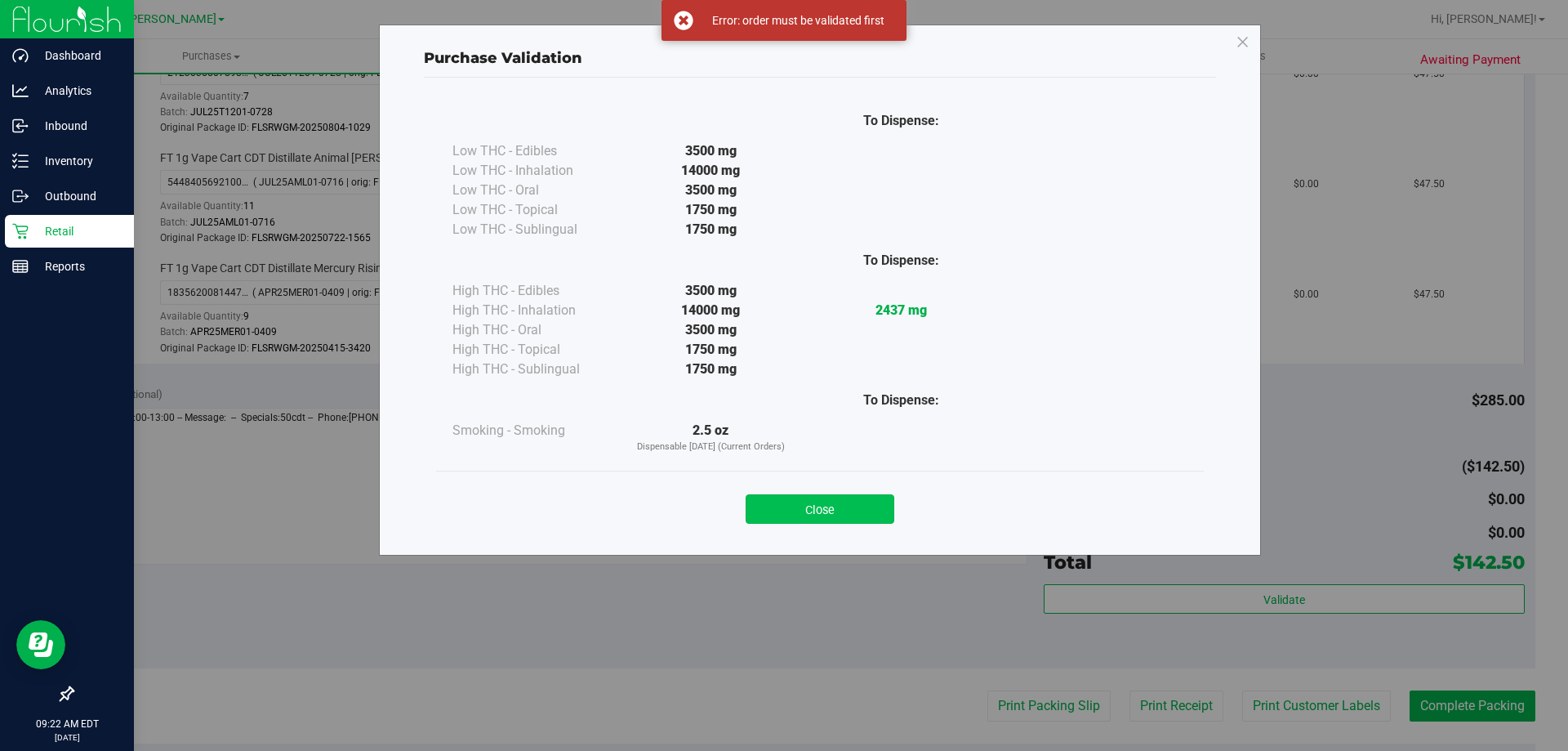
click at [811, 514] on button "Close" at bounding box center [819, 509] width 149 height 30
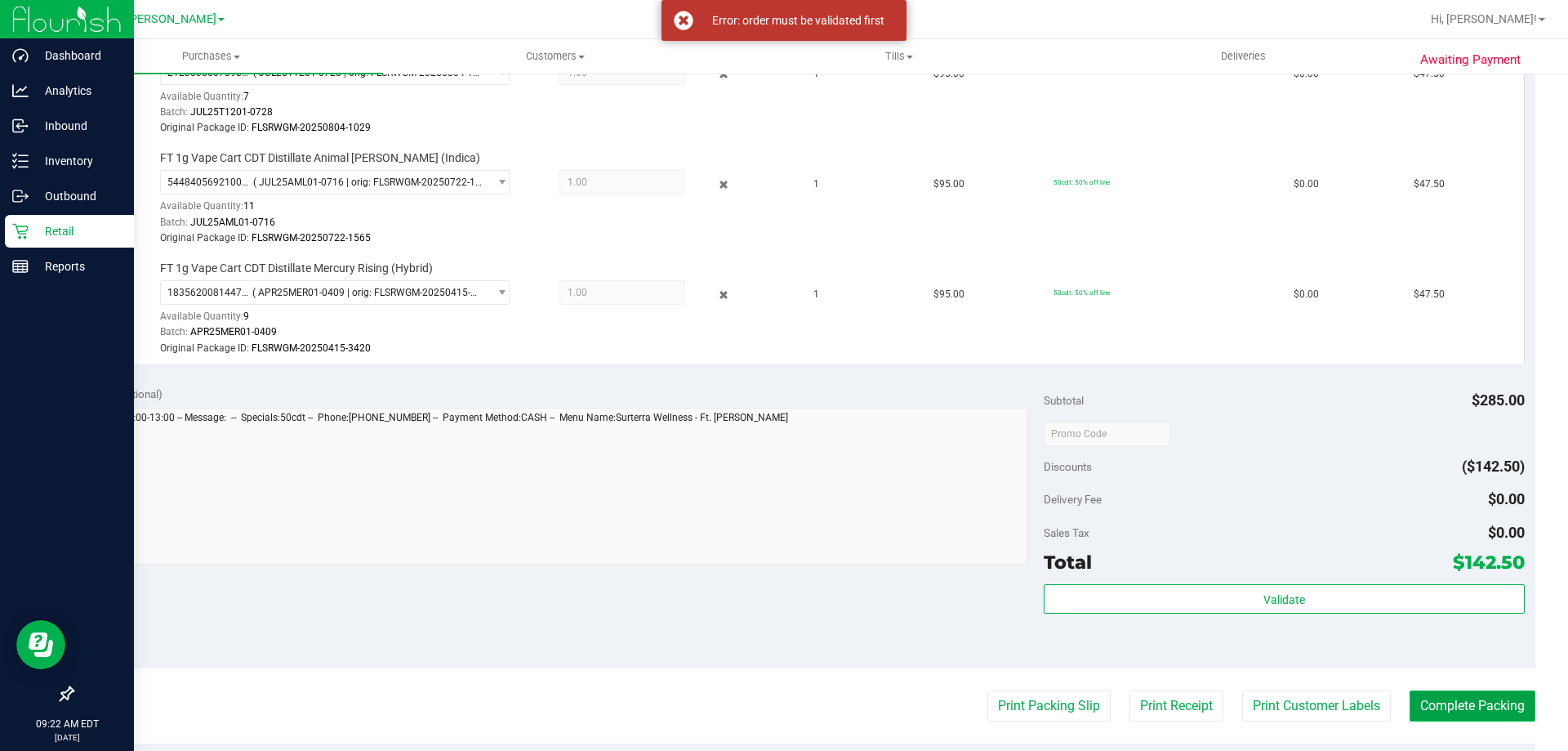
click at [1444, 715] on button "Complete Packing" at bounding box center [1471, 706] width 125 height 31
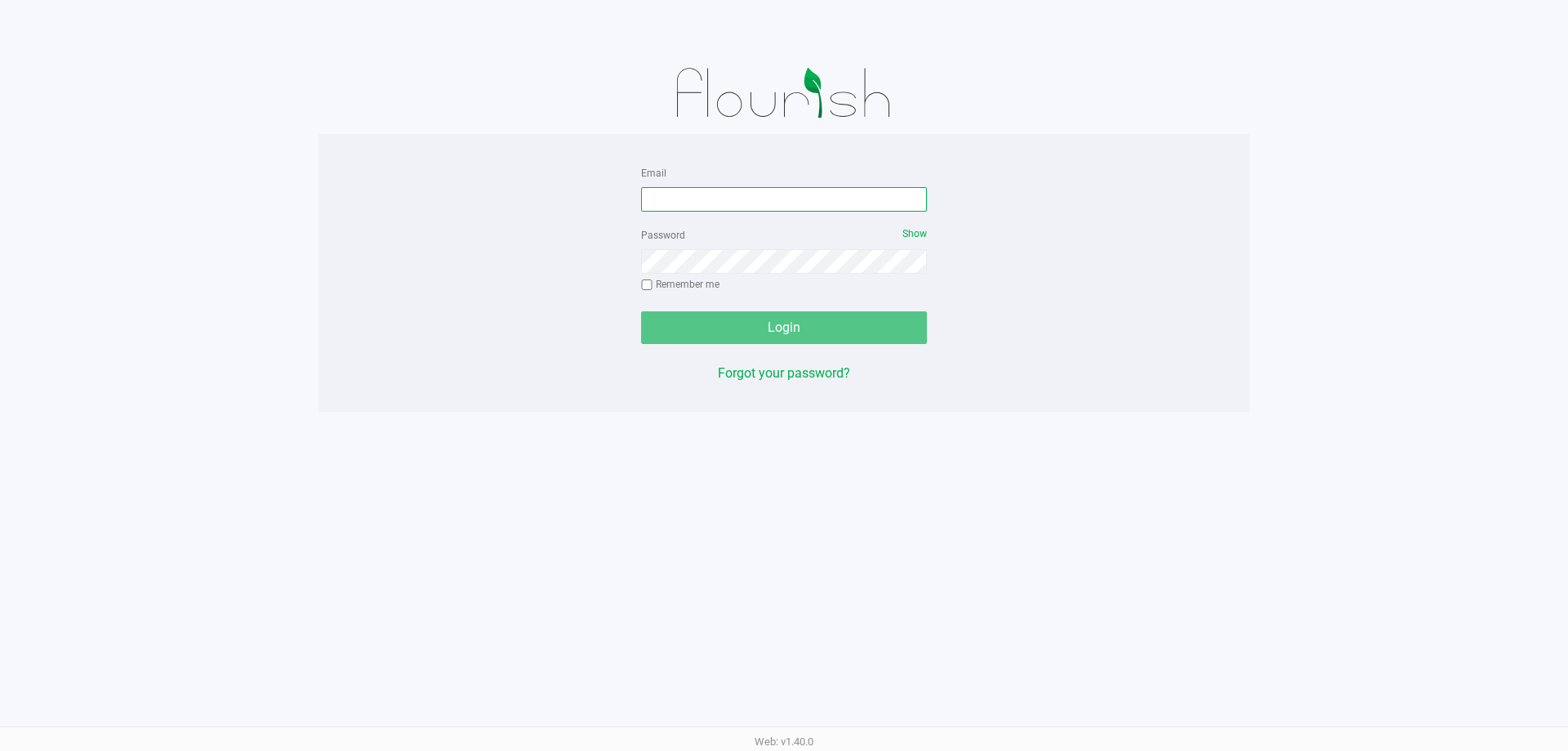
click at [740, 197] on input "Email" at bounding box center [784, 199] width 286 height 24
type input "[EMAIL_ADDRESS][DOMAIN_NAME]"
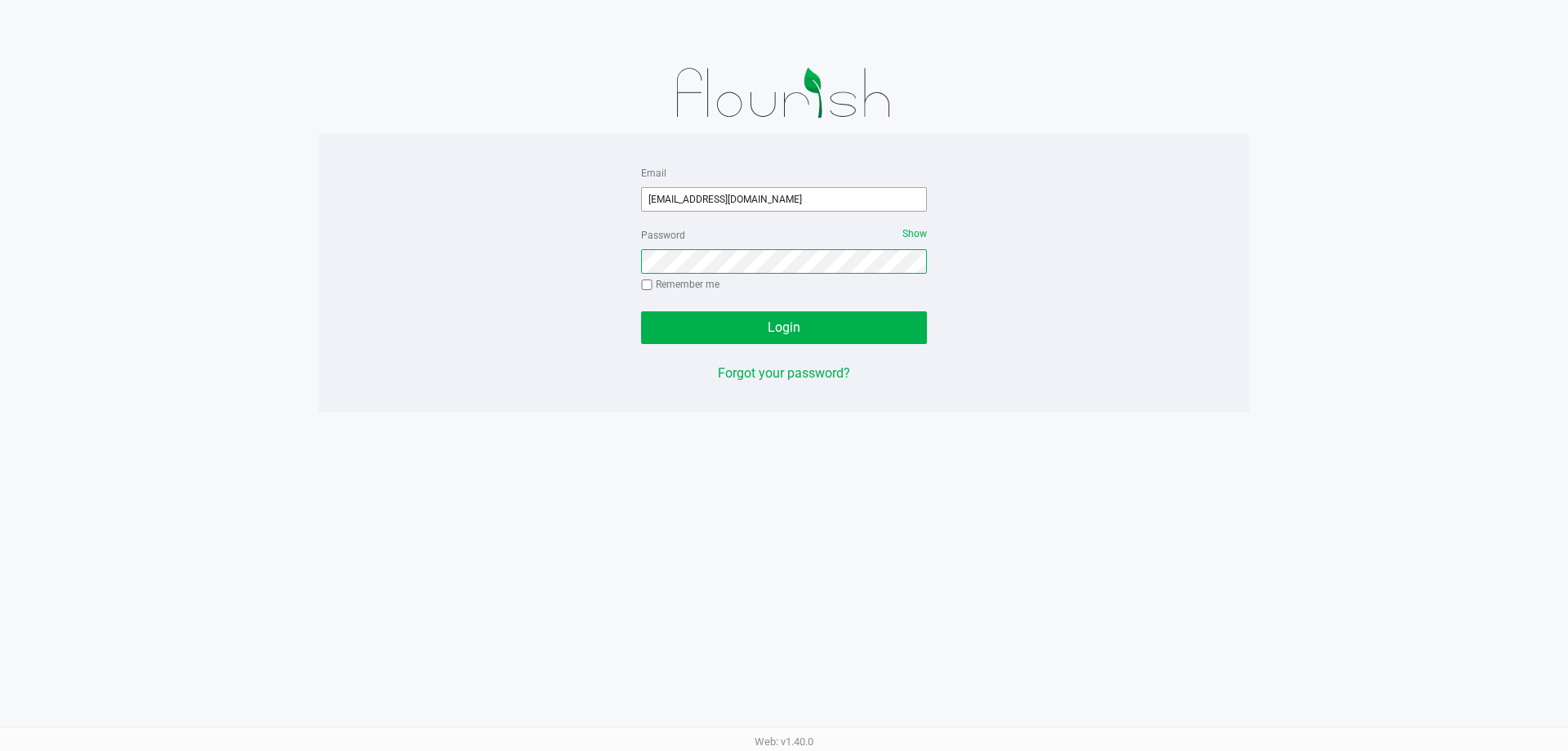
click at [641, 311] on button "Login" at bounding box center [784, 328] width 286 height 32
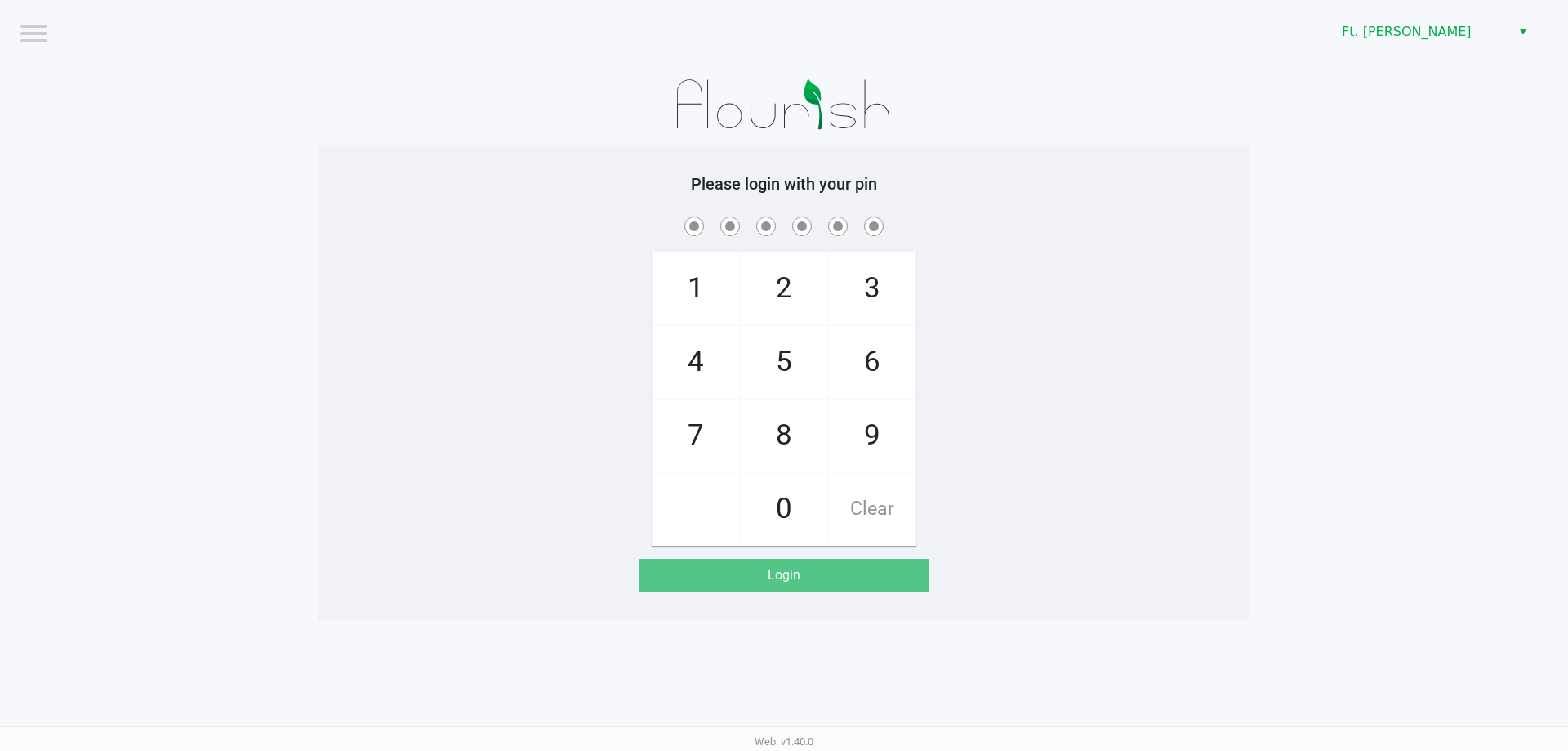
click at [712, 426] on span "7" at bounding box center [696, 436] width 87 height 72
checkbox input "true"
click at [790, 376] on span "5" at bounding box center [784, 362] width 87 height 72
checkbox input "true"
click at [873, 375] on span "6" at bounding box center [872, 362] width 87 height 72
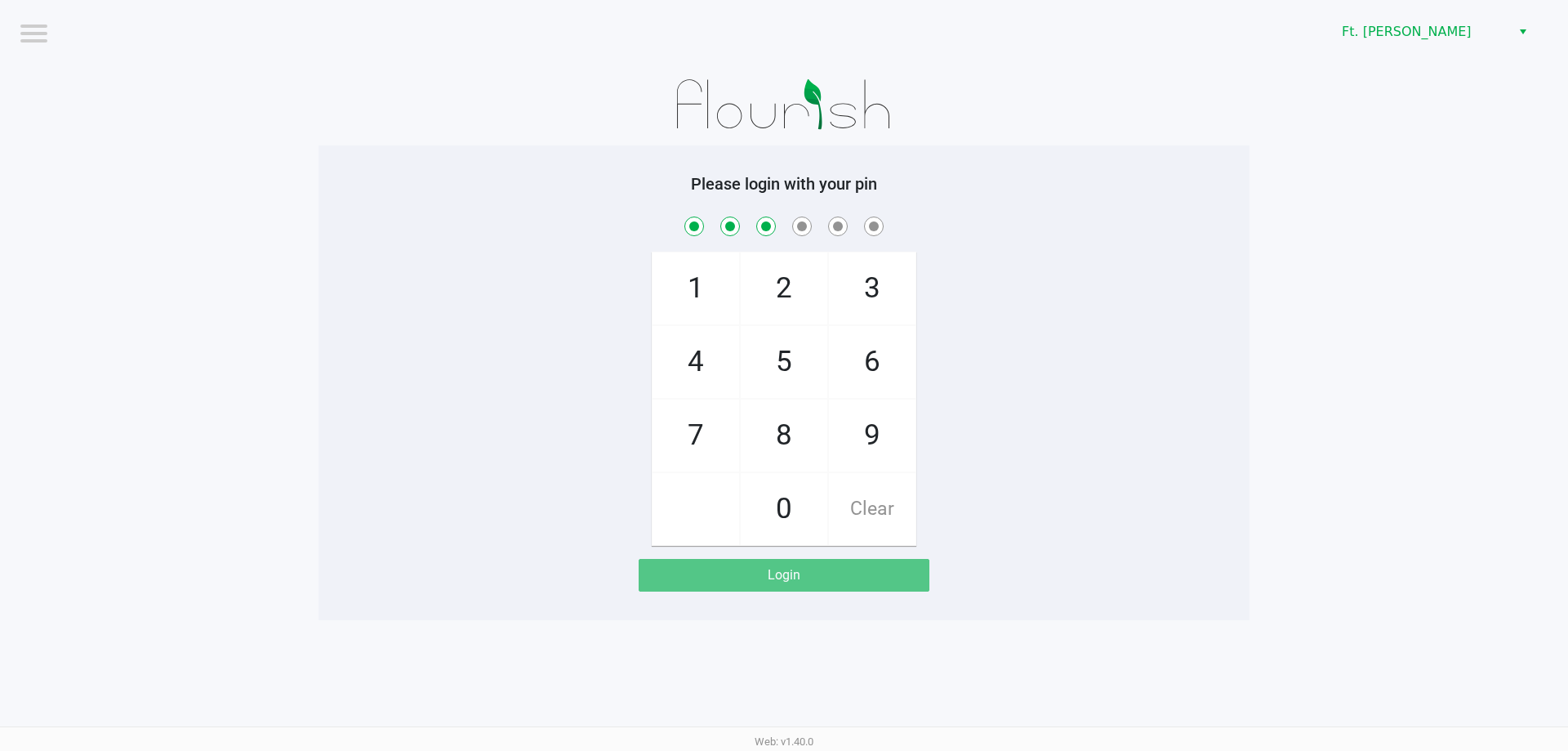
checkbox input "true"
click at [873, 375] on span "6" at bounding box center [872, 362] width 87 height 72
checkbox input "true"
drag, startPoint x: 703, startPoint y: 347, endPoint x: 810, endPoint y: 301, distance: 116.5
click at [704, 348] on span "4" at bounding box center [696, 362] width 87 height 72
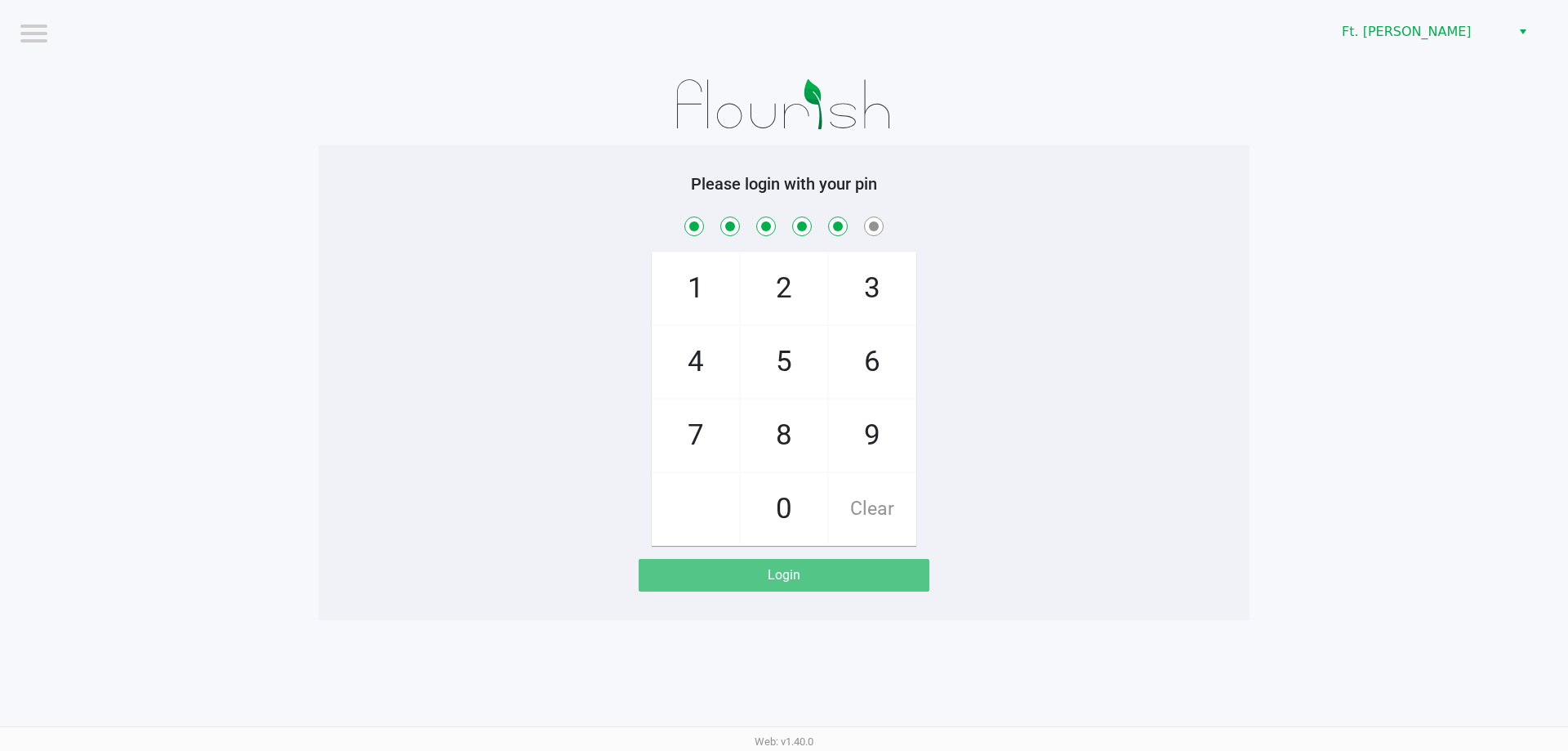
checkbox input "true"
click at [863, 283] on span "3" at bounding box center [872, 289] width 87 height 72
checkbox input "true"
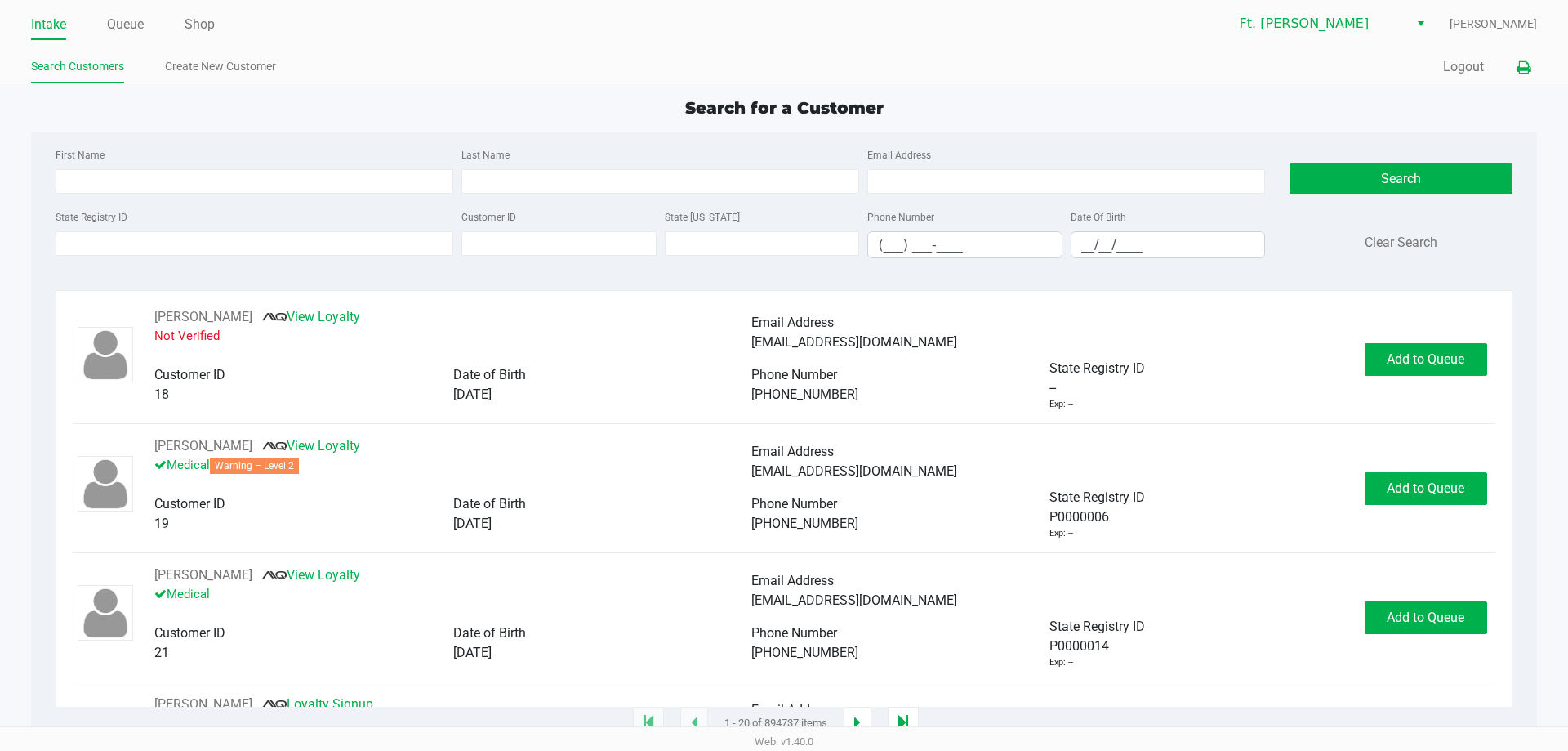
click at [1518, 63] on icon at bounding box center [1523, 68] width 14 height 12
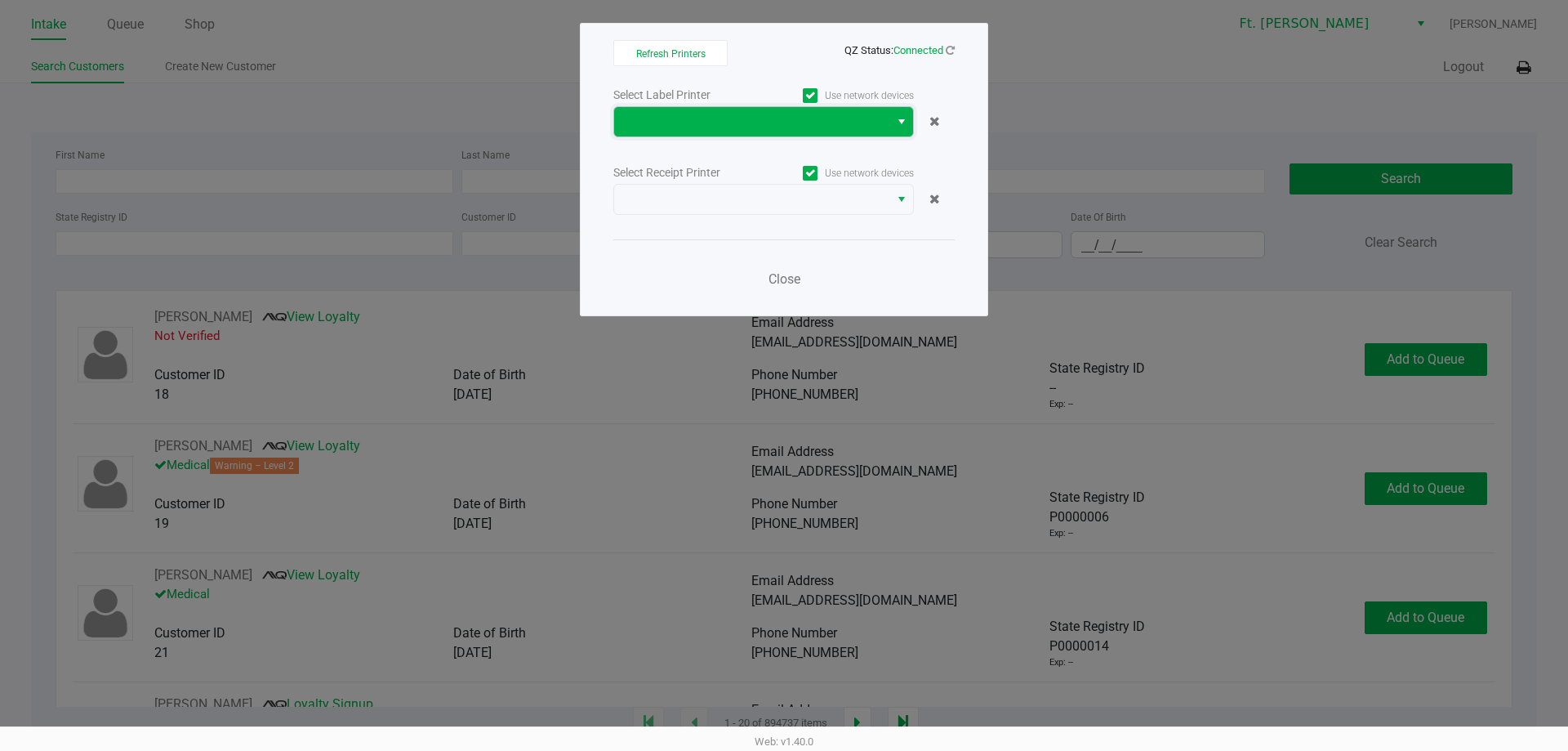
click at [771, 122] on span at bounding box center [752, 122] width 255 height 20
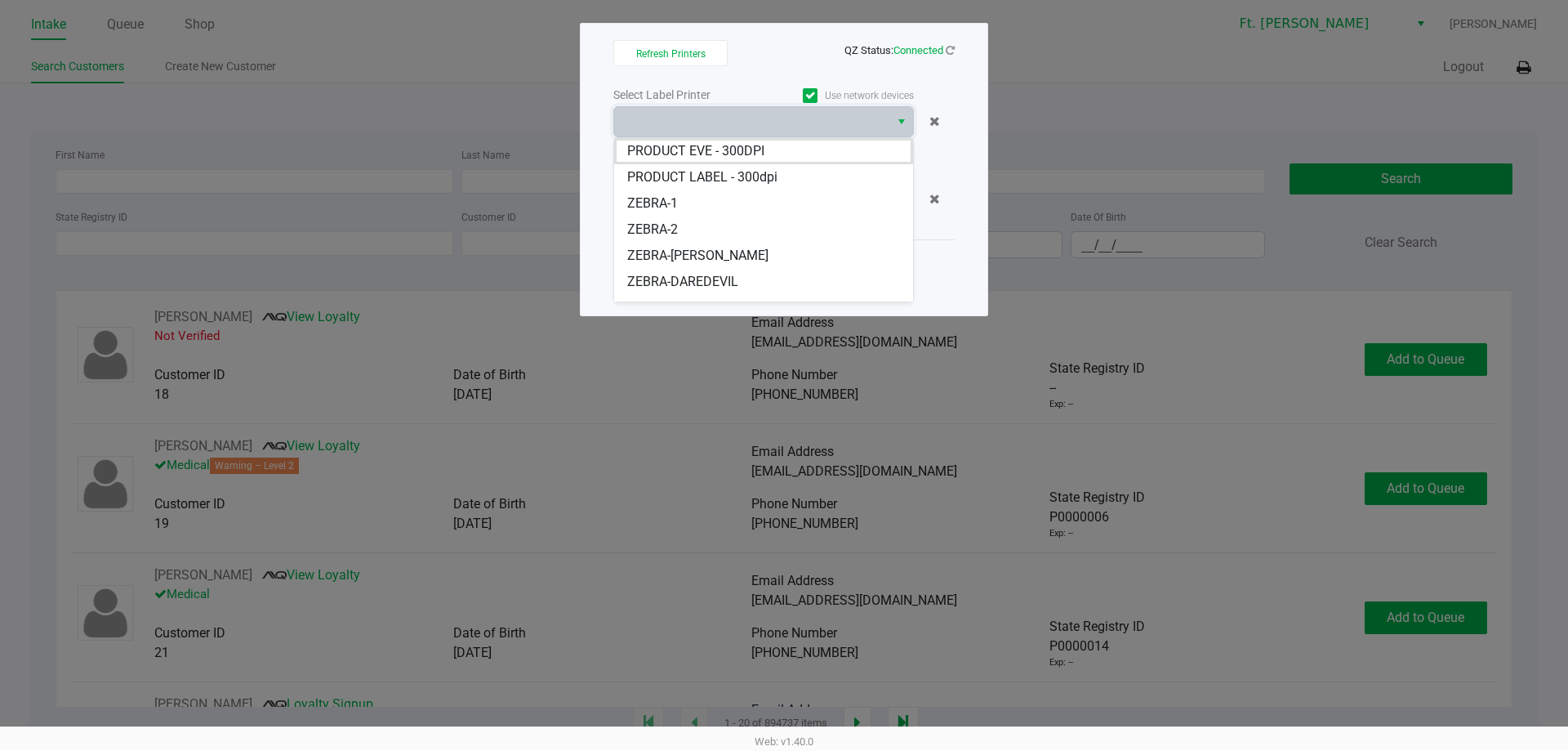
click at [702, 246] on li "ZEBRA-[PERSON_NAME]" at bounding box center [763, 255] width 299 height 26
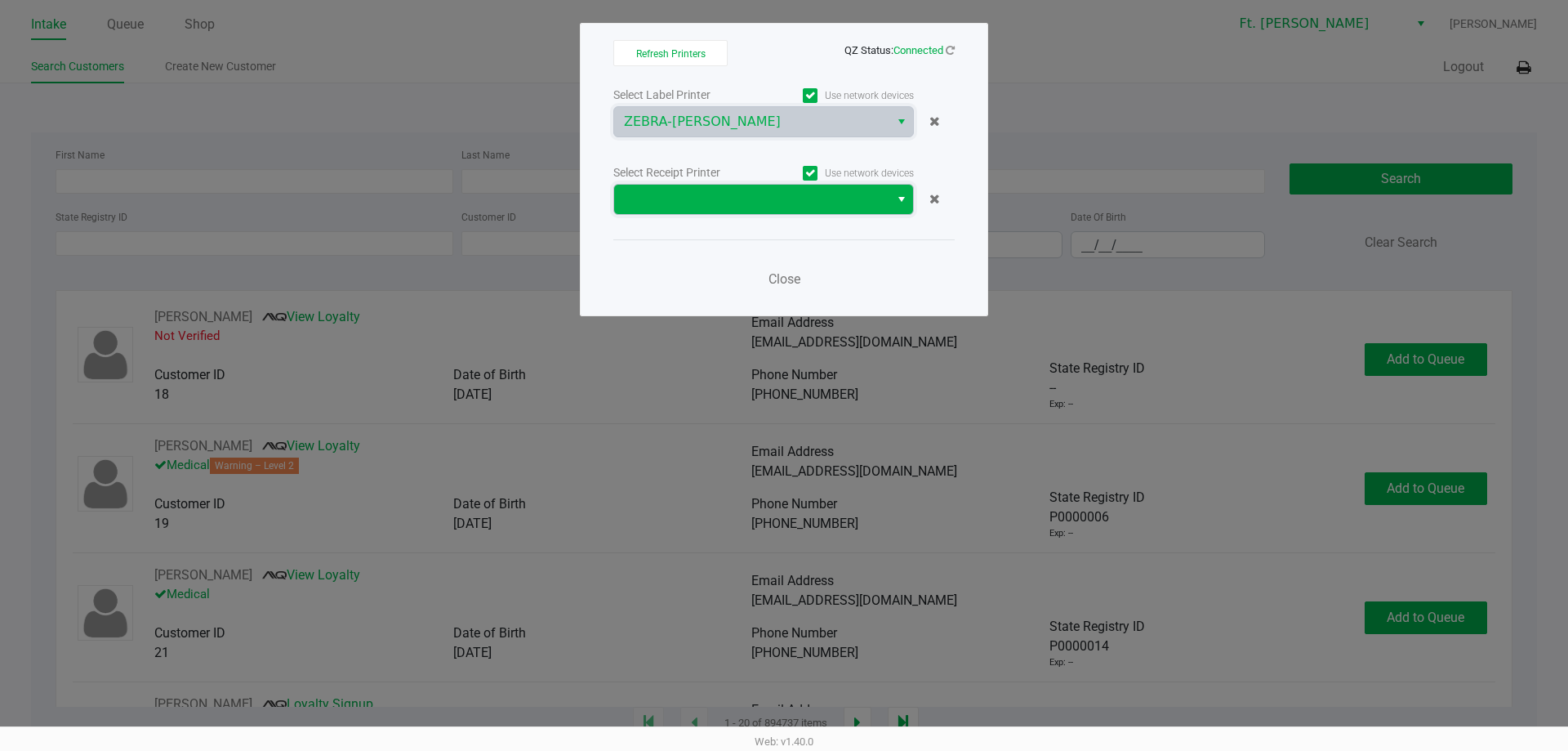
click at [707, 207] on span at bounding box center [752, 199] width 255 height 20
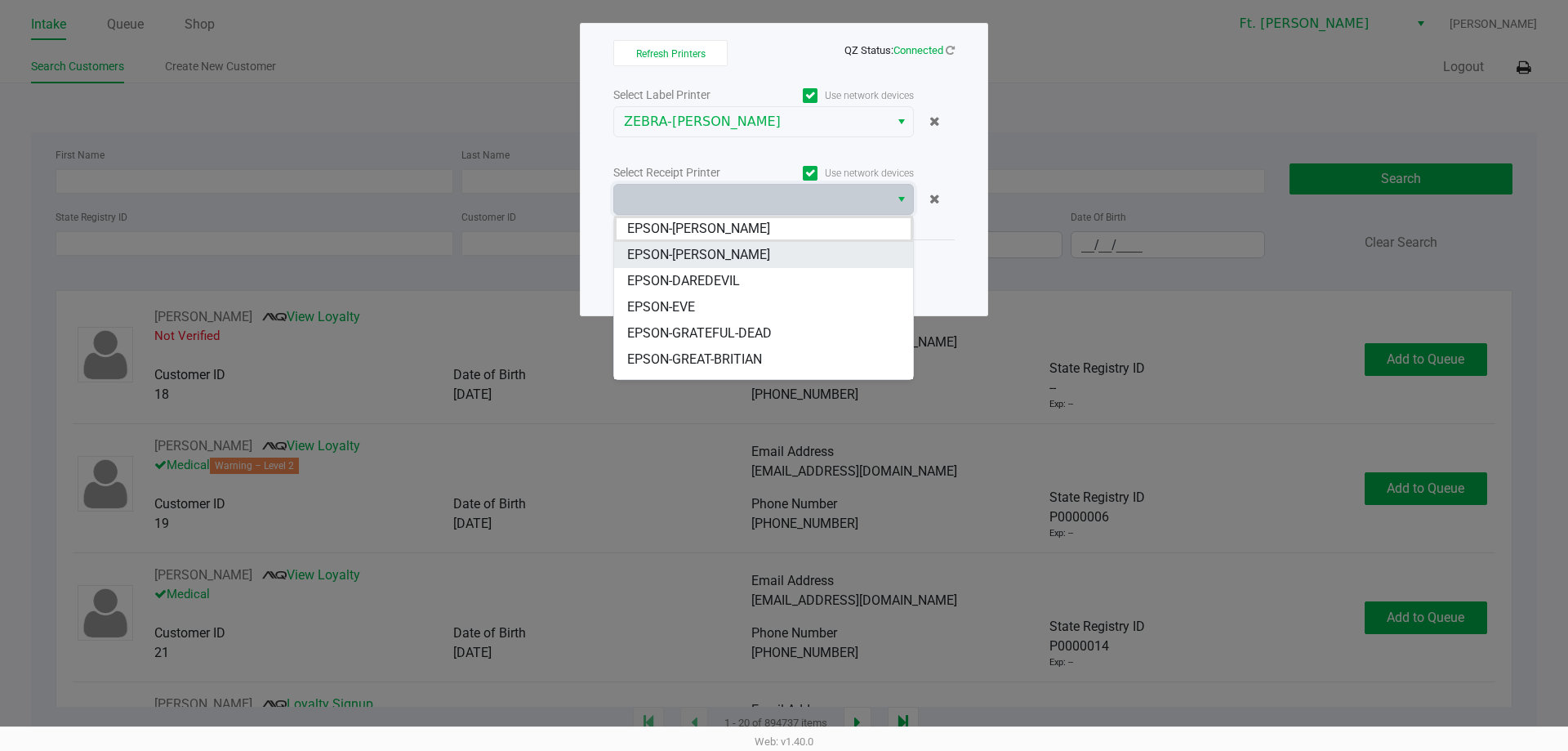
click at [761, 246] on li "EPSON-[PERSON_NAME]" at bounding box center [763, 255] width 299 height 26
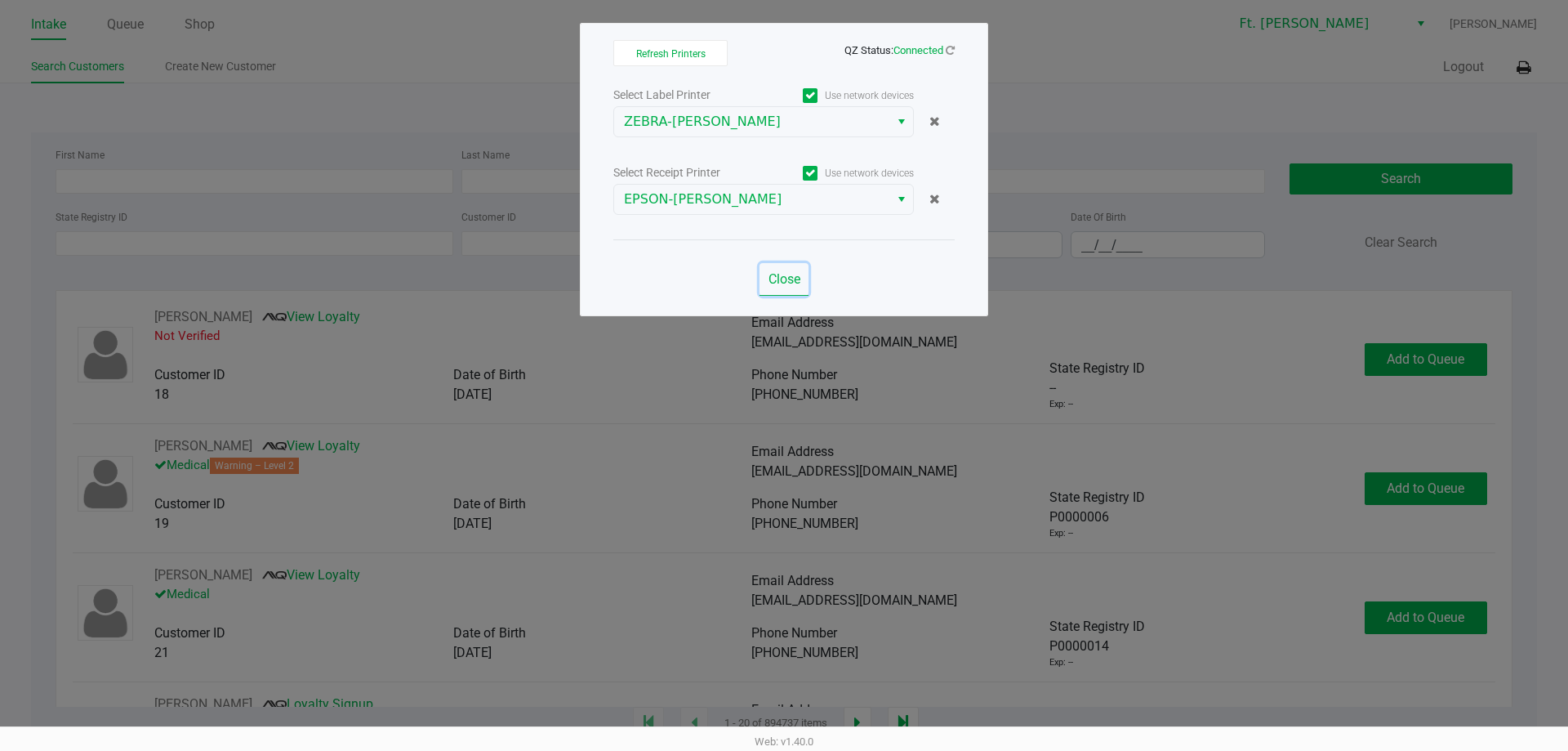
click at [788, 287] on button "Close" at bounding box center [784, 279] width 49 height 32
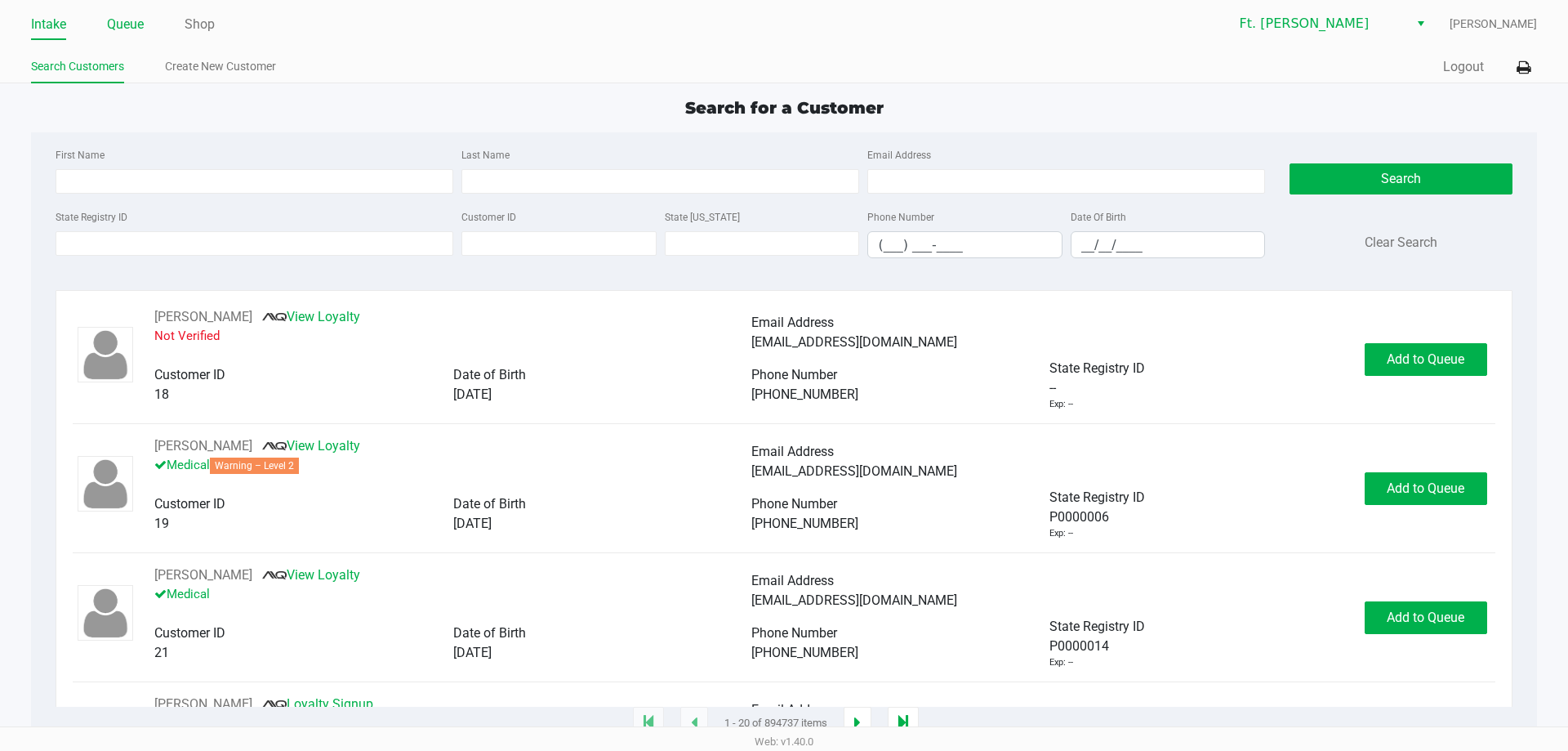
click at [125, 28] on link "Queue" at bounding box center [125, 23] width 37 height 23
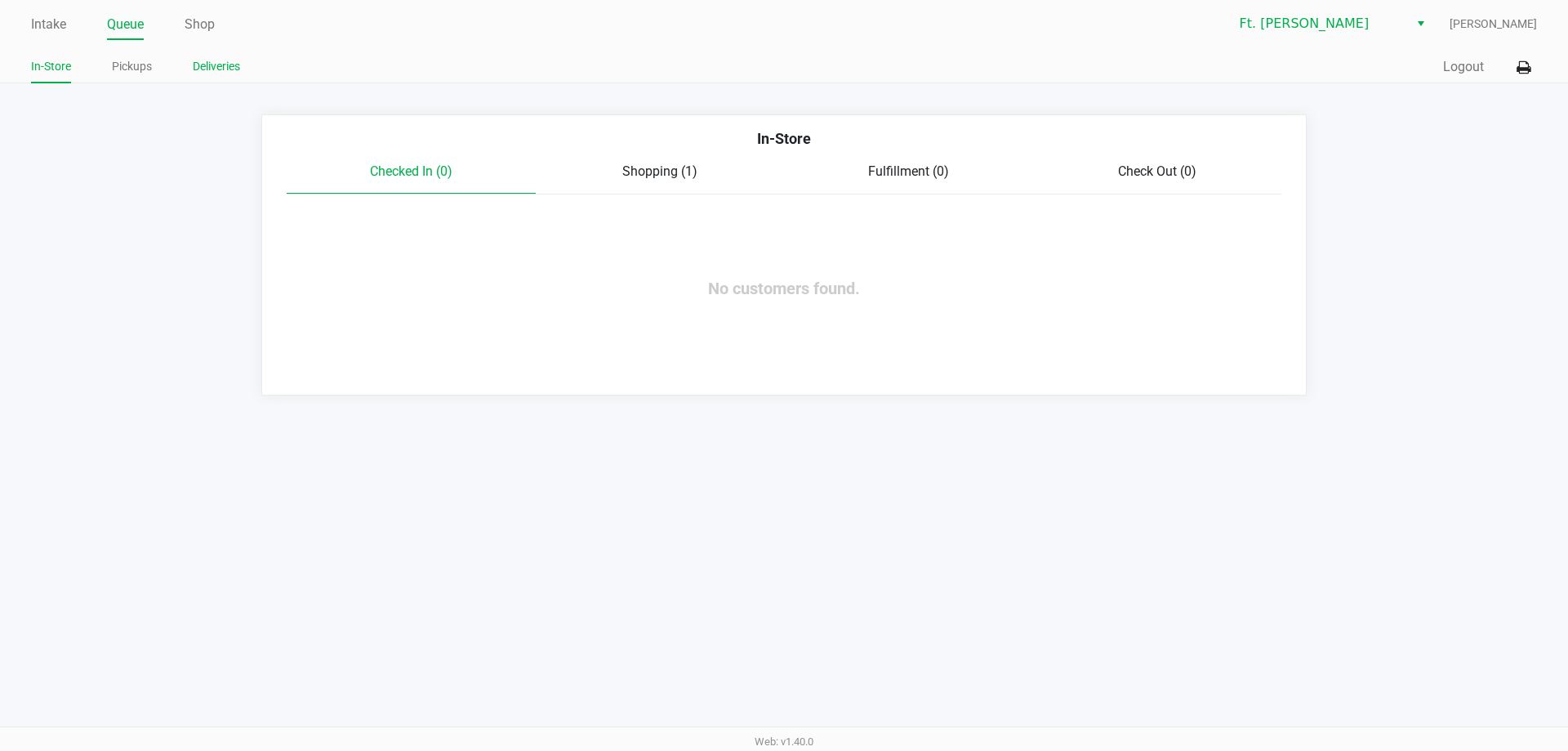
click at [222, 80] on li "Deliveries" at bounding box center [217, 70] width 47 height 29
click at [667, 177] on span "Shopping (1)" at bounding box center [659, 171] width 75 height 15
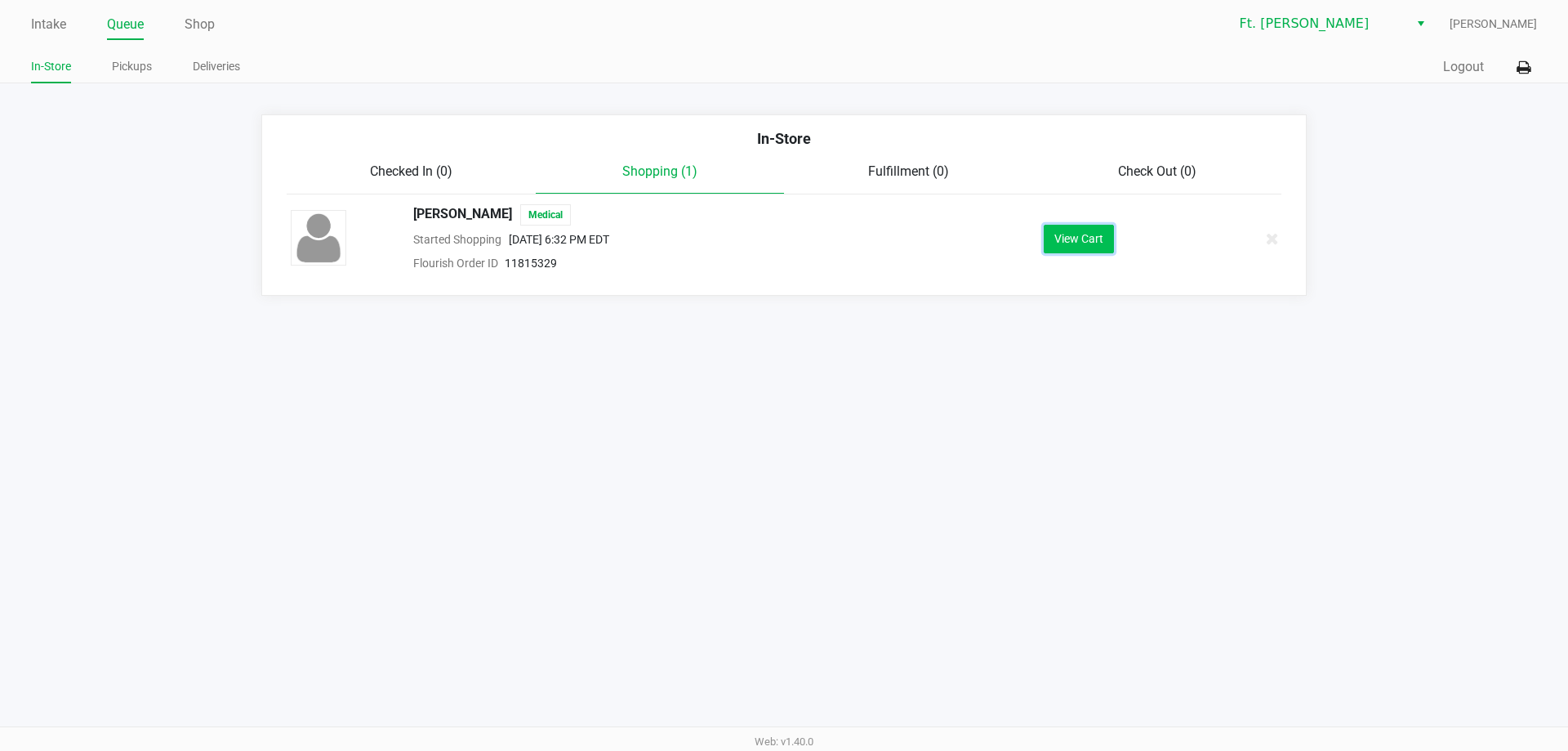
click at [1072, 245] on button "View Cart" at bounding box center [1079, 239] width 70 height 29
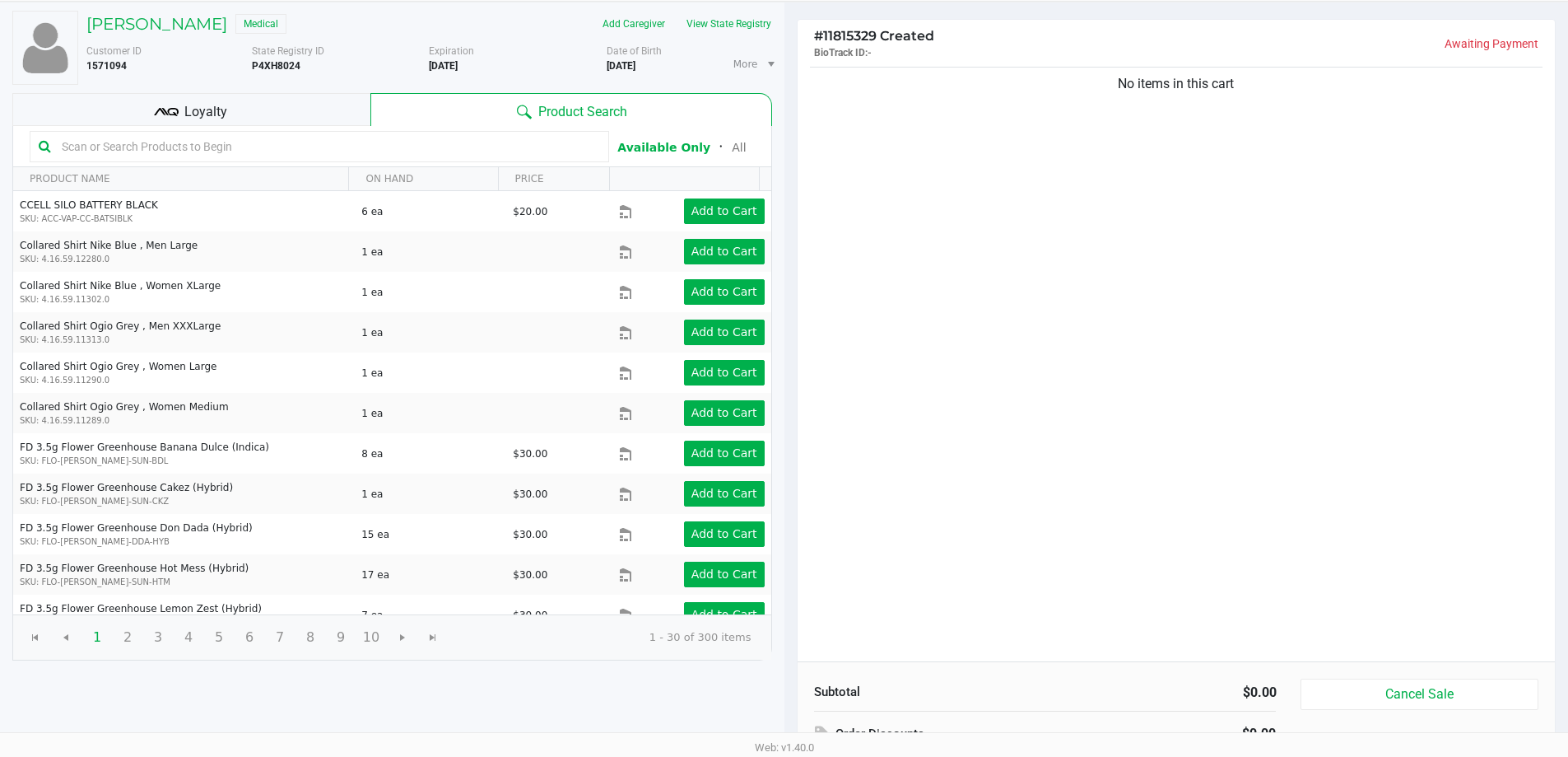
scroll to position [169, 0]
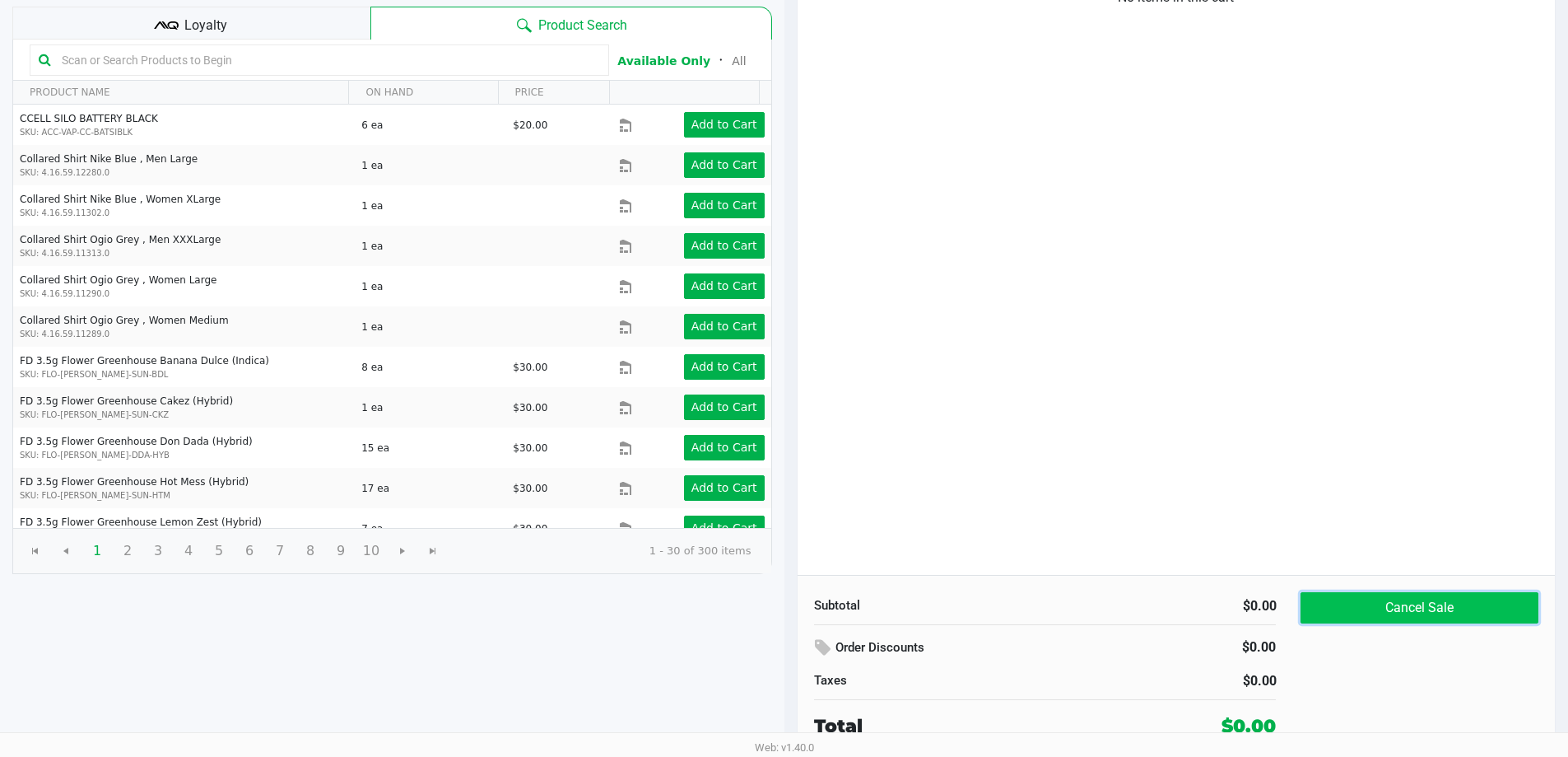
click at [1449, 608] on button "Cancel Sale" at bounding box center [1419, 608] width 237 height 31
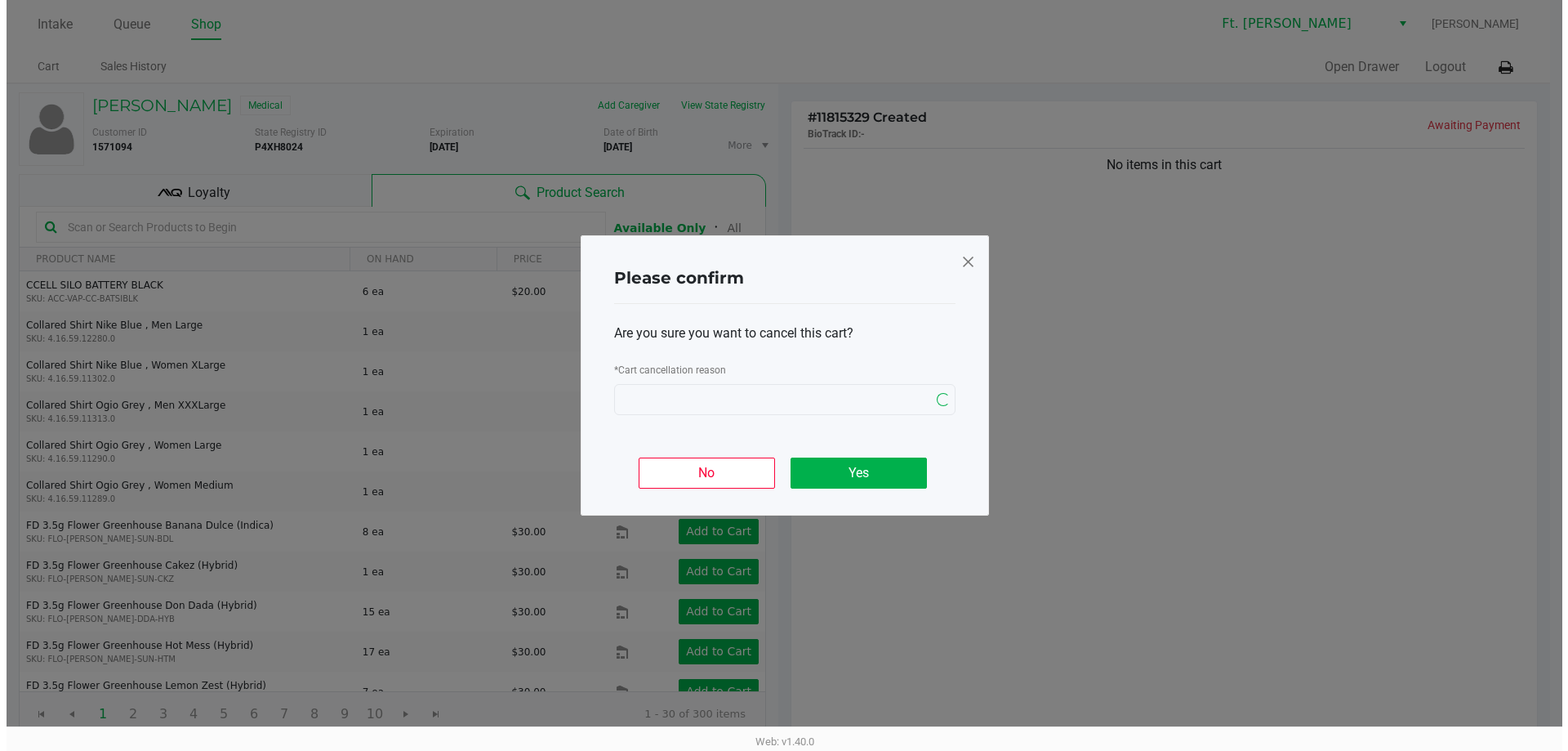
scroll to position [0, 0]
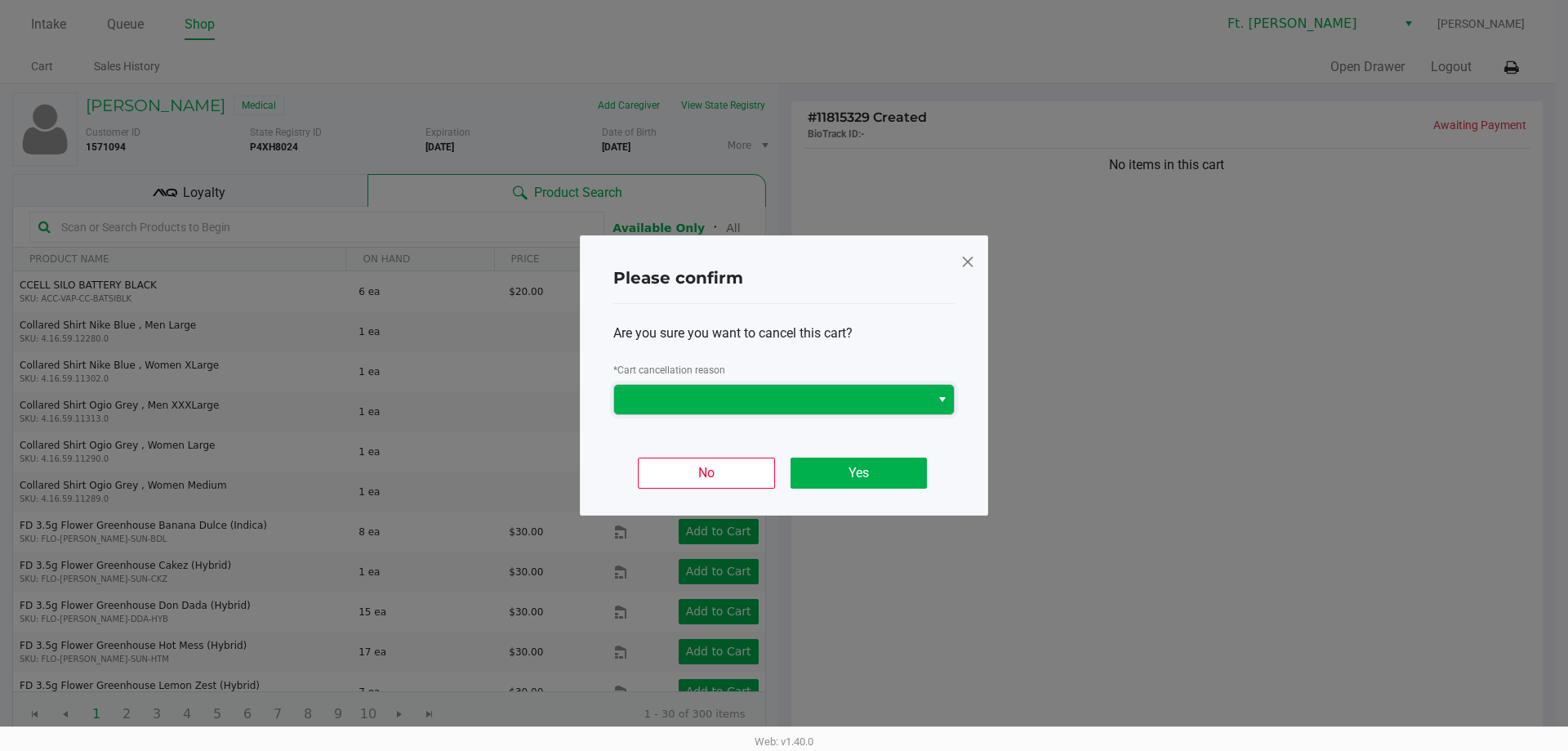
click at [798, 398] on span at bounding box center [772, 400] width 297 height 20
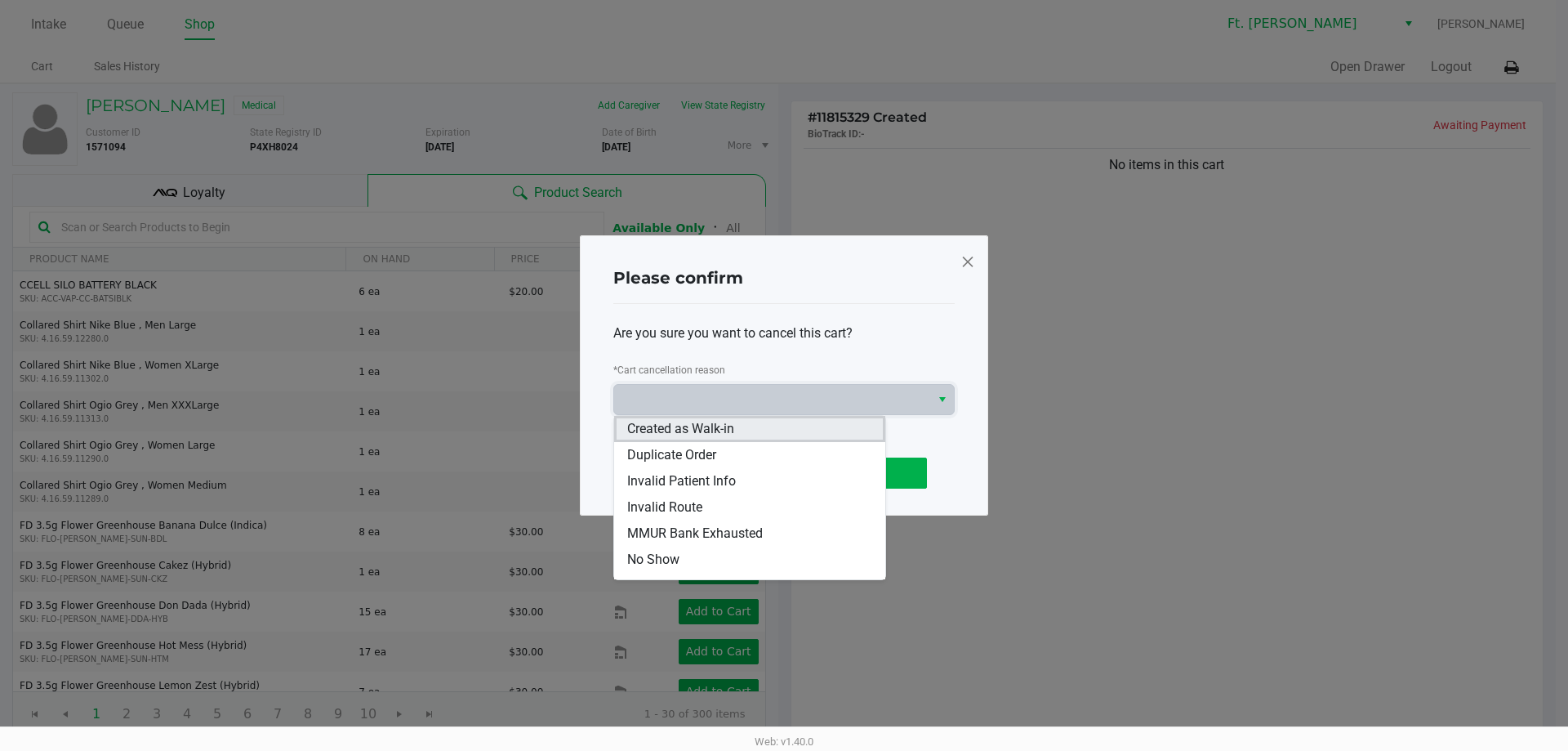
click at [769, 436] on li "Created as Walk-in" at bounding box center [750, 429] width 272 height 26
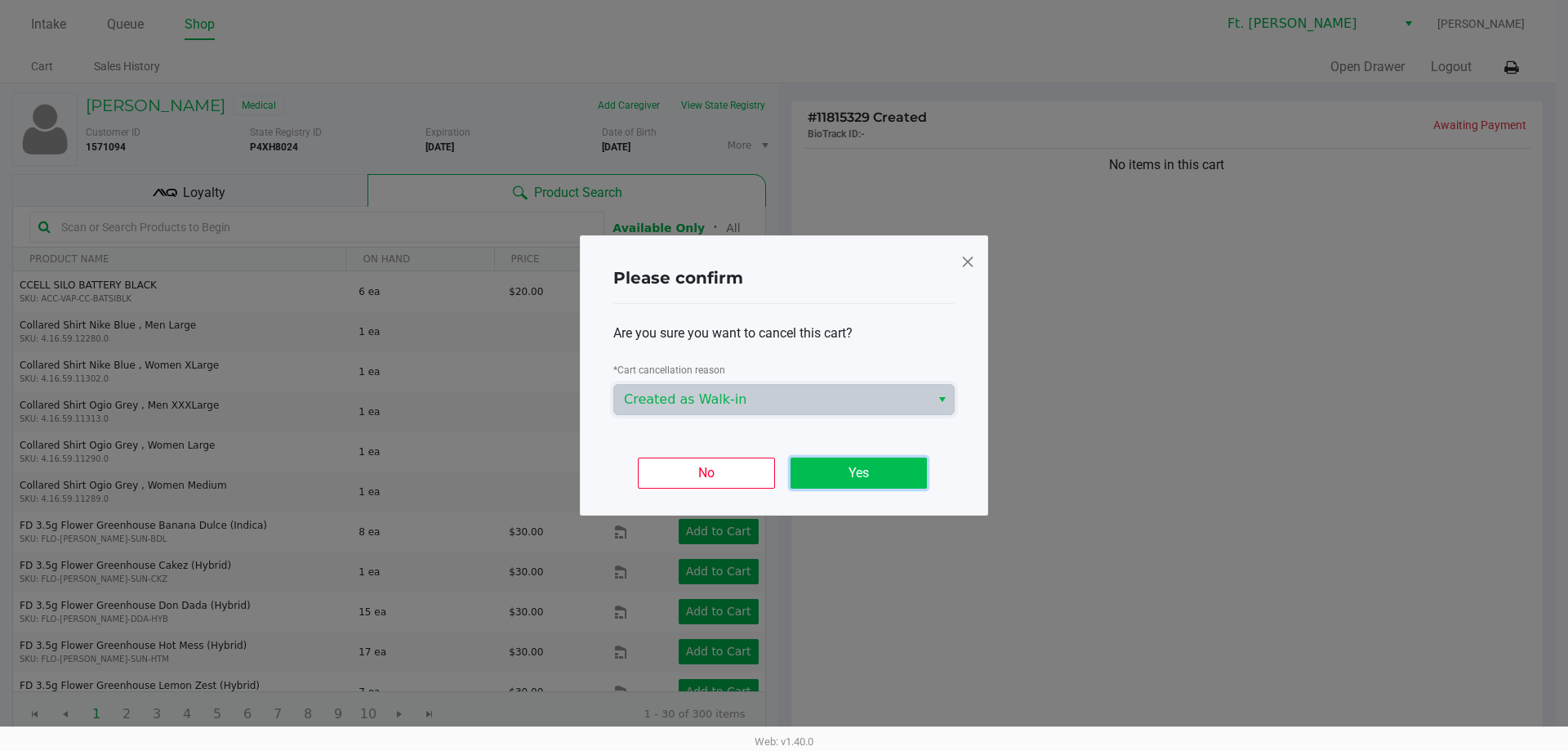
click at [863, 459] on button "Yes" at bounding box center [858, 473] width 136 height 31
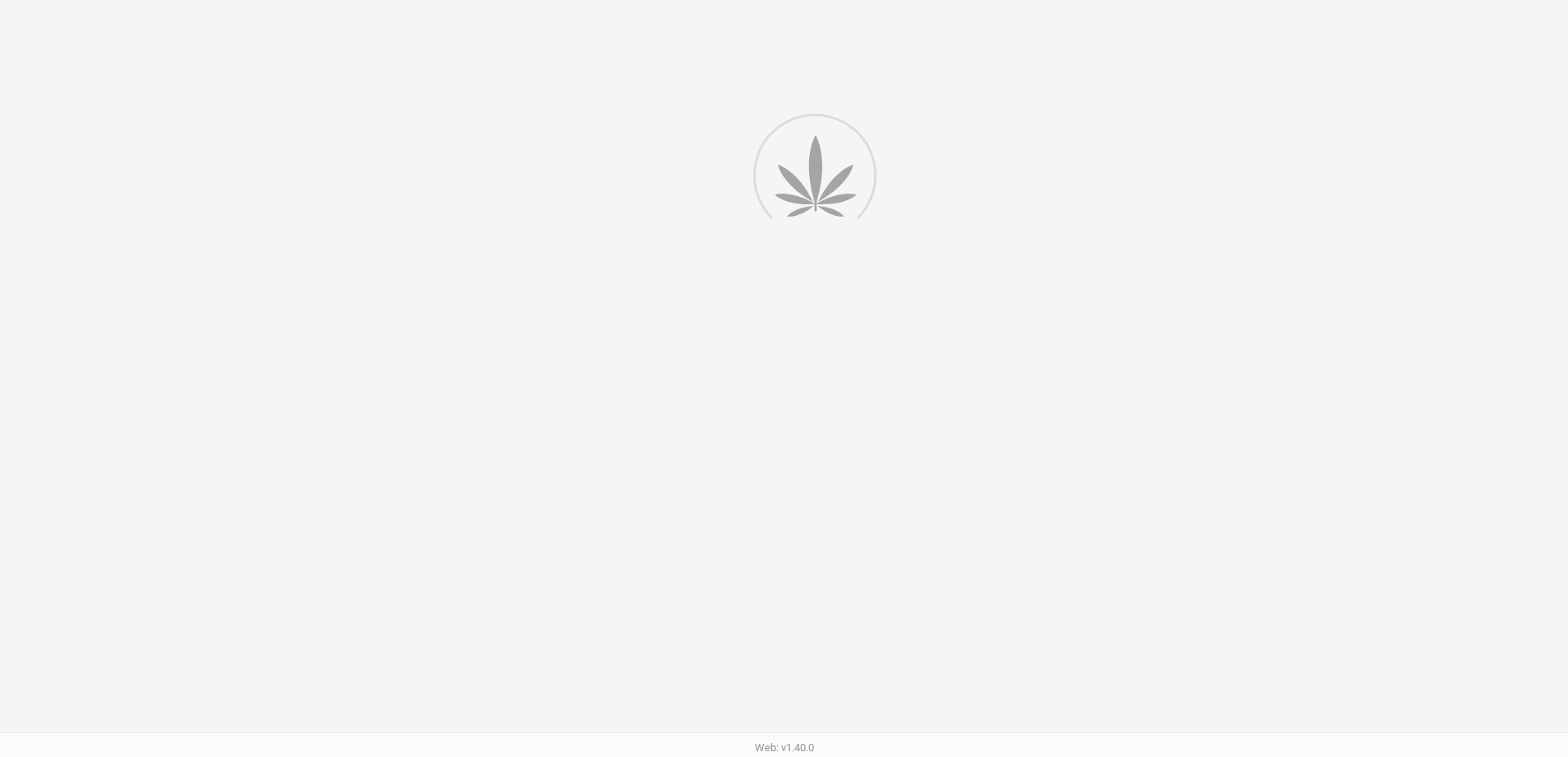
scroll to position [169, 0]
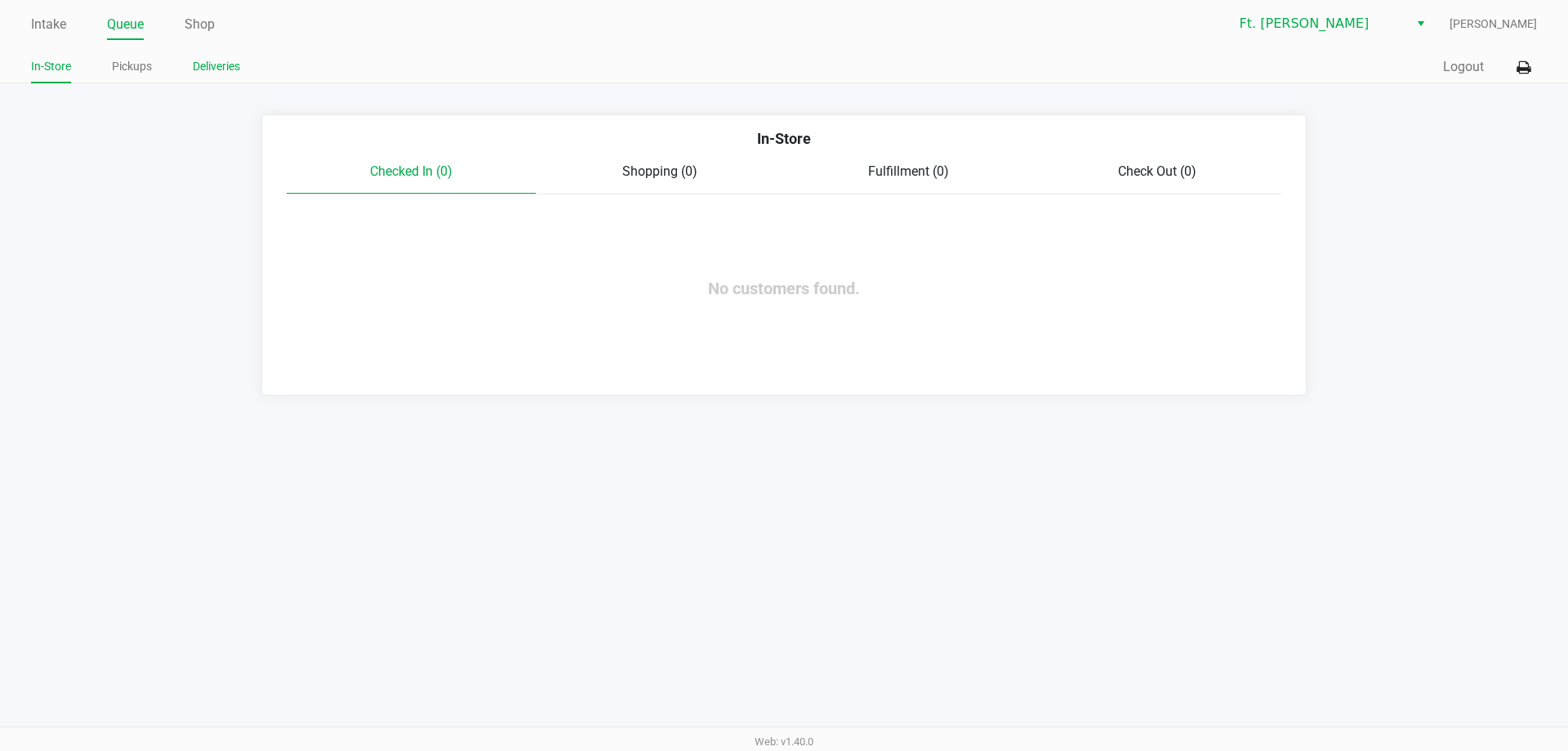
click at [203, 64] on link "Deliveries" at bounding box center [217, 66] width 47 height 21
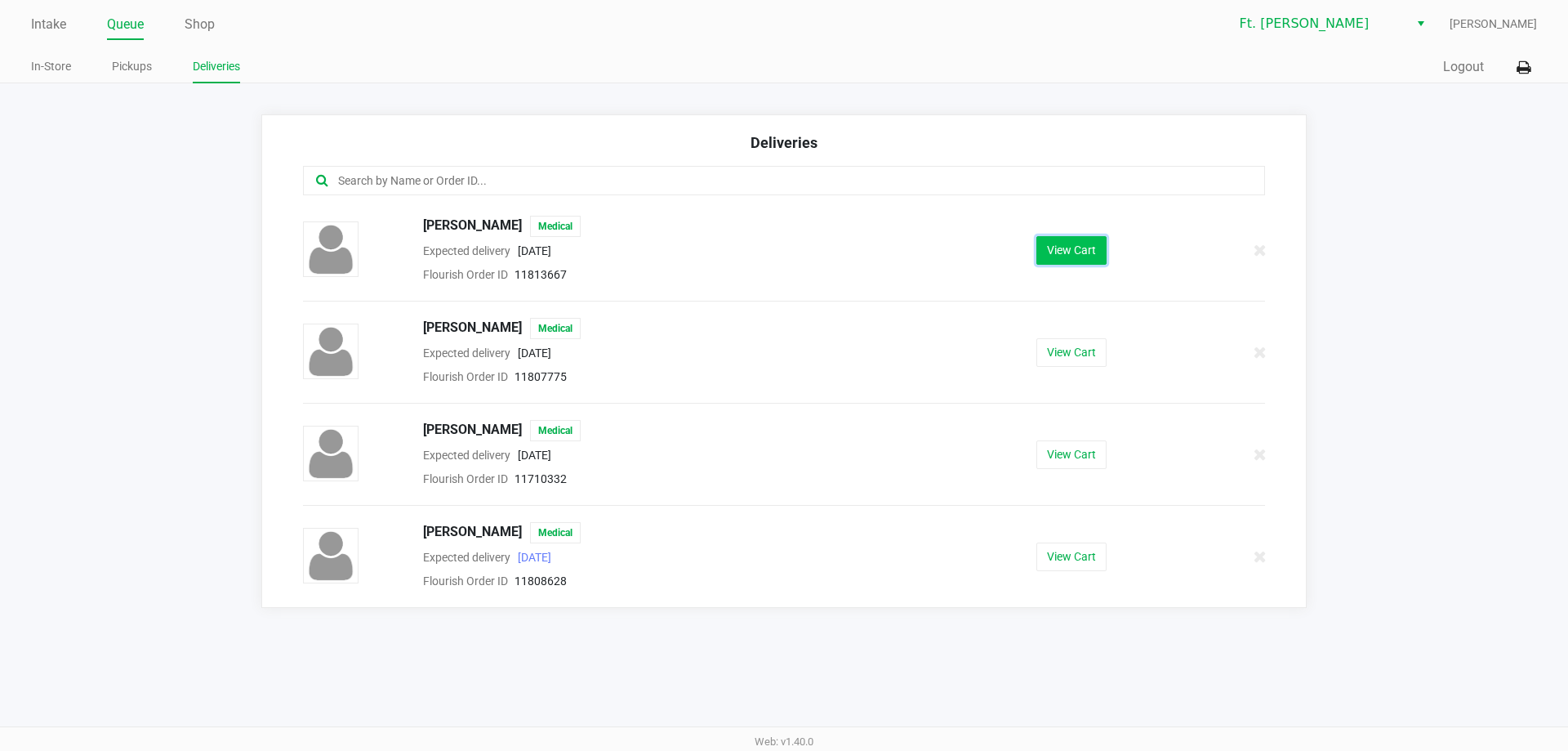
click at [1056, 254] on button "View Cart" at bounding box center [1072, 251] width 70 height 29
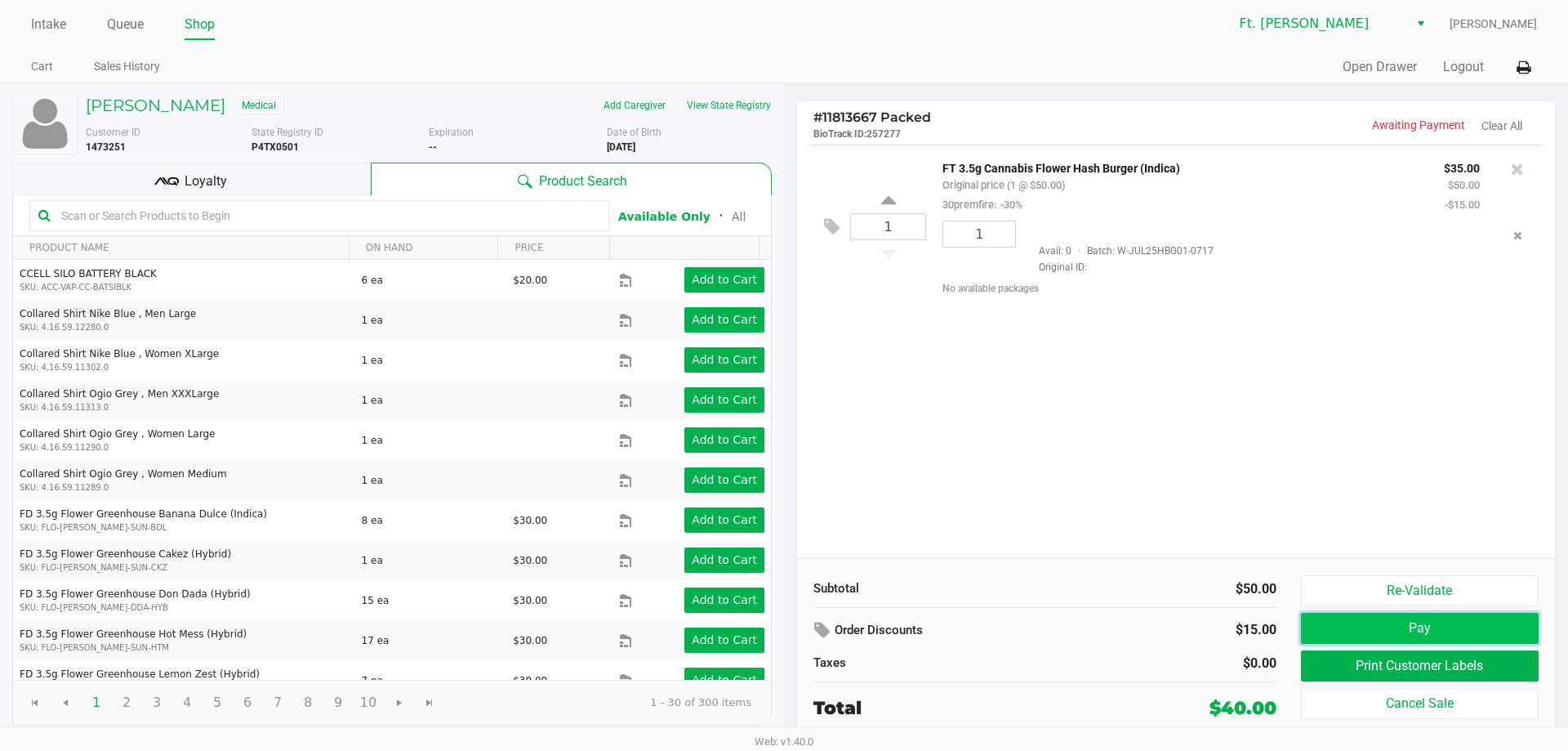
click at [1414, 639] on button "Pay" at bounding box center [1419, 628] width 237 height 31
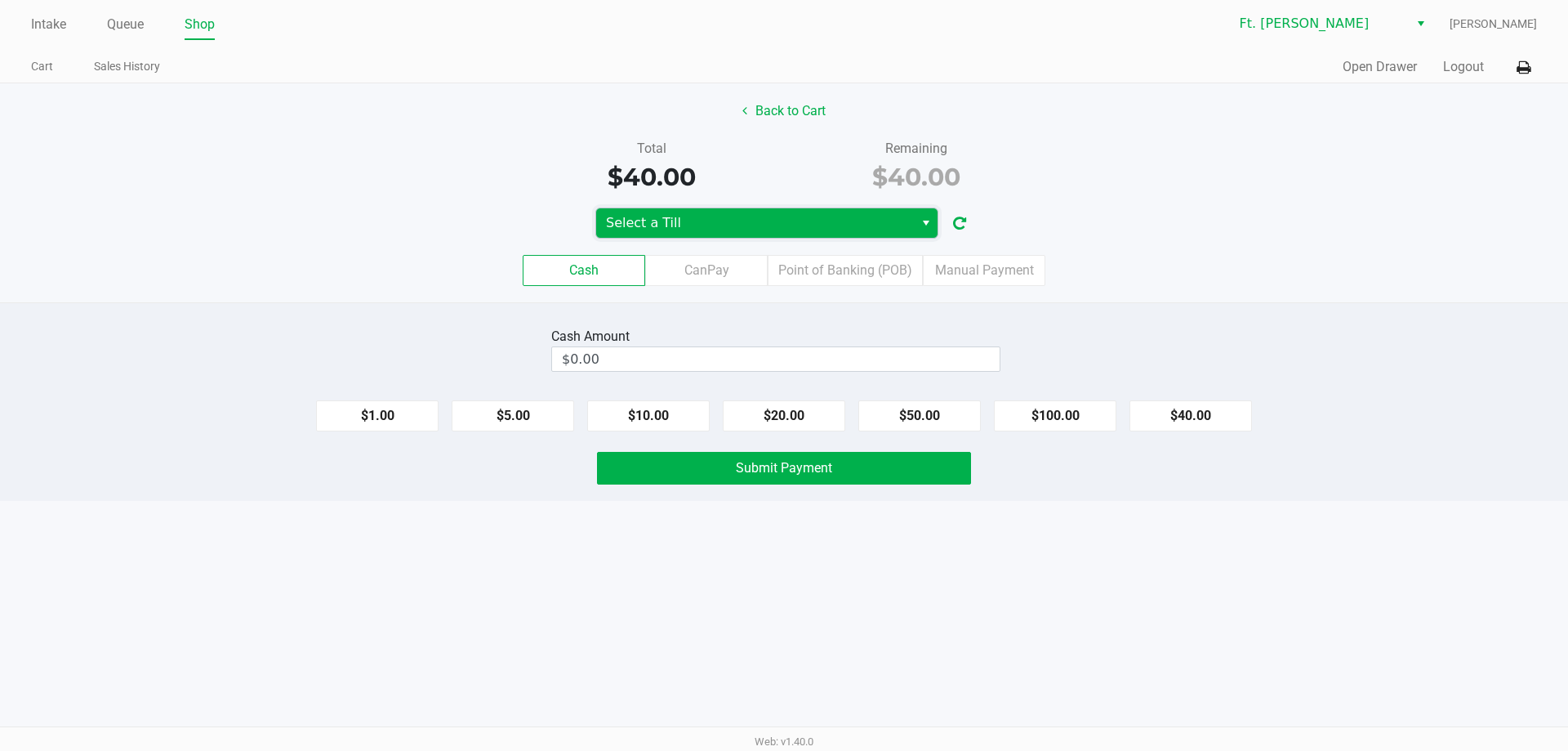
click at [890, 217] on span "Select a Till" at bounding box center [755, 223] width 298 height 20
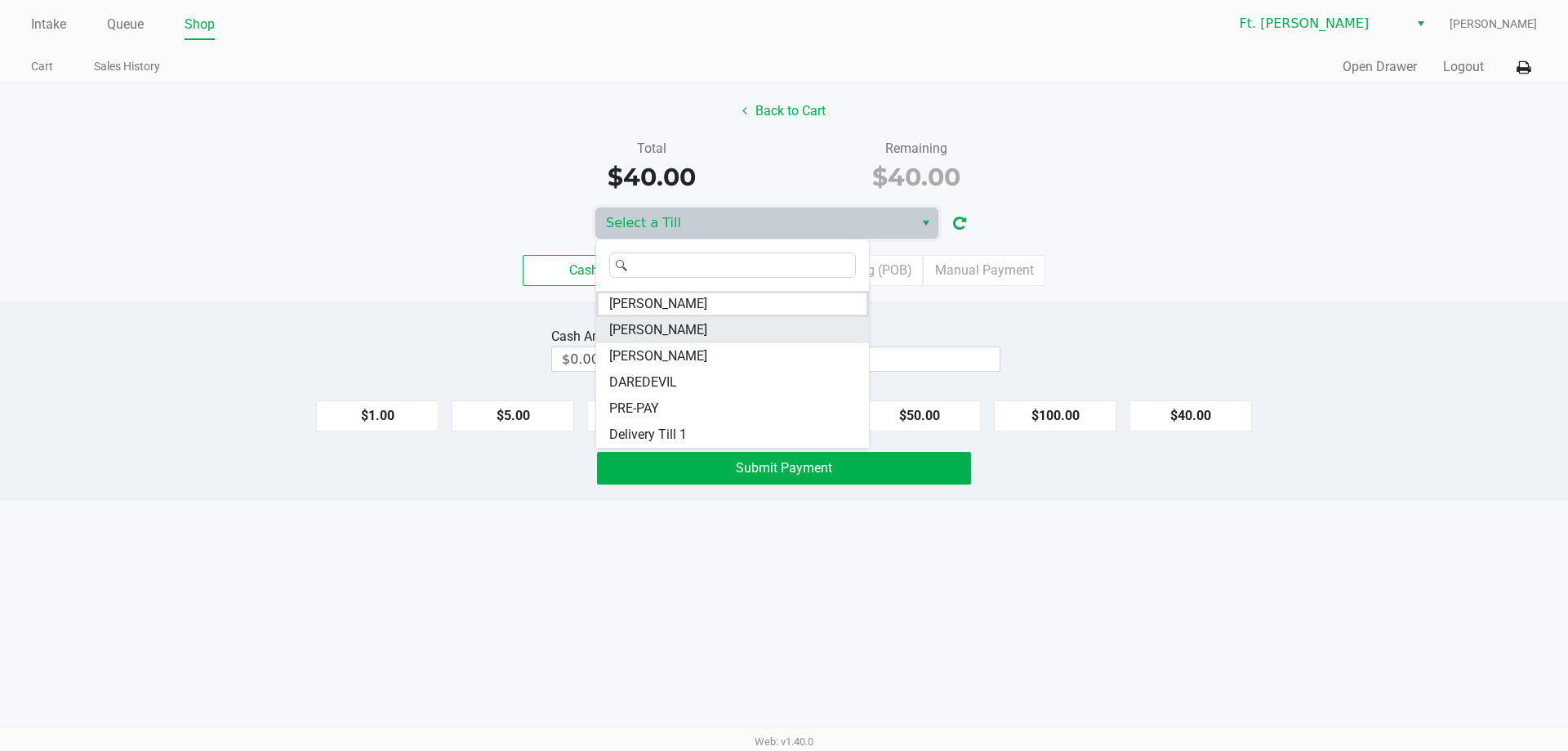
click at [682, 331] on li "[PERSON_NAME]" at bounding box center [733, 329] width 272 height 26
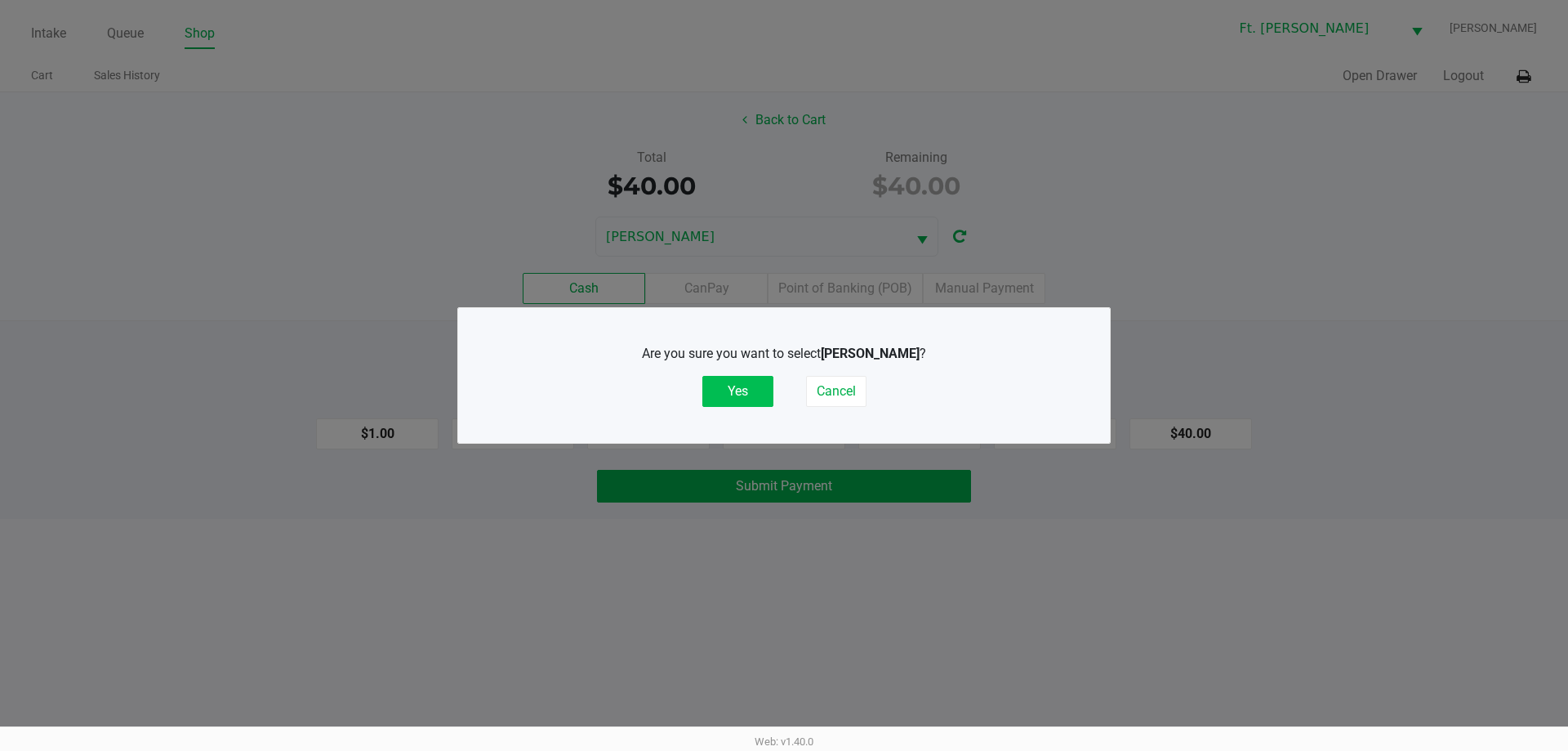
click at [755, 381] on button "Yes" at bounding box center [737, 391] width 71 height 31
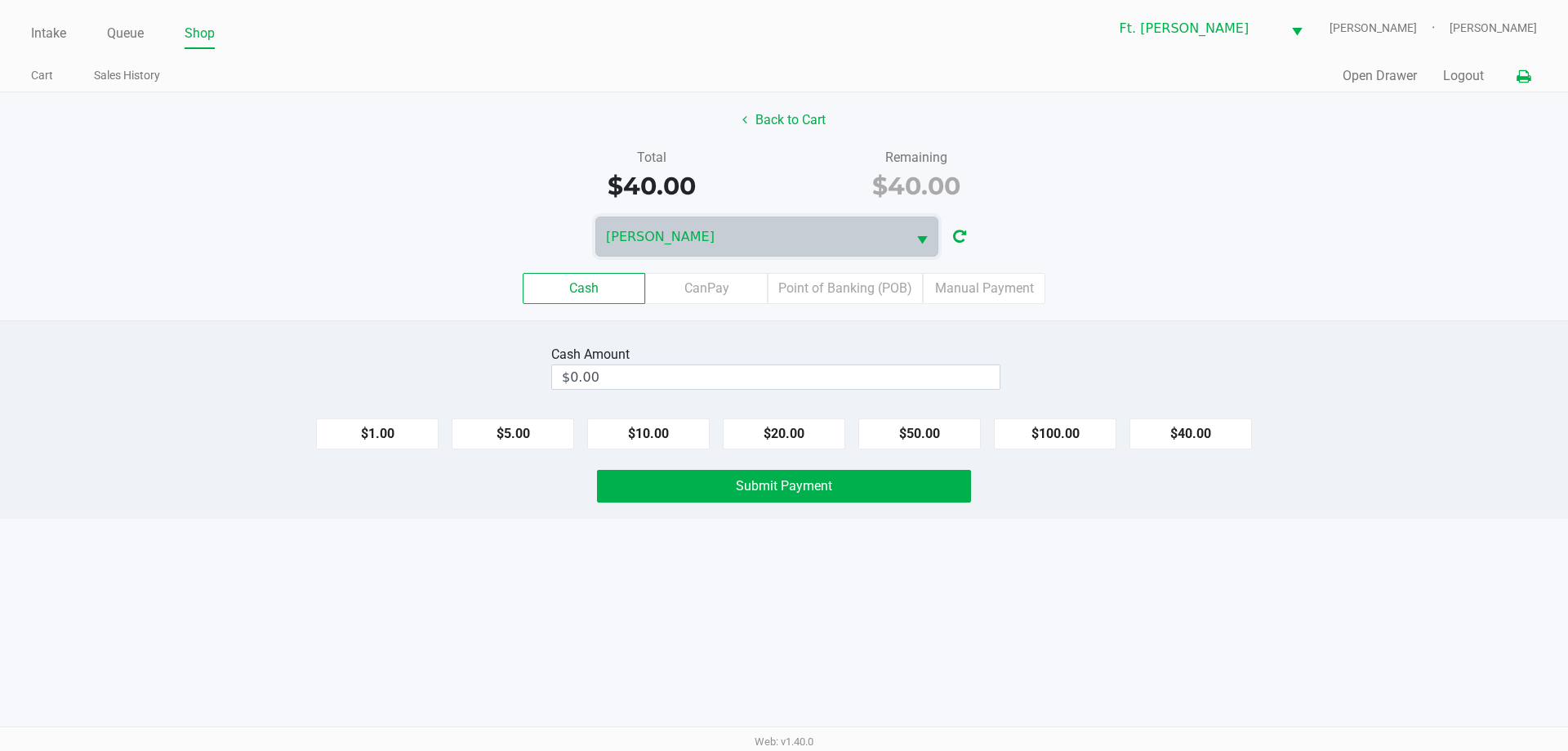
drag, startPoint x: 1536, startPoint y: 76, endPoint x: 1527, endPoint y: 77, distance: 9.1
click at [1534, 75] on div "Intake Queue Shop Ft. Myers WC BEYONCE Monty Wiradilaga Cart Sales History Quic…" at bounding box center [784, 46] width 1568 height 92
click at [1517, 78] on icon at bounding box center [1523, 77] width 14 height 12
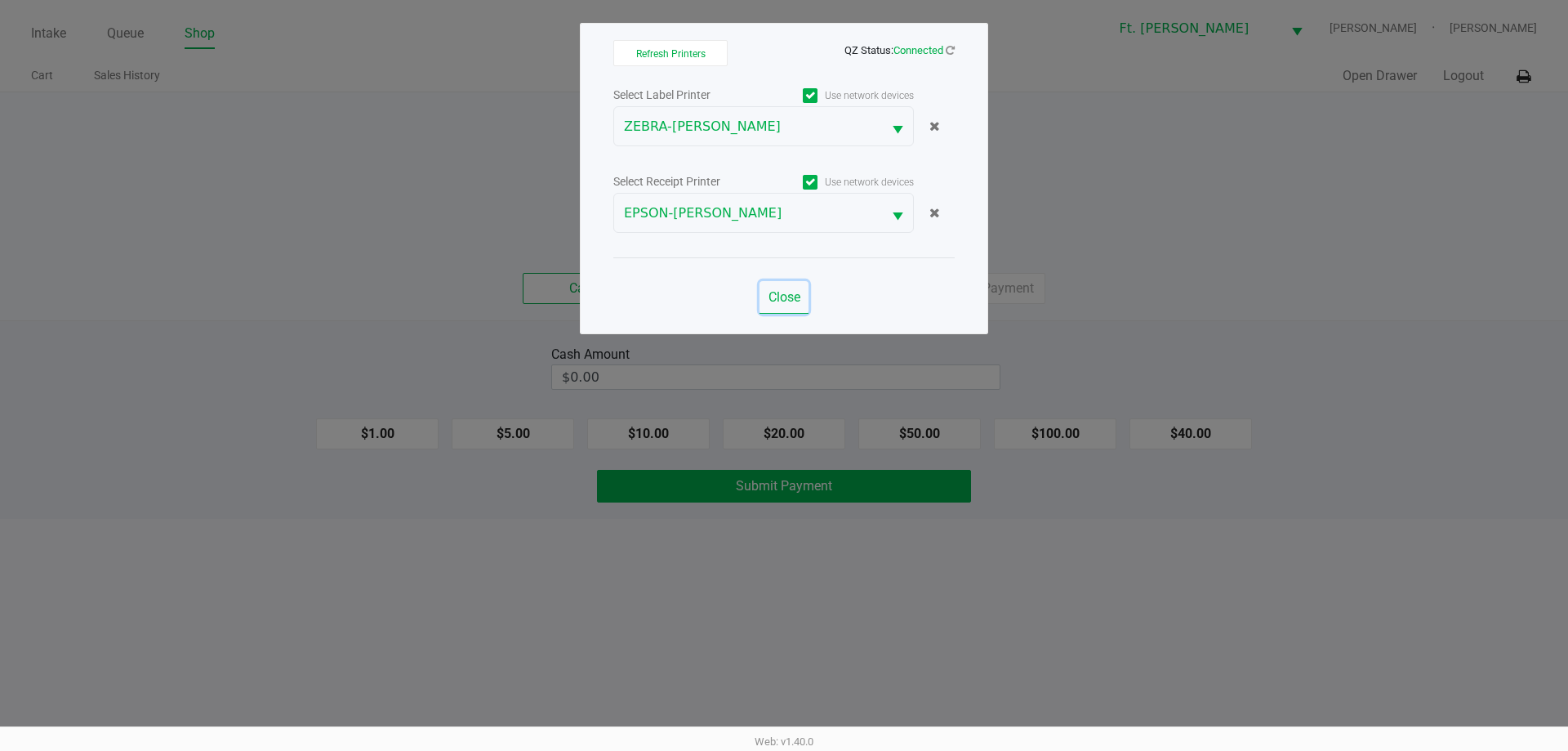
click at [782, 299] on span "Close" at bounding box center [784, 296] width 32 height 15
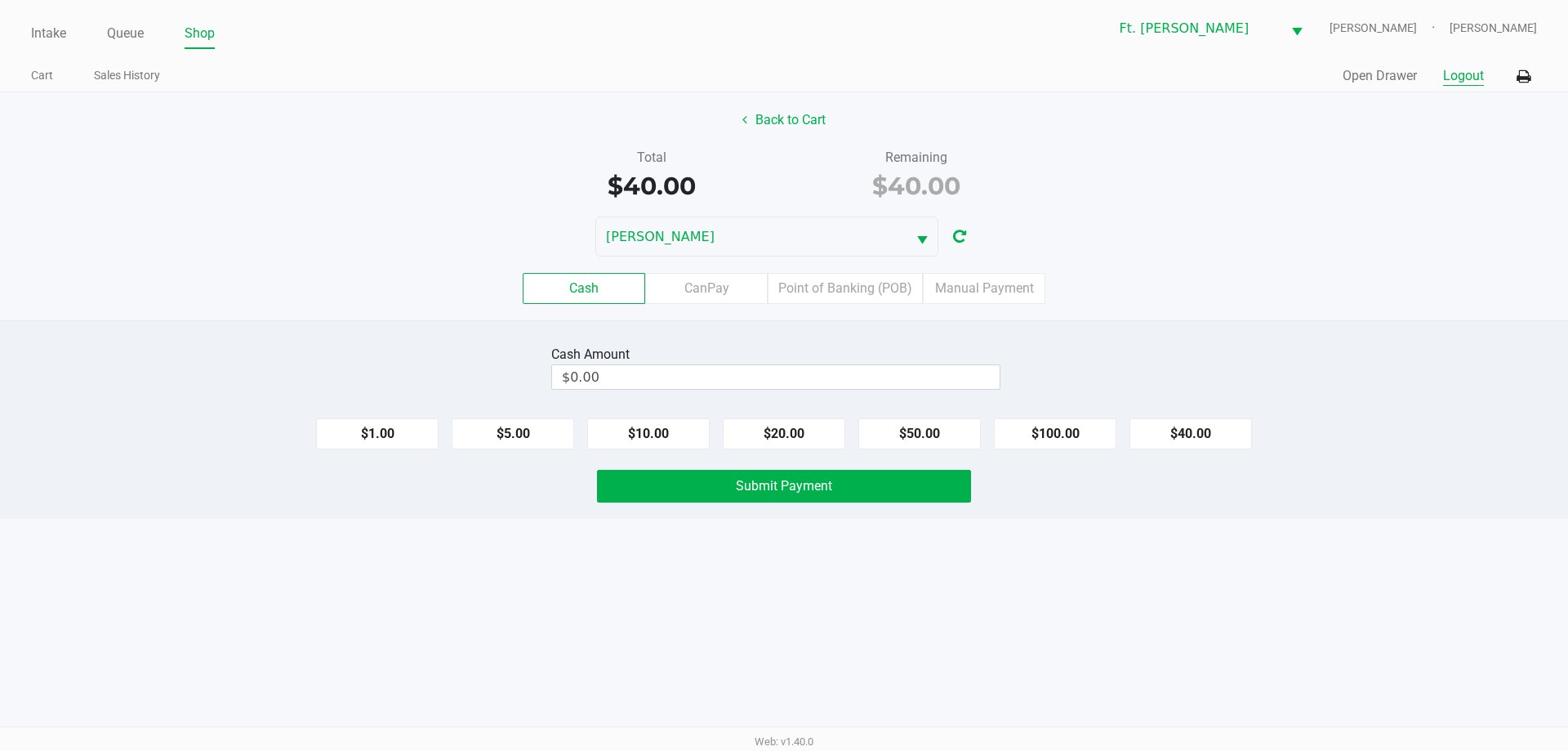
click at [1459, 77] on button "Logout" at bounding box center [1462, 76] width 41 height 20
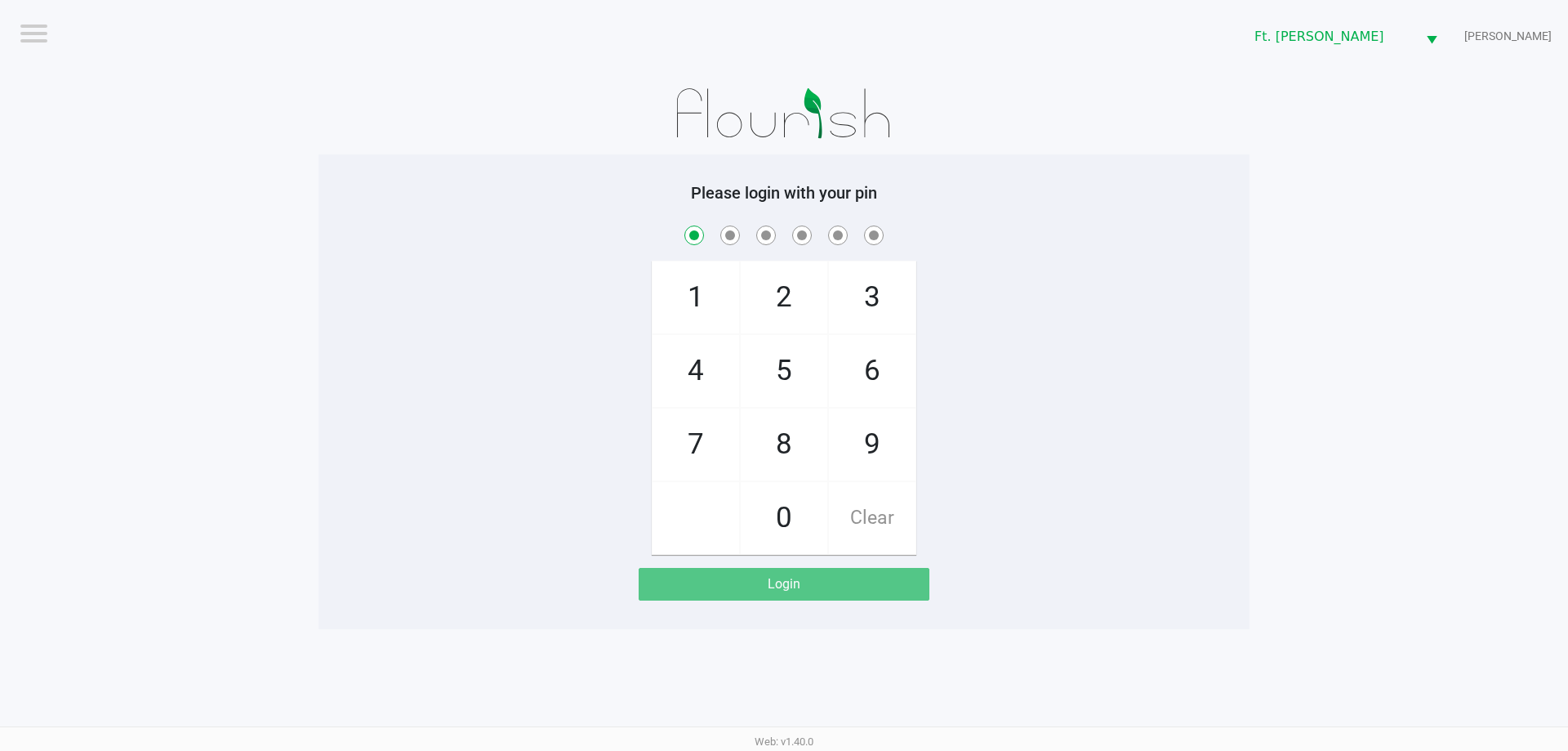
checkbox input "true"
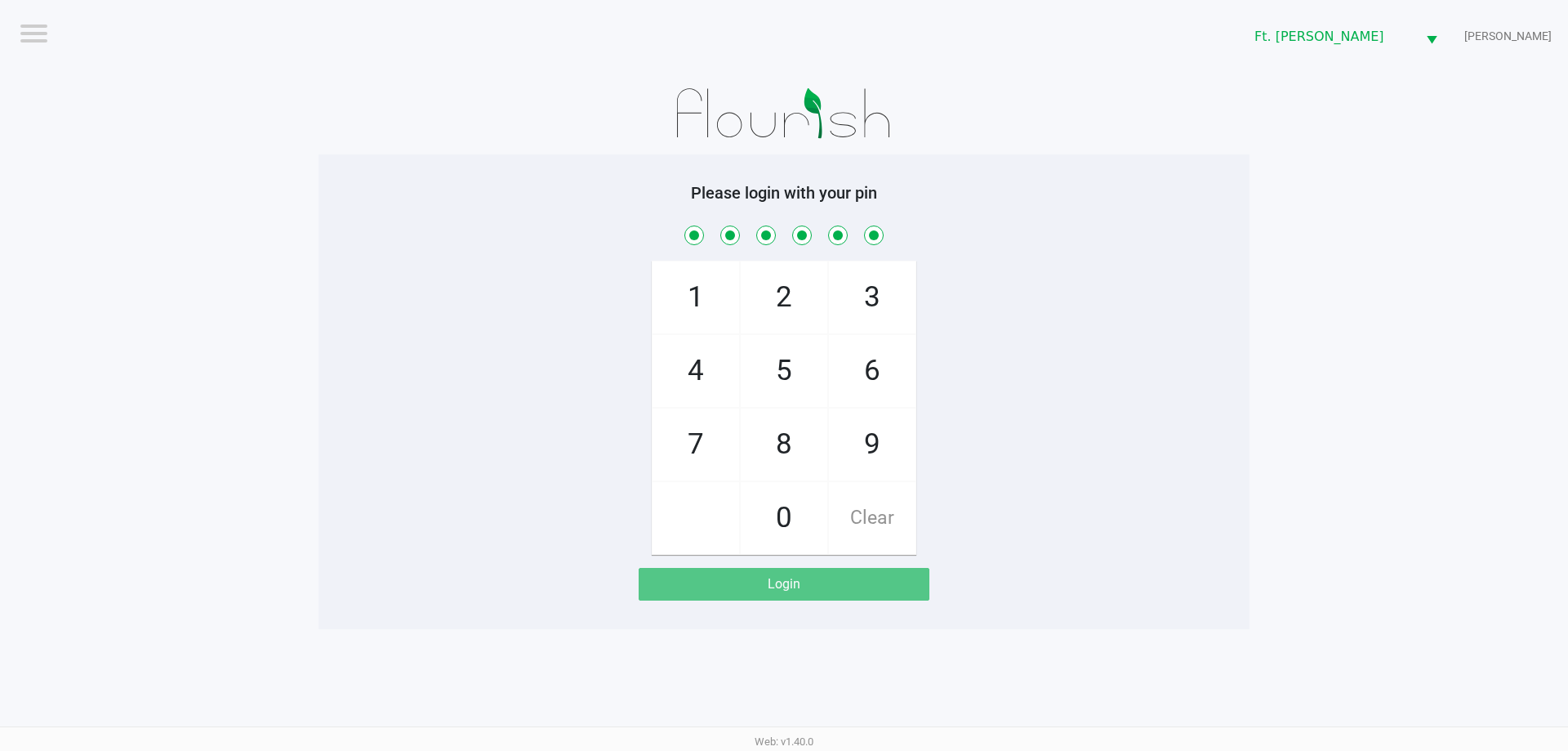
checkbox input "true"
checkbox input "false"
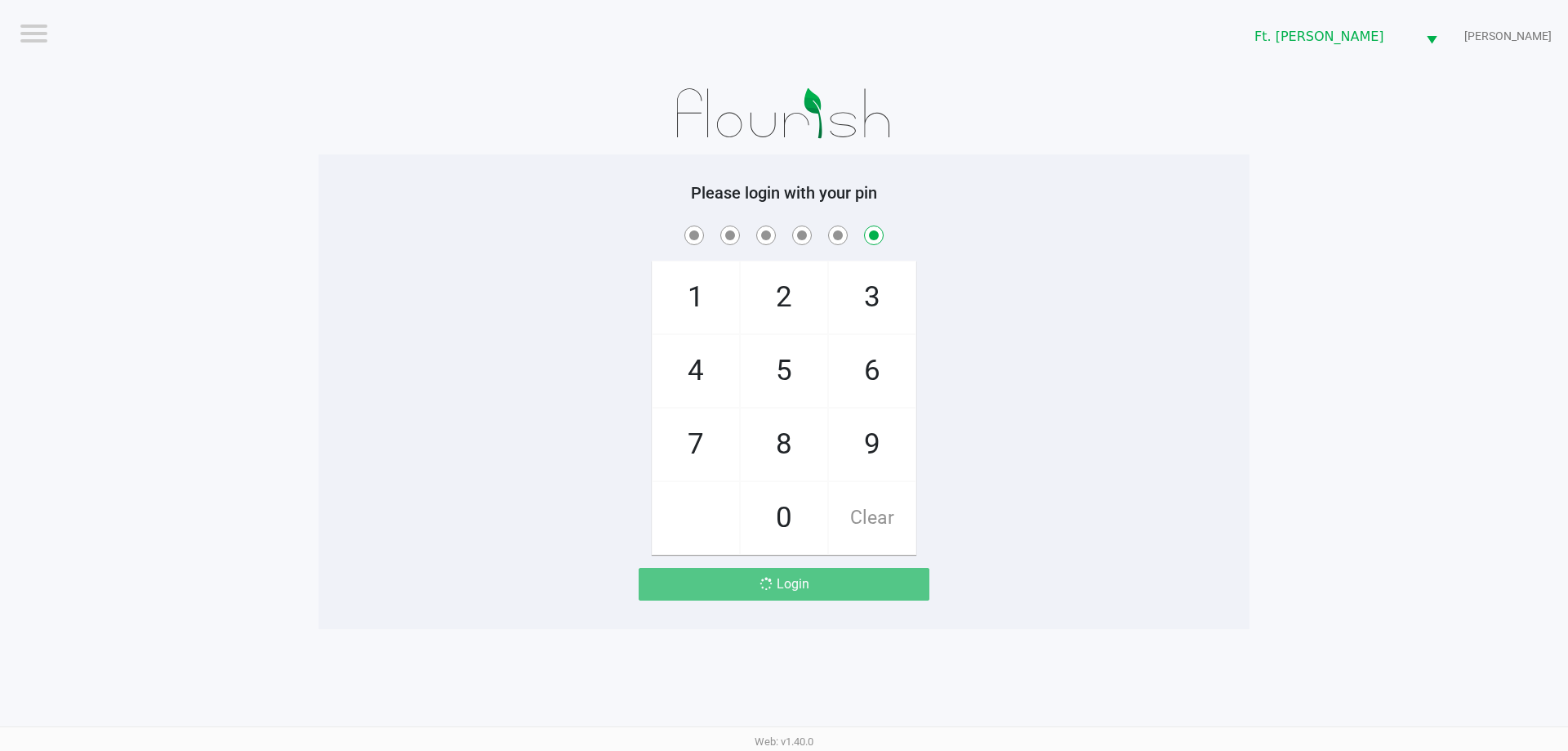
checkbox input "false"
checkbox input "true"
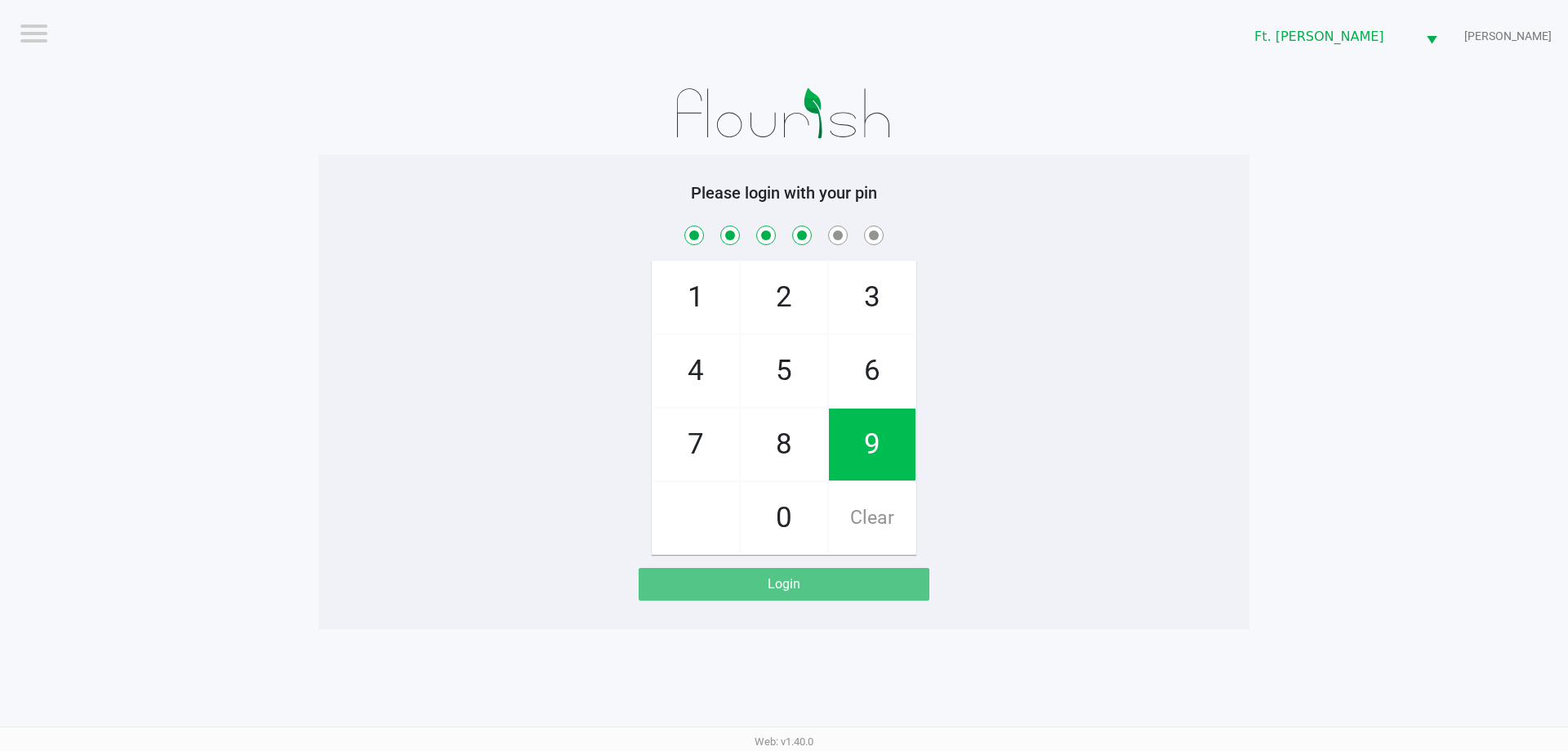
checkbox input "true"
